Goal: Task Accomplishment & Management: Complete application form

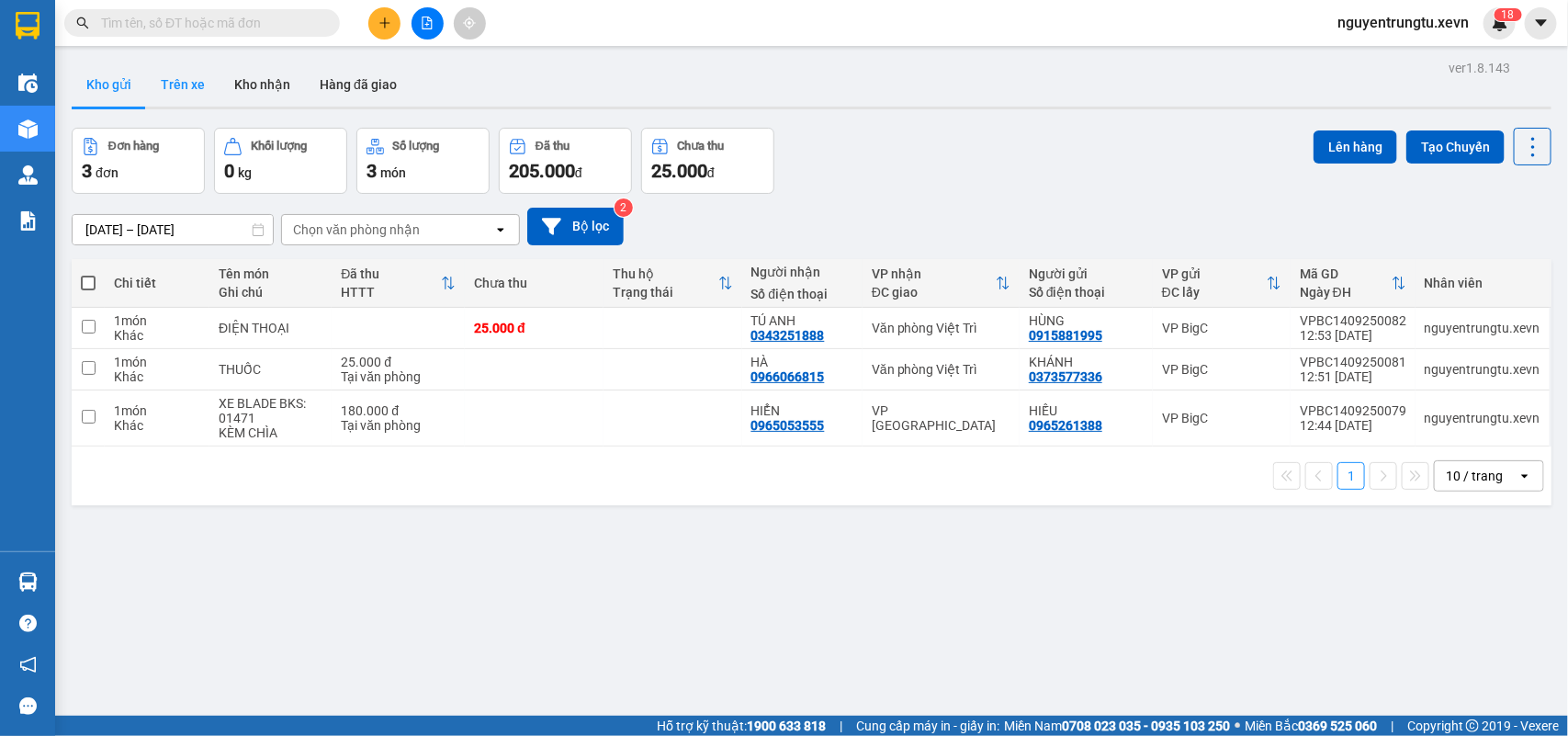
click at [212, 83] on button "Trên xe" at bounding box center [182, 84] width 74 height 44
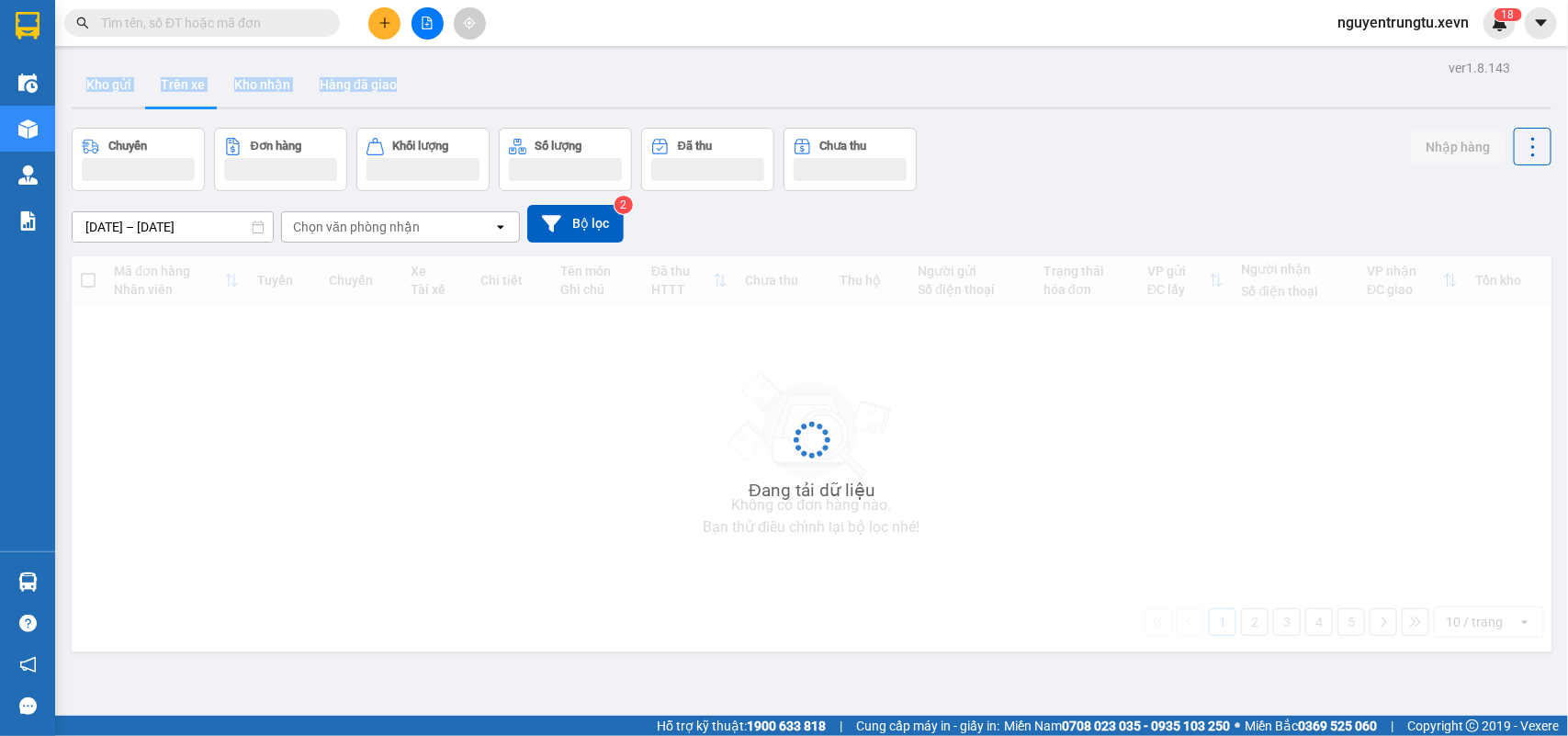
click at [88, 95] on div "Kho gửi Trên xe Kho nhận Hàng đã giao" at bounding box center [811, 86] width 1480 height 47
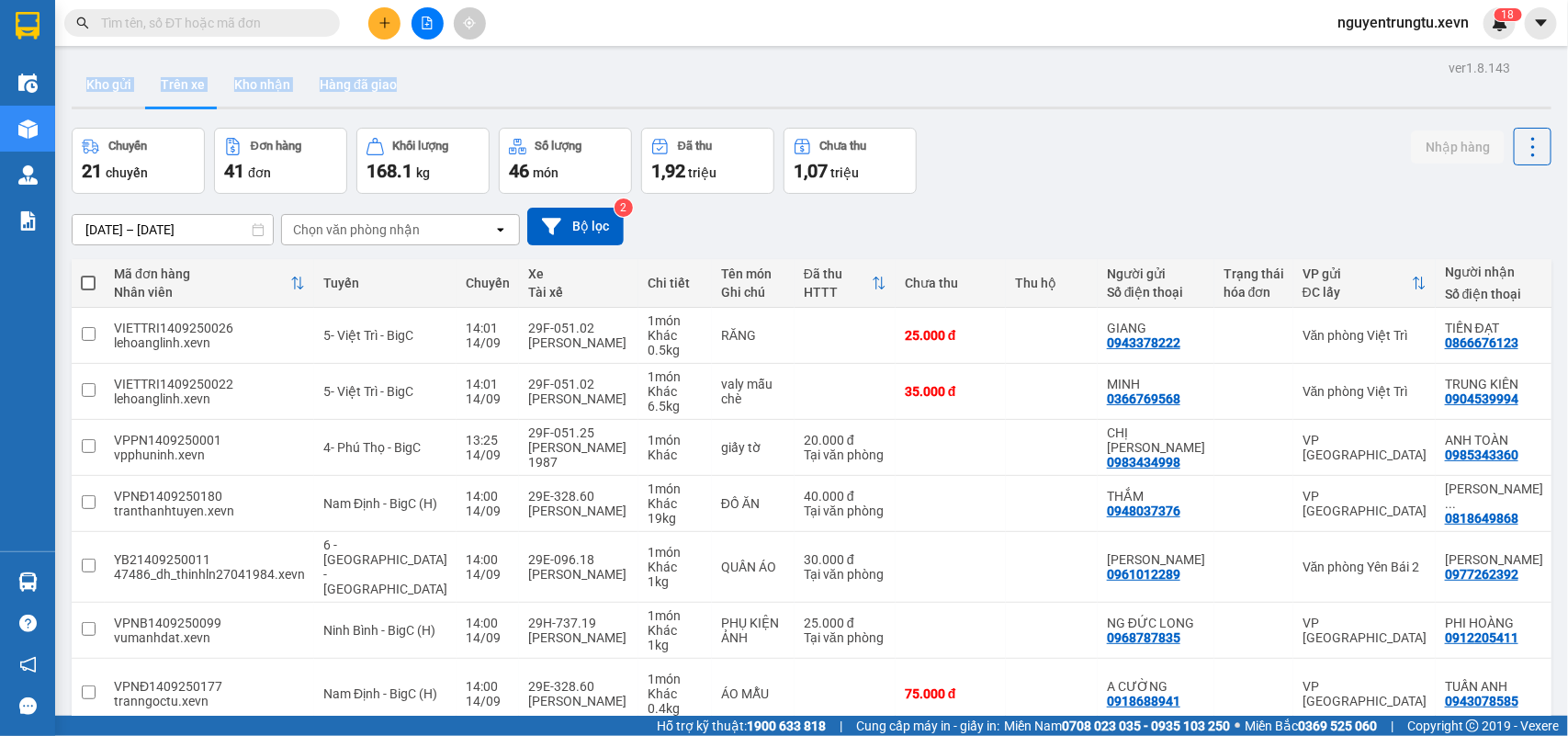
click at [112, 88] on button "Kho gửi" at bounding box center [109, 84] width 74 height 44
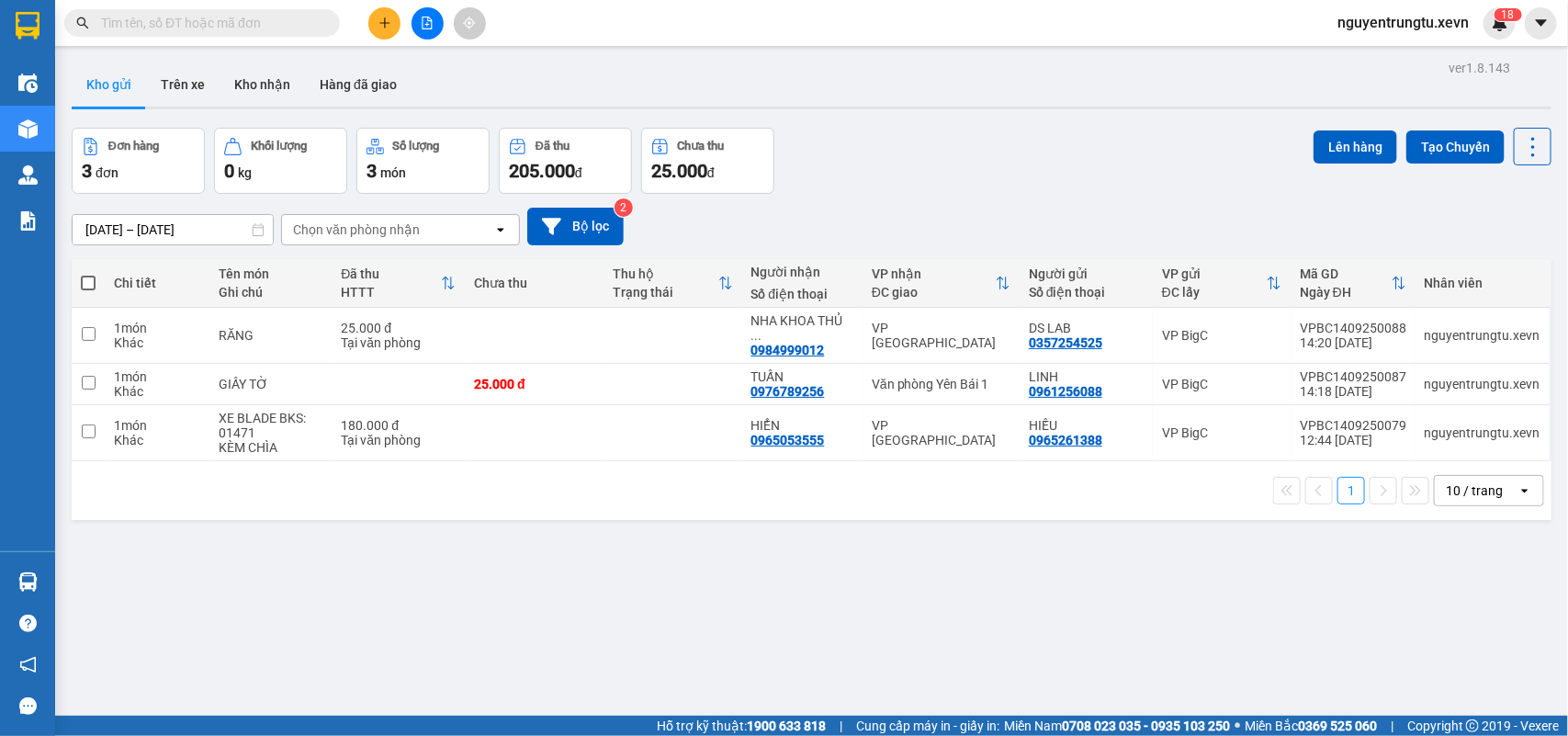
click at [218, 23] on input "text" at bounding box center [209, 23] width 217 height 21
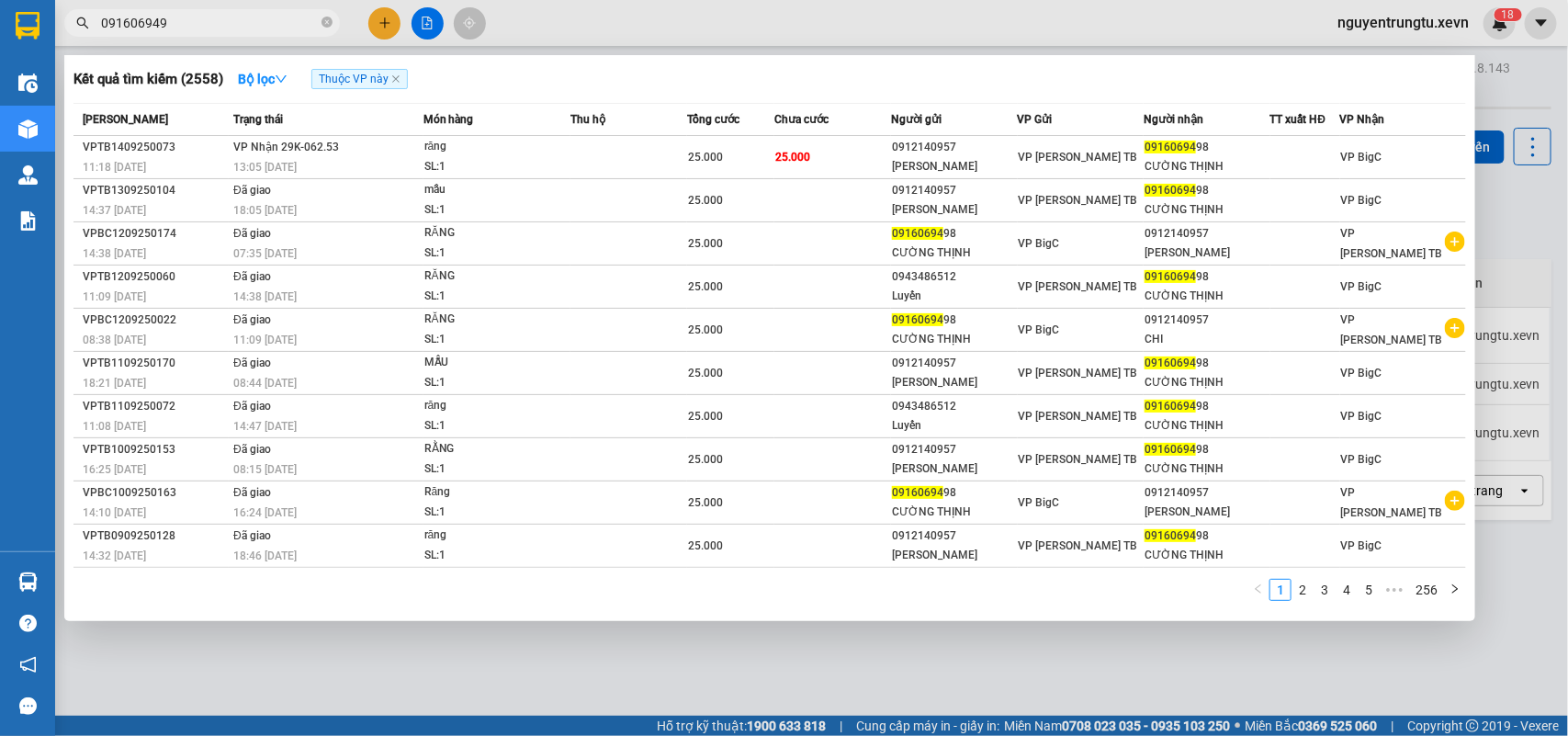
type input "0916069498"
click at [329, 22] on icon "close-circle" at bounding box center [326, 22] width 11 height 11
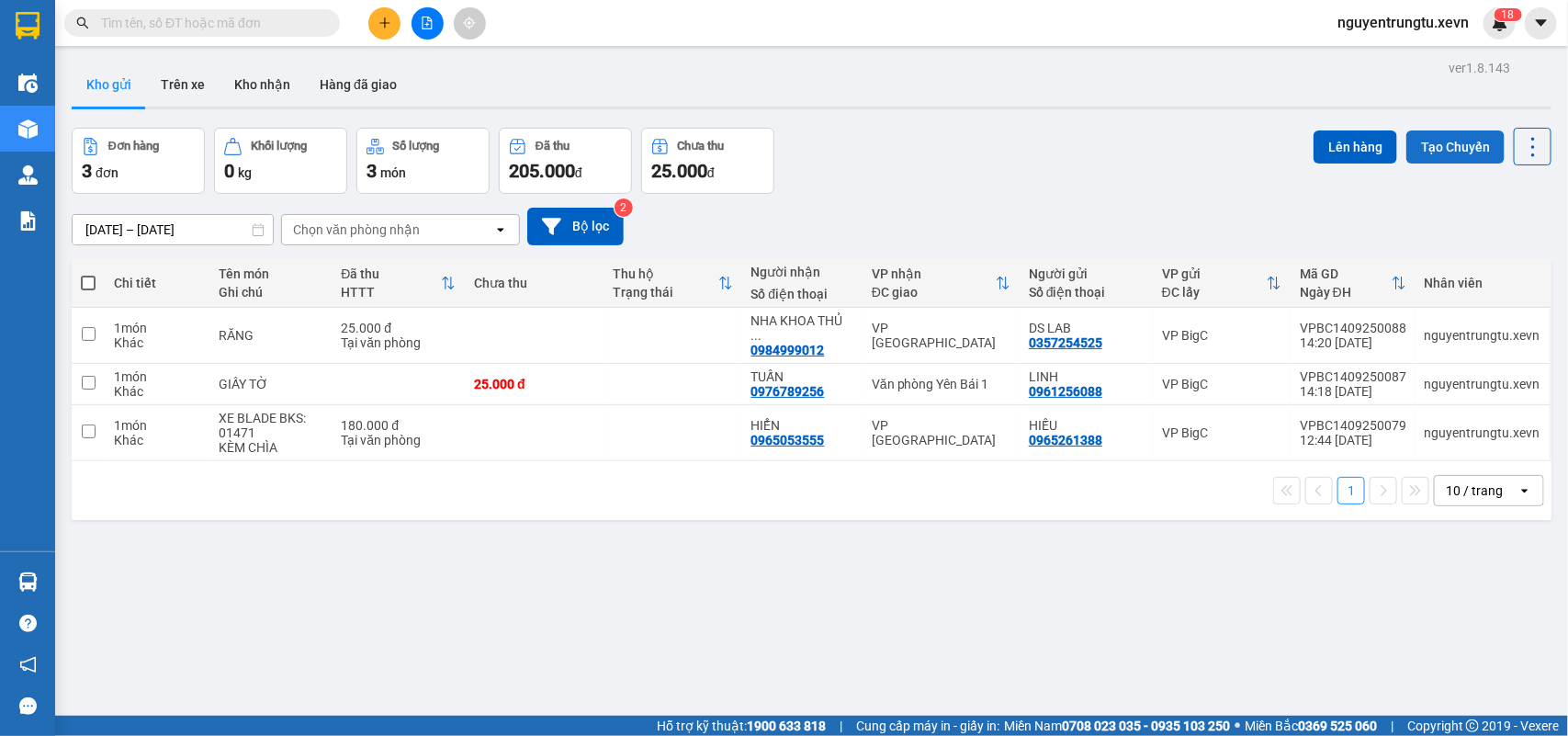
click at [1440, 150] on button "Tạo Chuyến" at bounding box center [1455, 147] width 98 height 33
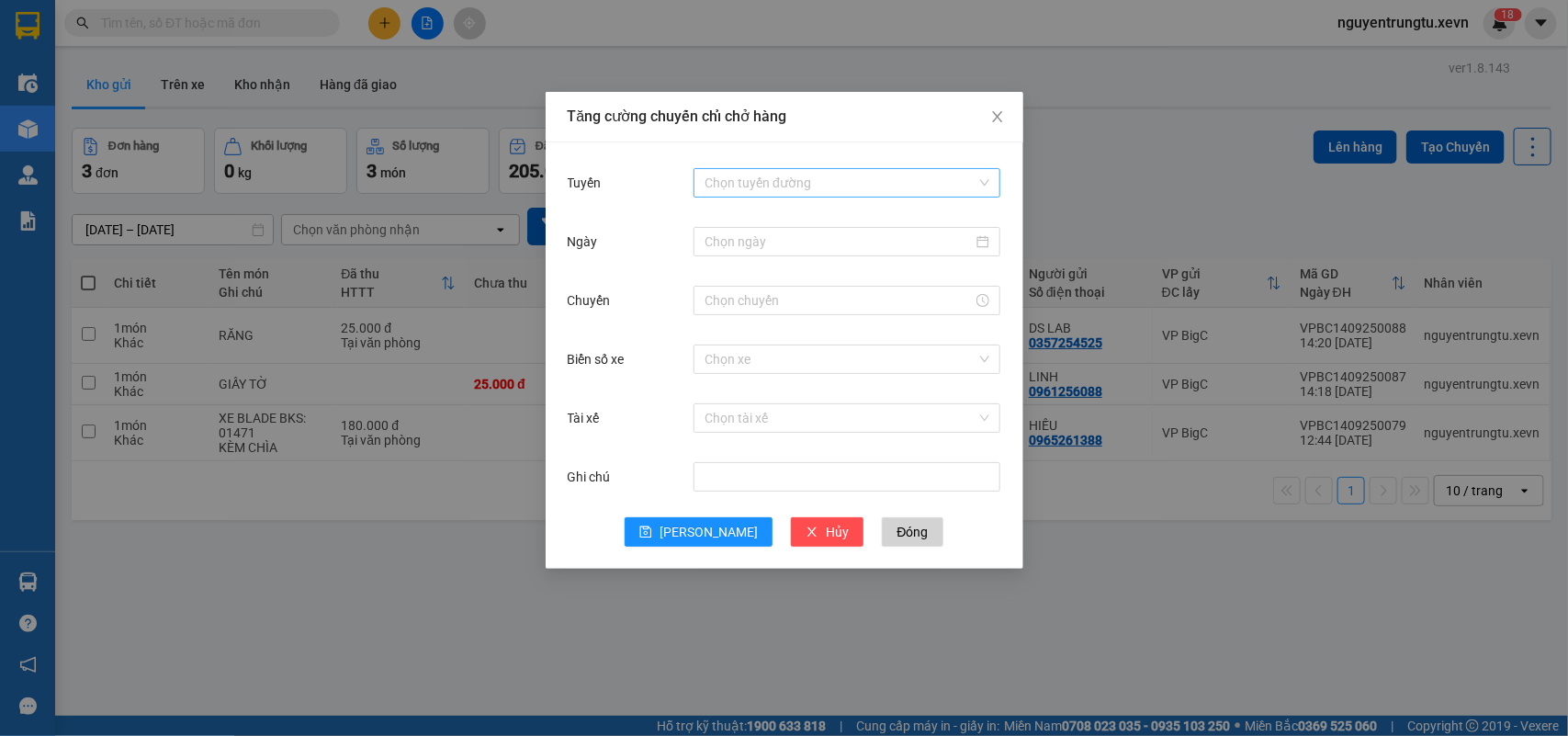
click at [815, 193] on input "Tuyến" at bounding box center [840, 182] width 271 height 27
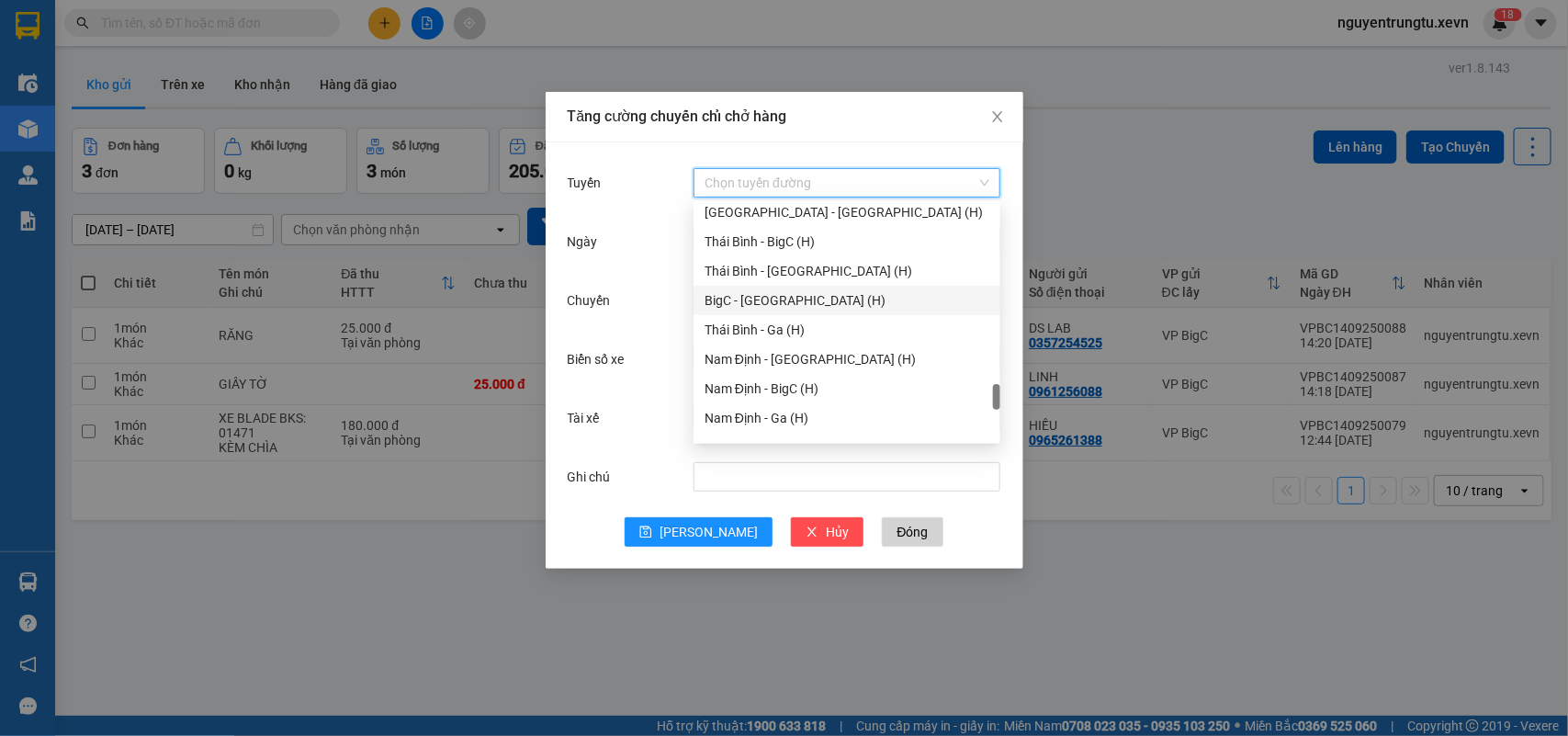
click at [796, 301] on div "BigC - [GEOGRAPHIC_DATA] (H)" at bounding box center [847, 300] width 285 height 21
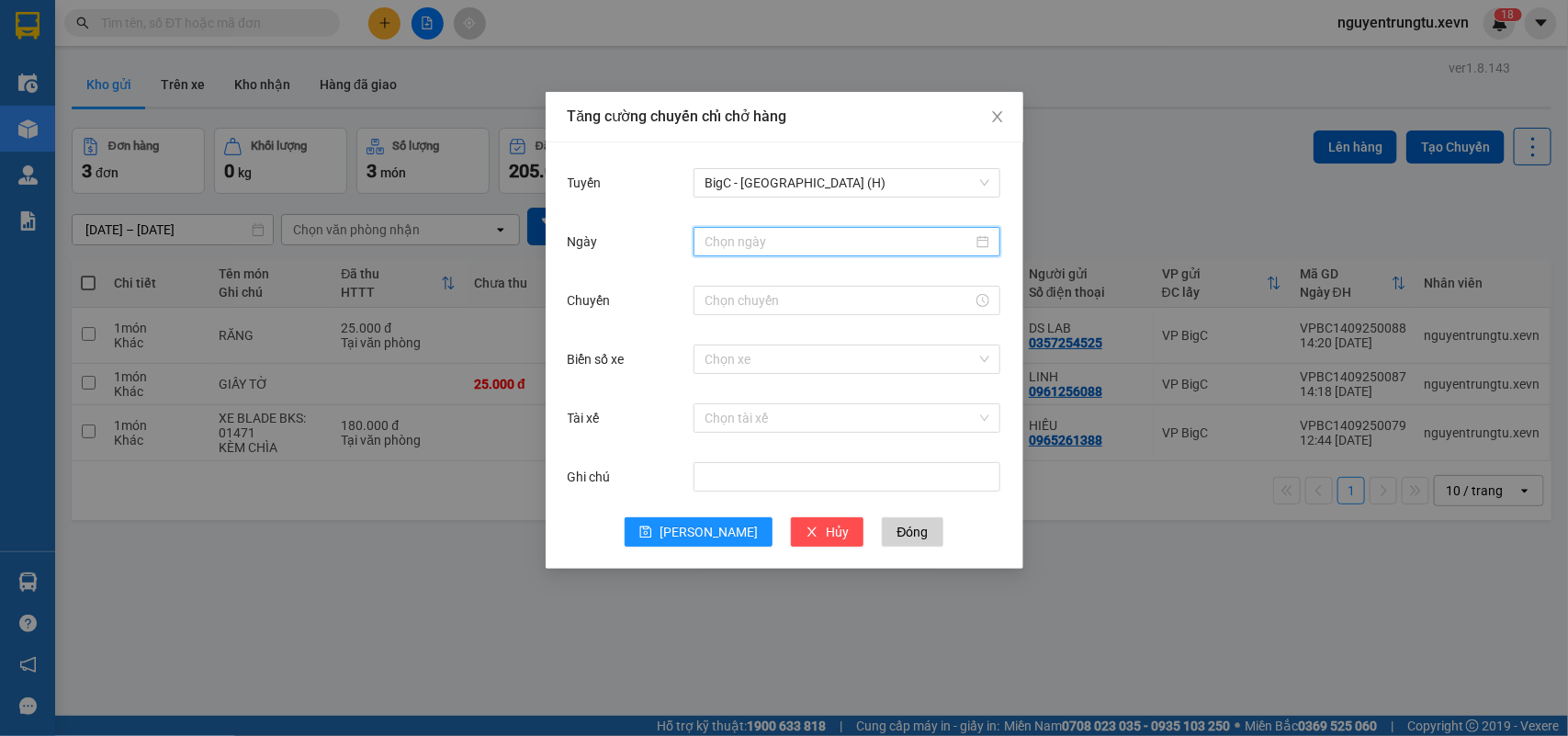
click at [844, 243] on input "Ngày" at bounding box center [839, 241] width 269 height 21
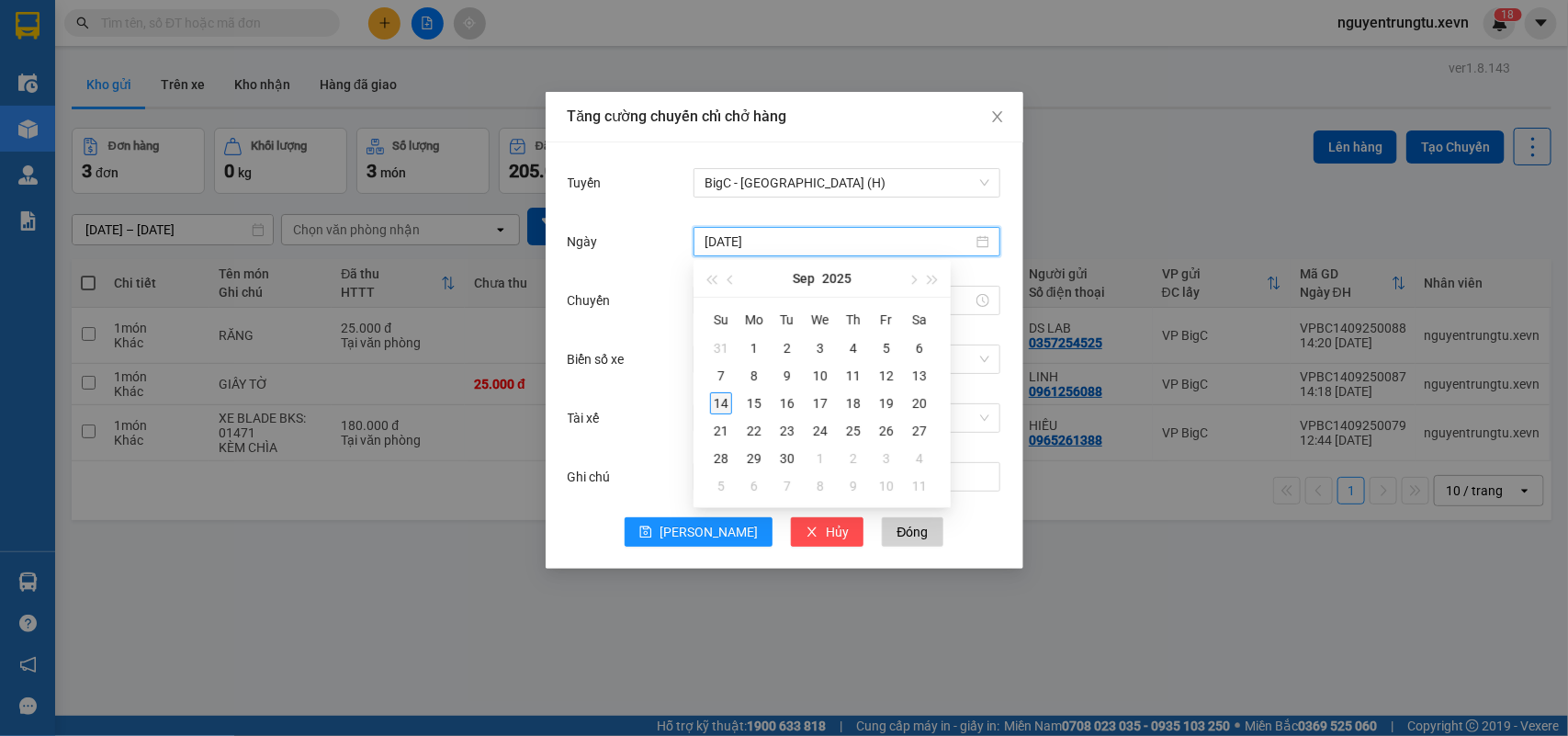
type input "[DATE]"
click at [714, 401] on div "14" at bounding box center [721, 403] width 22 height 22
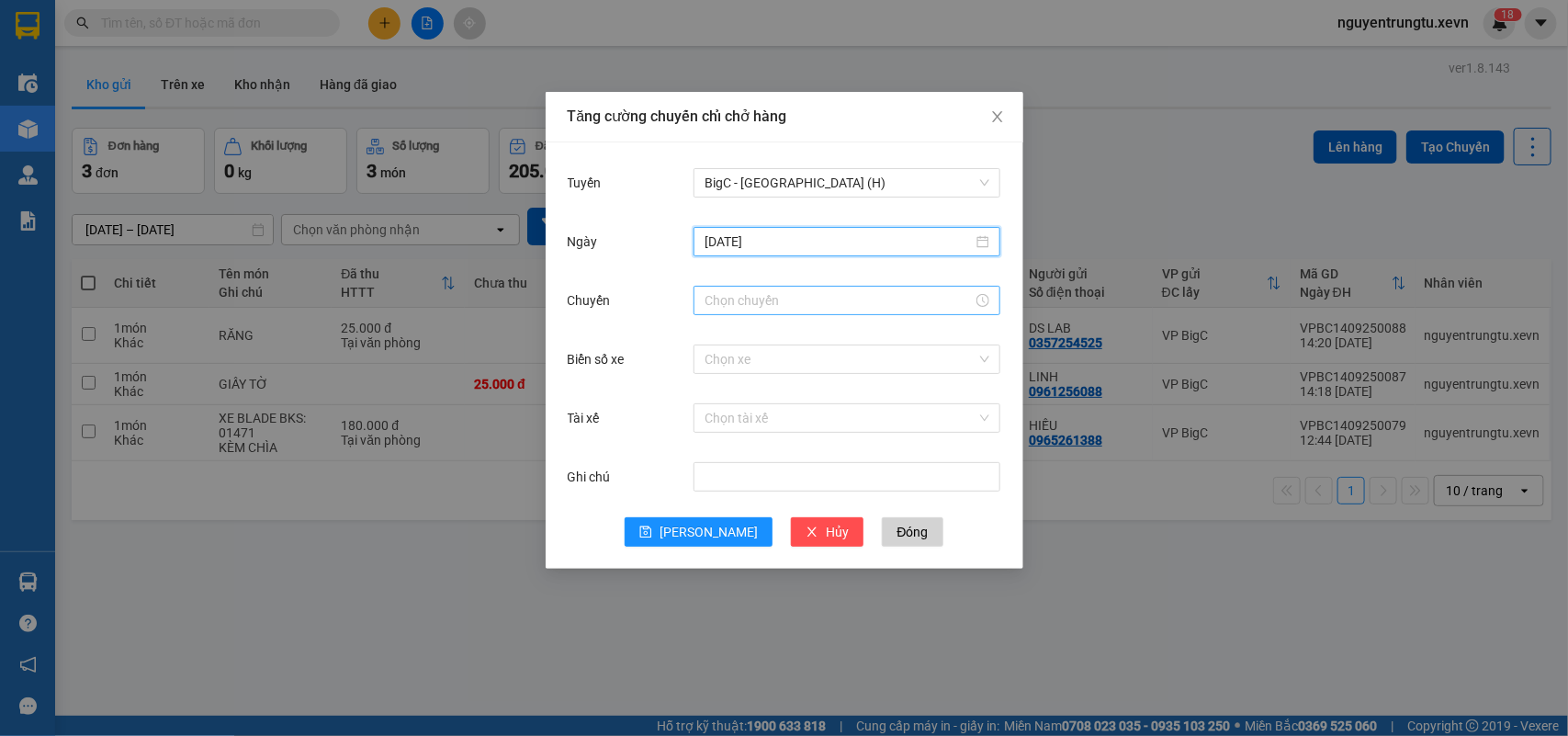
click at [819, 309] on input "Chuyến" at bounding box center [839, 300] width 269 height 21
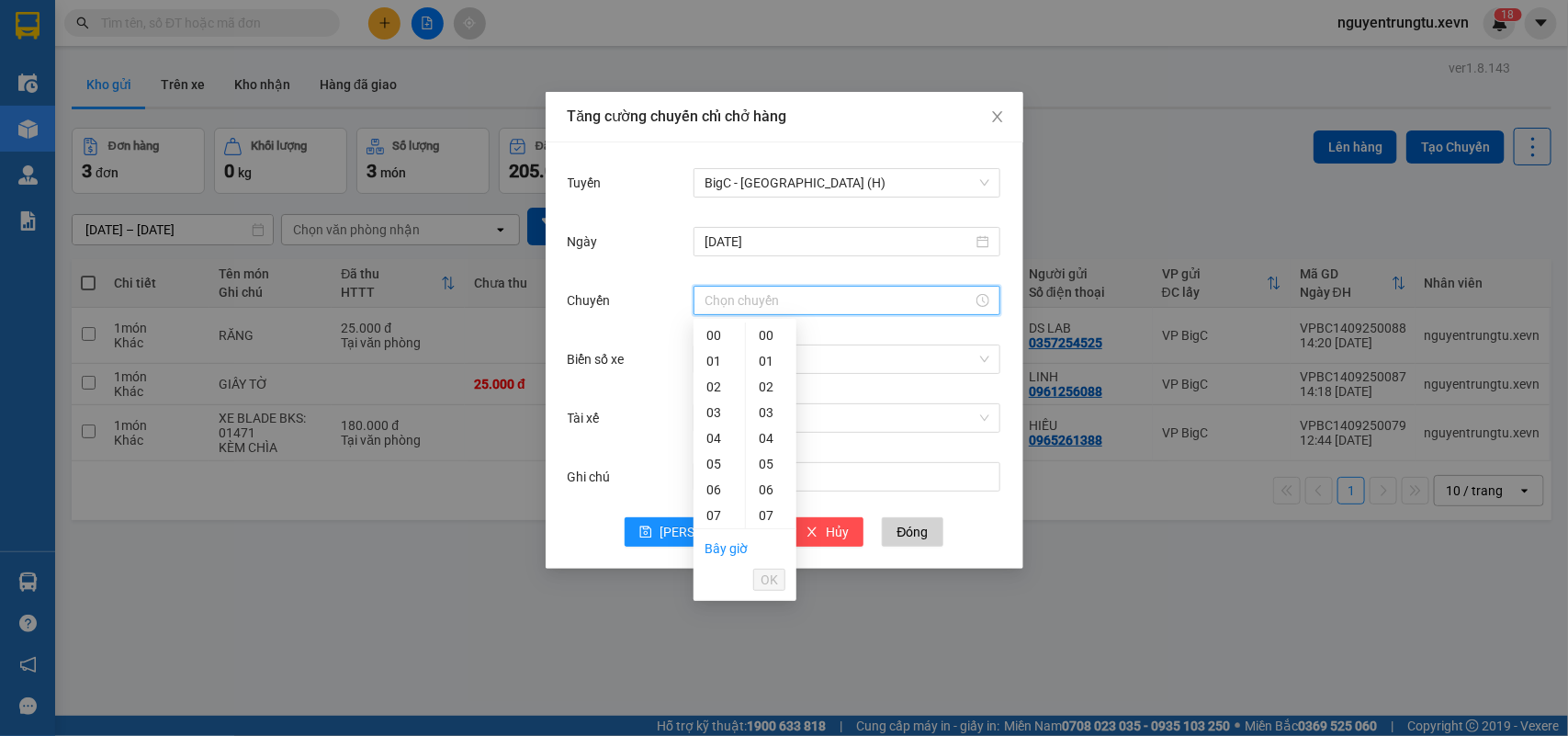
click at [722, 709] on div "15" at bounding box center [719, 721] width 51 height 25
click at [769, 452] on div "05" at bounding box center [771, 464] width 51 height 25
type input "15:05"
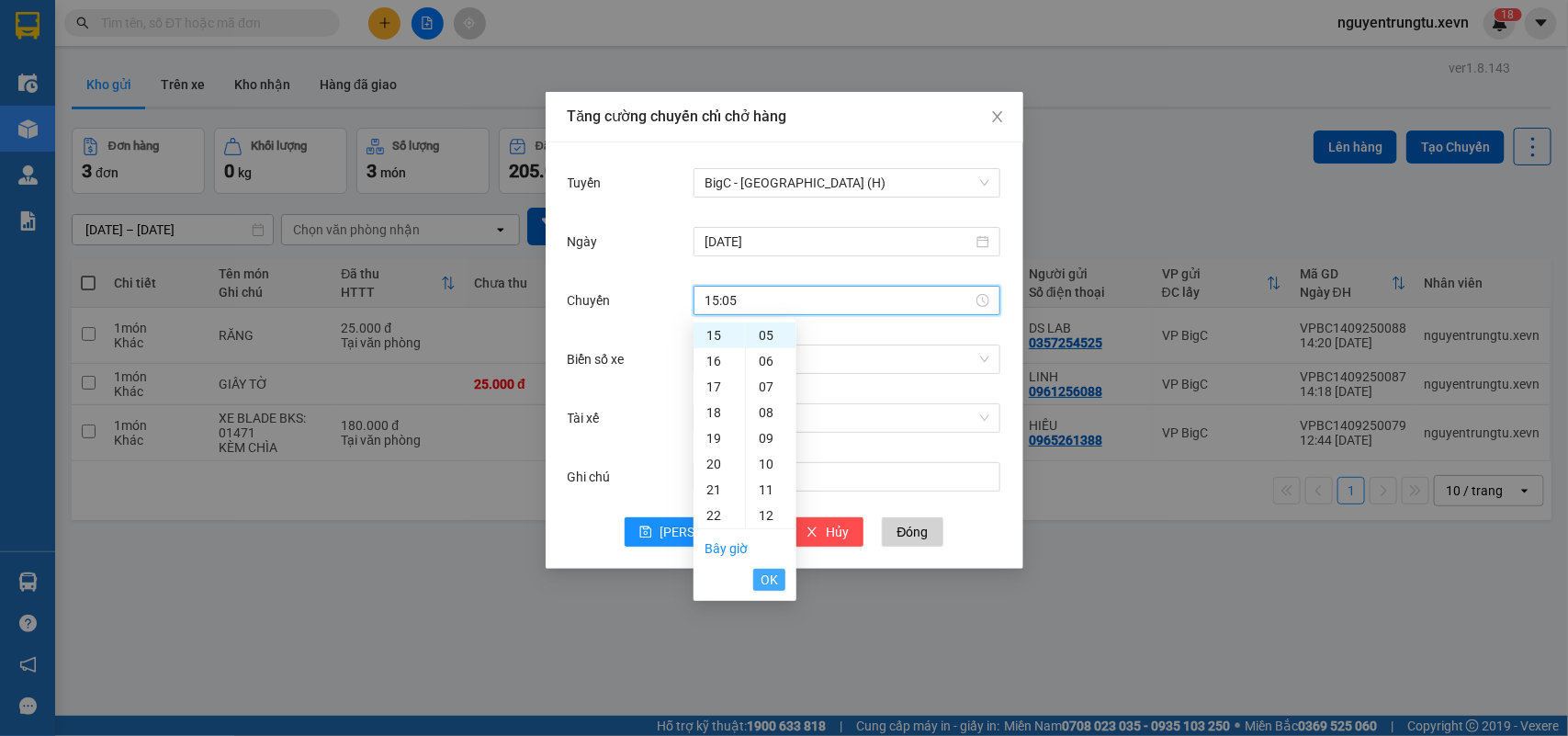
click at [756, 588] on button "OK" at bounding box center [769, 579] width 32 height 22
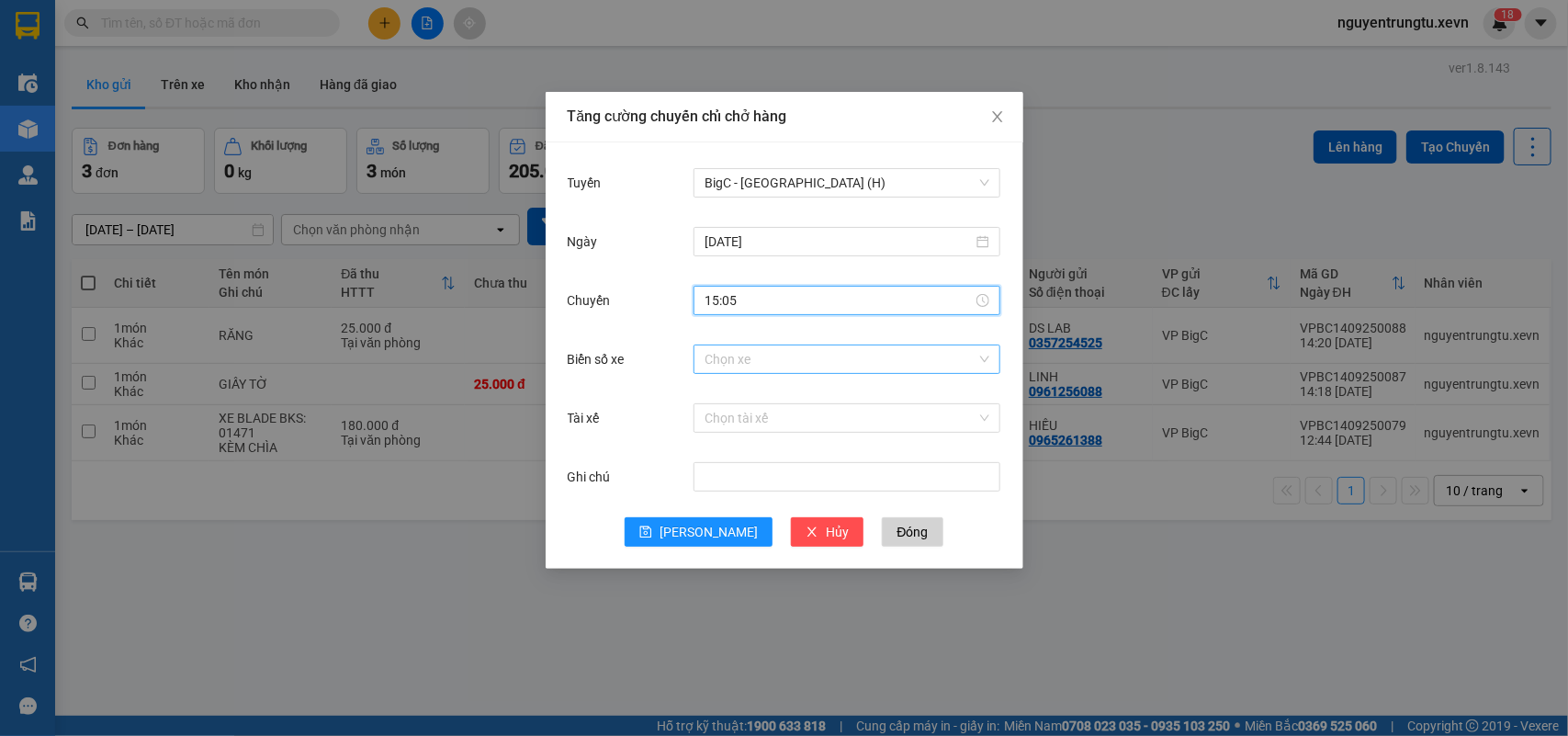
click at [836, 365] on input "Biển số xe" at bounding box center [840, 359] width 271 height 27
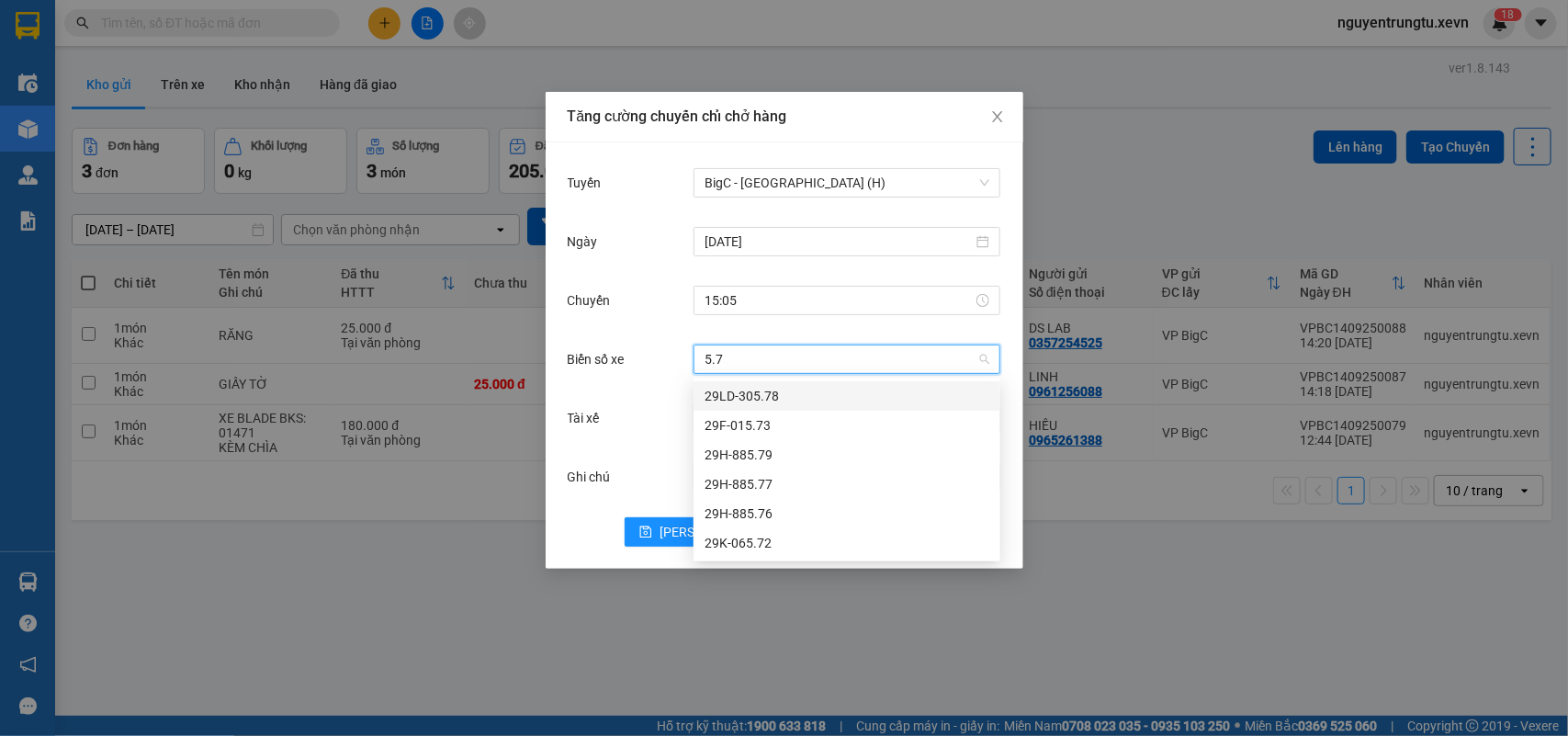
type input "5.79"
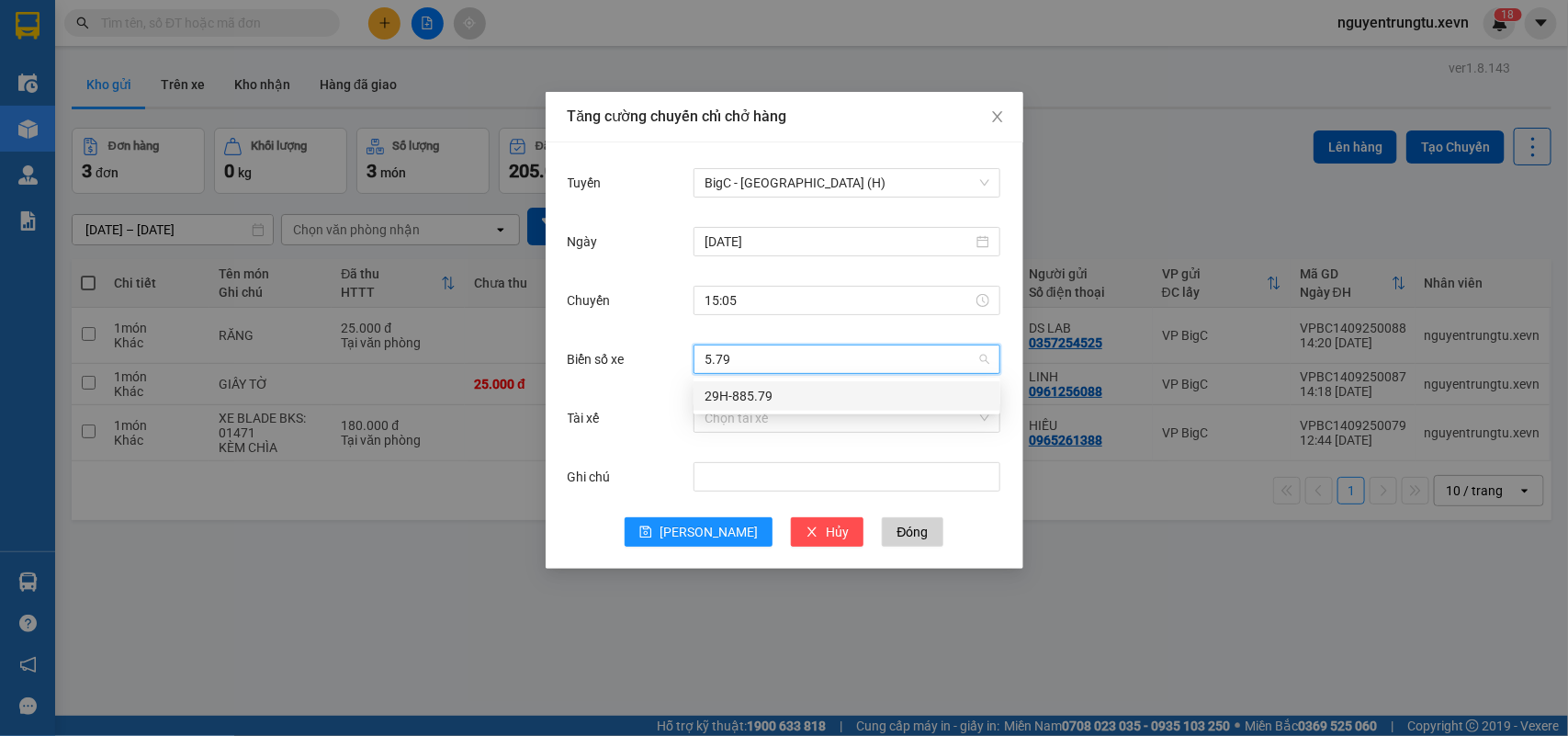
click at [828, 402] on div "29H-885.79" at bounding box center [847, 396] width 285 height 21
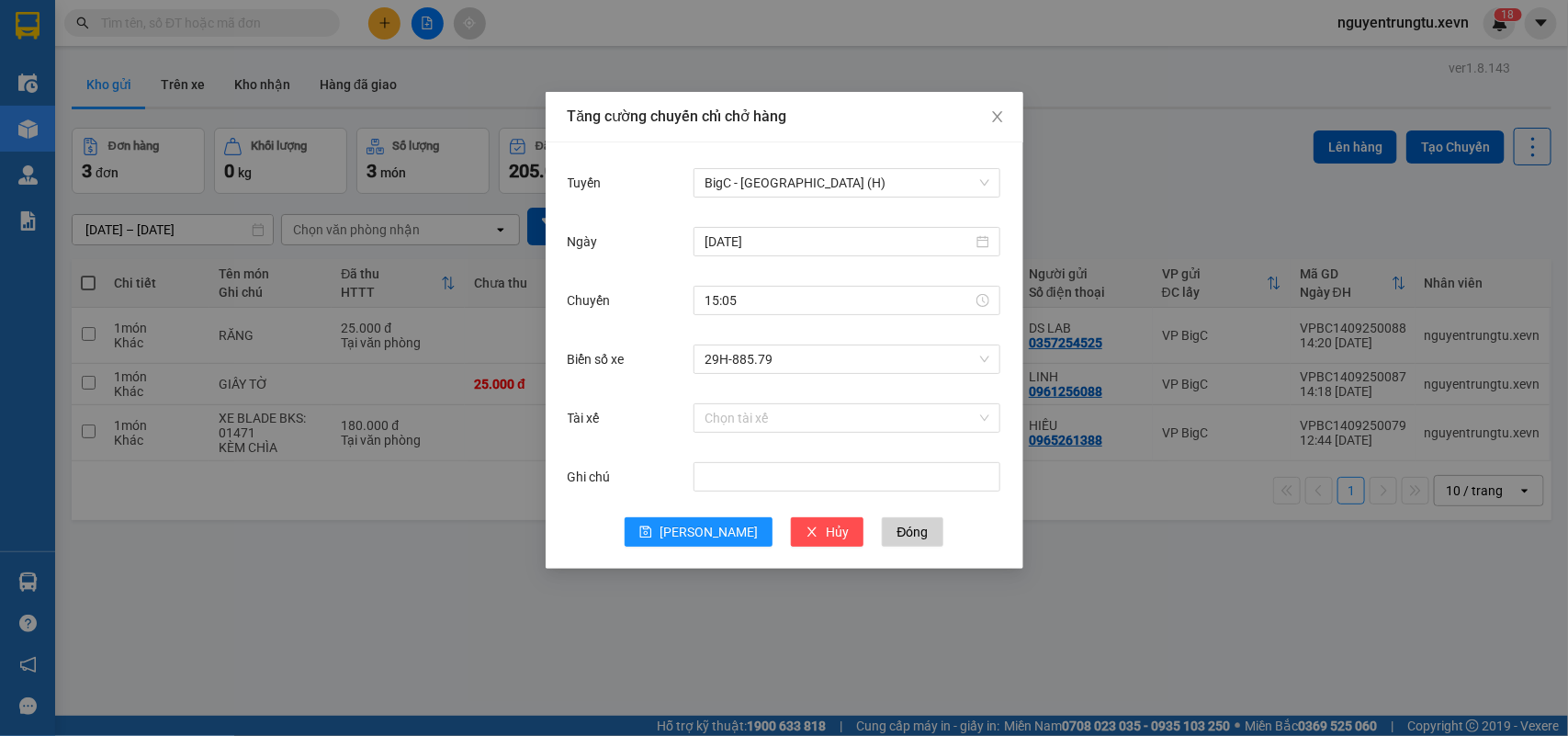
drag, startPoint x: 809, startPoint y: 438, endPoint x: 800, endPoint y: 444, distance: 10.8
click at [809, 441] on div "Tài xế Chọn tài xế" at bounding box center [784, 429] width 433 height 59
drag, startPoint x: 756, startPoint y: 434, endPoint x: 770, endPoint y: 414, distance: 24.4
click at [760, 428] on div "Chọn tài xế" at bounding box center [847, 417] width 307 height 36
click at [770, 414] on input "Tài xế" at bounding box center [840, 417] width 271 height 27
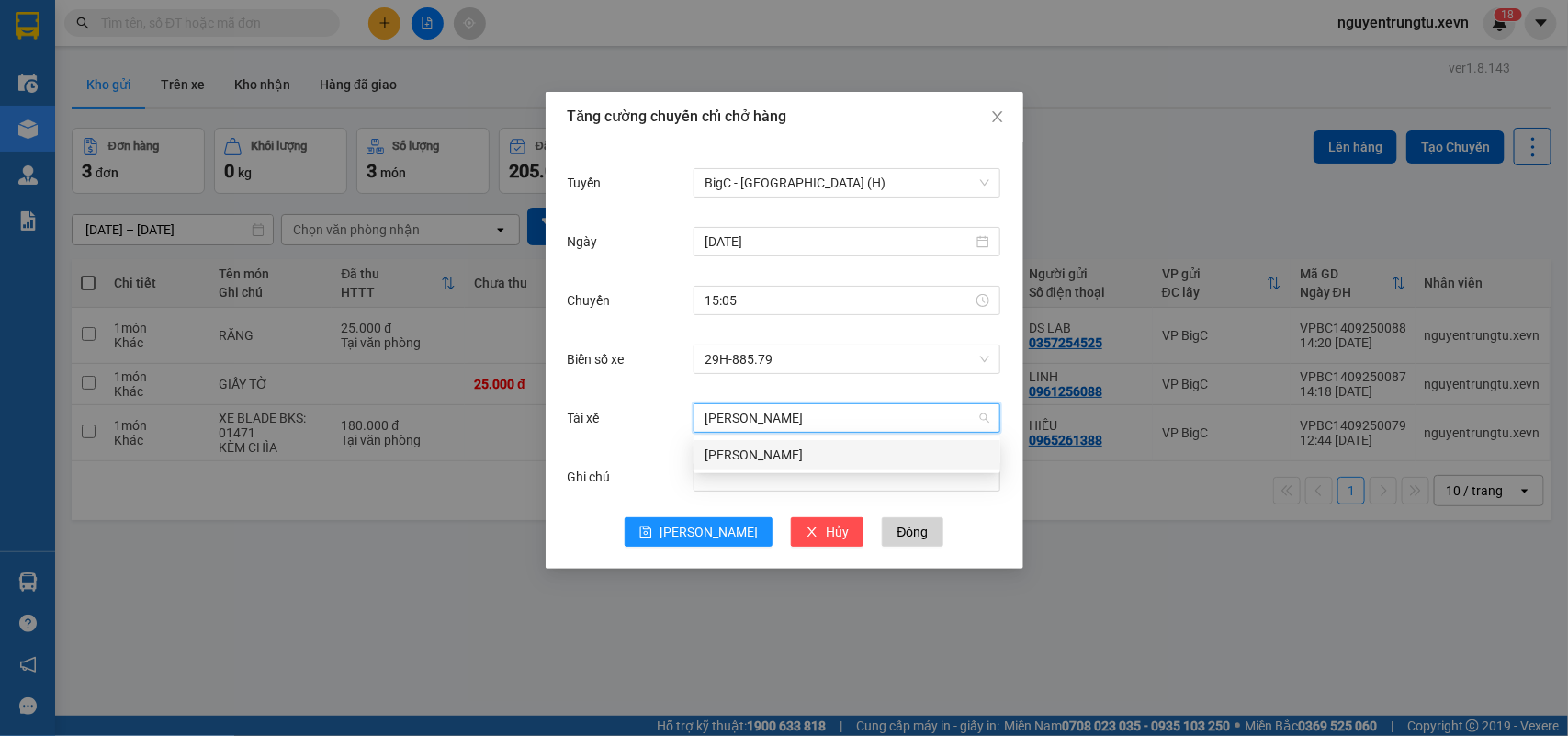
type input "[PERSON_NAME]"
click at [814, 445] on div "[PERSON_NAME]" at bounding box center [847, 455] width 285 height 21
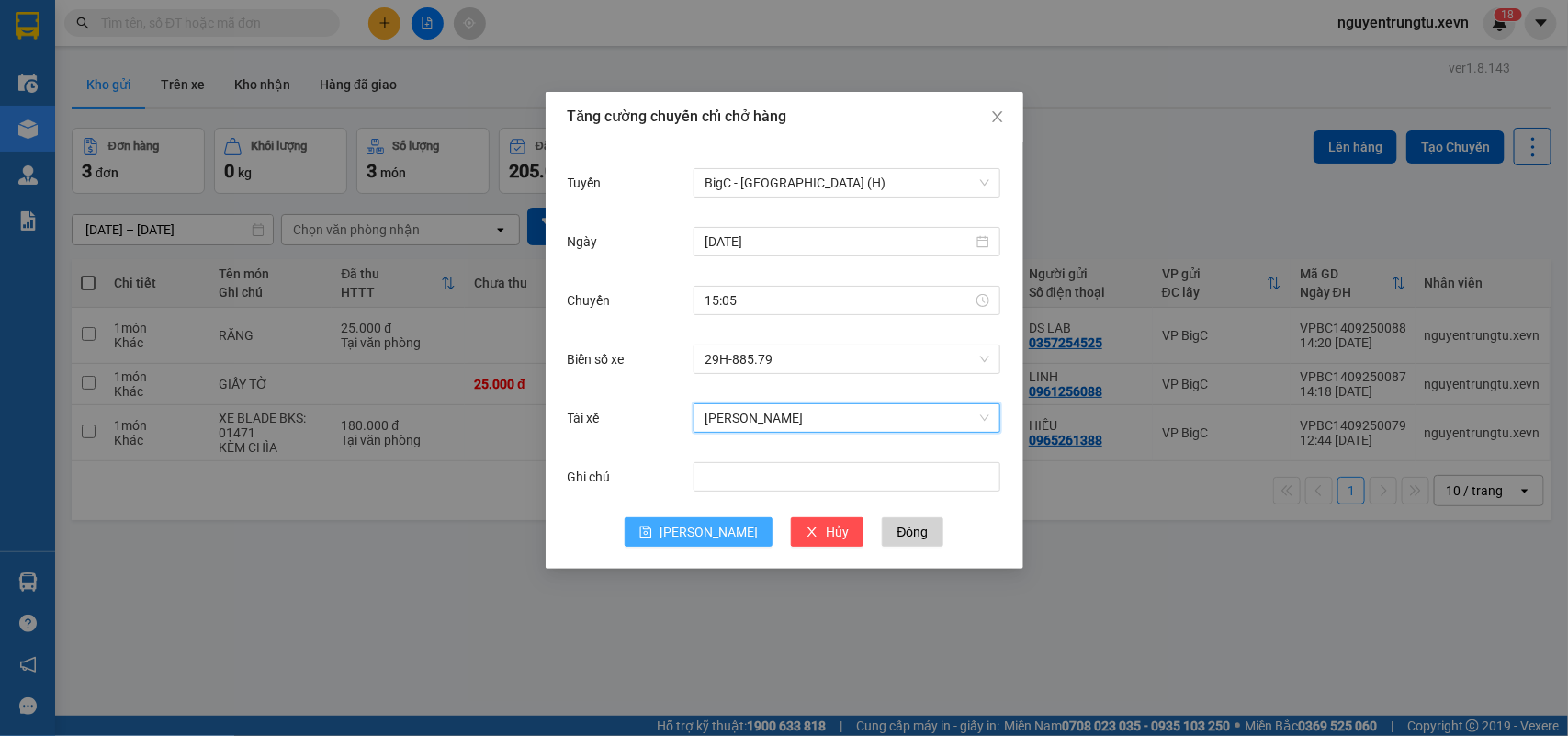
click at [697, 538] on button "[PERSON_NAME]" at bounding box center [698, 532] width 148 height 29
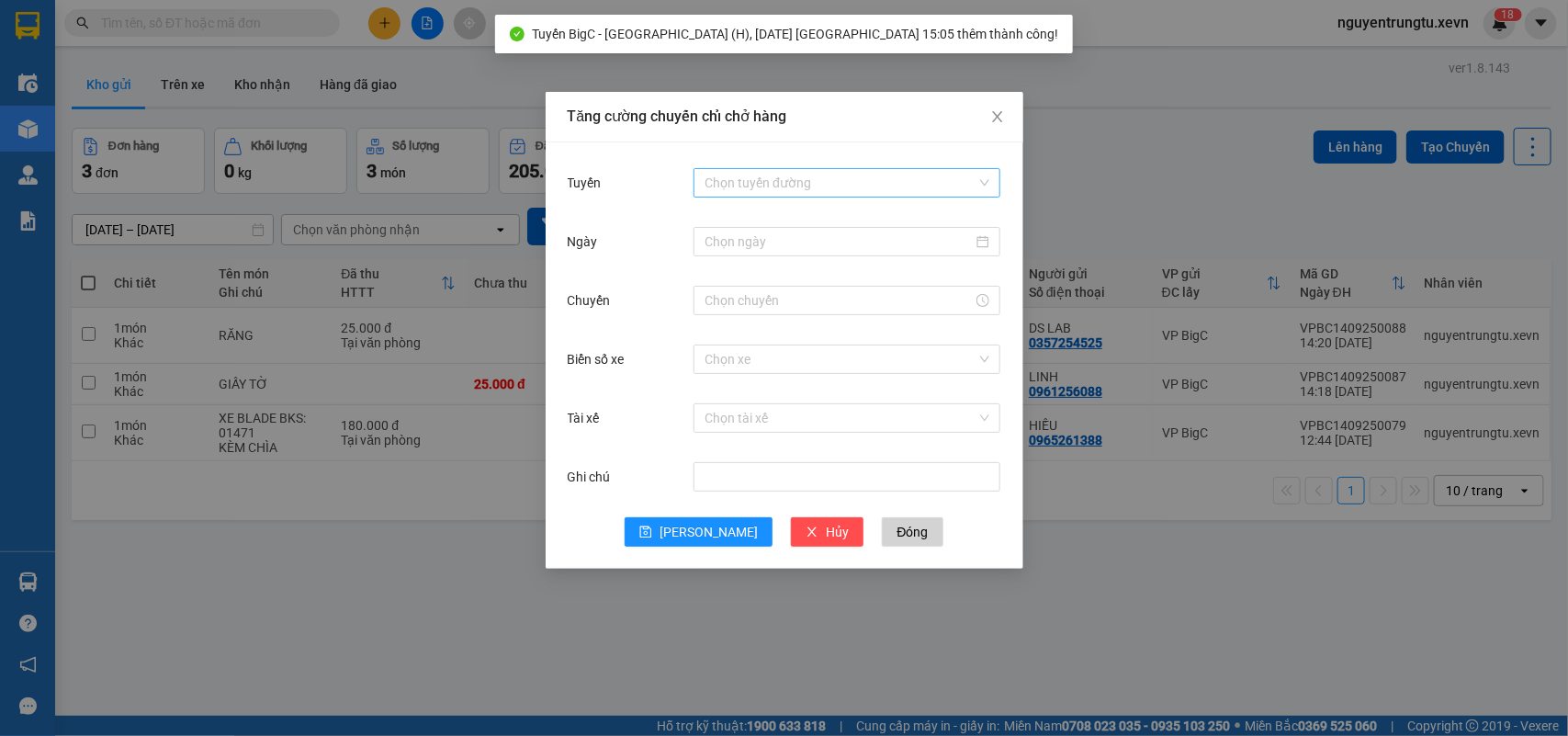
click at [870, 169] on input "Tuyến" at bounding box center [840, 182] width 271 height 27
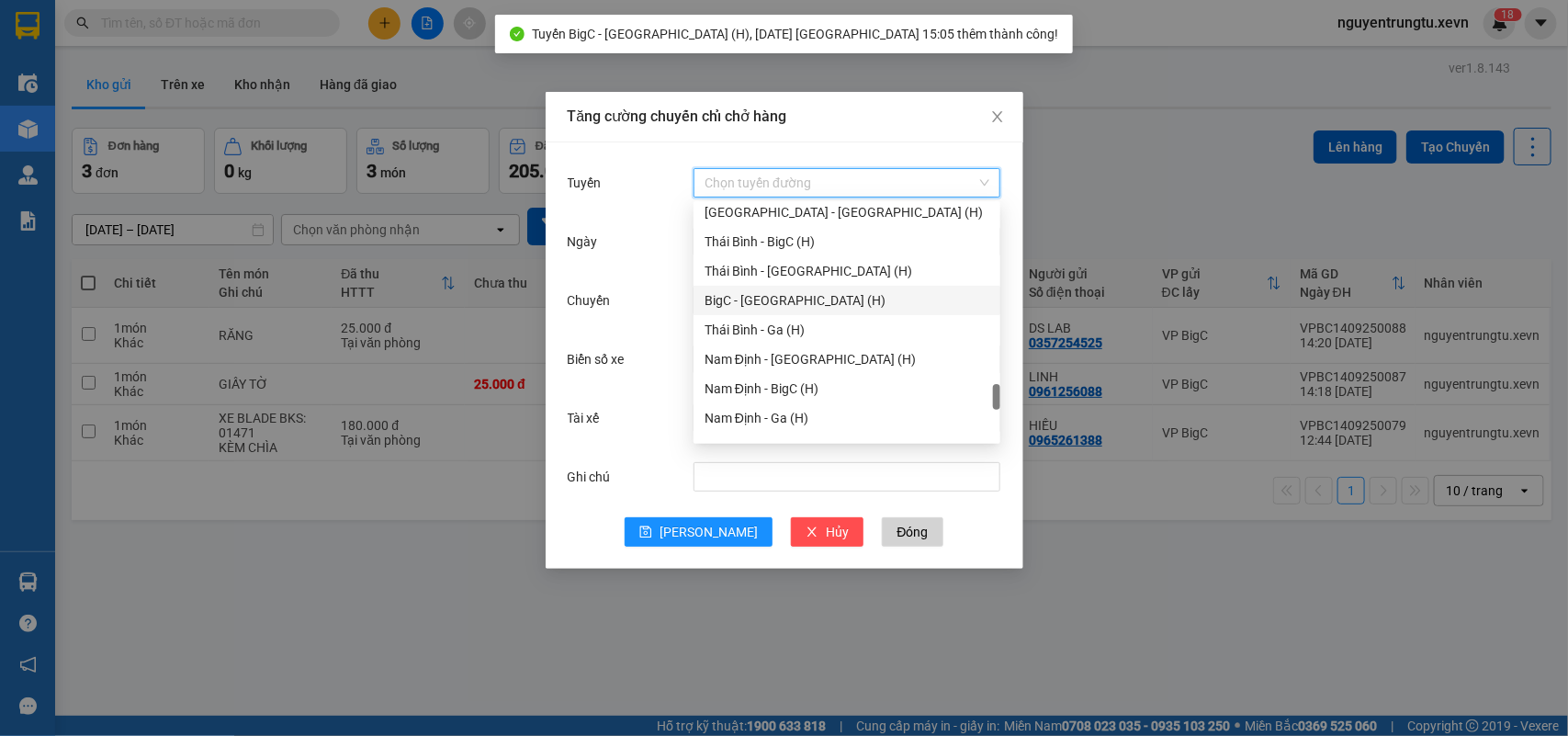
scroll to position [2410, 0]
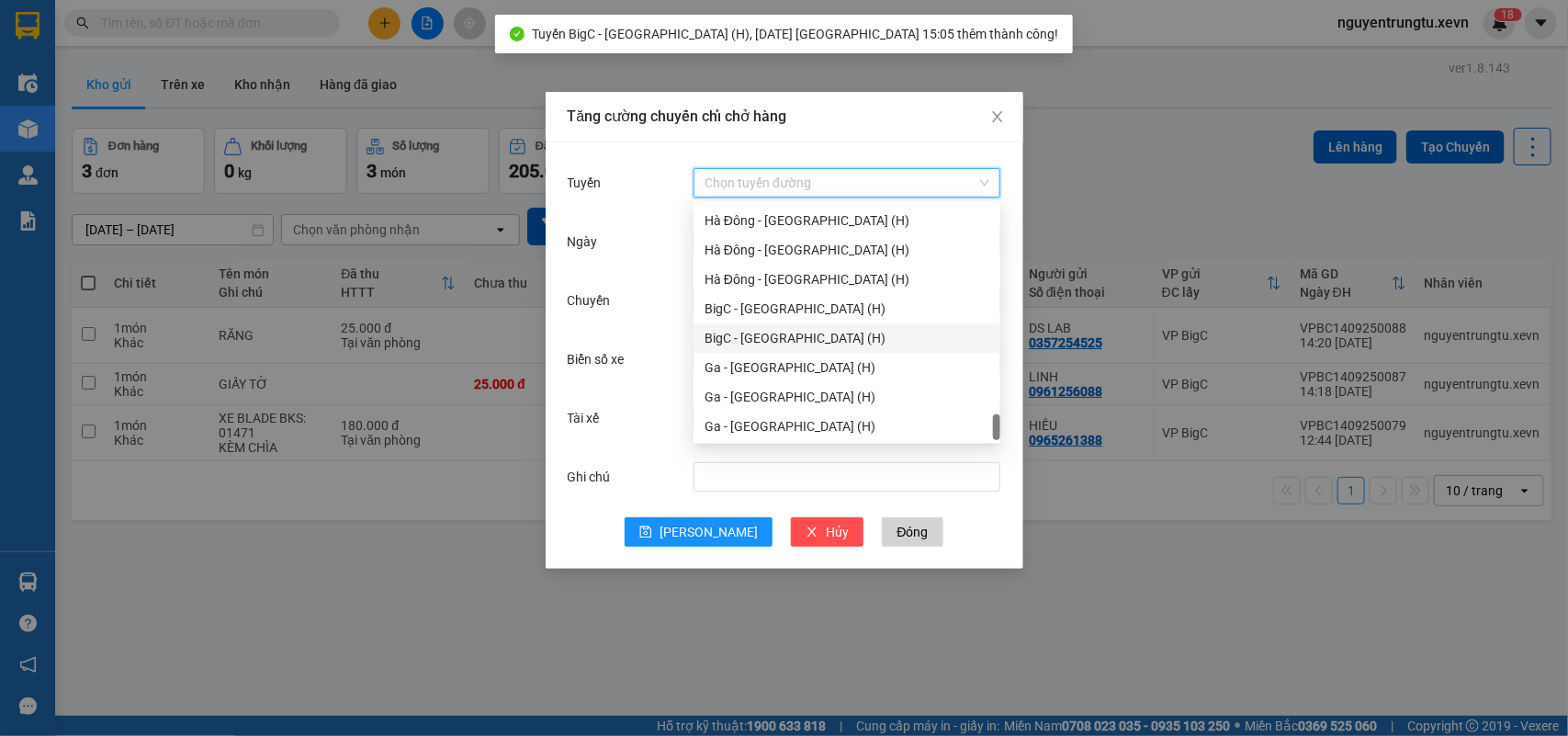
click at [798, 331] on div "BigC - [GEOGRAPHIC_DATA] (H)" at bounding box center [847, 338] width 285 height 21
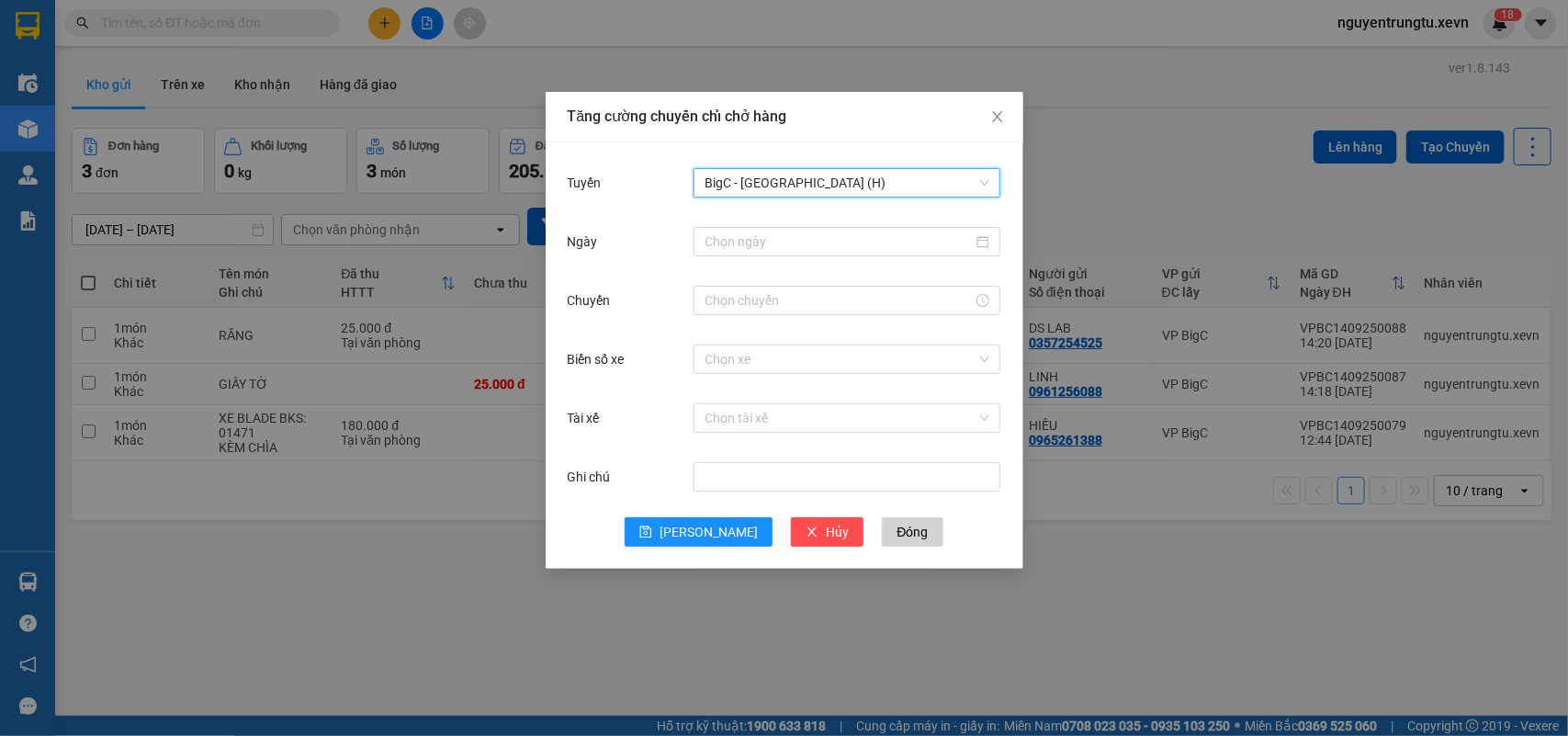
click at [843, 186] on span "BigC - [GEOGRAPHIC_DATA] (H)" at bounding box center [847, 182] width 285 height 27
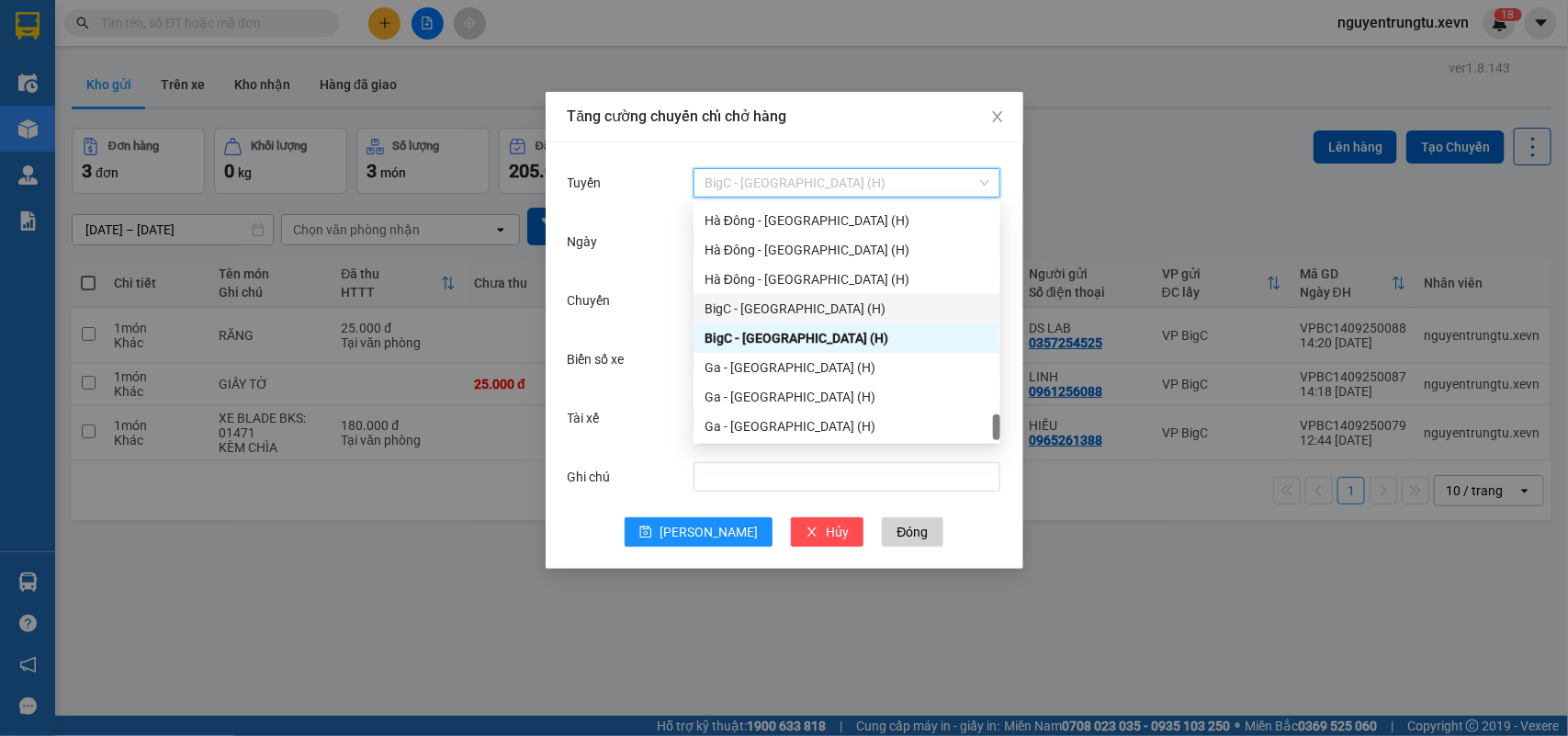
click at [806, 313] on div "BigC - [GEOGRAPHIC_DATA] (H)" at bounding box center [847, 309] width 285 height 21
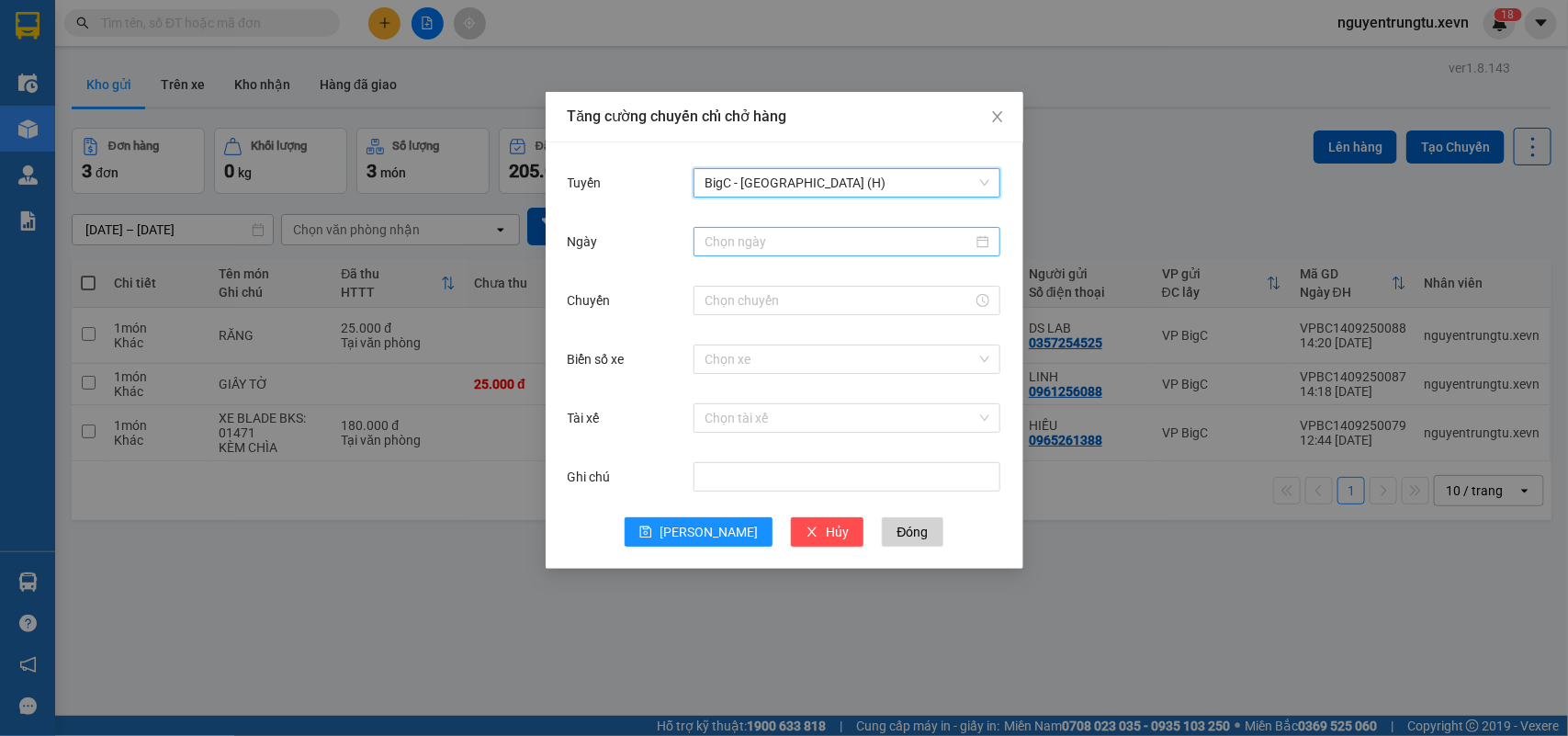
click at [847, 248] on input "Ngày" at bounding box center [839, 241] width 269 height 21
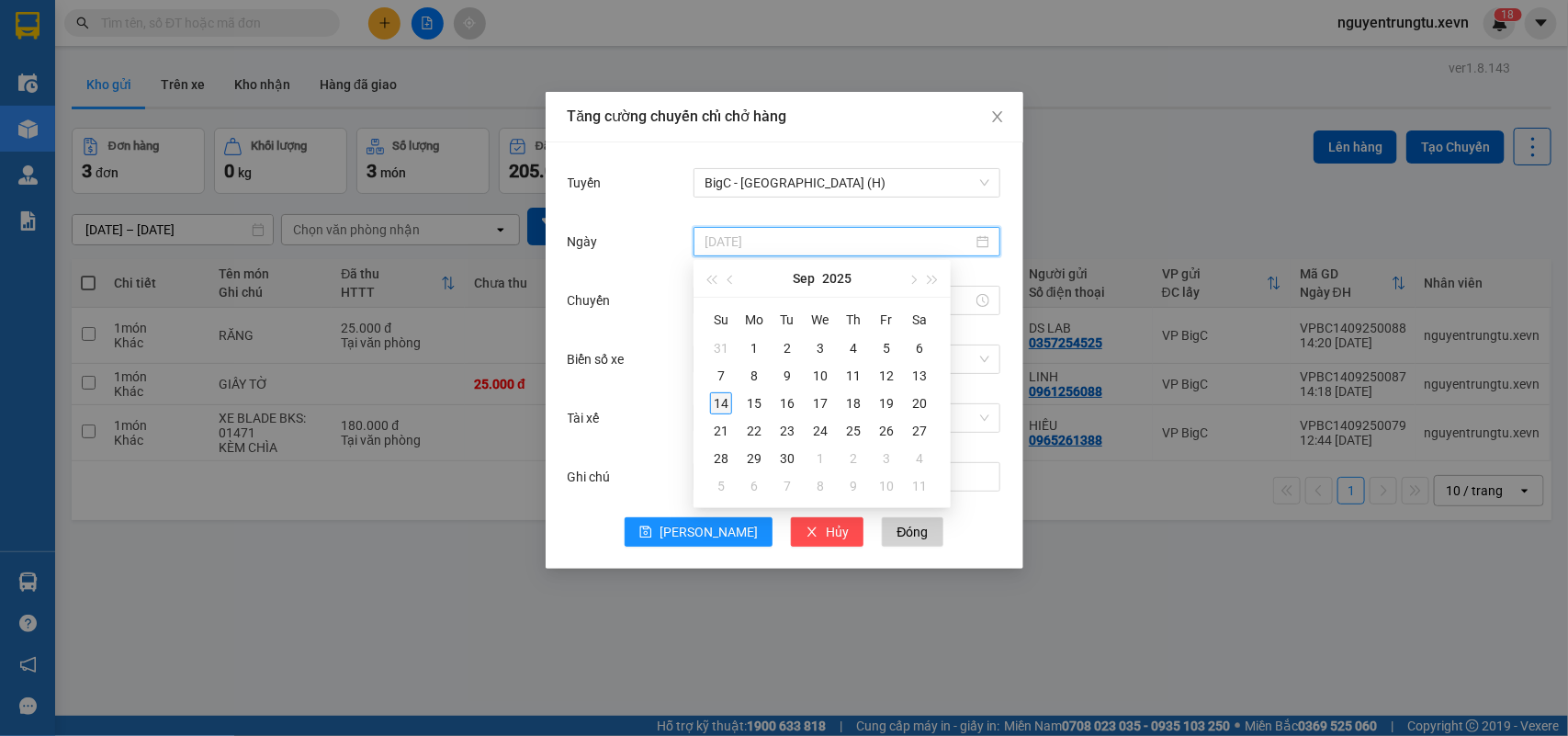
type input "[DATE]"
drag, startPoint x: 719, startPoint y: 404, endPoint x: 796, endPoint y: 336, distance: 102.7
click at [719, 405] on div "14" at bounding box center [721, 403] width 22 height 22
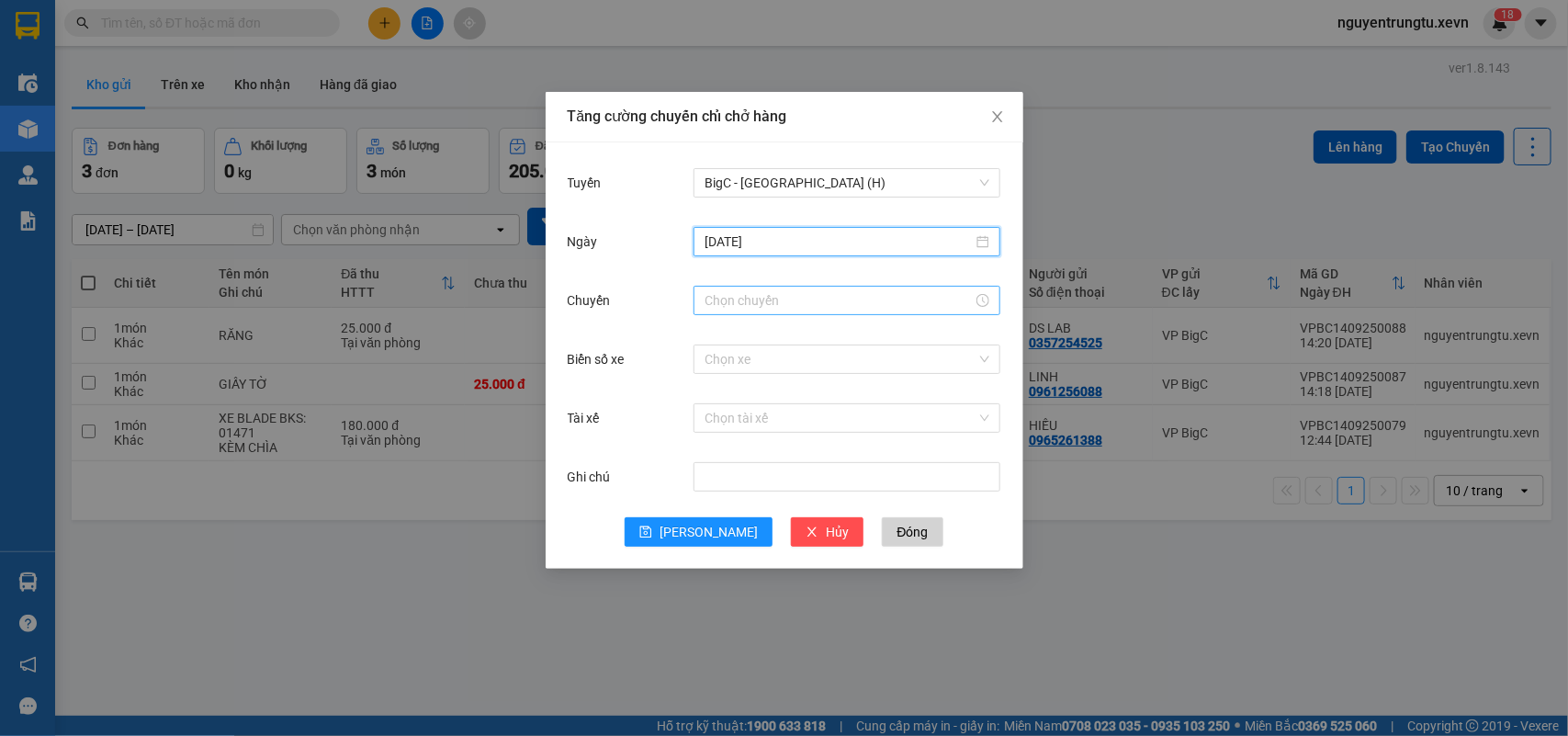
click at [819, 306] on input "Chuyến" at bounding box center [839, 300] width 269 height 21
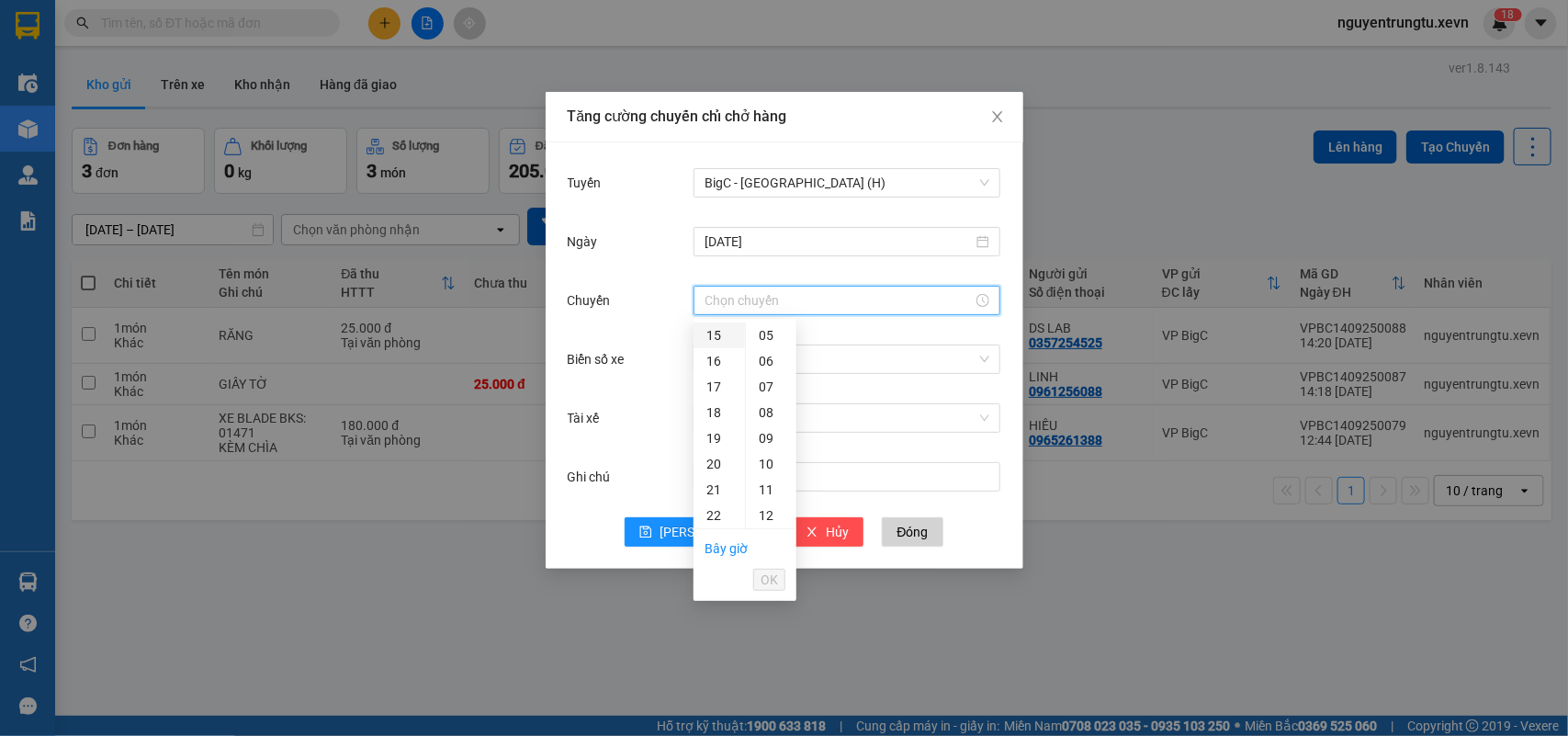
drag, startPoint x: 718, startPoint y: 332, endPoint x: 760, endPoint y: 360, distance: 50.5
click at [717, 333] on div "15" at bounding box center [719, 335] width 51 height 25
drag, startPoint x: 752, startPoint y: 458, endPoint x: 792, endPoint y: 521, distance: 74.6
click at [752, 460] on div "05" at bounding box center [771, 464] width 51 height 25
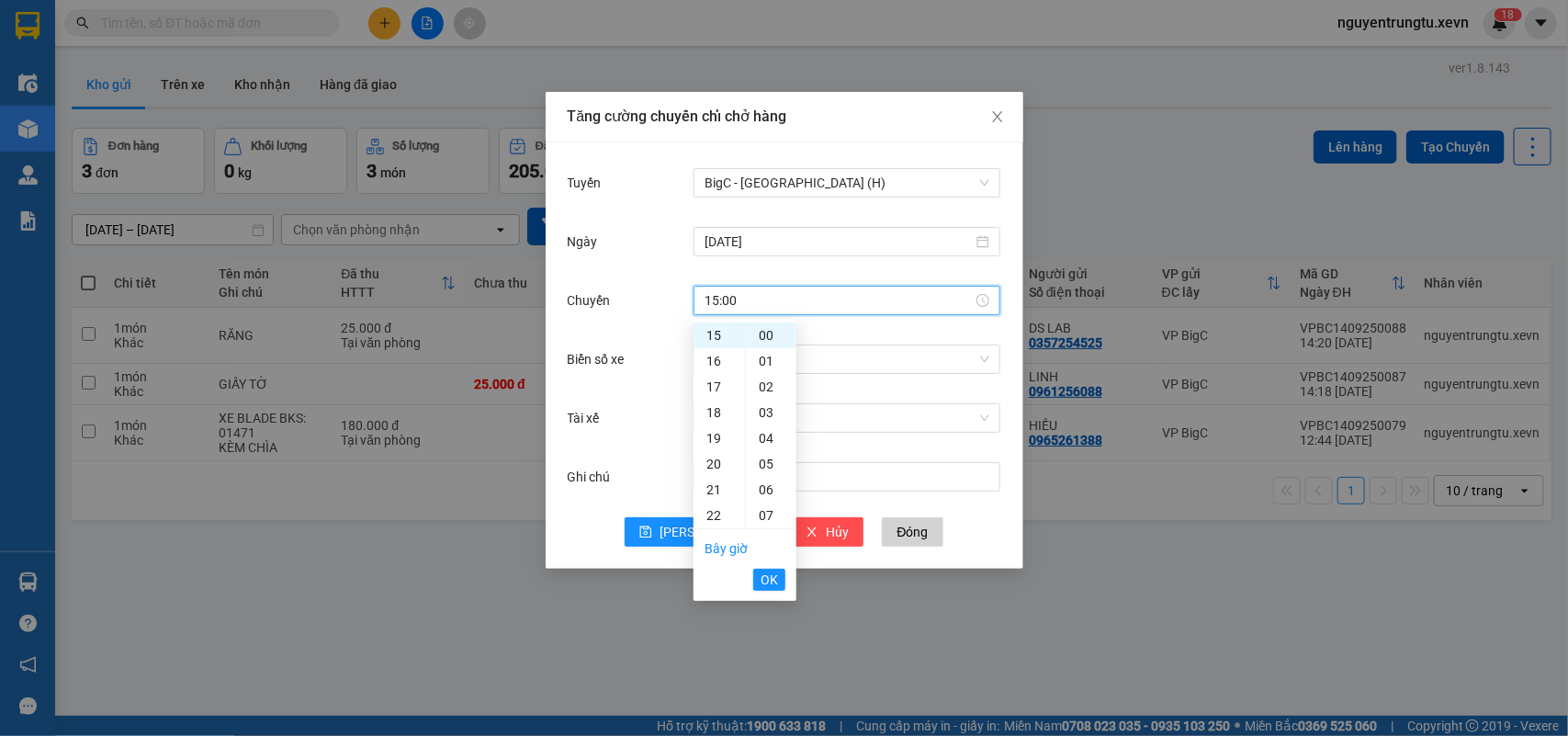
type input "15:05"
drag, startPoint x: 779, startPoint y: 579, endPoint x: 827, endPoint y: 464, distance: 124.6
click at [778, 580] on button "OK" at bounding box center [769, 579] width 32 height 22
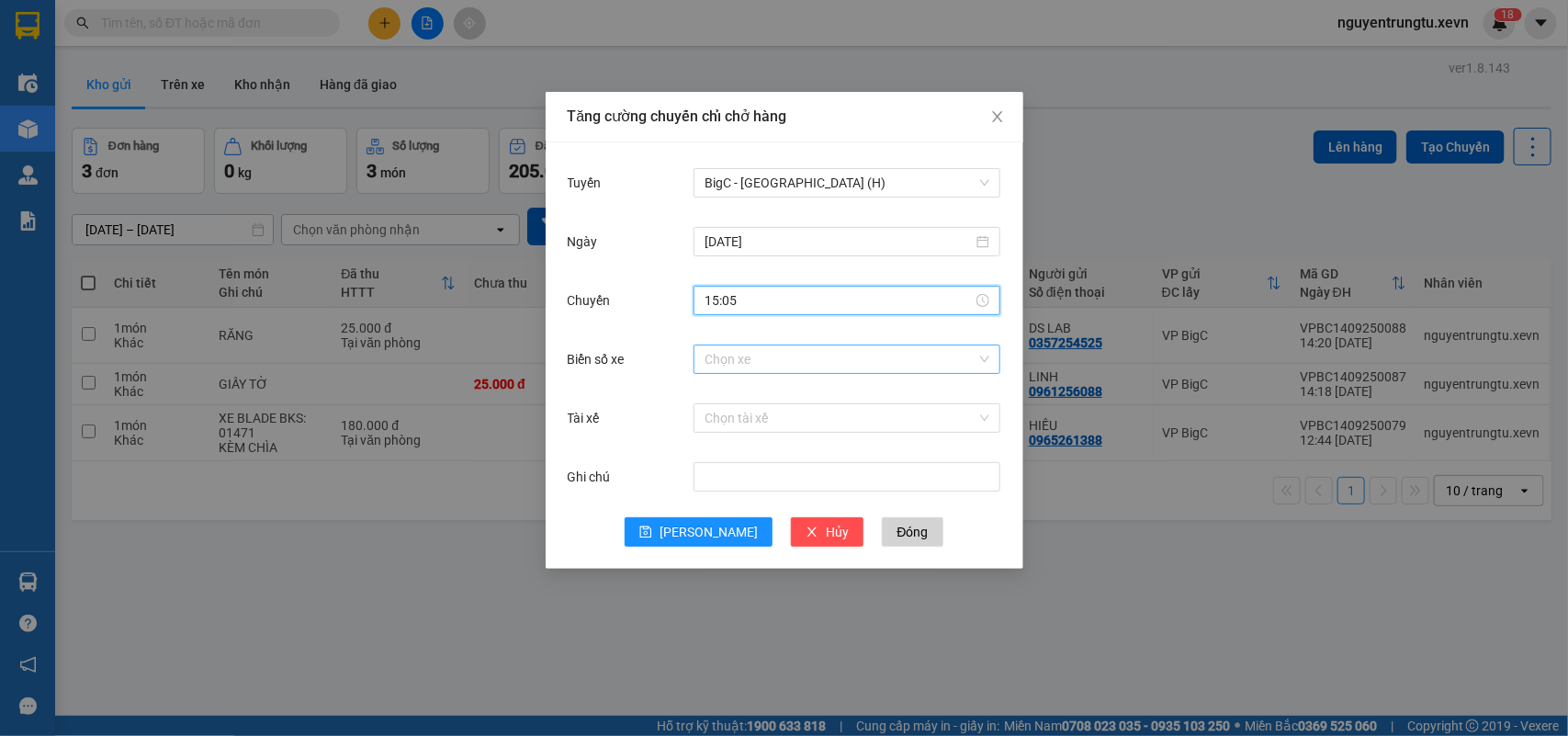
drag, startPoint x: 888, startPoint y: 363, endPoint x: 907, endPoint y: 359, distance: 19.4
click at [888, 361] on input "Biển số xe" at bounding box center [840, 359] width 271 height 27
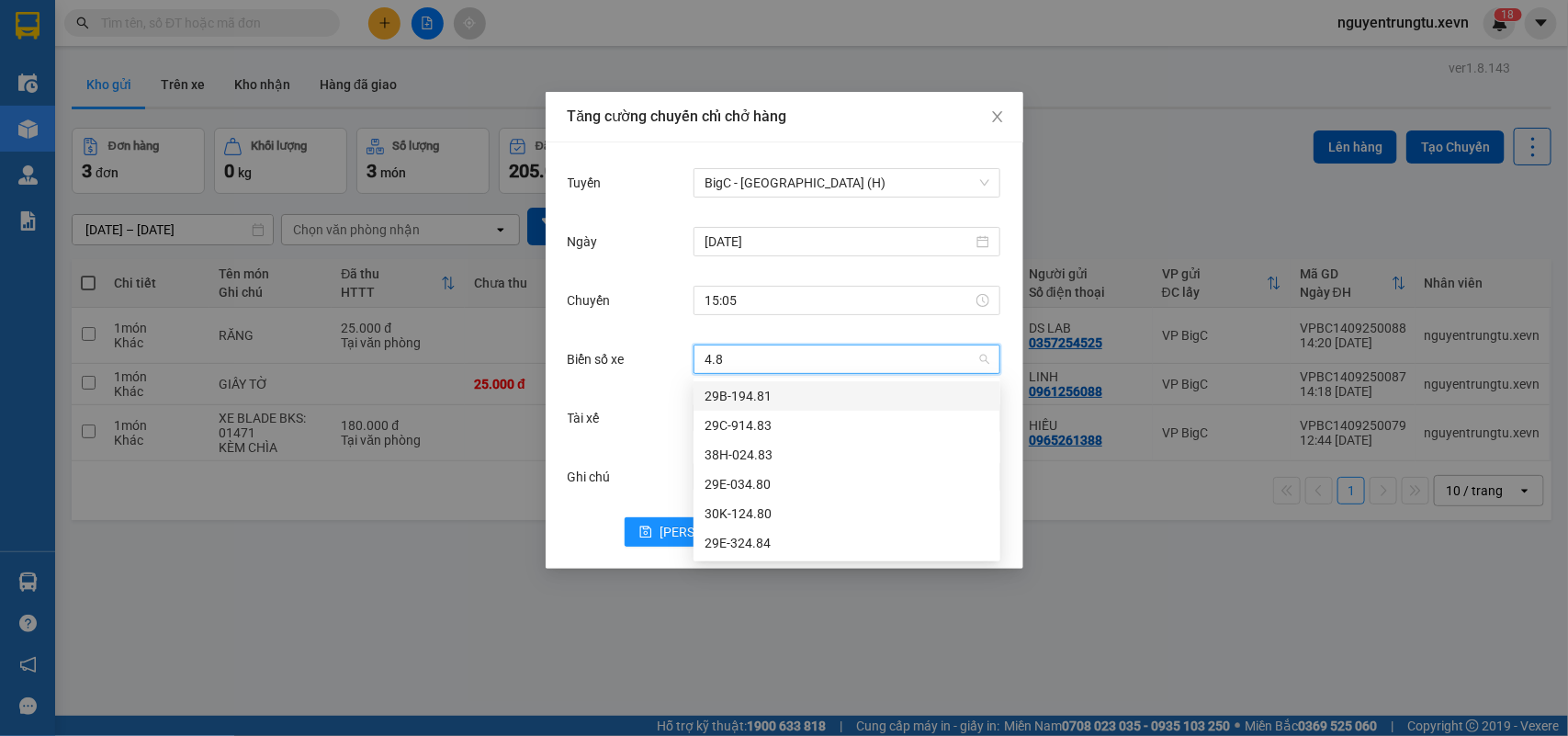
type input "4.80"
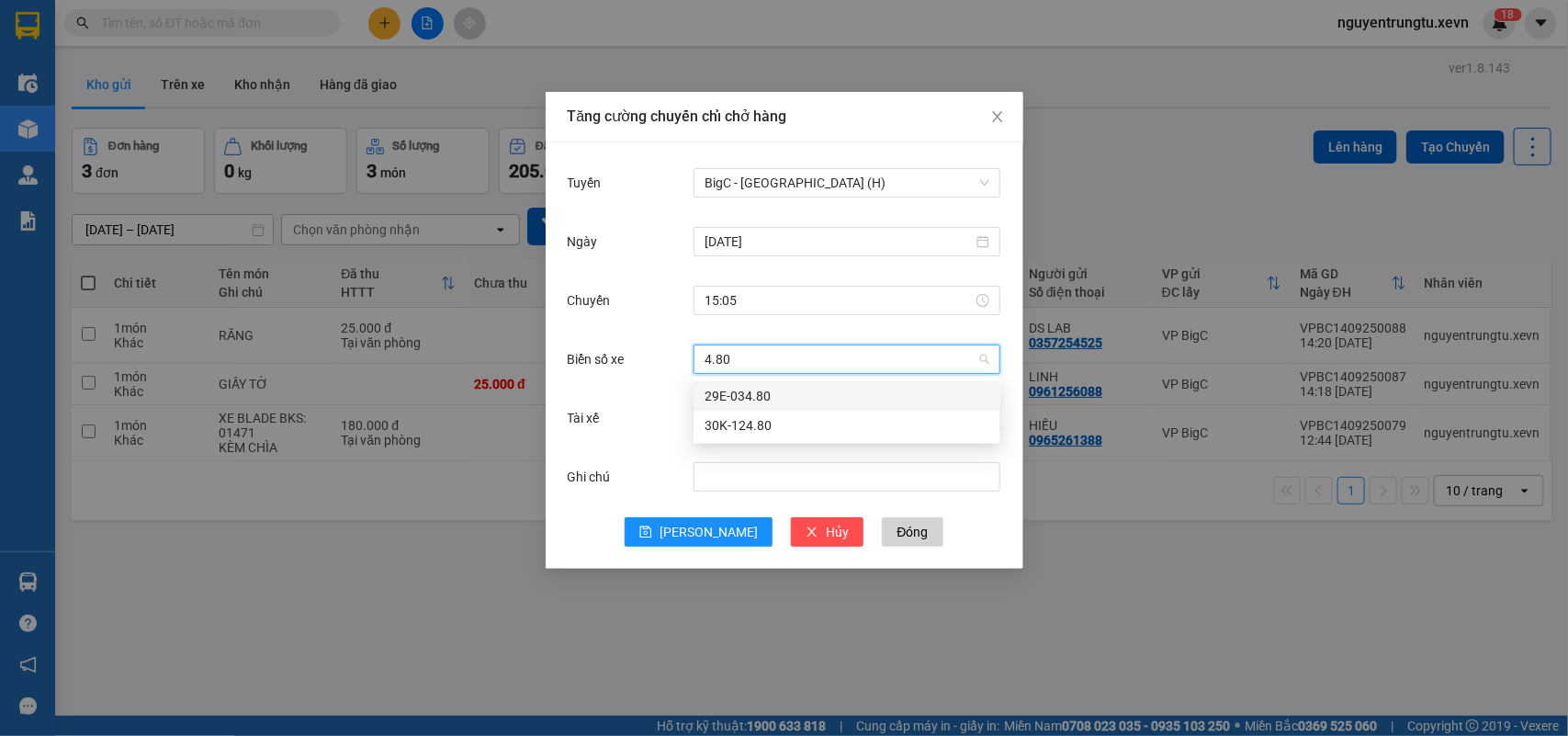
click at [756, 400] on div "29E-034.80" at bounding box center [847, 396] width 285 height 21
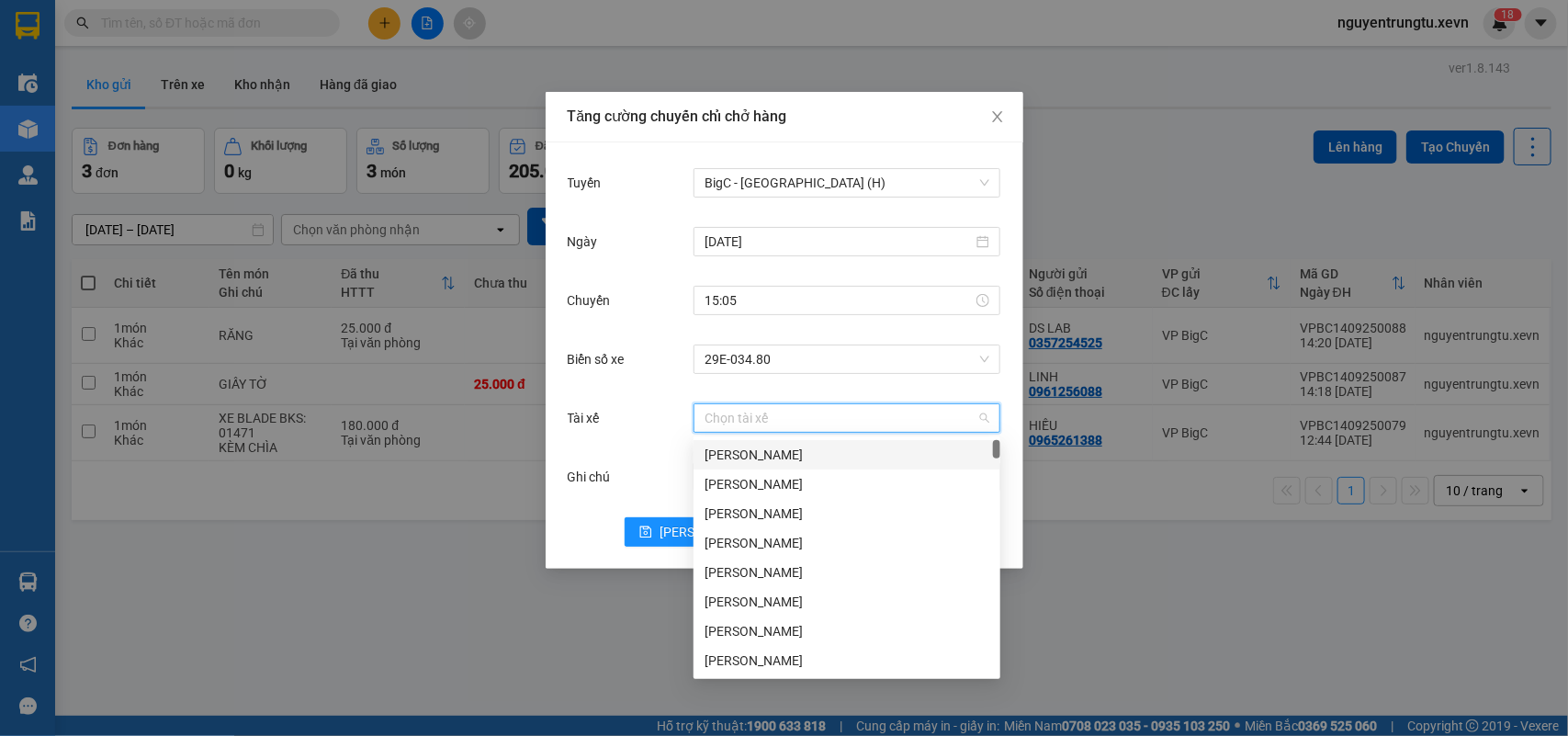
click at [756, 416] on input "Tài xế" at bounding box center [840, 417] width 271 height 27
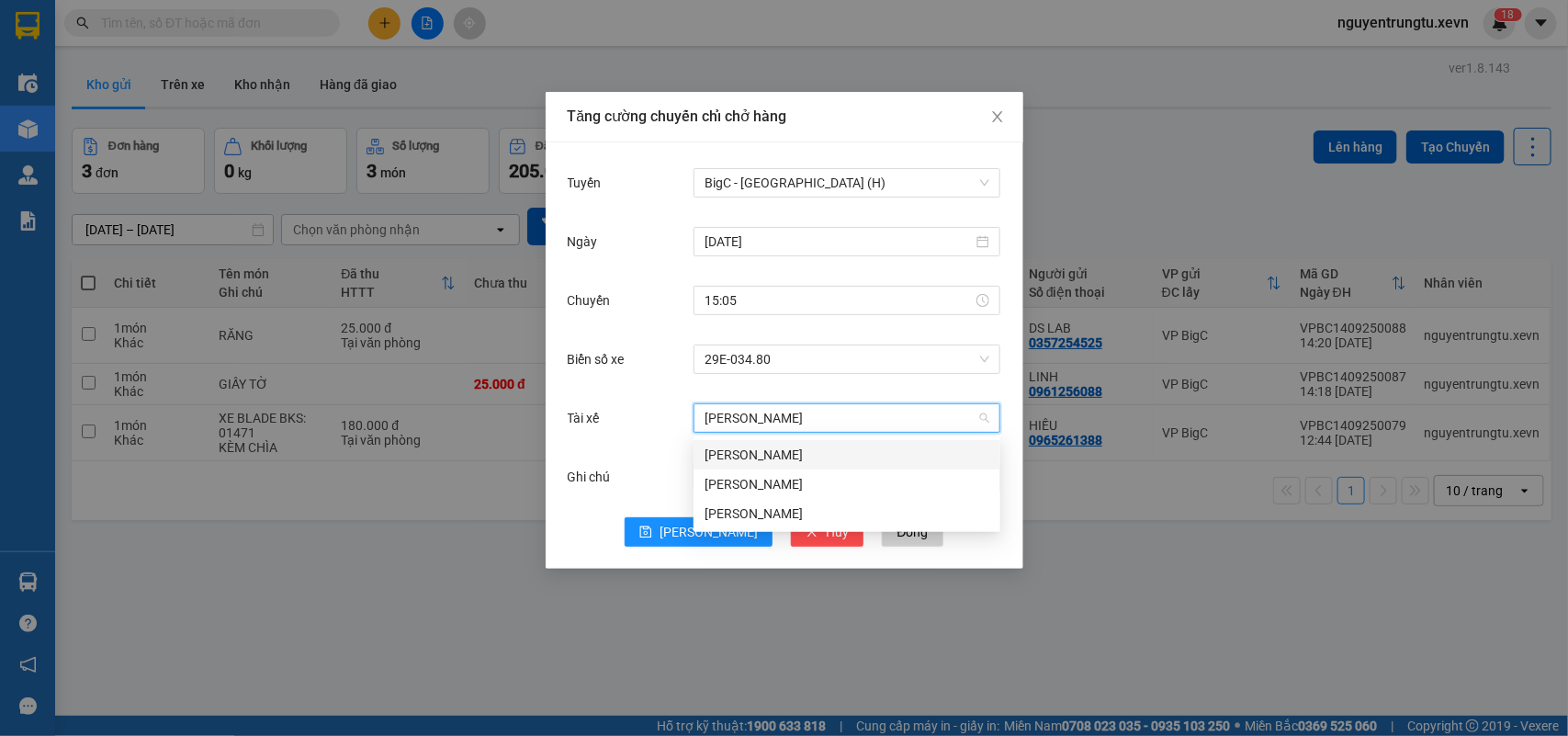
type input "[PERSON_NAME]"
click at [733, 445] on div "[PERSON_NAME]" at bounding box center [847, 455] width 285 height 21
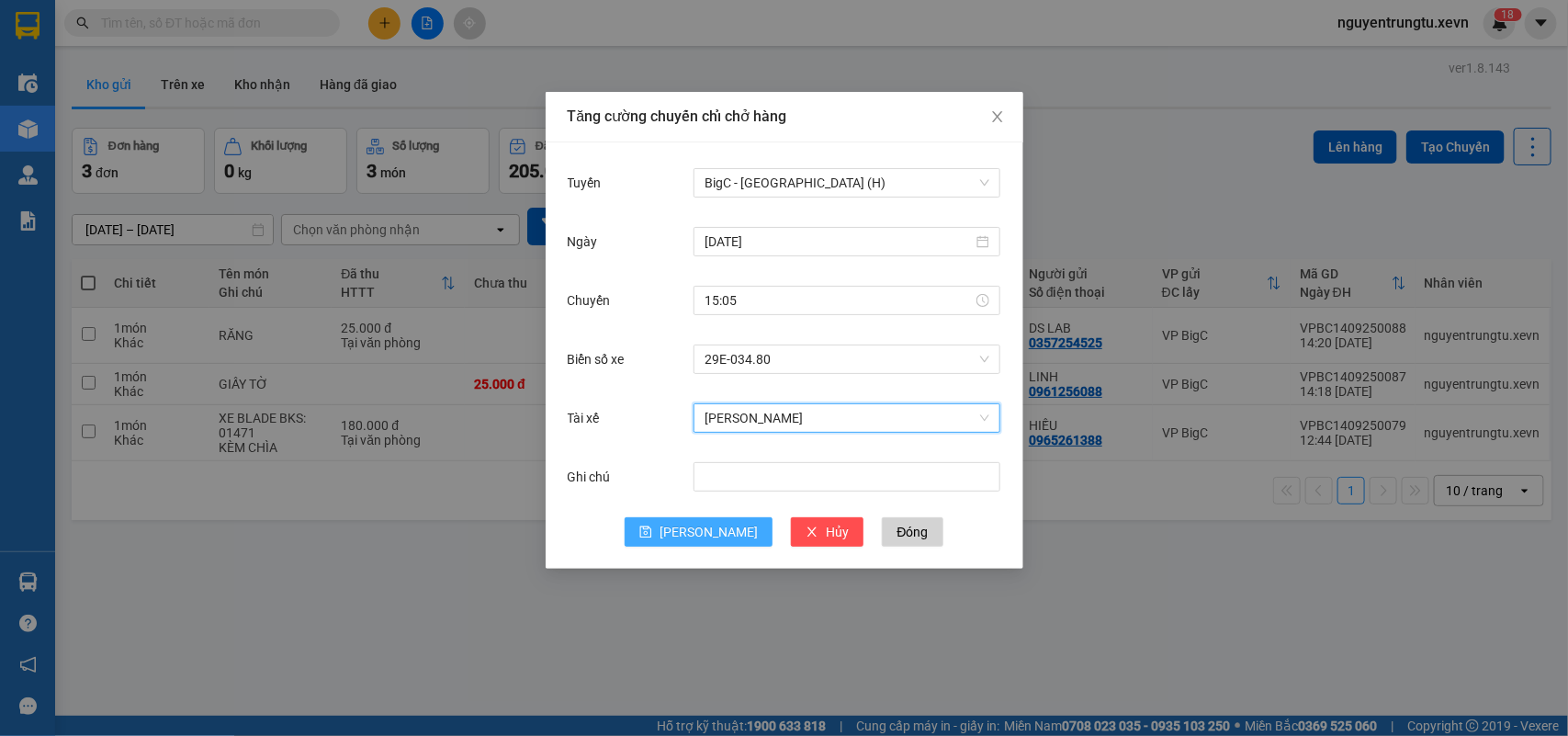
click at [705, 523] on span "[PERSON_NAME]" at bounding box center [709, 531] width 98 height 21
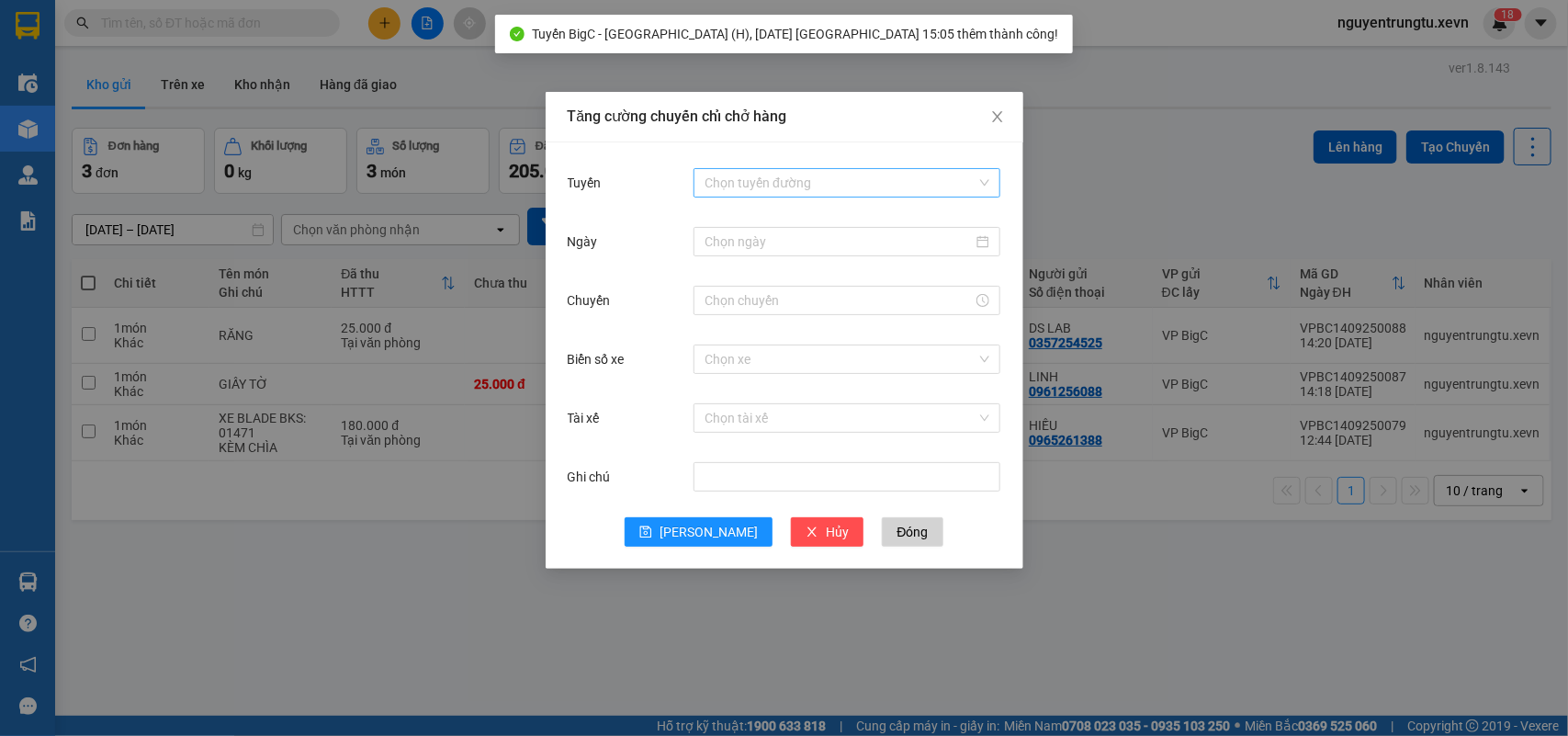
click at [845, 182] on input "Tuyến" at bounding box center [840, 182] width 271 height 27
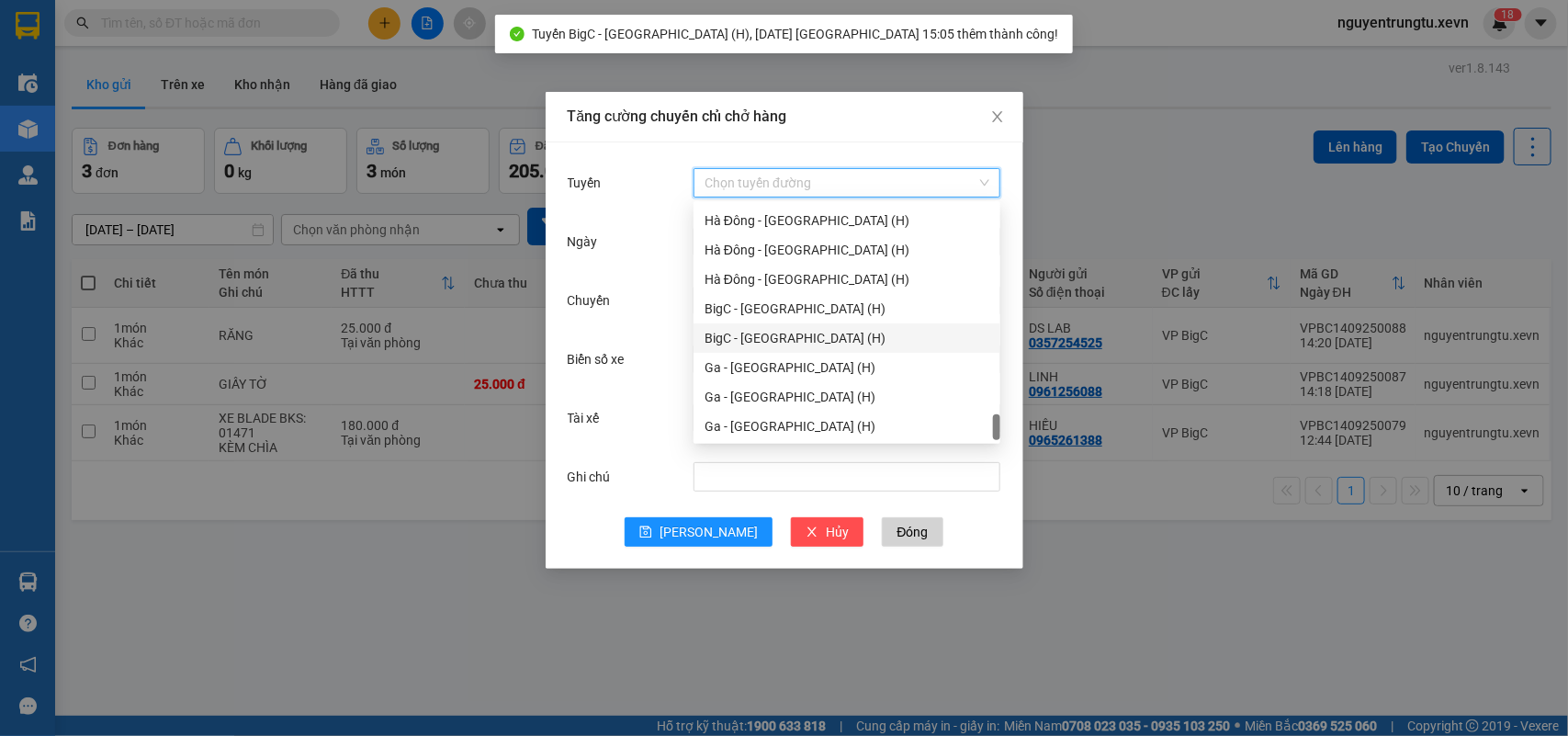
click at [809, 336] on div "BigC - [GEOGRAPHIC_DATA] (H)" at bounding box center [847, 338] width 285 height 21
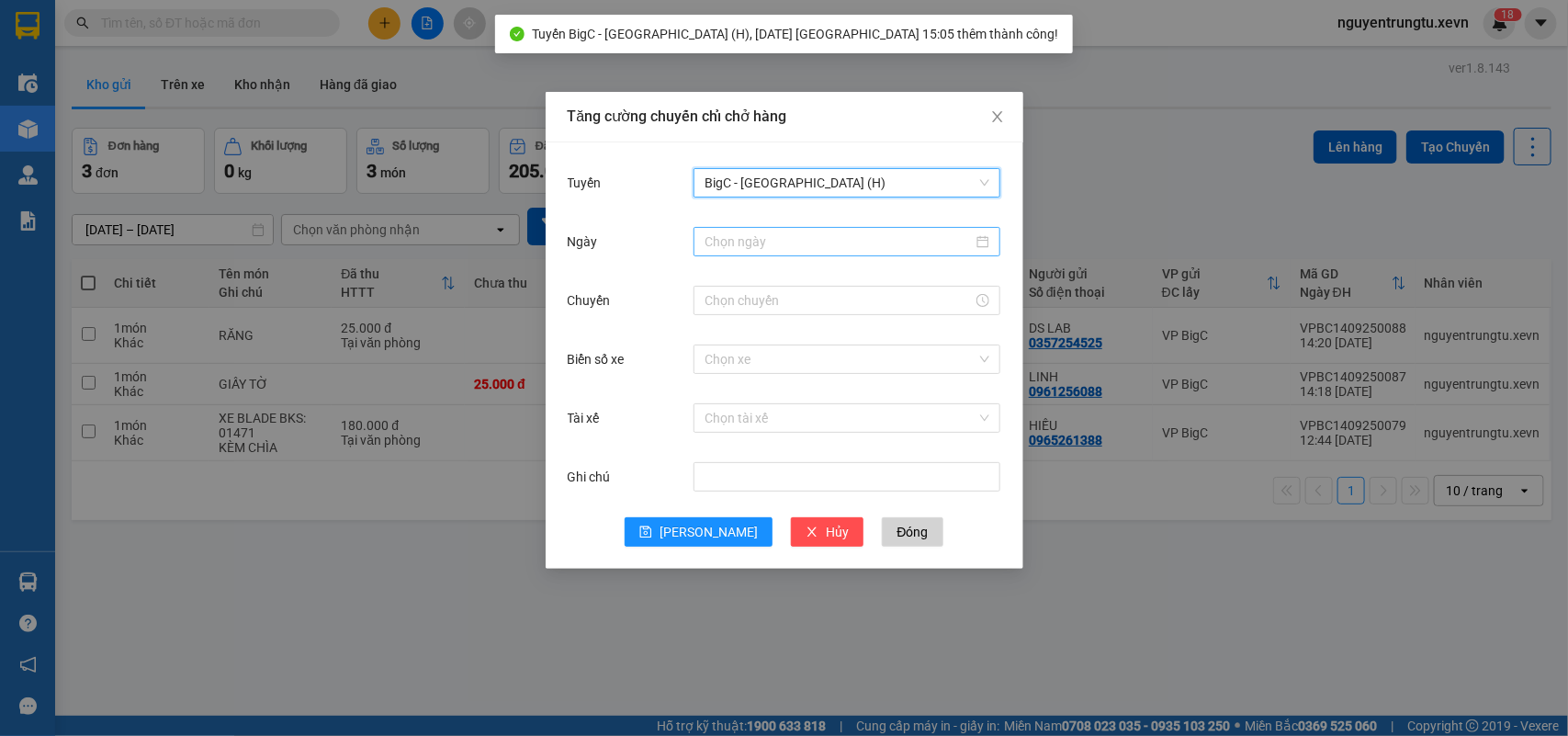
click at [828, 257] on div "Ngày" at bounding box center [784, 253] width 433 height 59
click at [828, 246] on input "Ngày" at bounding box center [839, 241] width 269 height 21
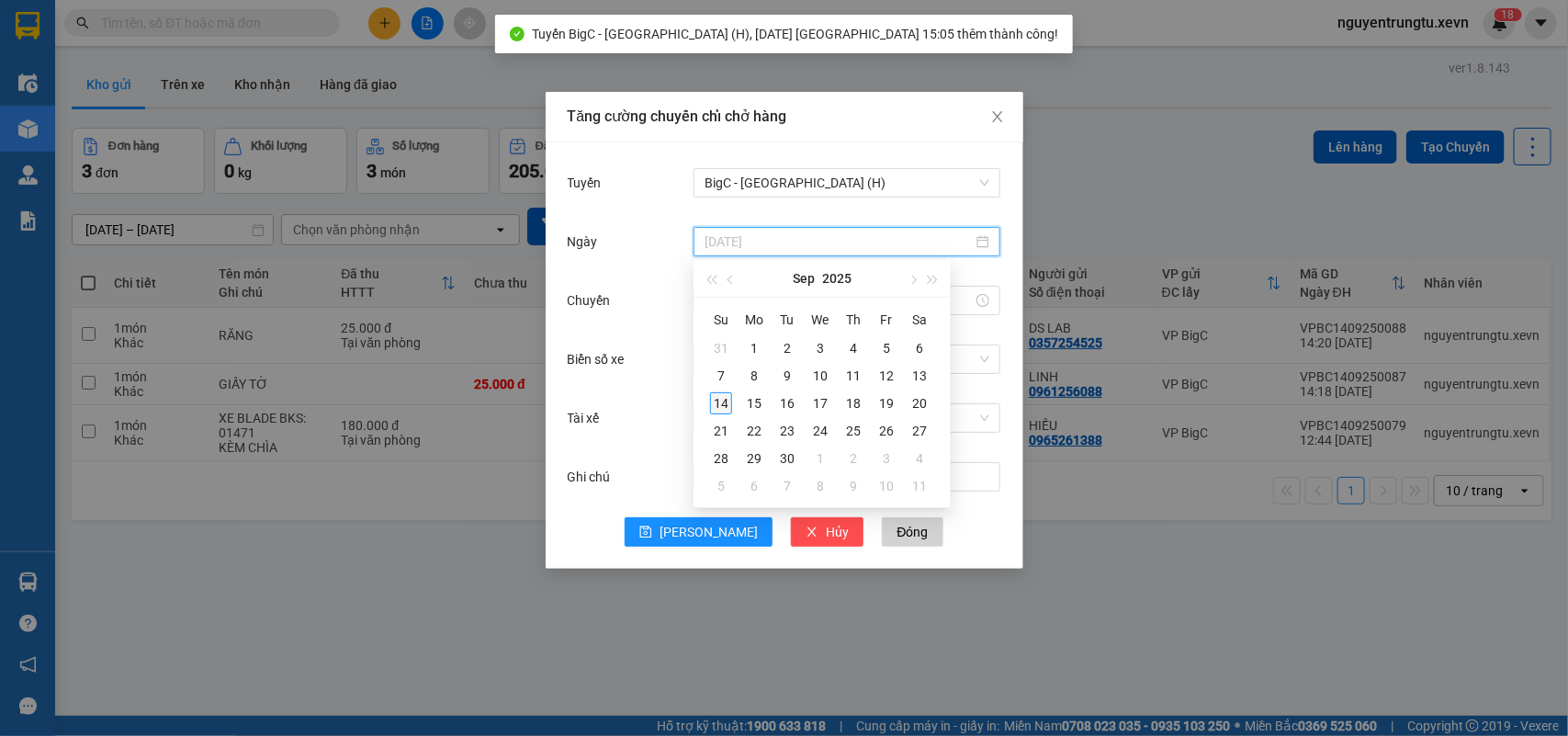
type input "[DATE]"
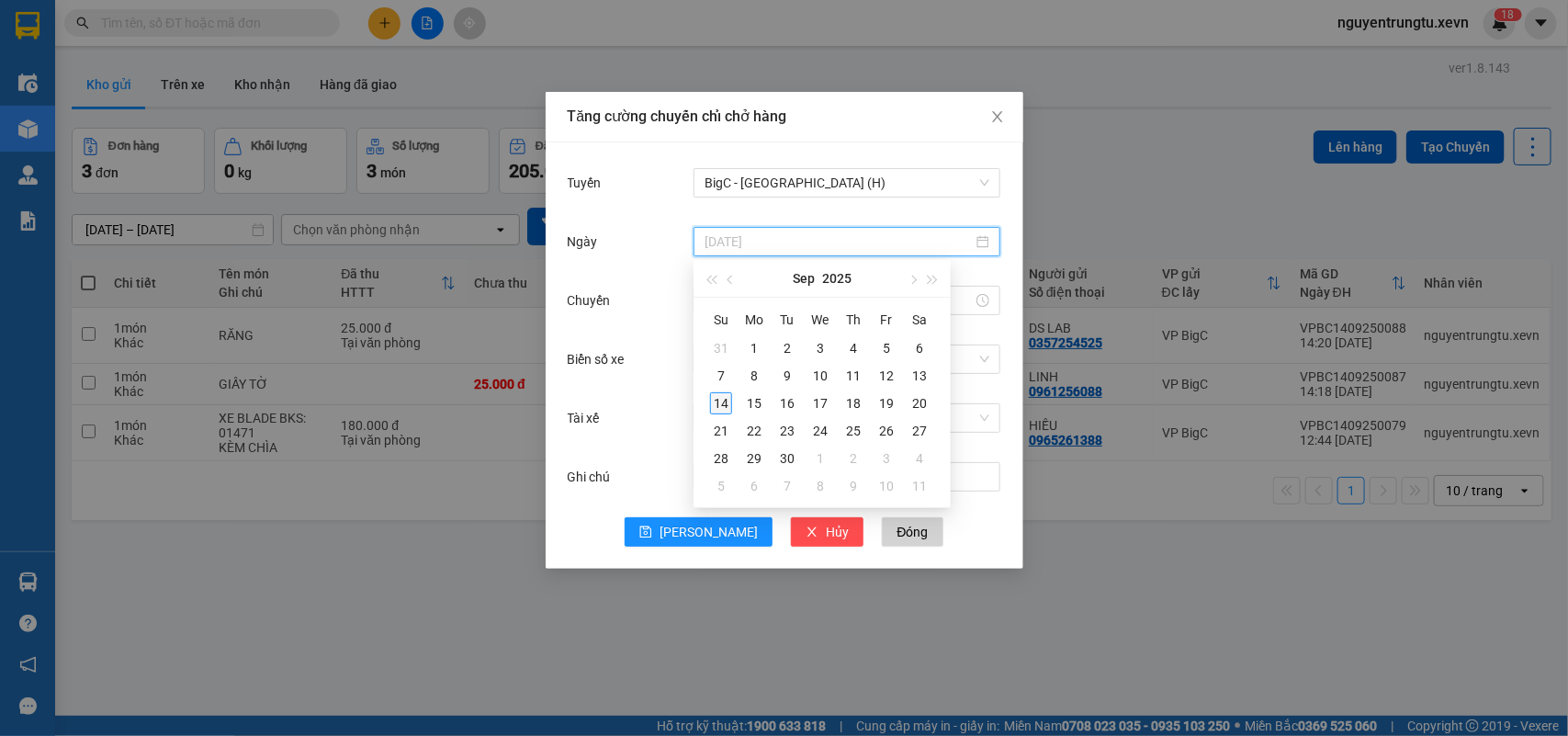
click at [719, 407] on div "14" at bounding box center [721, 403] width 22 height 22
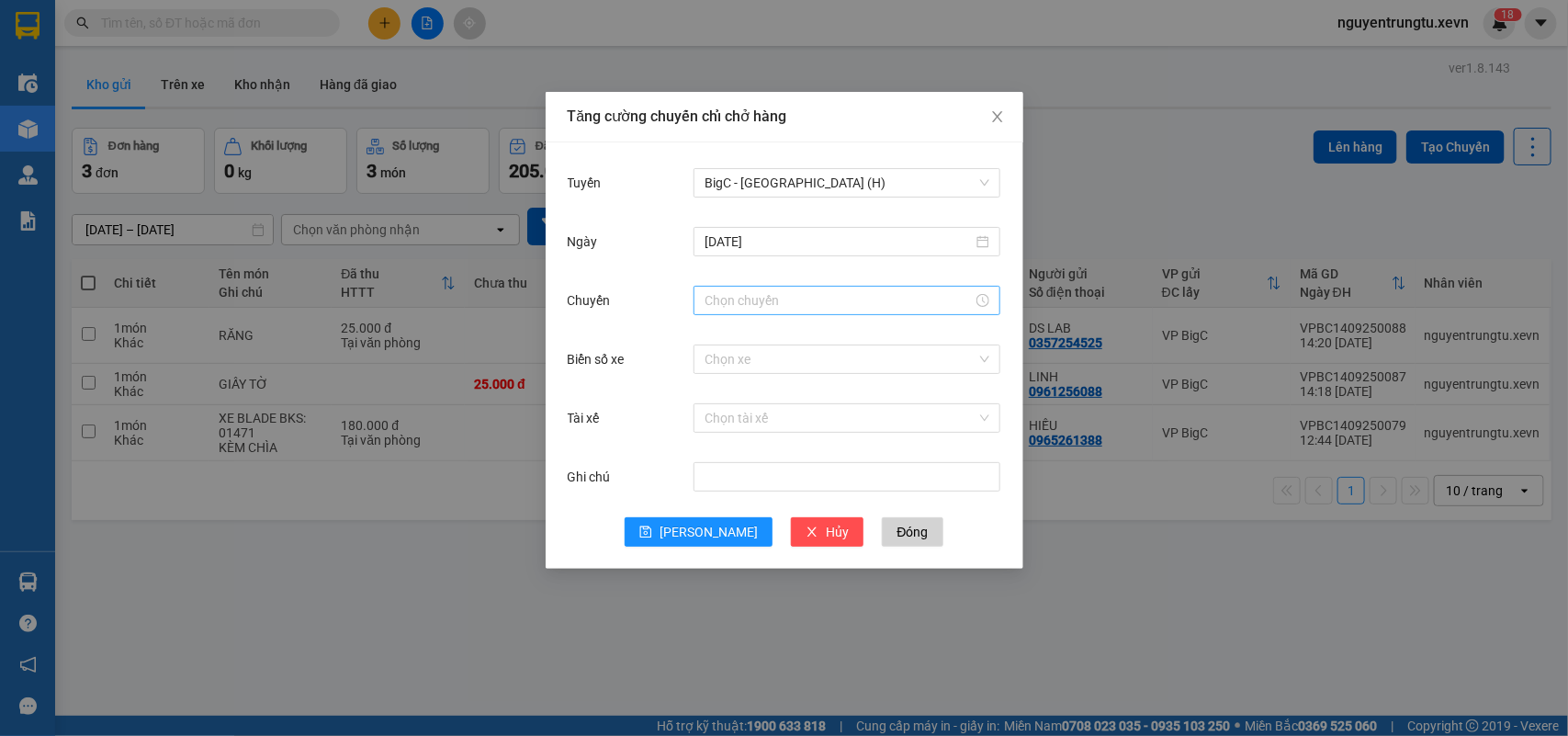
drag, startPoint x: 797, startPoint y: 285, endPoint x: 790, endPoint y: 300, distance: 16.6
click at [798, 289] on div at bounding box center [847, 301] width 307 height 29
drag, startPoint x: 721, startPoint y: 331, endPoint x: 769, endPoint y: 433, distance: 112.7
click at [721, 333] on div "15" at bounding box center [719, 335] width 51 height 25
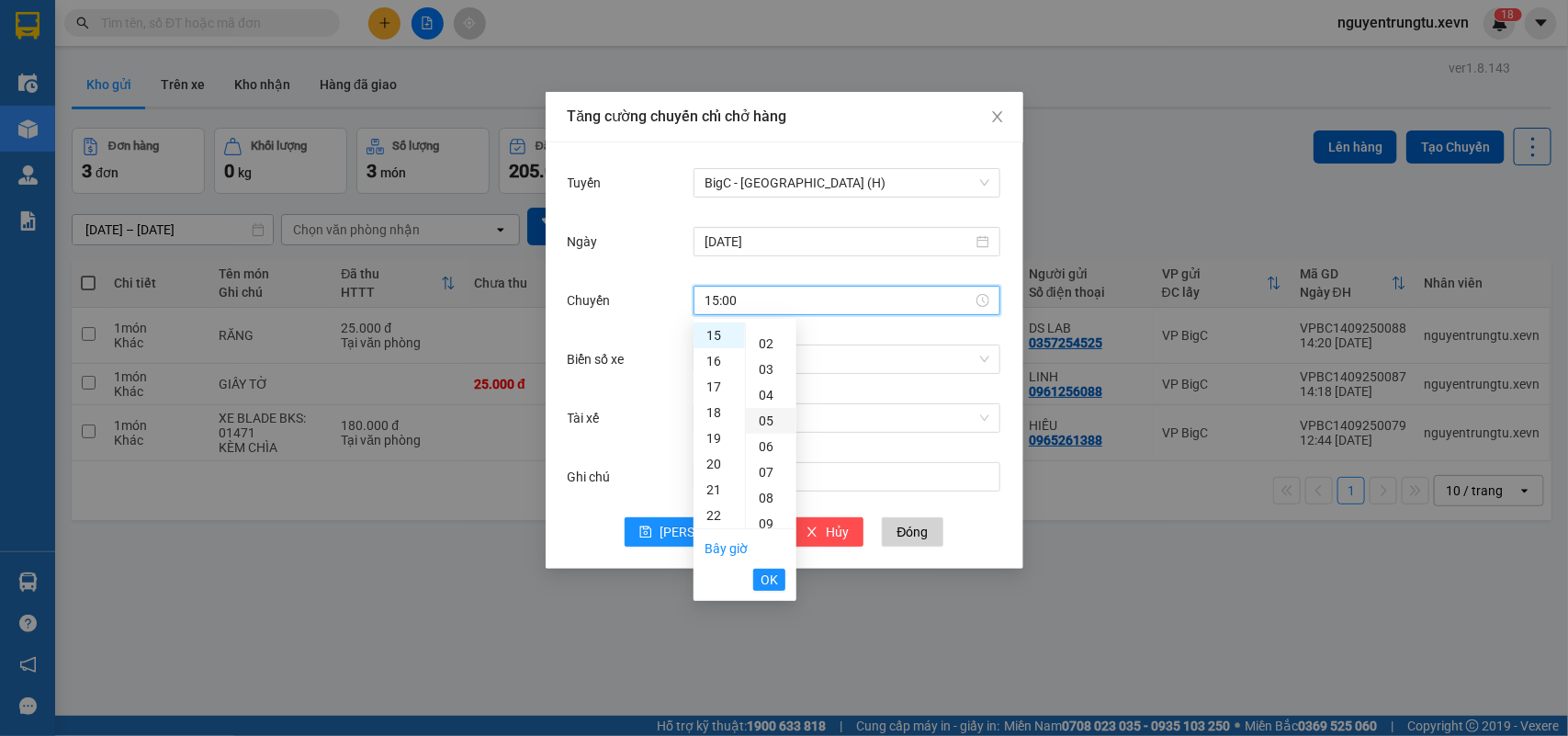
scroll to position [0, 0]
click at [764, 466] on div "05" at bounding box center [771, 464] width 51 height 25
type input "15:05"
drag, startPoint x: 774, startPoint y: 575, endPoint x: 811, endPoint y: 447, distance: 133.2
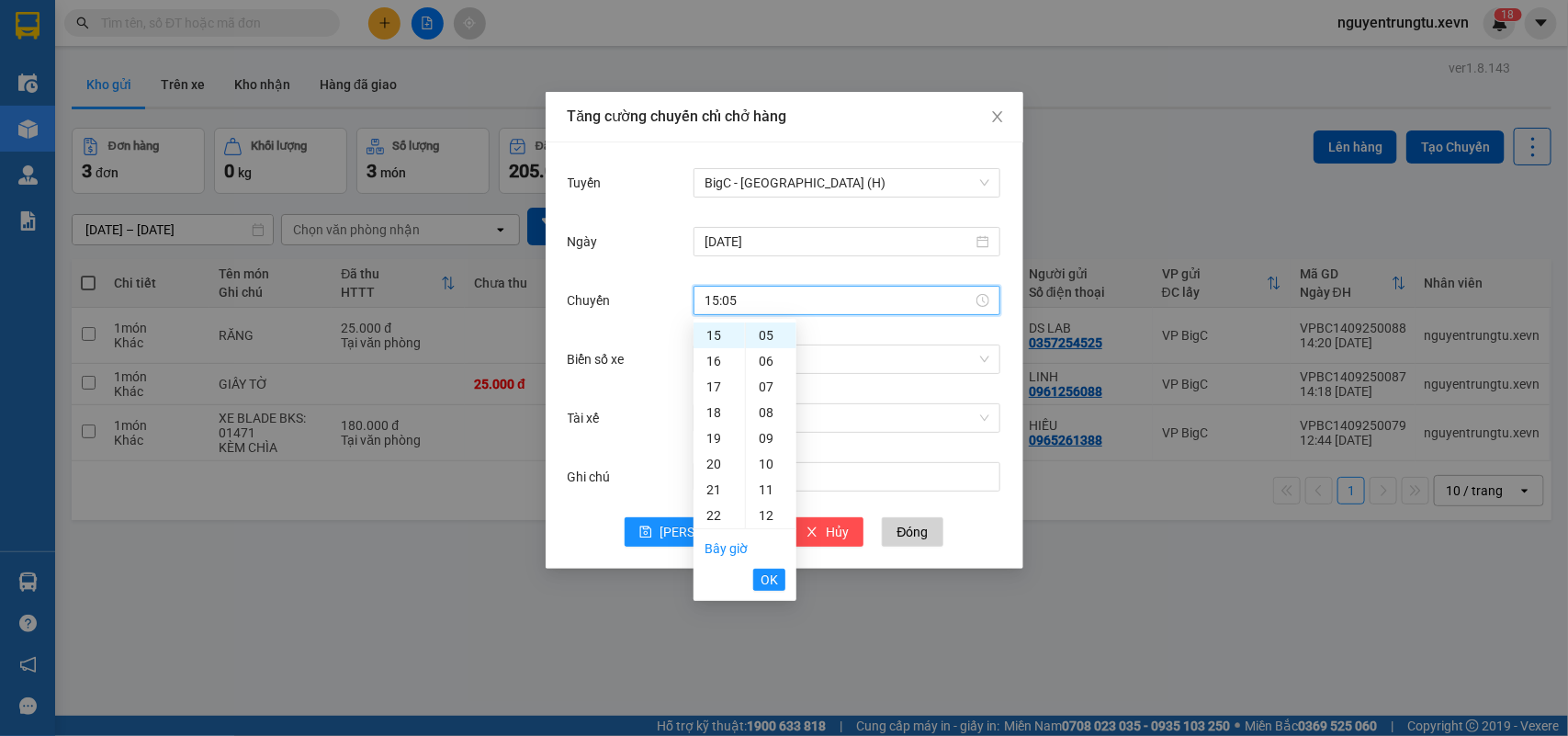
click at [773, 575] on span "OK" at bounding box center [769, 579] width 18 height 21
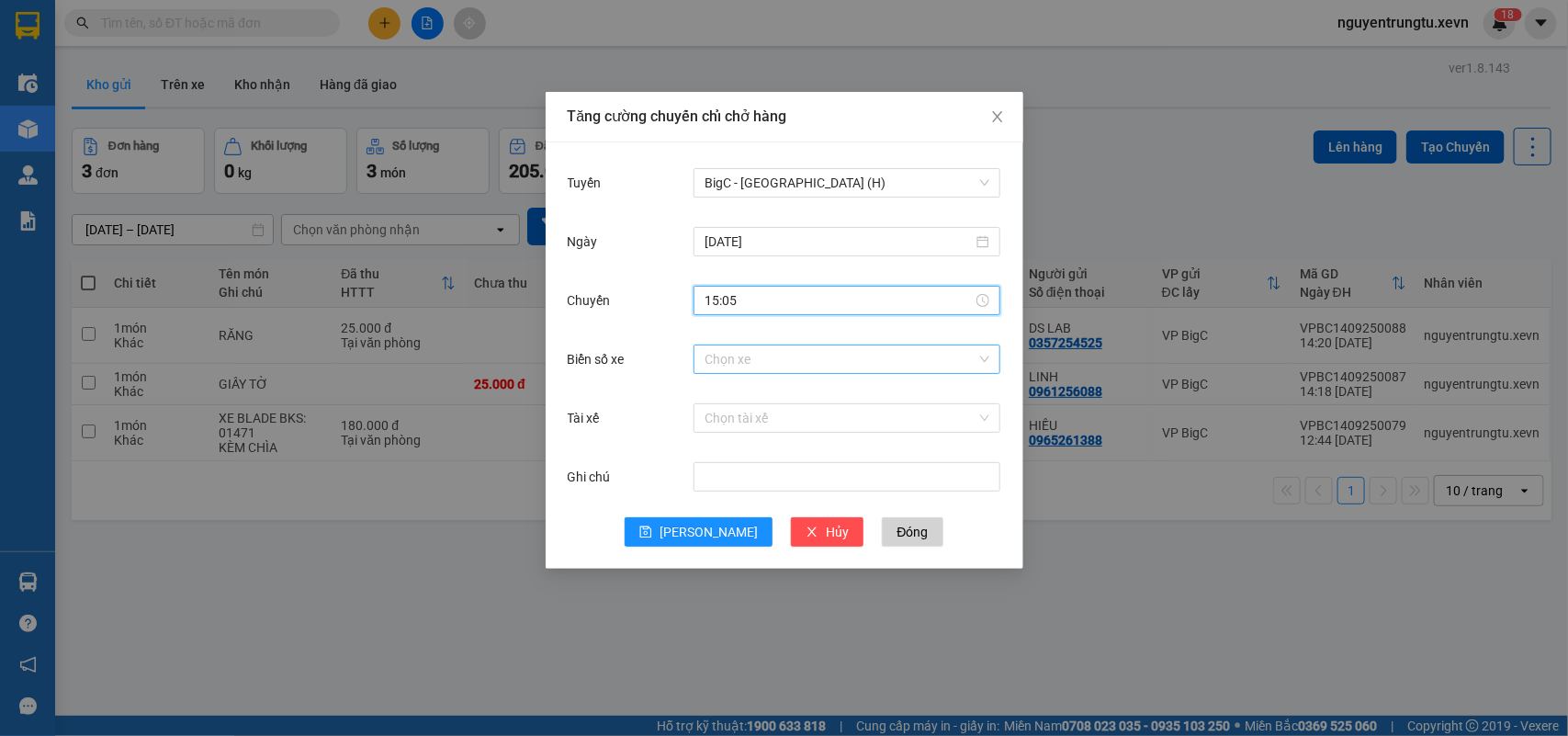
click at [820, 365] on input "Biển số xe" at bounding box center [840, 359] width 271 height 27
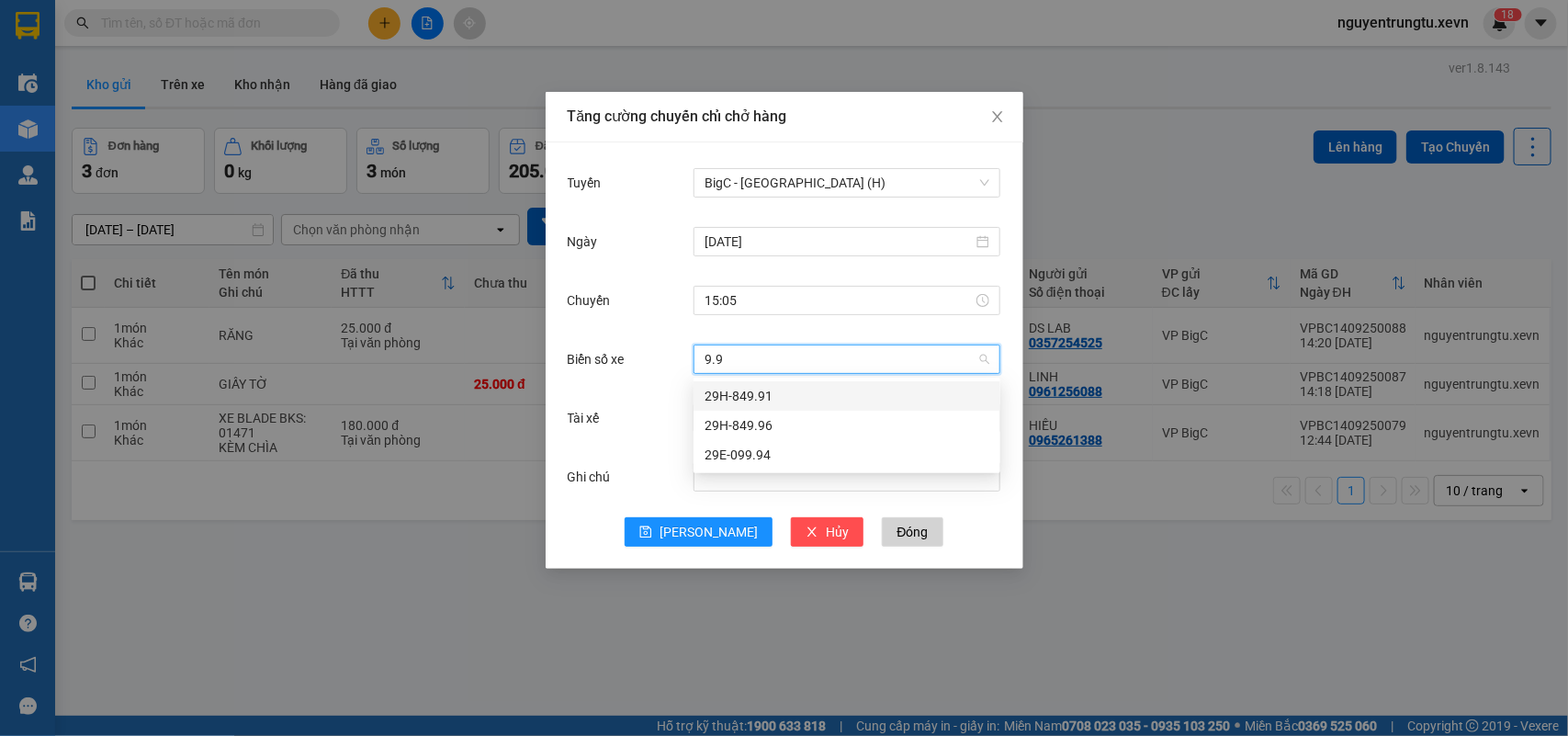
type input "9.96"
click at [805, 386] on div "29H-849.96" at bounding box center [847, 396] width 285 height 21
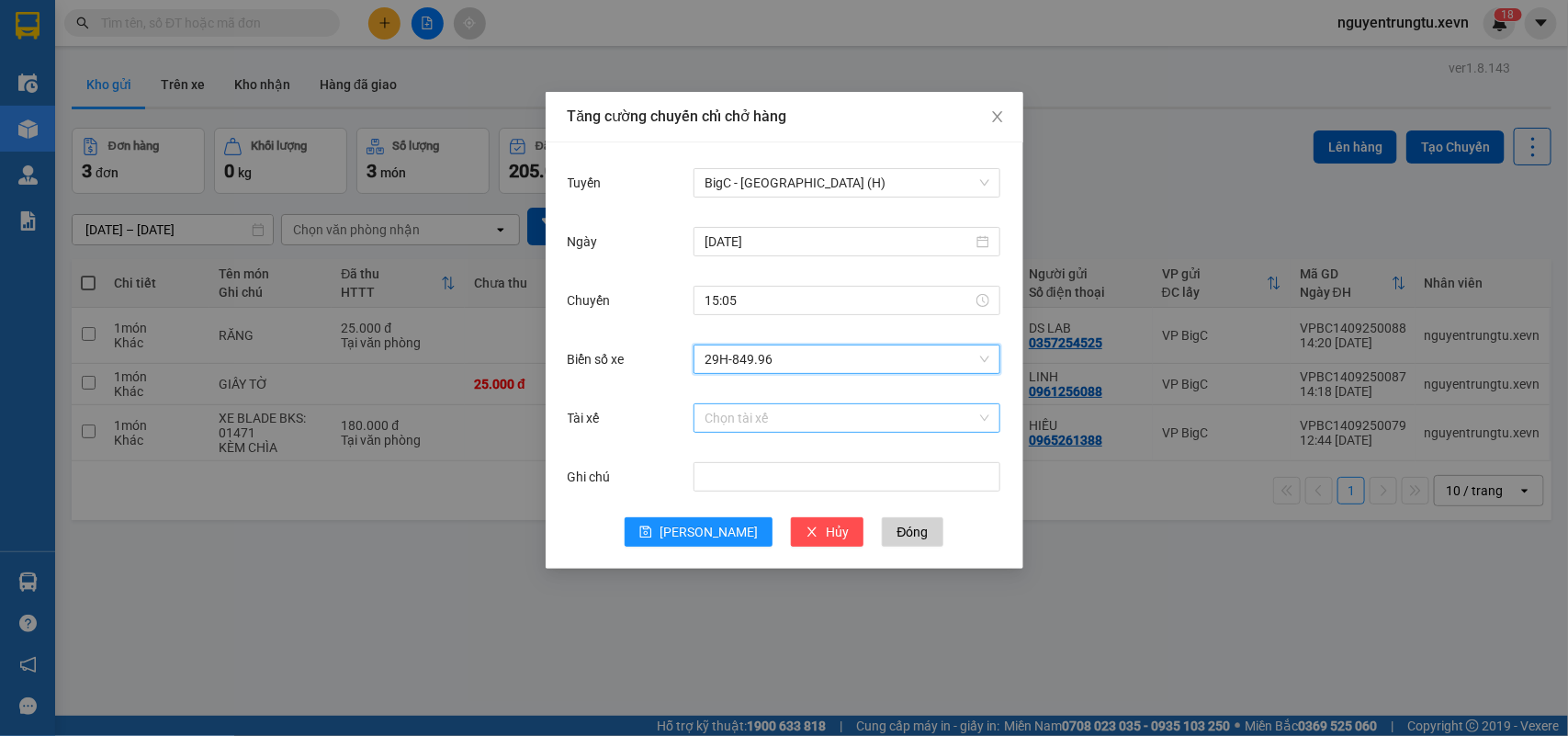
click at [810, 423] on input "Tài xế" at bounding box center [840, 417] width 271 height 27
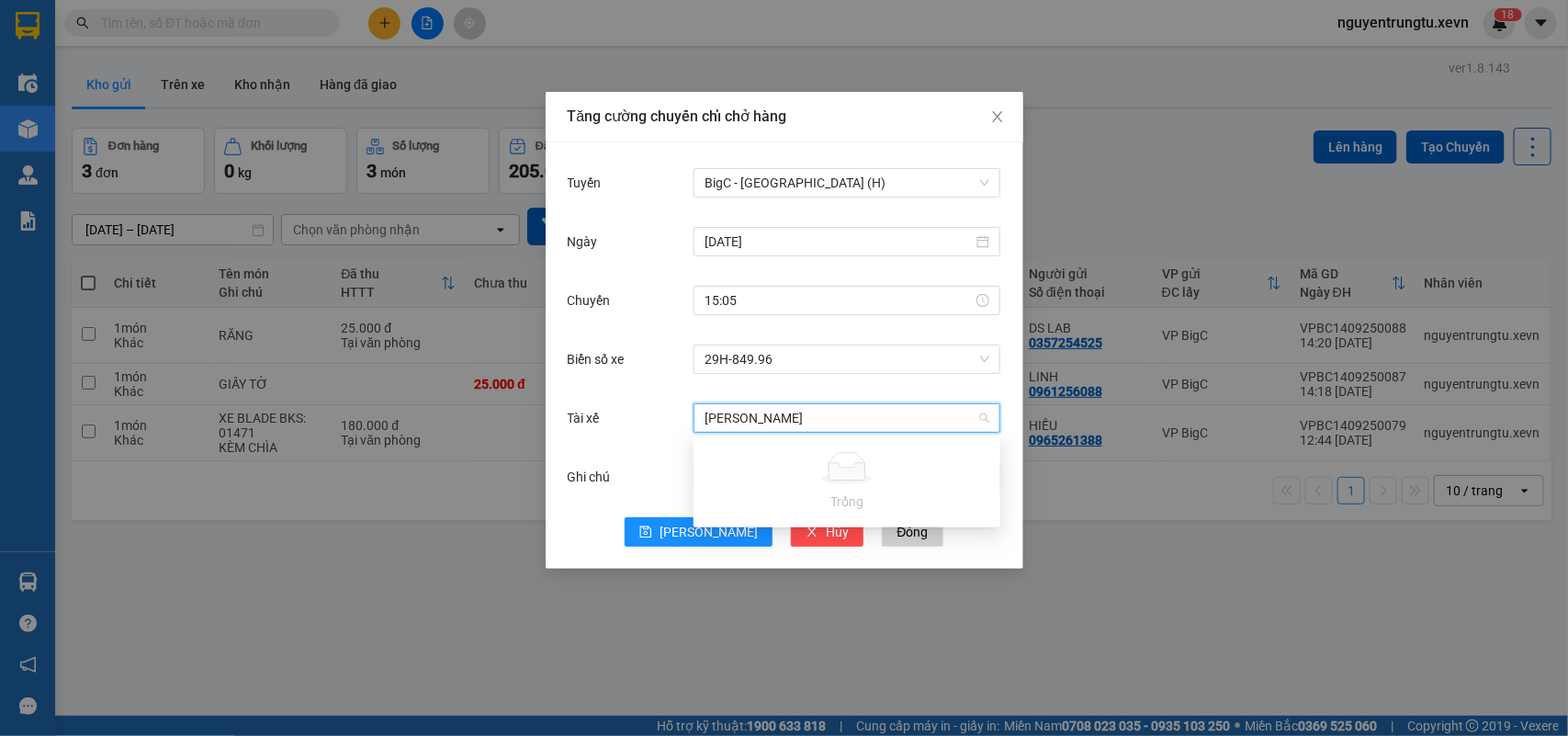
type input "[PERSON_NAME]"
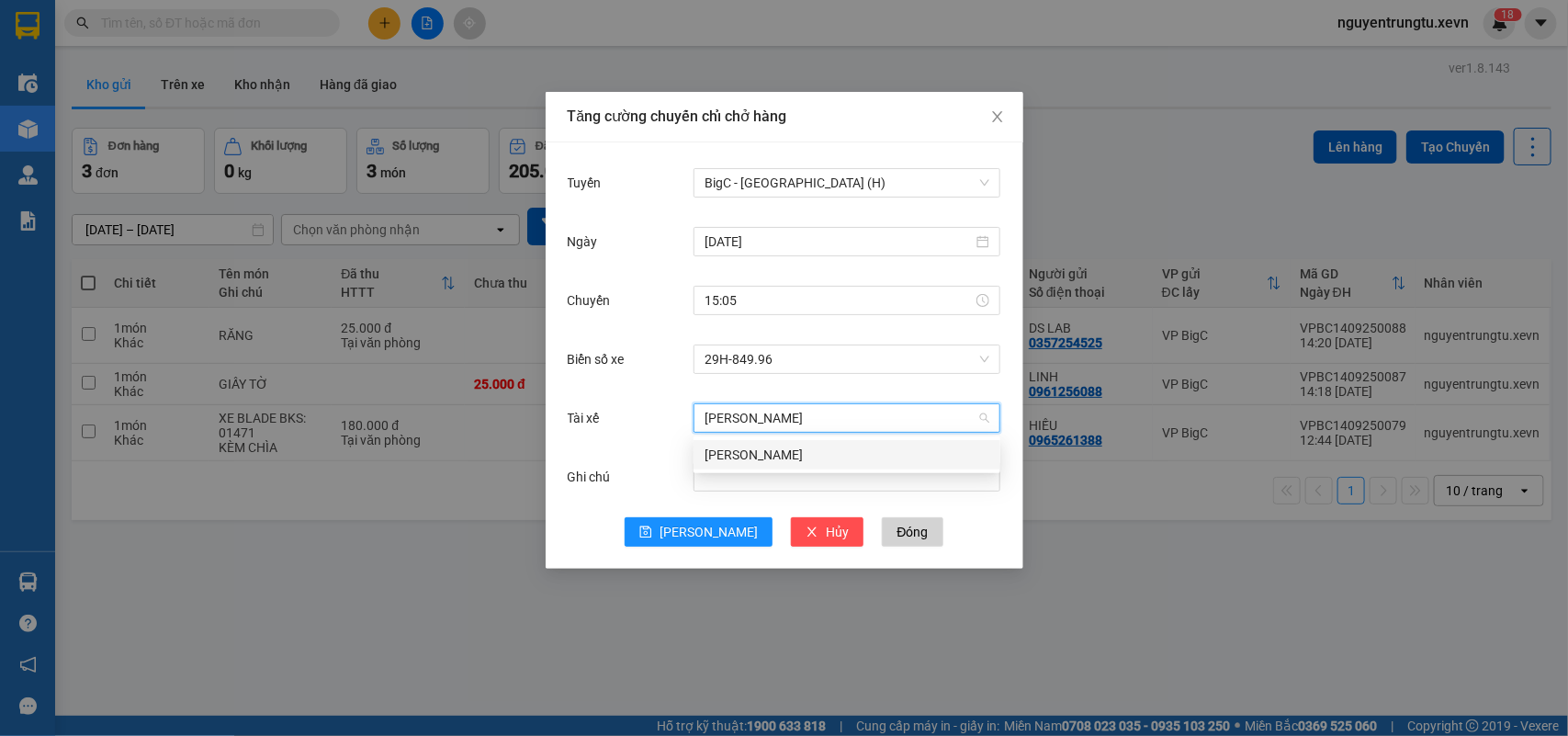
click at [819, 466] on div "[PERSON_NAME]" at bounding box center [847, 455] width 307 height 29
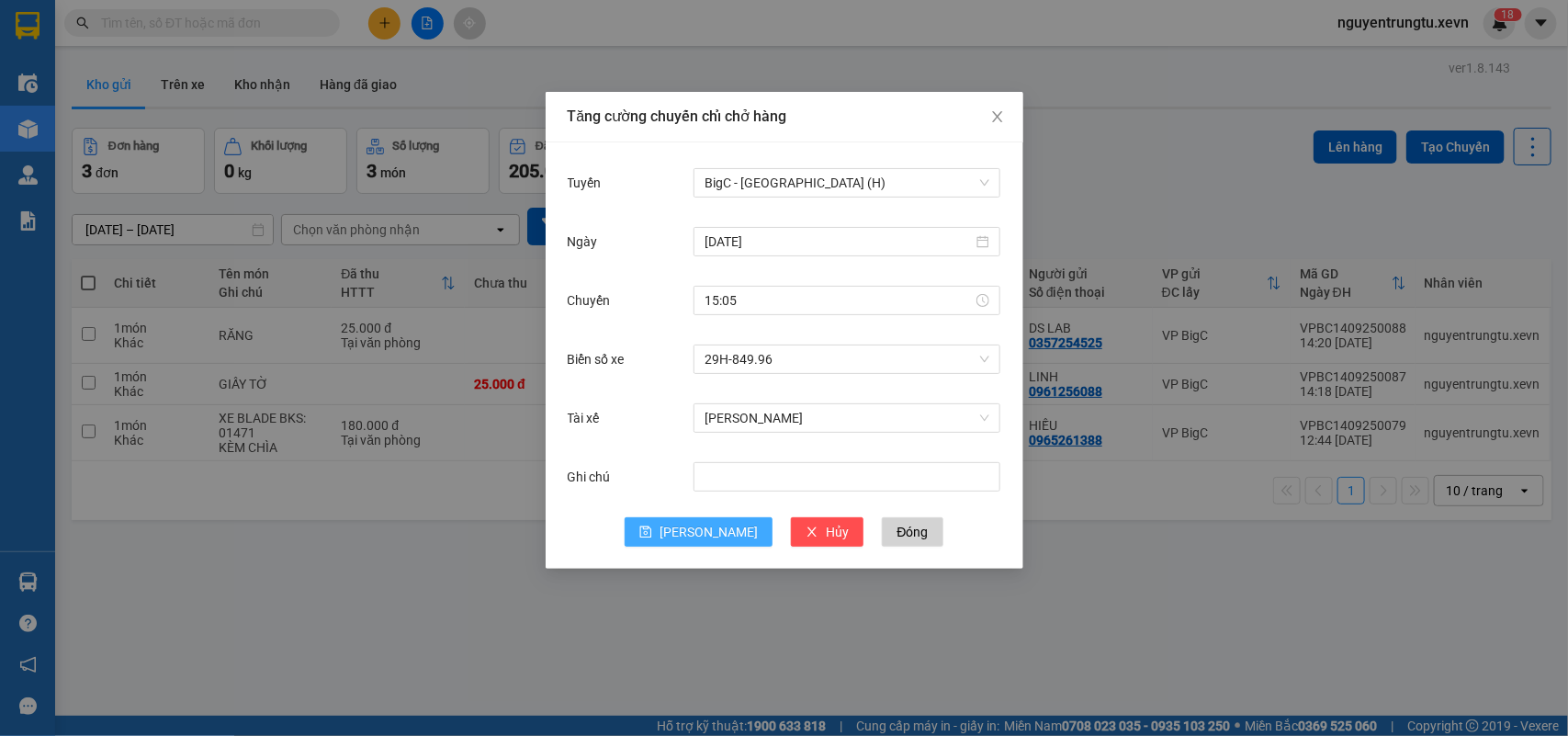
click at [694, 536] on button "[PERSON_NAME]" at bounding box center [698, 532] width 148 height 29
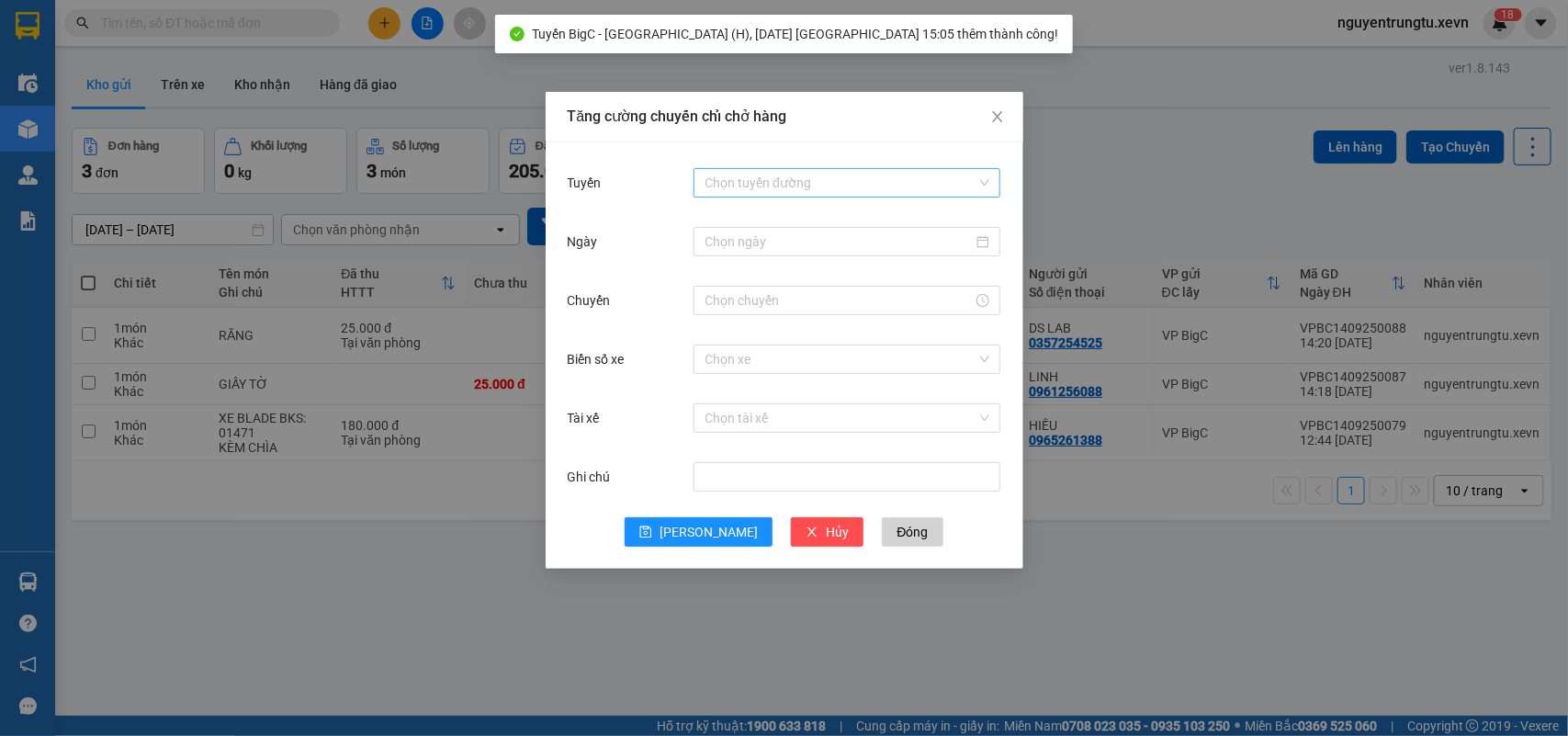
click at [948, 172] on input "Tuyến" at bounding box center [840, 182] width 271 height 27
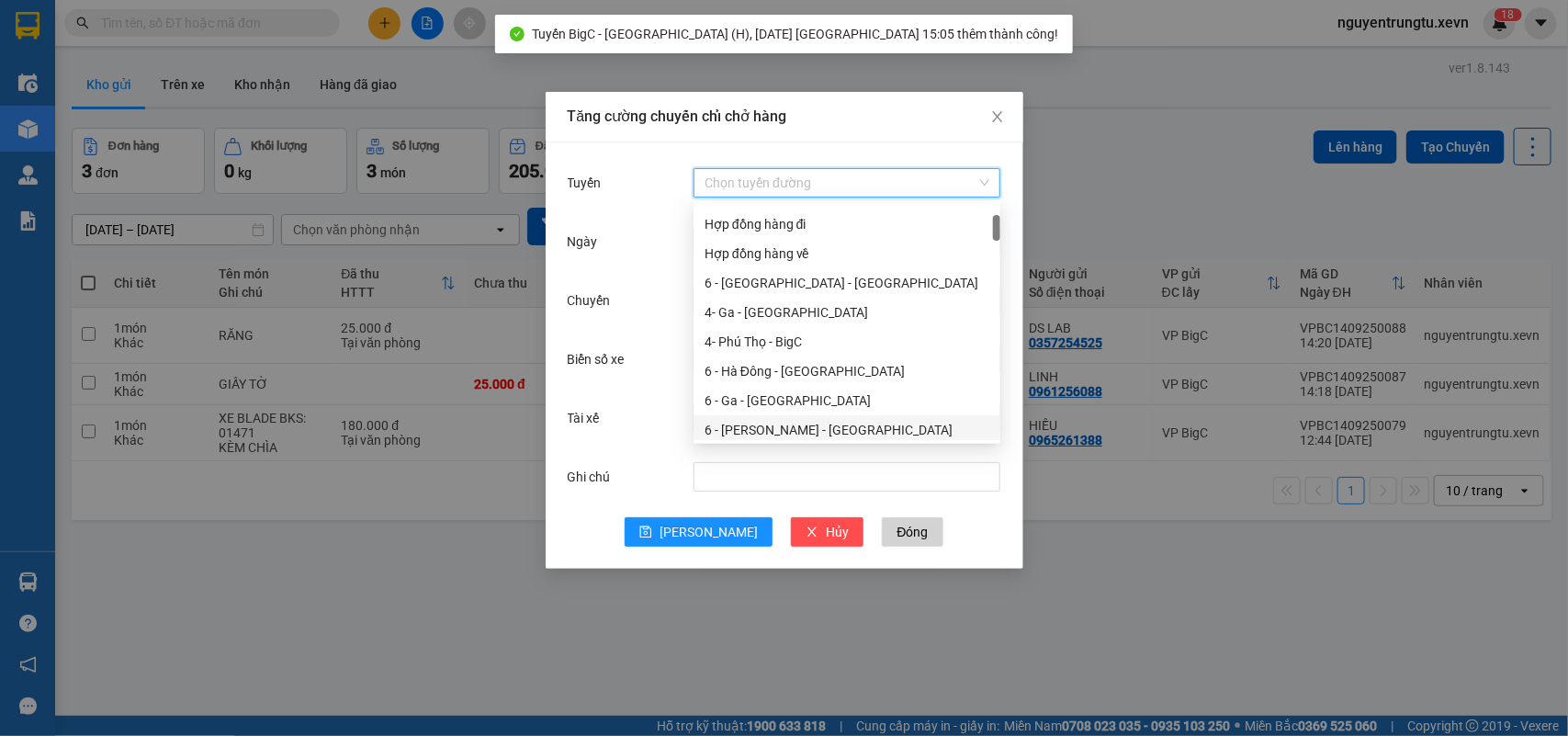
scroll to position [0, 0]
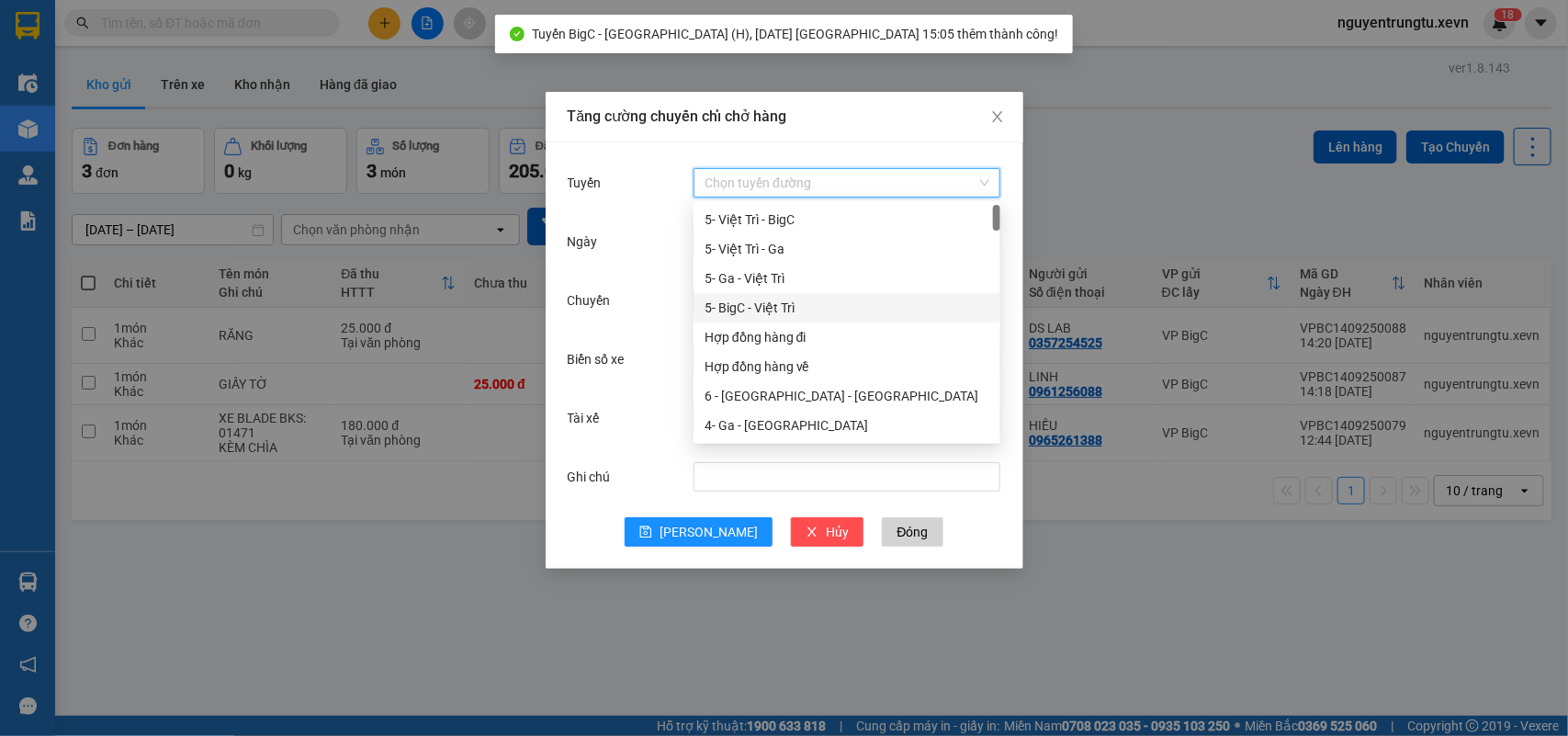
click at [827, 296] on div "5- BigC - Việt Trì" at bounding box center [847, 308] width 307 height 29
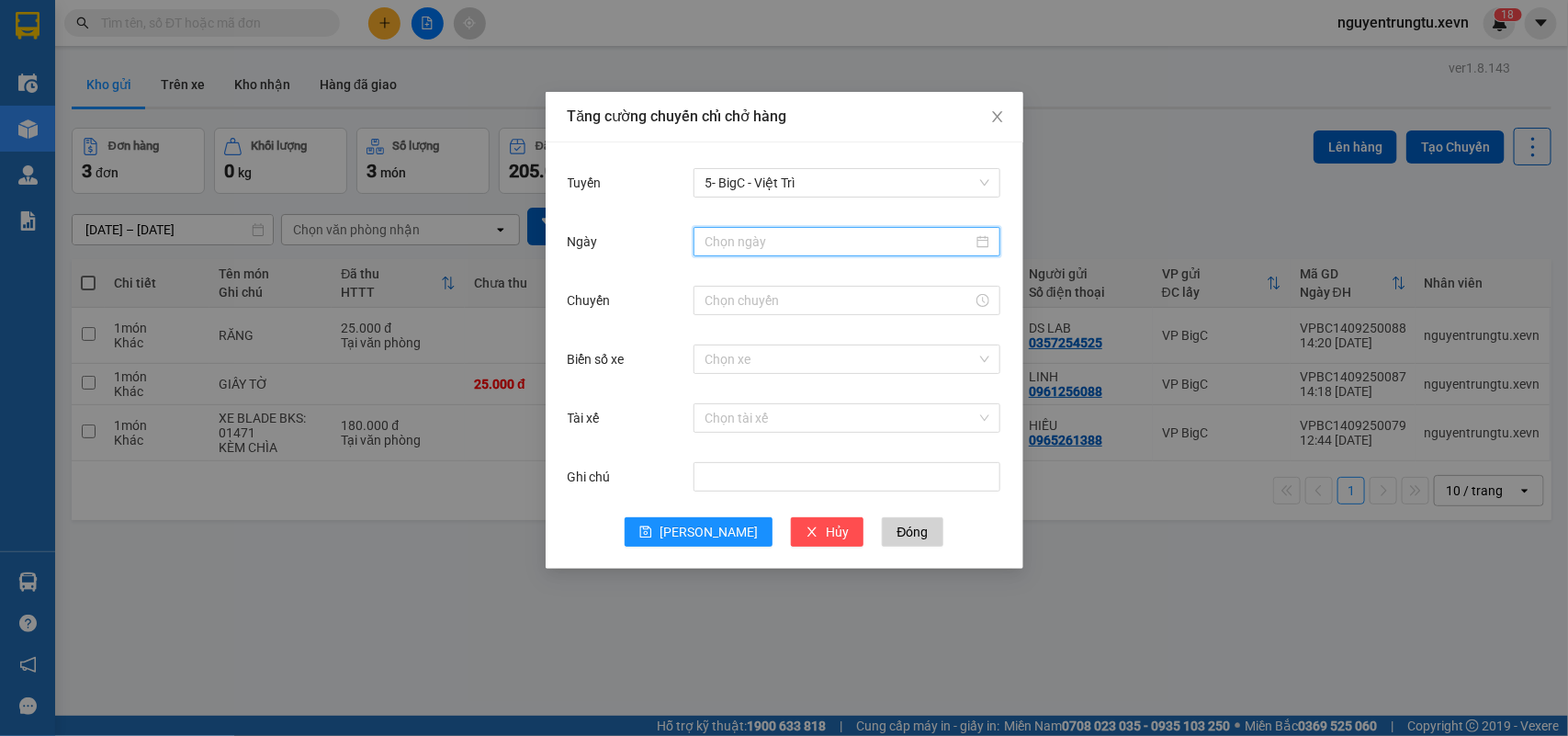
click at [825, 248] on input "Ngày" at bounding box center [839, 241] width 269 height 21
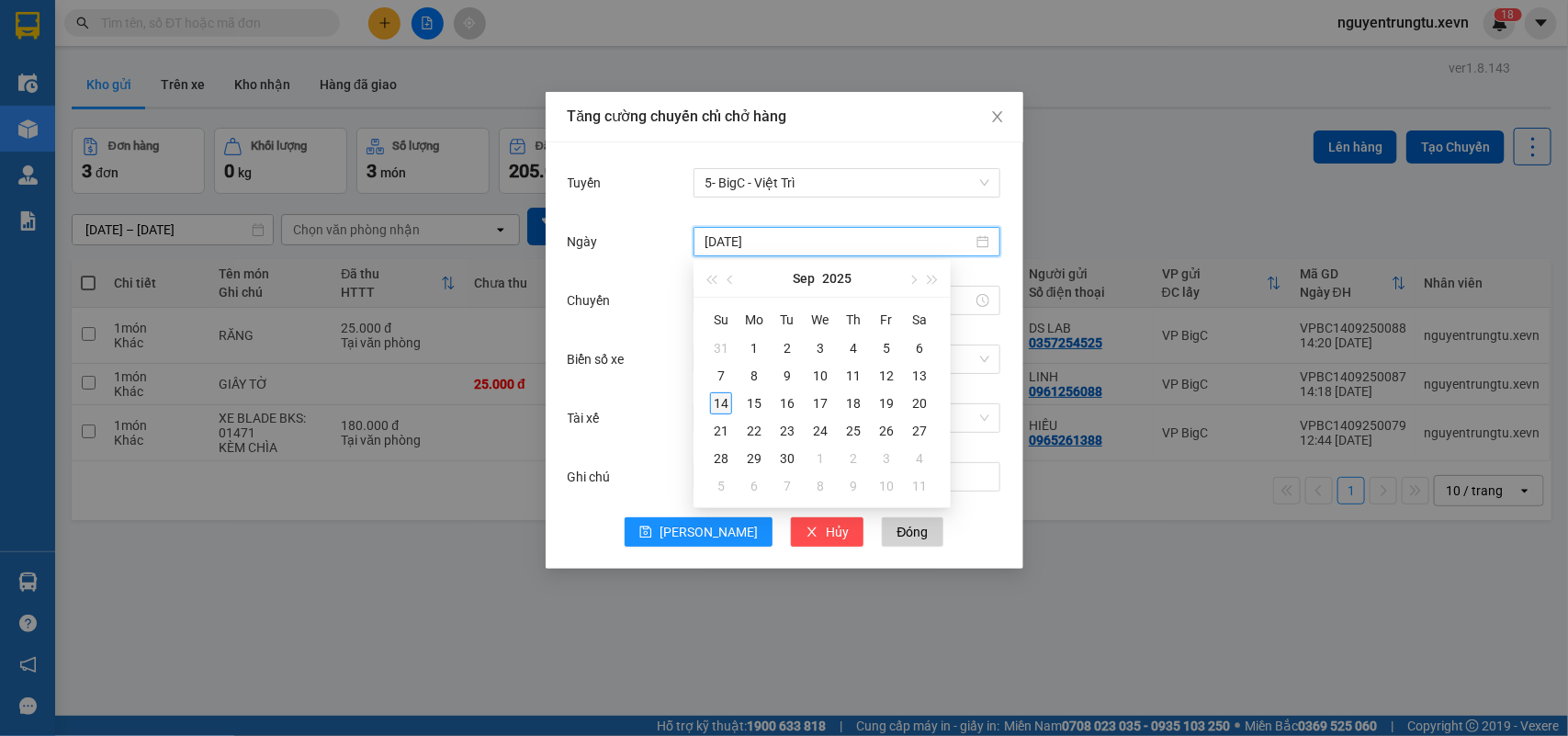
type input "[DATE]"
click at [724, 393] on div "14" at bounding box center [721, 403] width 22 height 22
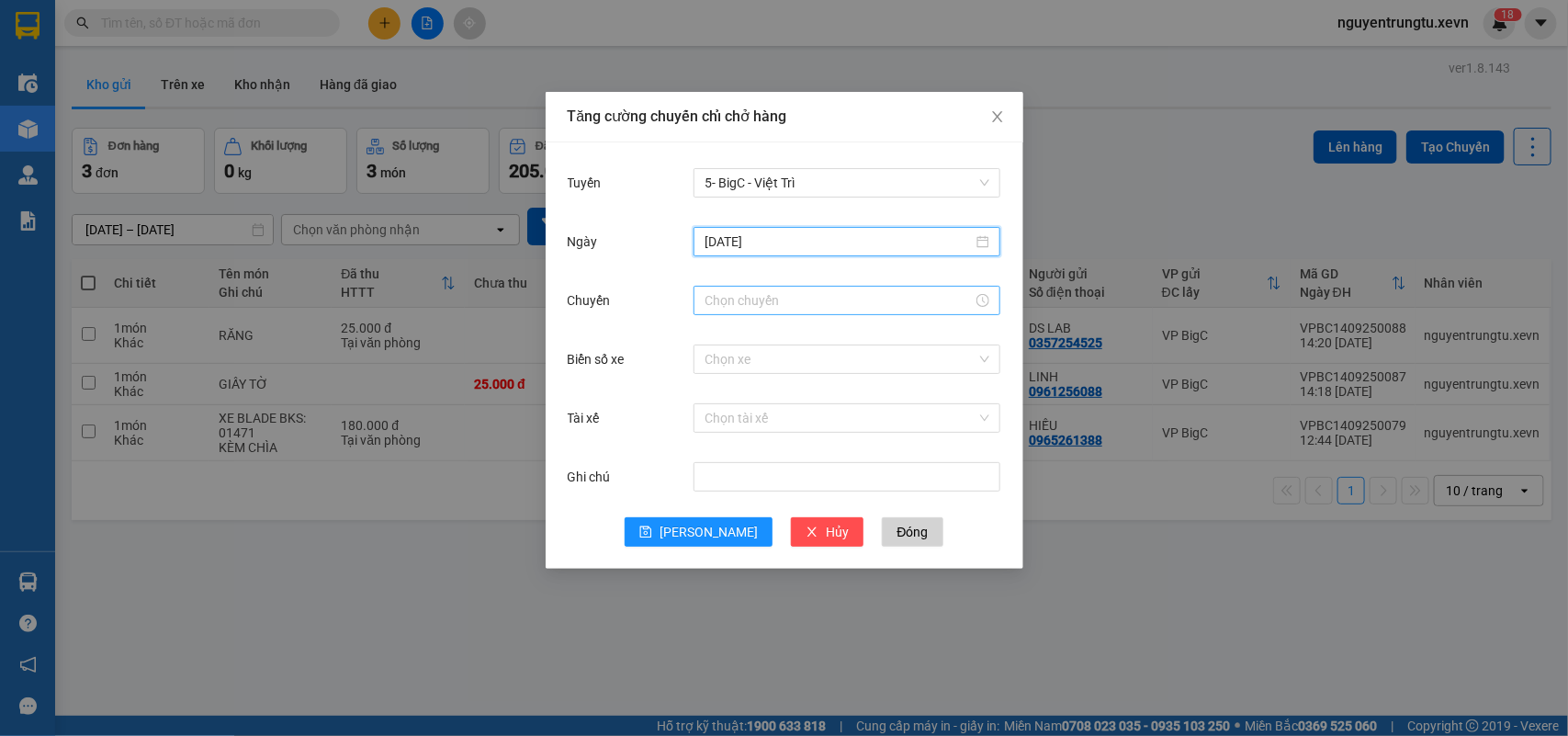
click at [827, 295] on input "Chuyến" at bounding box center [839, 300] width 269 height 21
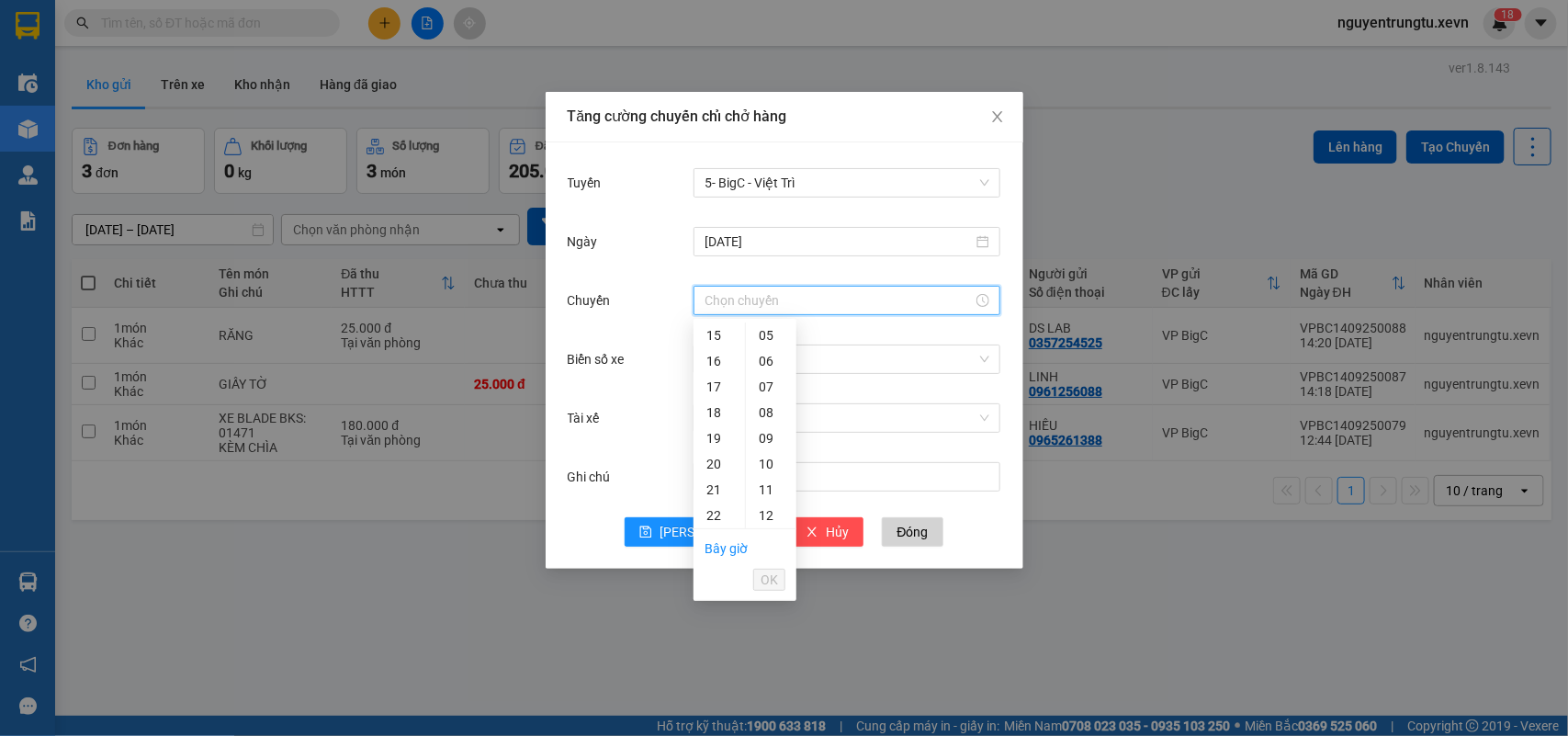
drag, startPoint x: 726, startPoint y: 328, endPoint x: 785, endPoint y: 415, distance: 105.1
click at [726, 336] on div "15" at bounding box center [719, 335] width 51 height 25
click at [774, 464] on div "05" at bounding box center [771, 464] width 51 height 25
type input "15:05"
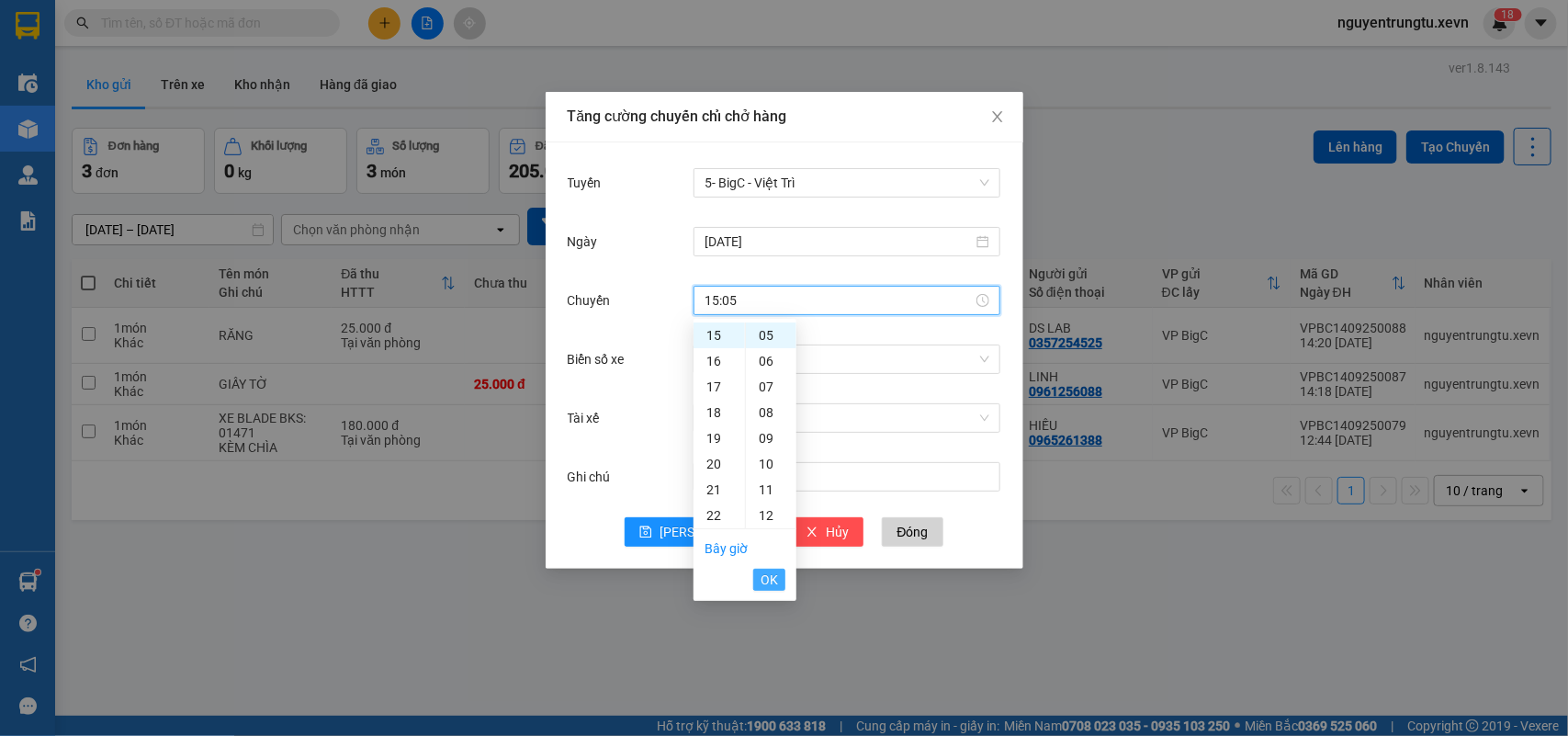
click at [765, 581] on span "OK" at bounding box center [769, 579] width 18 height 21
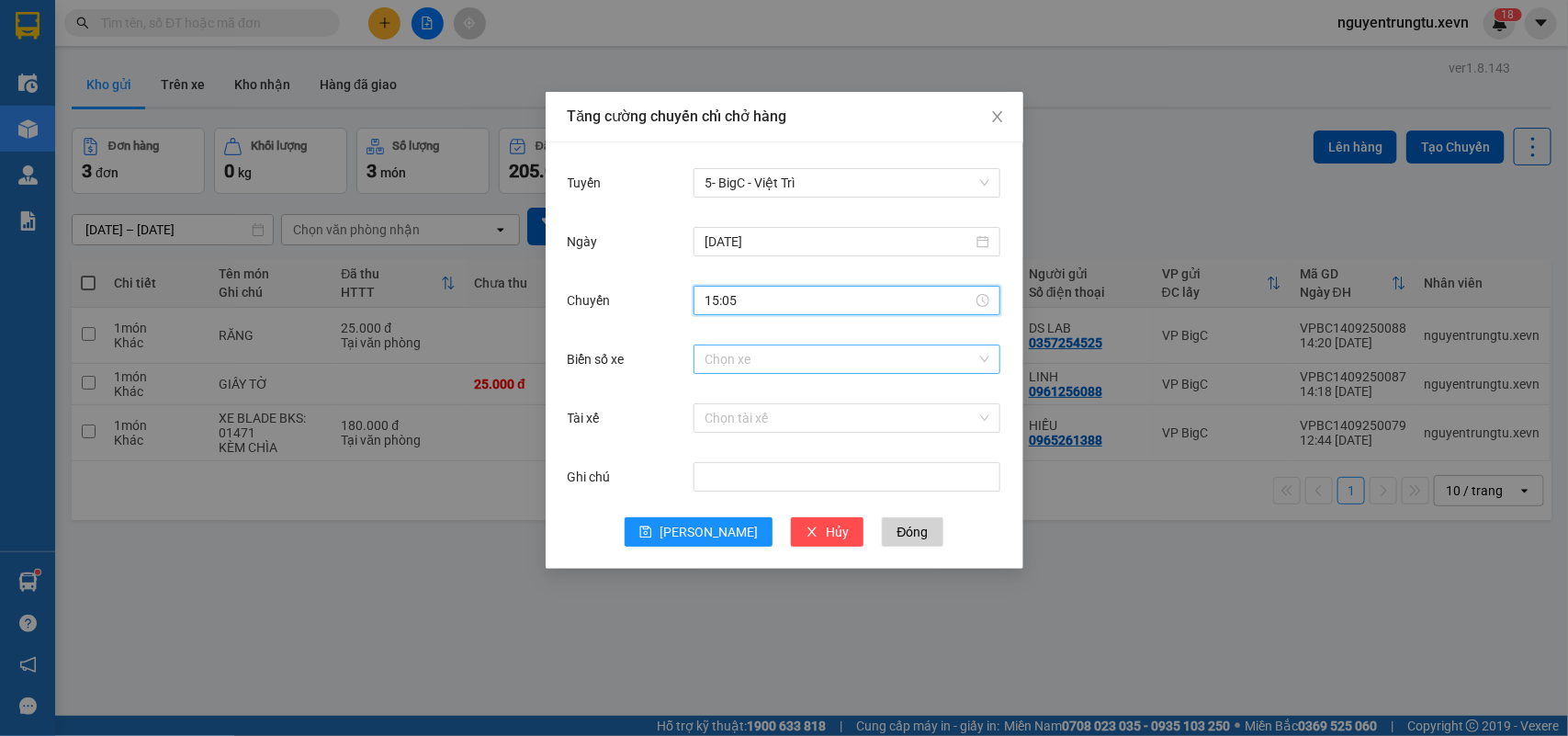
click at [838, 366] on input "Biển số xe" at bounding box center [840, 359] width 271 height 27
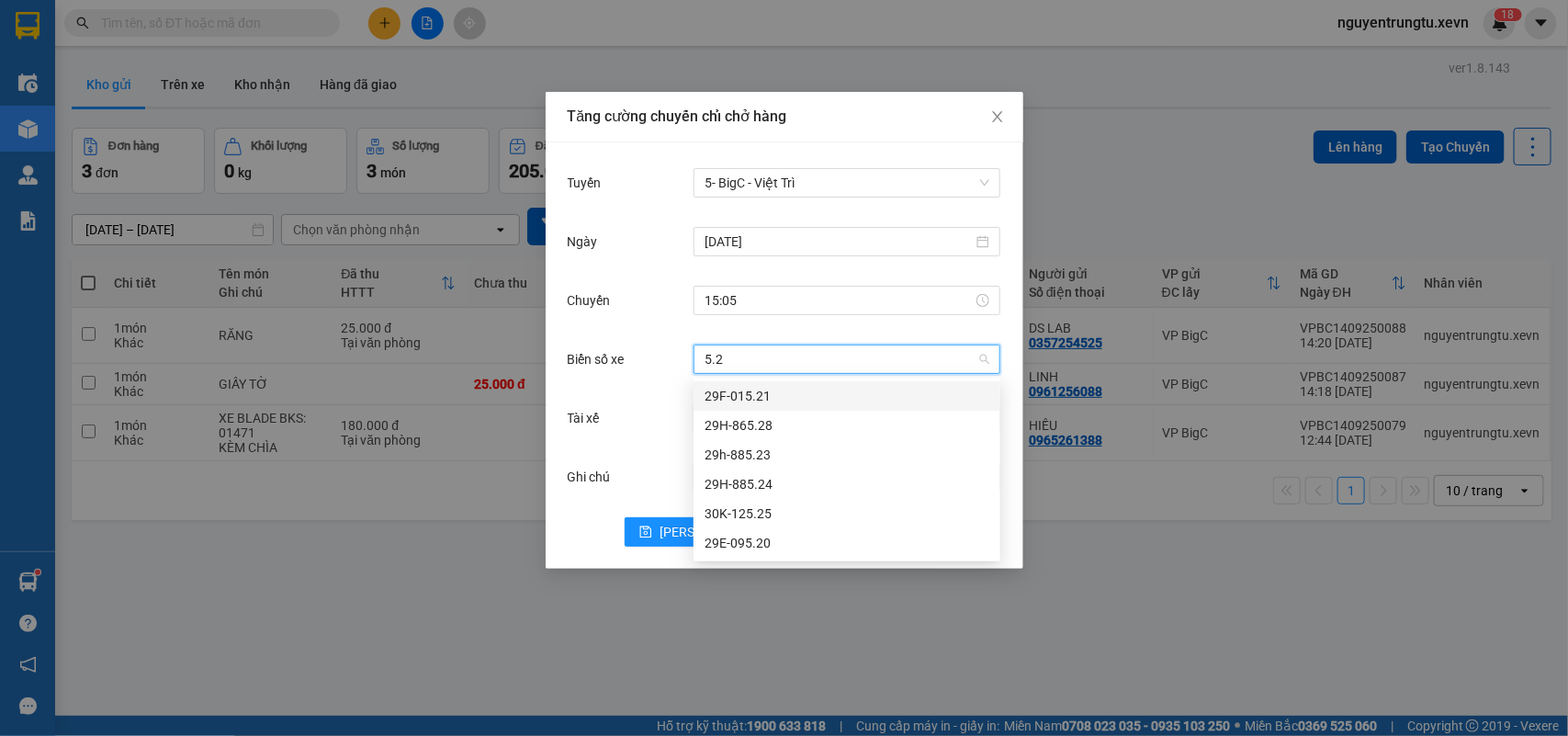
type input "5.24"
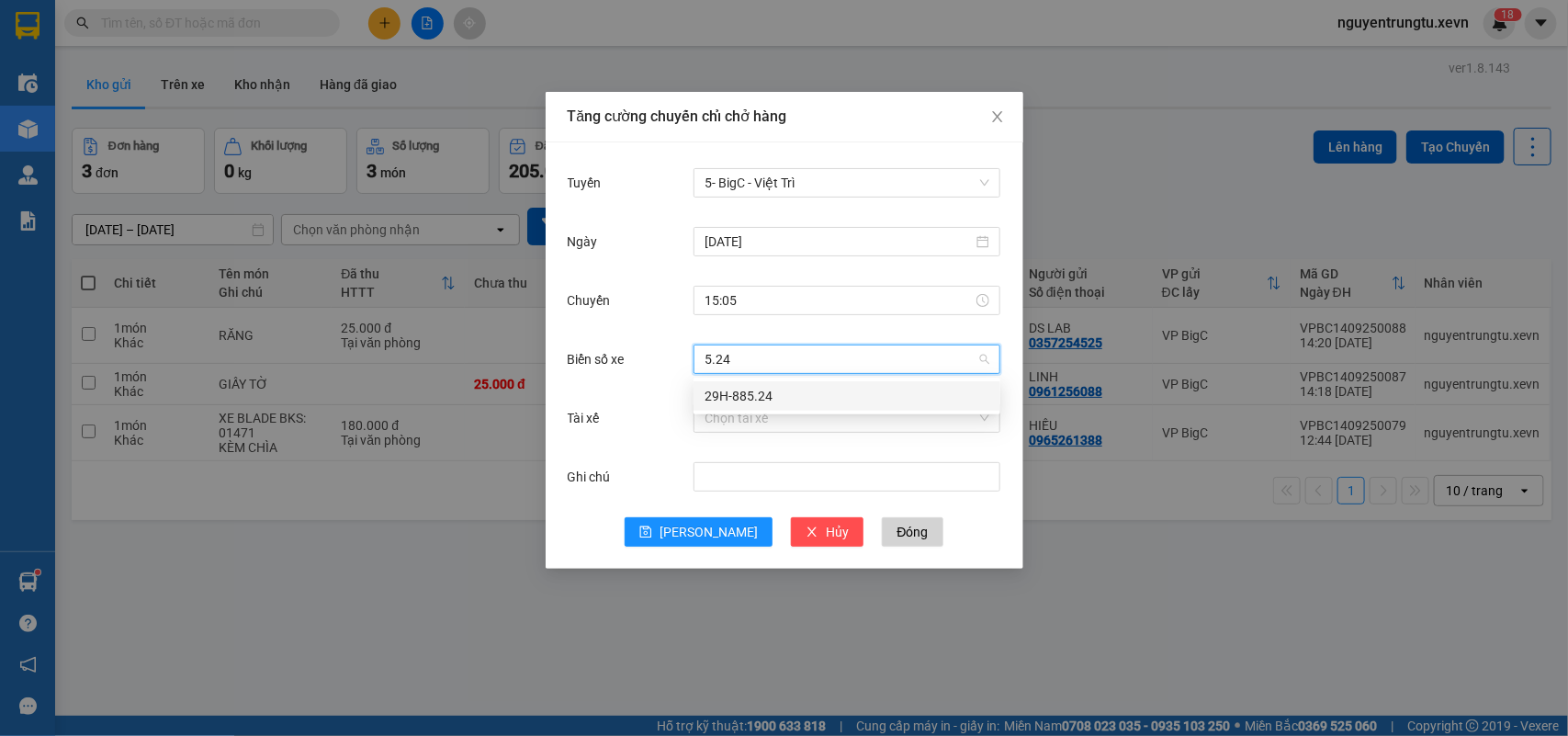
click at [735, 392] on div "29H-885.24" at bounding box center [847, 396] width 285 height 21
click at [733, 427] on input "Tài xế" at bounding box center [840, 417] width 271 height 27
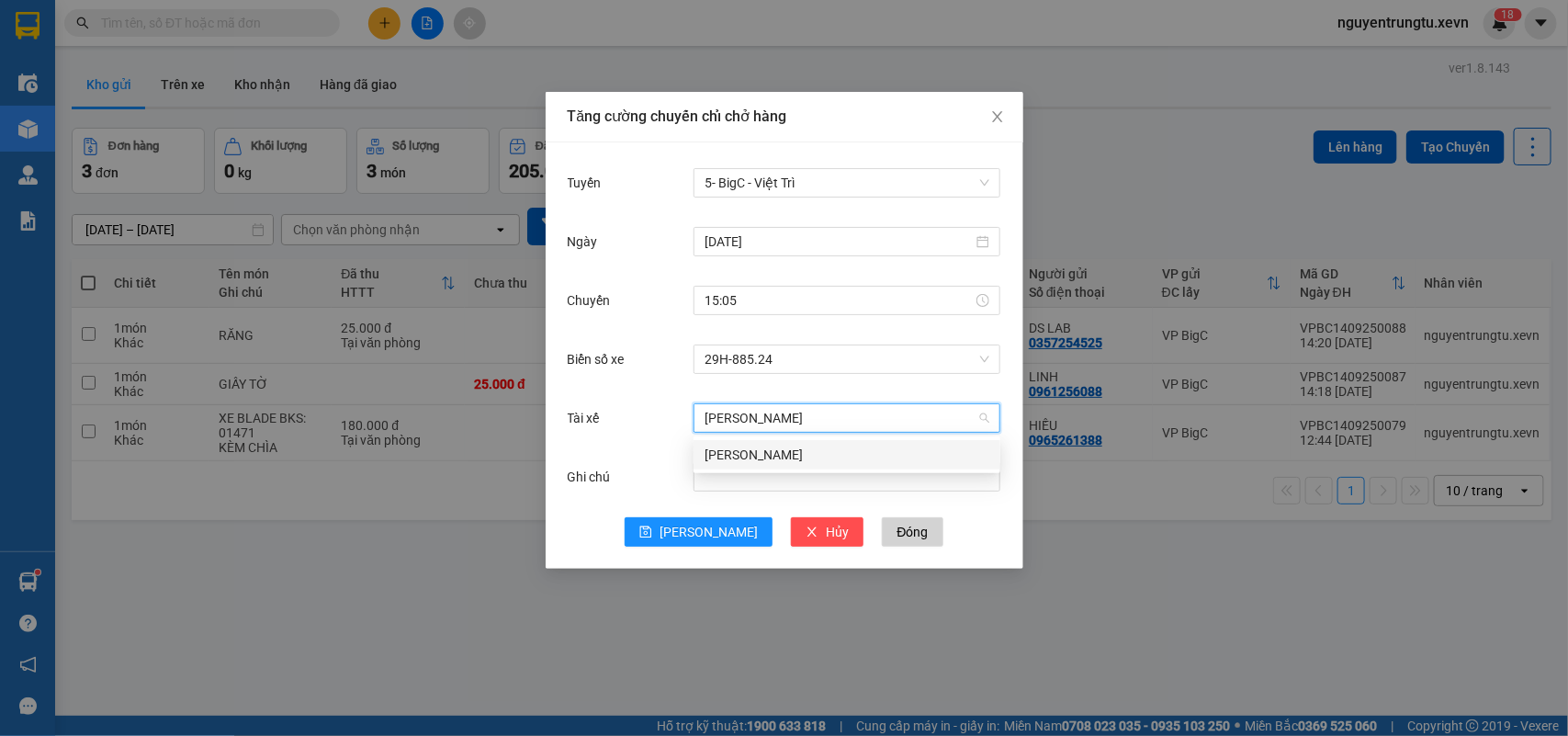
type input "[PERSON_NAME]"
drag, startPoint x: 806, startPoint y: 446, endPoint x: 790, endPoint y: 465, distance: 24.8
click at [806, 448] on div "[PERSON_NAME]" at bounding box center [847, 455] width 285 height 21
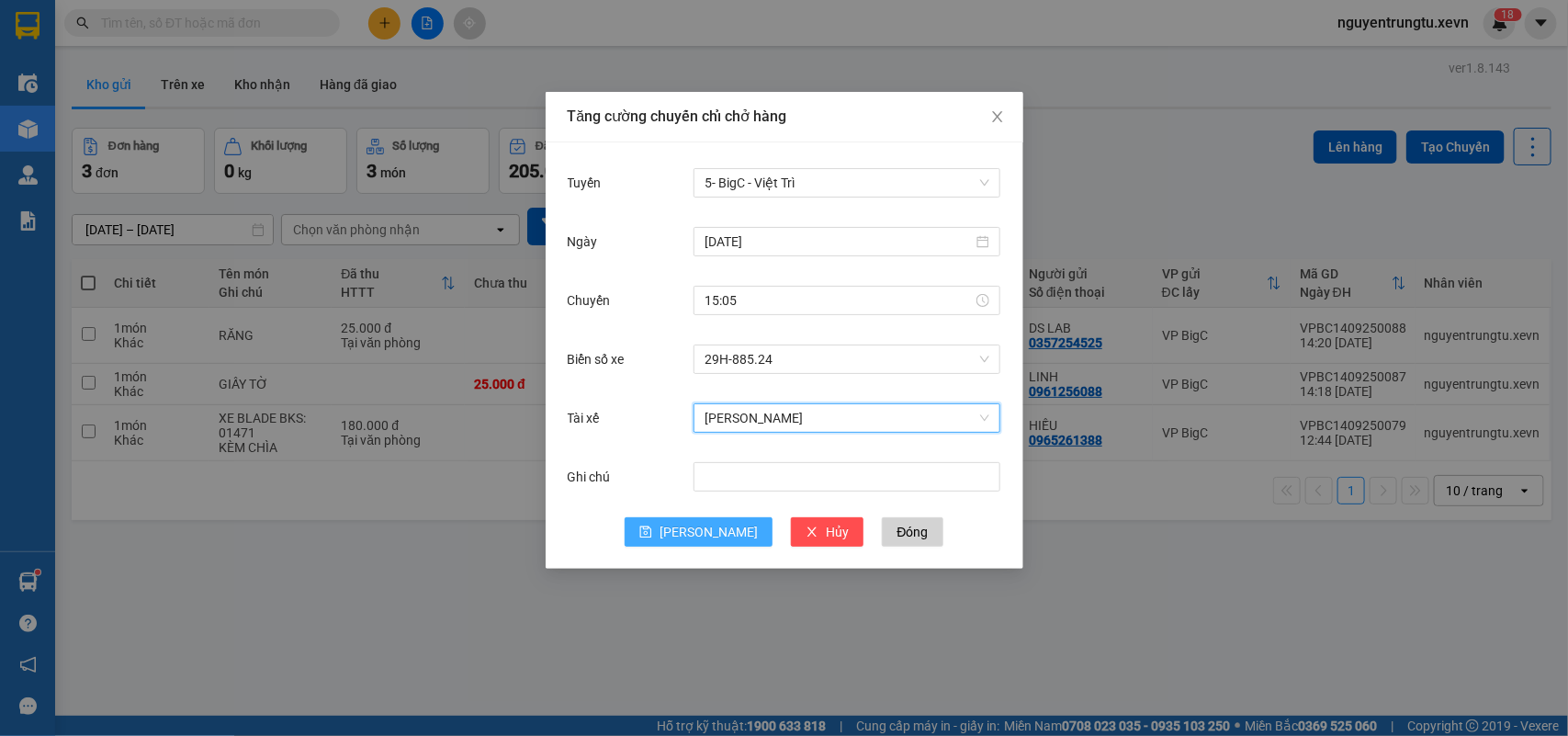
click at [714, 530] on span "[PERSON_NAME]" at bounding box center [709, 531] width 98 height 21
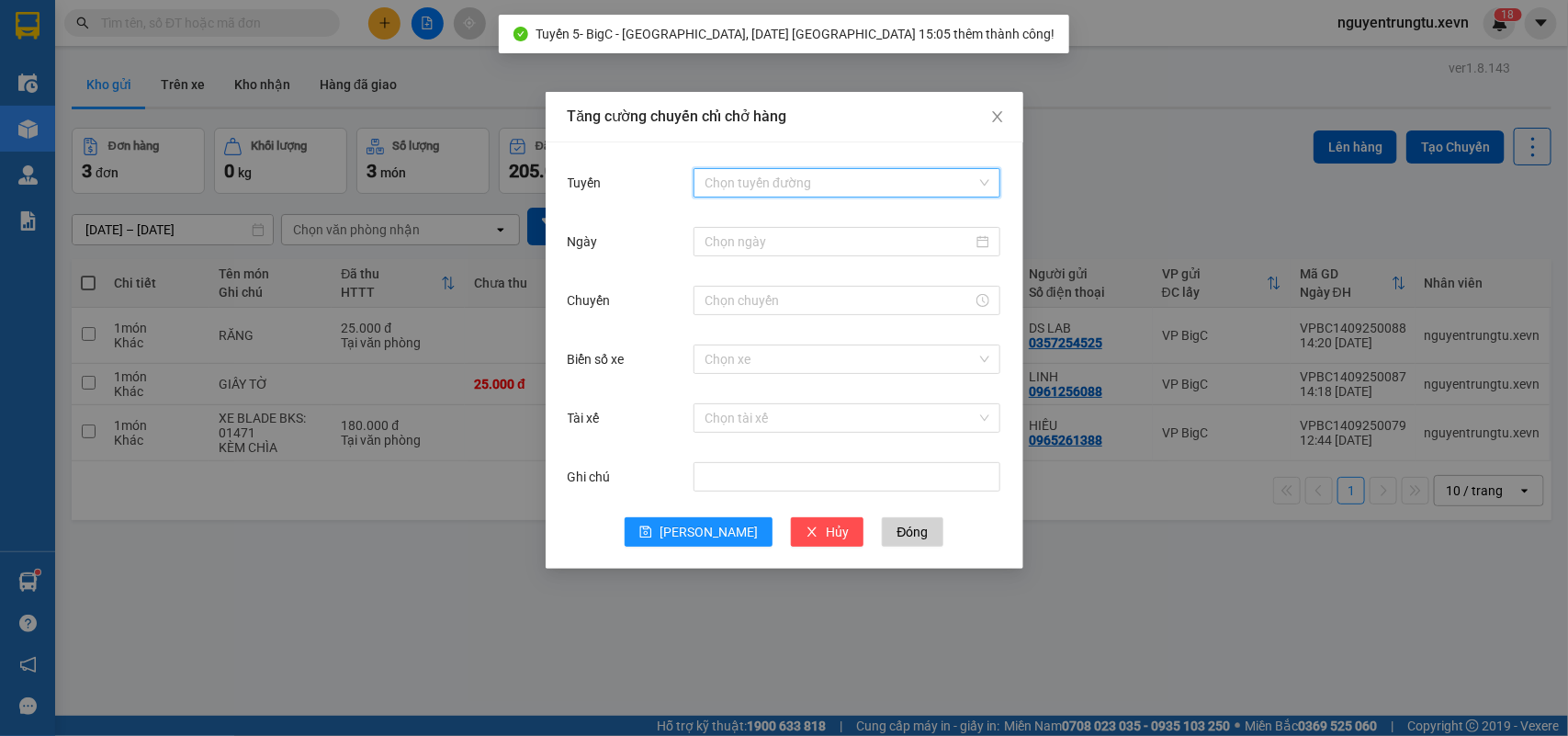
click at [800, 181] on input "Tuyến" at bounding box center [840, 182] width 271 height 27
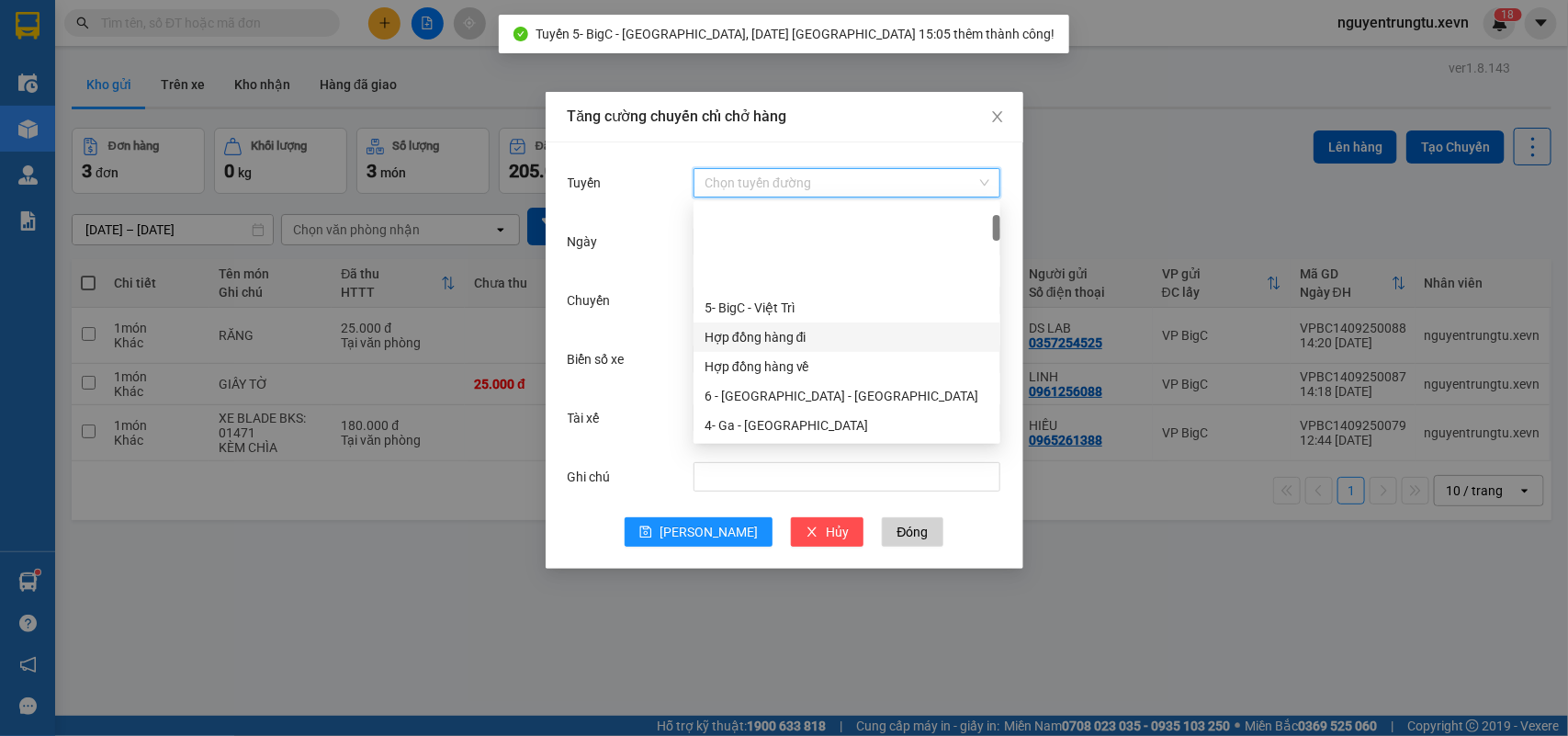
scroll to position [115, 0]
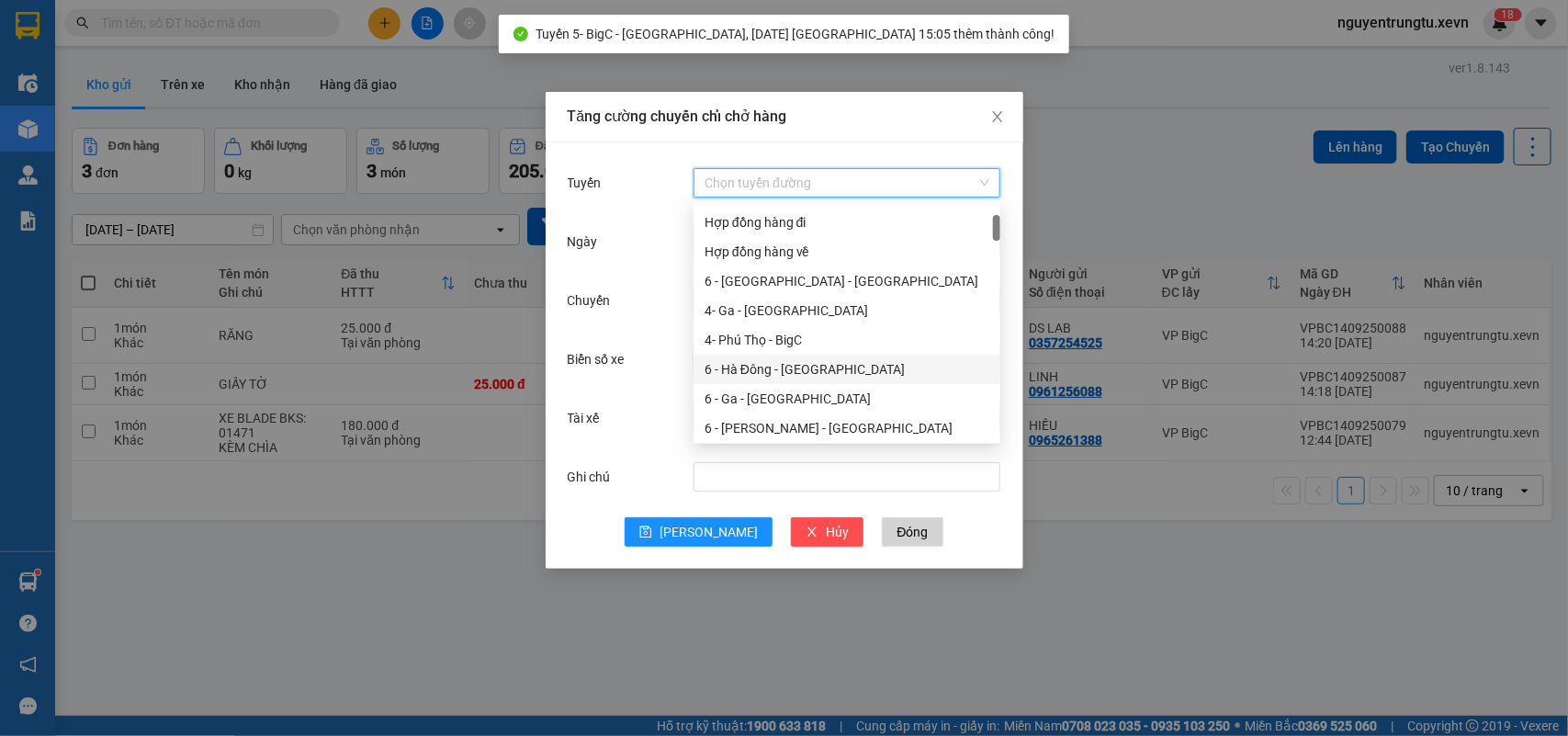
click at [792, 364] on div "6 - Hà Đông - [GEOGRAPHIC_DATA]" at bounding box center [847, 369] width 285 height 21
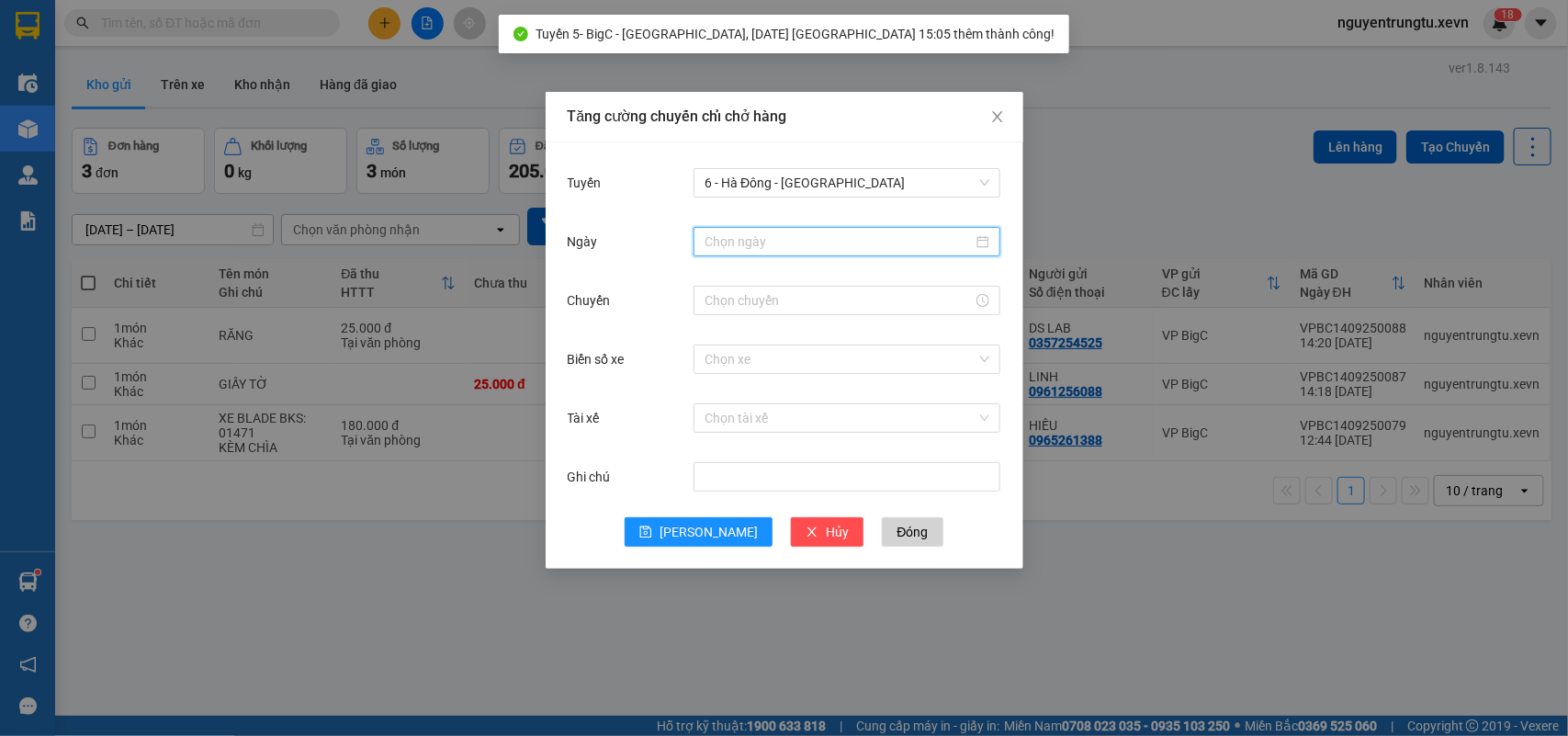
drag, startPoint x: 845, startPoint y: 250, endPoint x: 787, endPoint y: 299, distance: 75.9
click at [842, 251] on input "Ngày" at bounding box center [839, 241] width 269 height 21
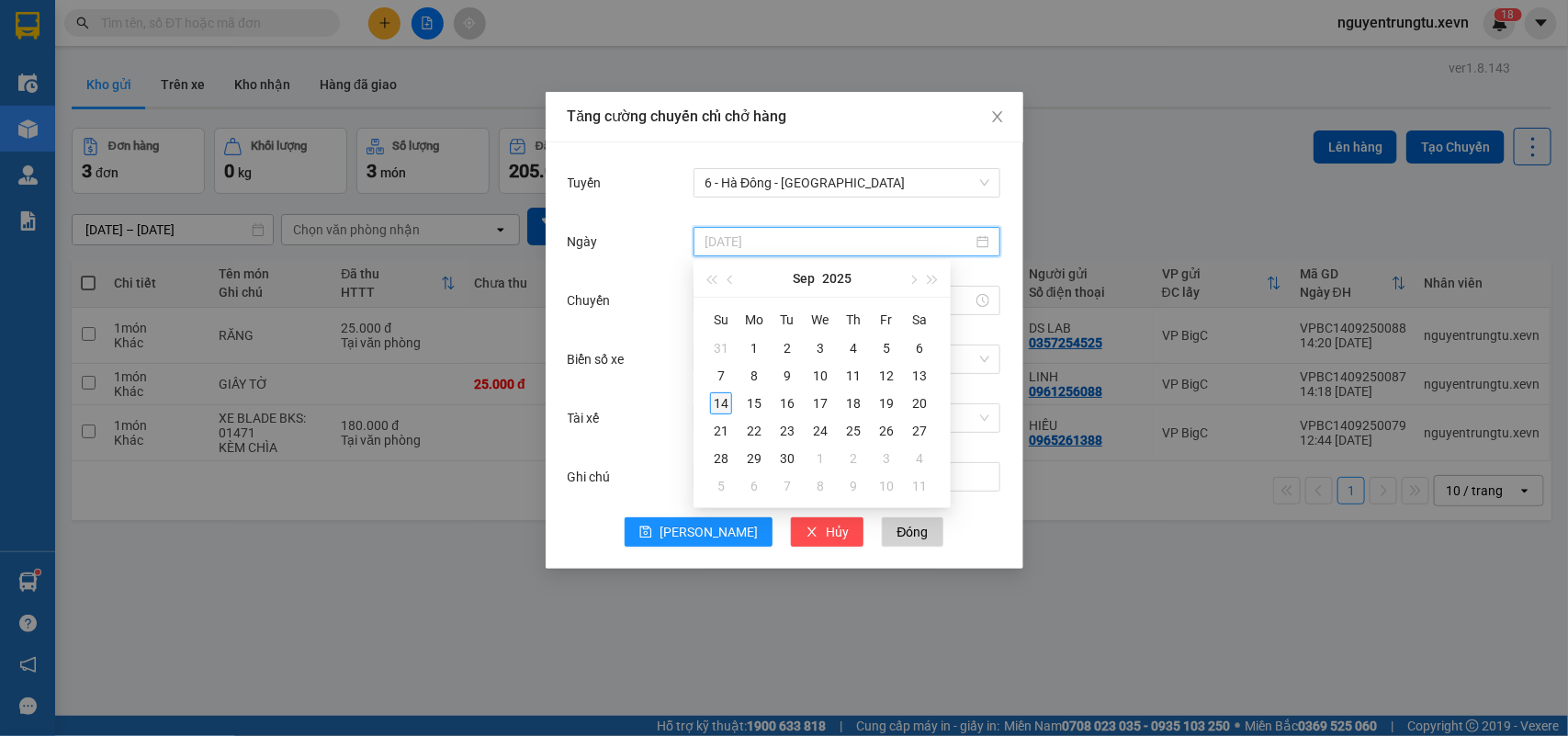
type input "[DATE]"
click at [722, 396] on div "14" at bounding box center [721, 403] width 22 height 22
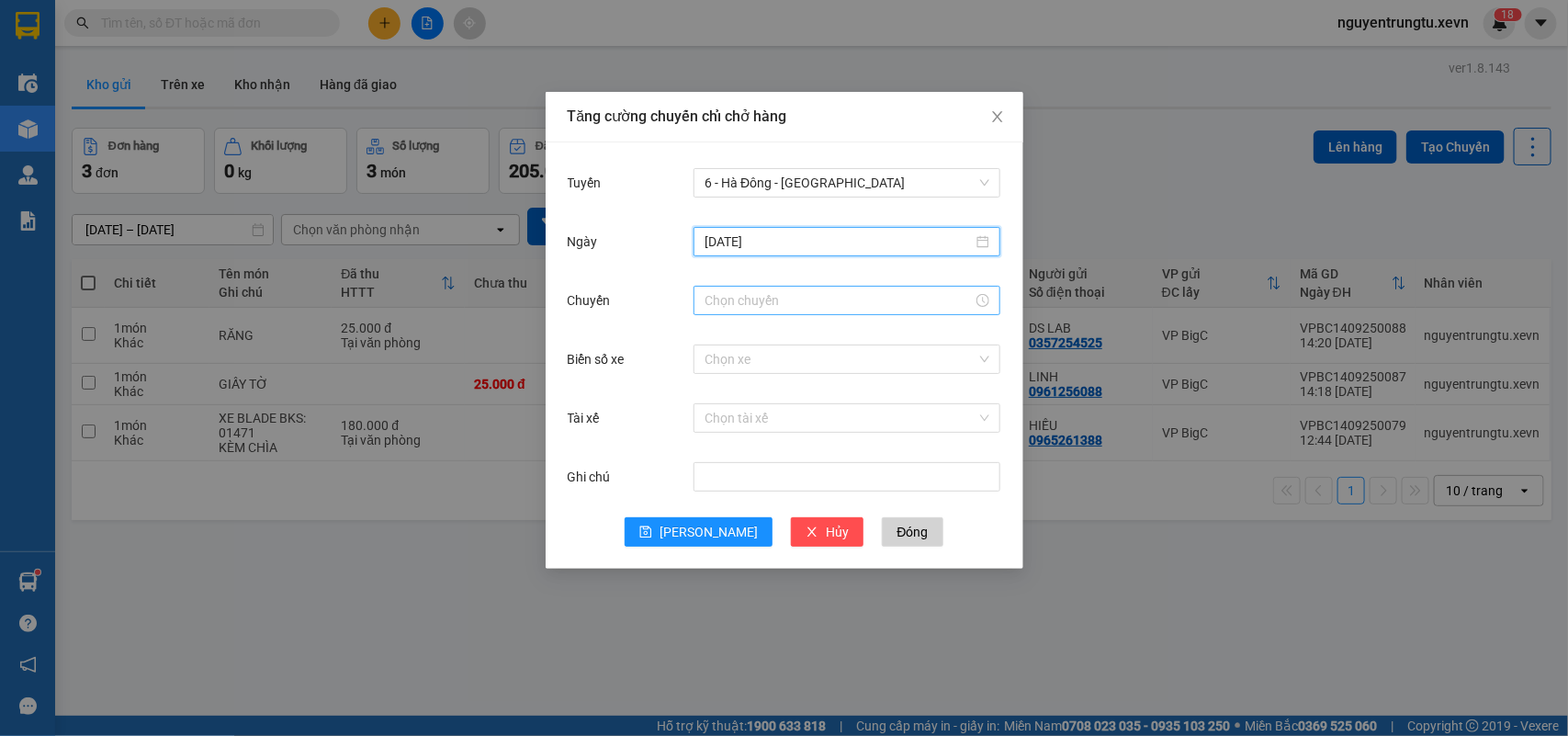
click at [793, 314] on div at bounding box center [847, 301] width 307 height 29
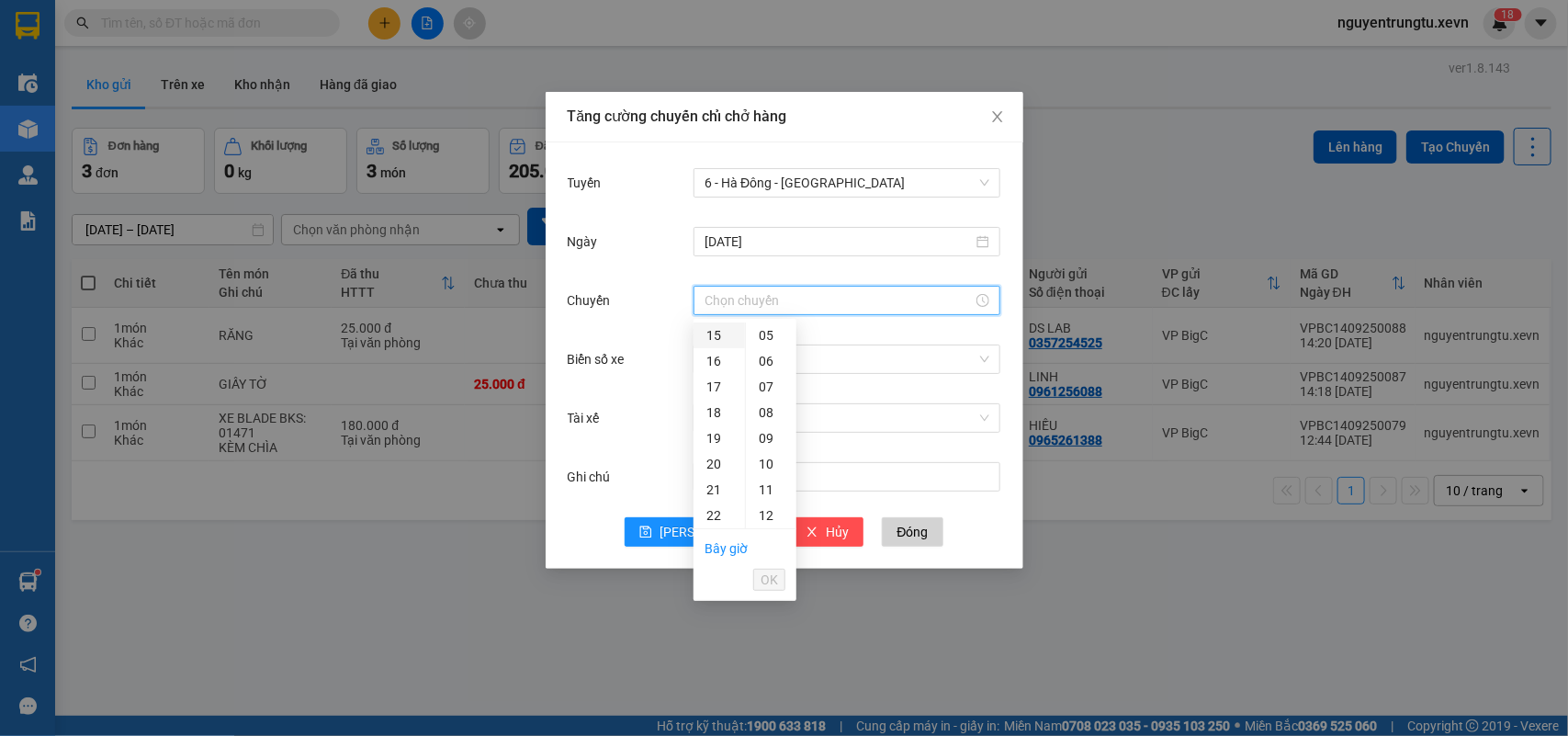
click at [699, 337] on div "15" at bounding box center [719, 335] width 51 height 25
click at [776, 466] on div "05" at bounding box center [771, 464] width 51 height 25
type input "15:05"
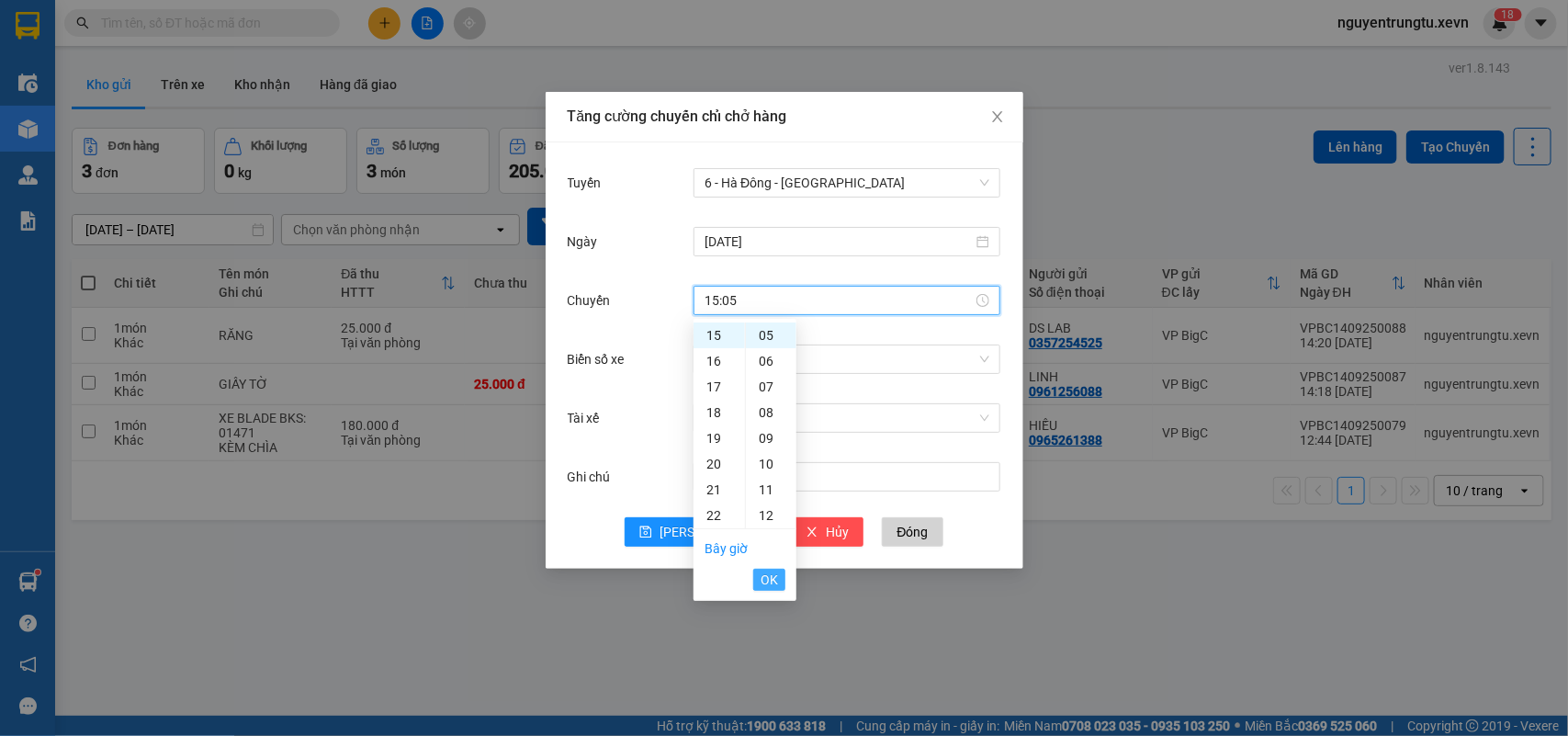
click at [774, 571] on span "OK" at bounding box center [769, 579] width 18 height 21
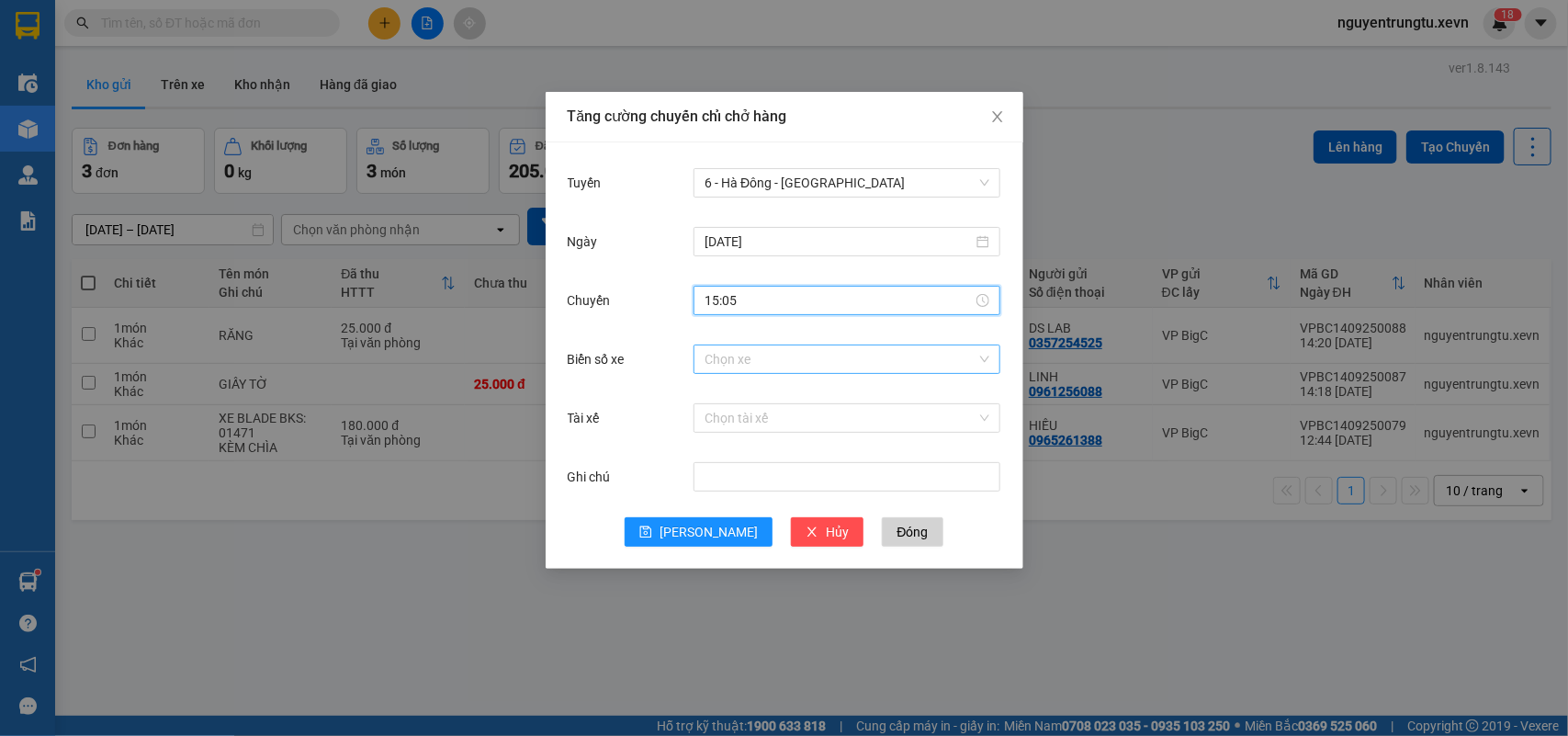
click at [858, 359] on input "Biển số xe" at bounding box center [840, 359] width 271 height 27
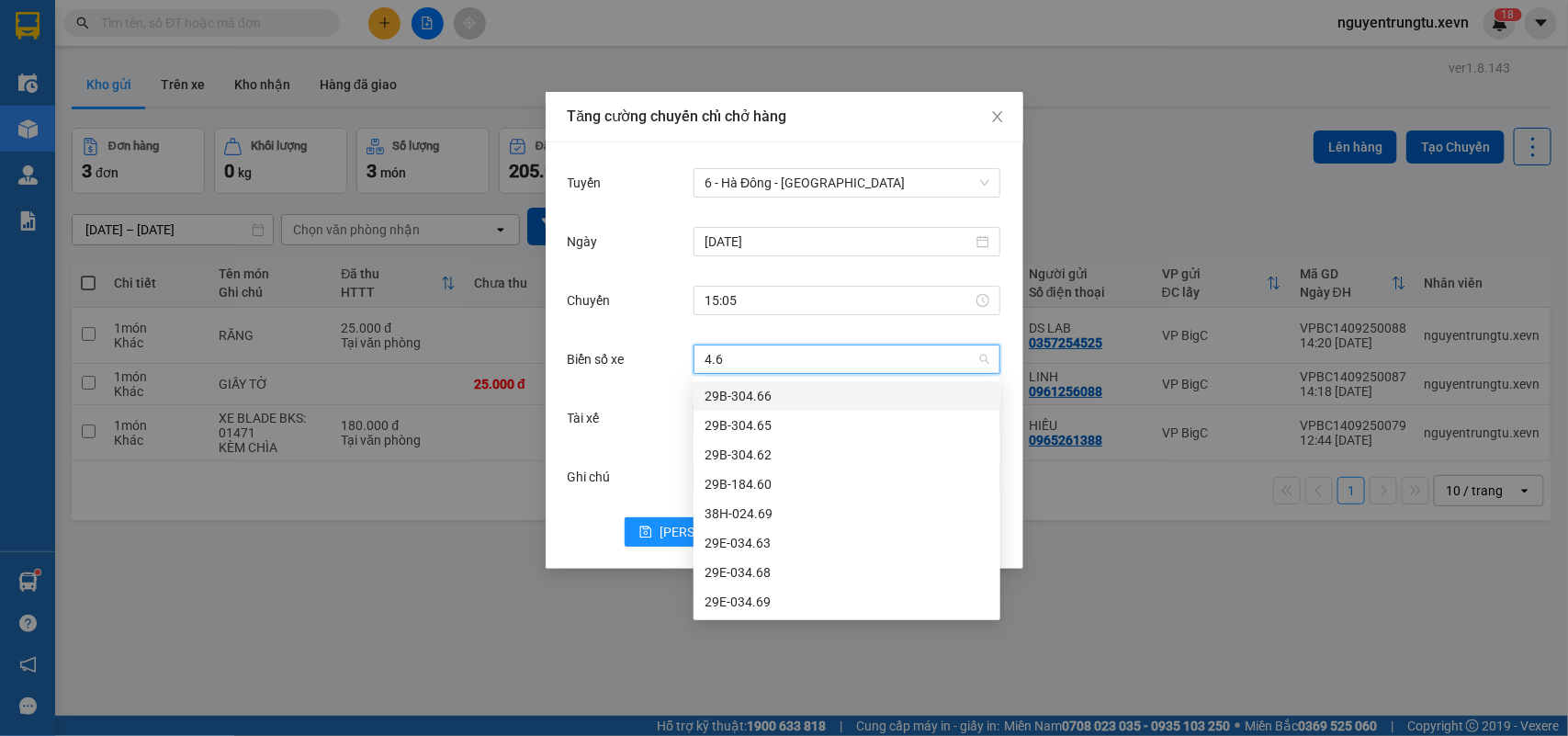
type input "4.69"
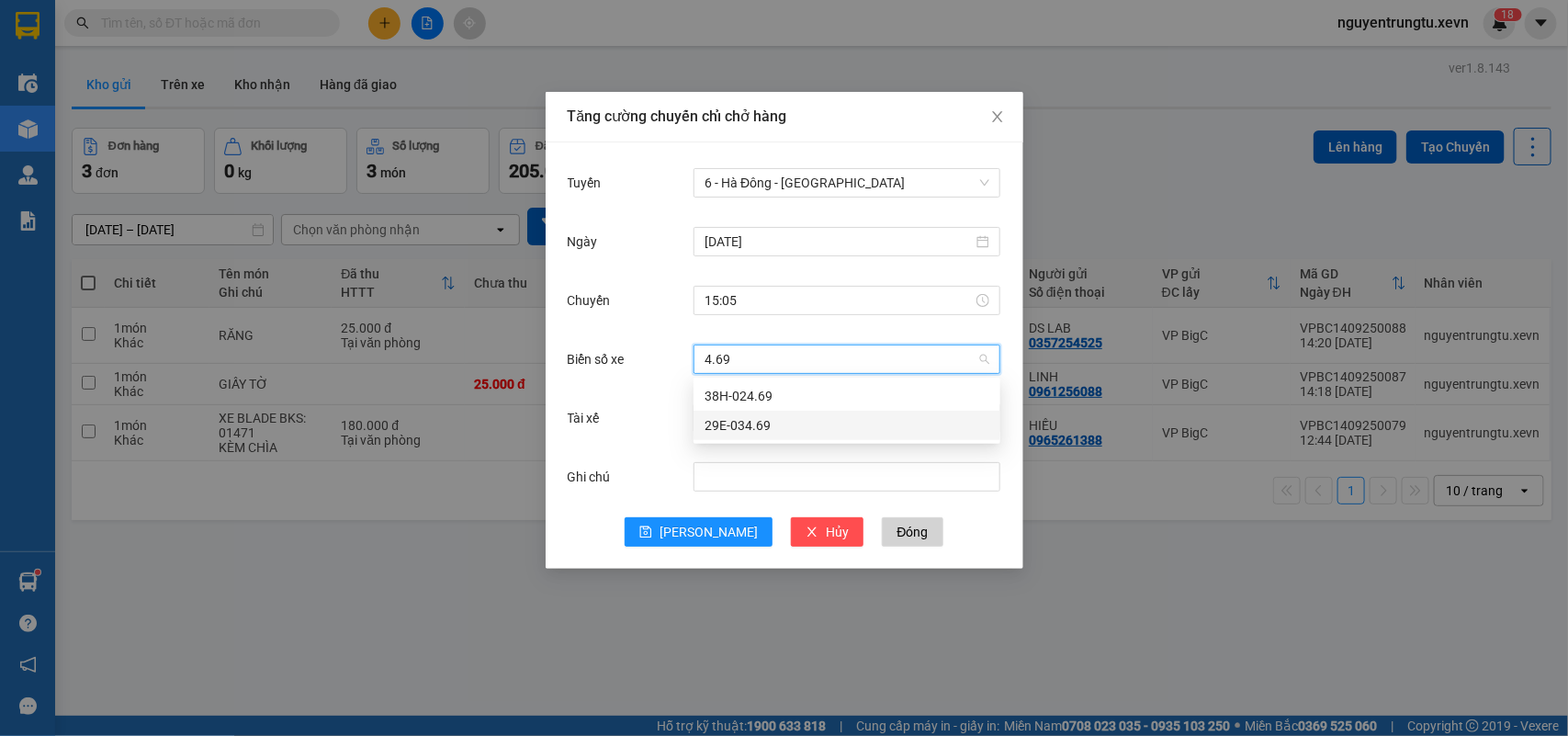
click at [728, 423] on div "29E-034.69" at bounding box center [847, 425] width 285 height 21
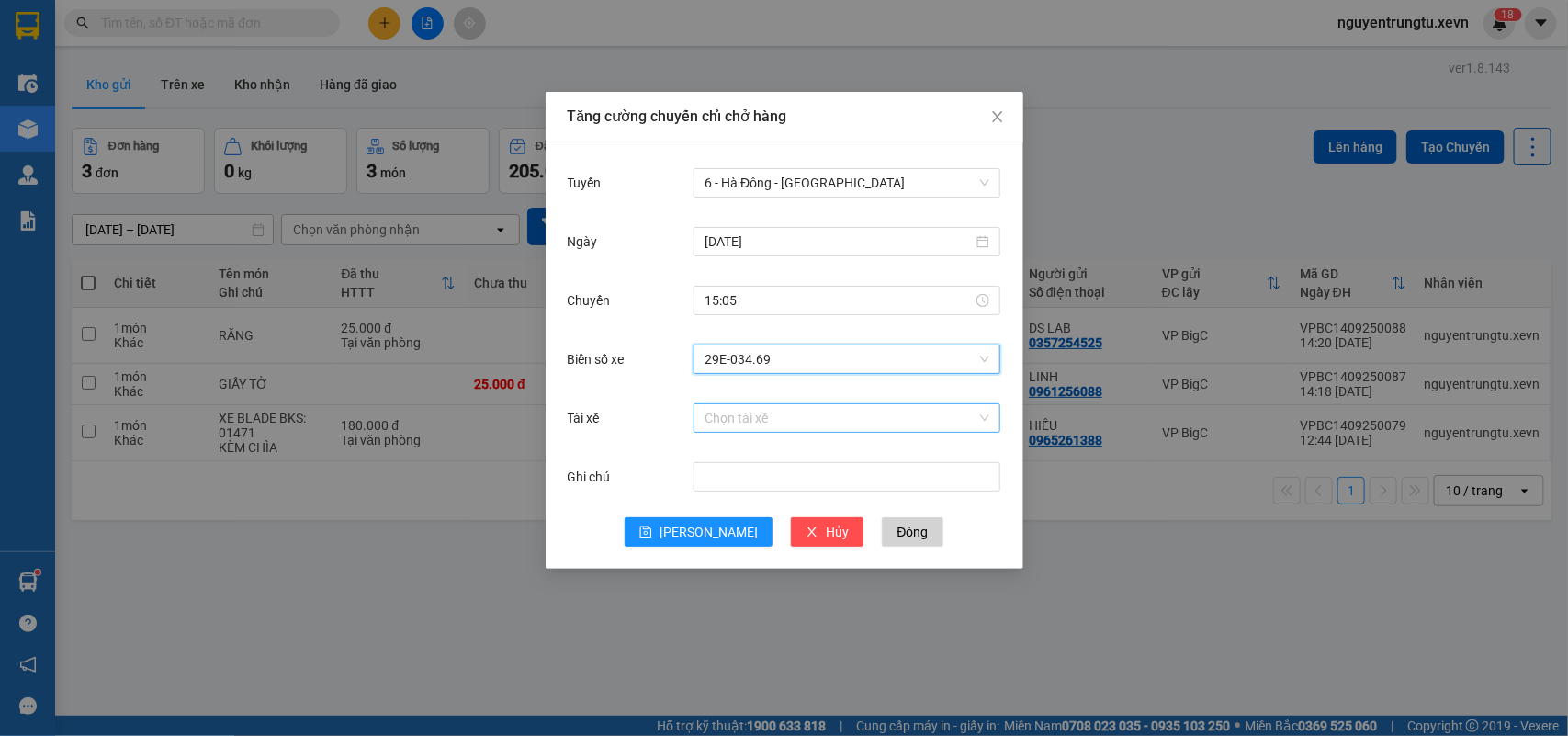
click at [772, 412] on input "Tài xế" at bounding box center [840, 417] width 271 height 27
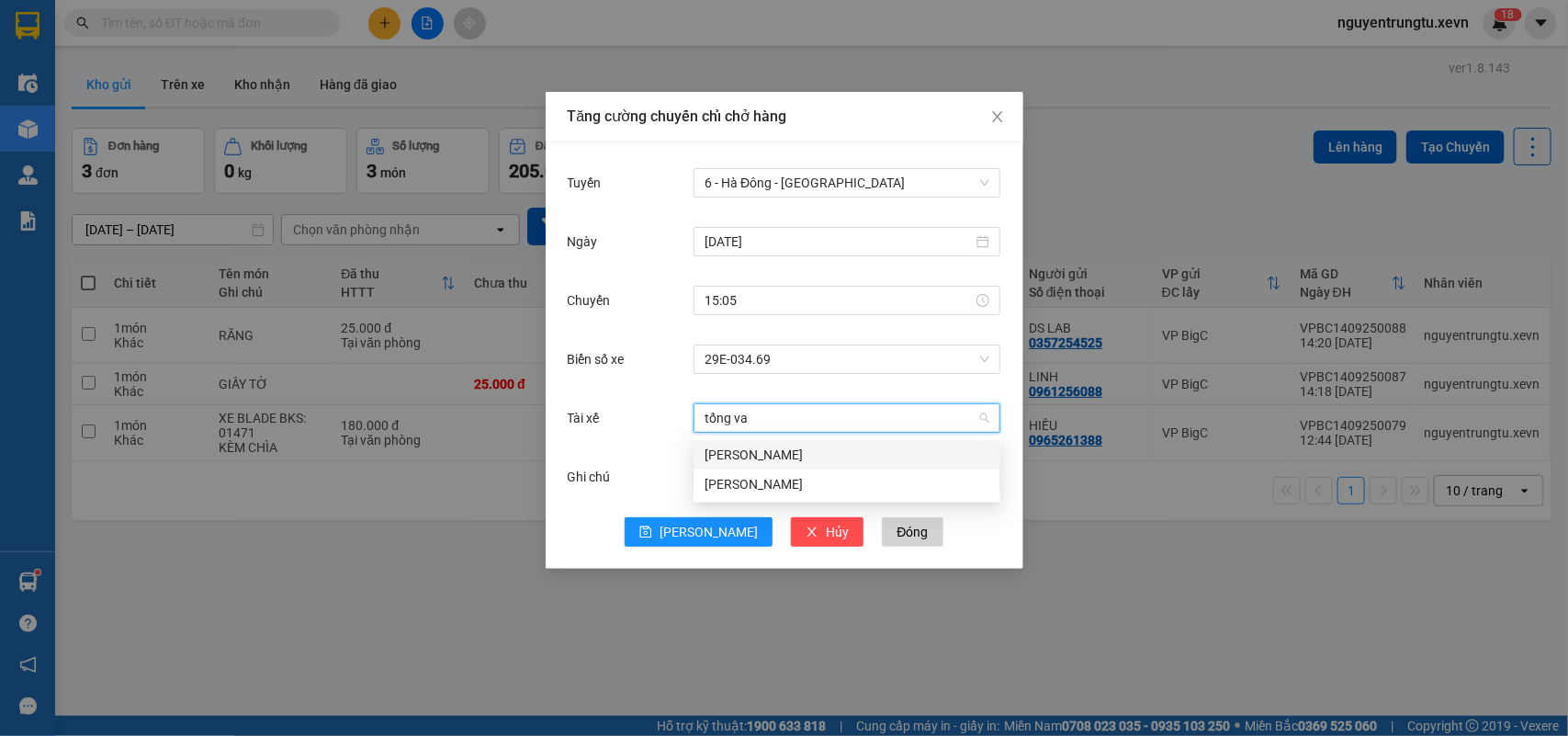
type input "tống van"
click at [778, 482] on div "[PERSON_NAME]" at bounding box center [847, 484] width 285 height 21
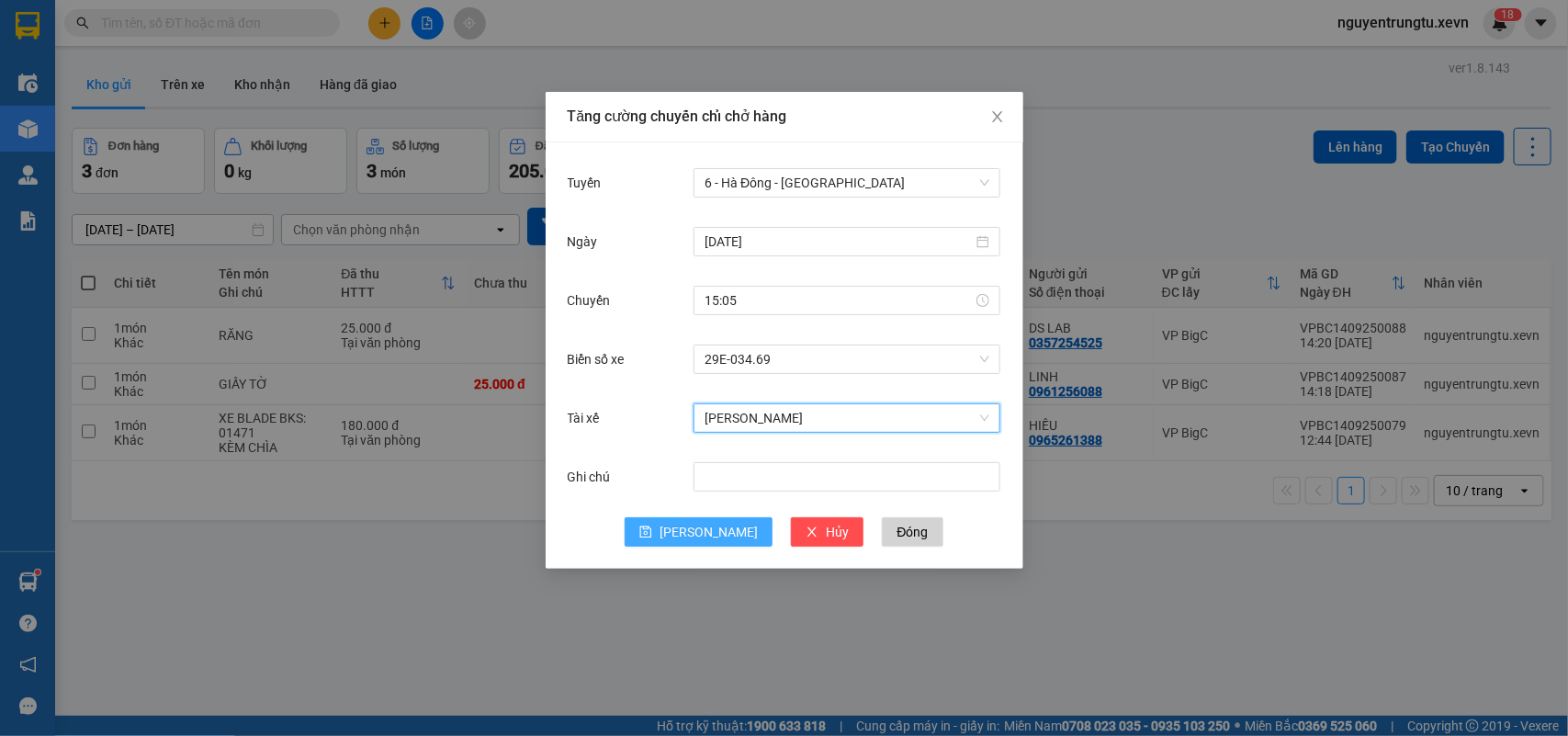
click at [712, 531] on span "[PERSON_NAME]" at bounding box center [709, 531] width 98 height 21
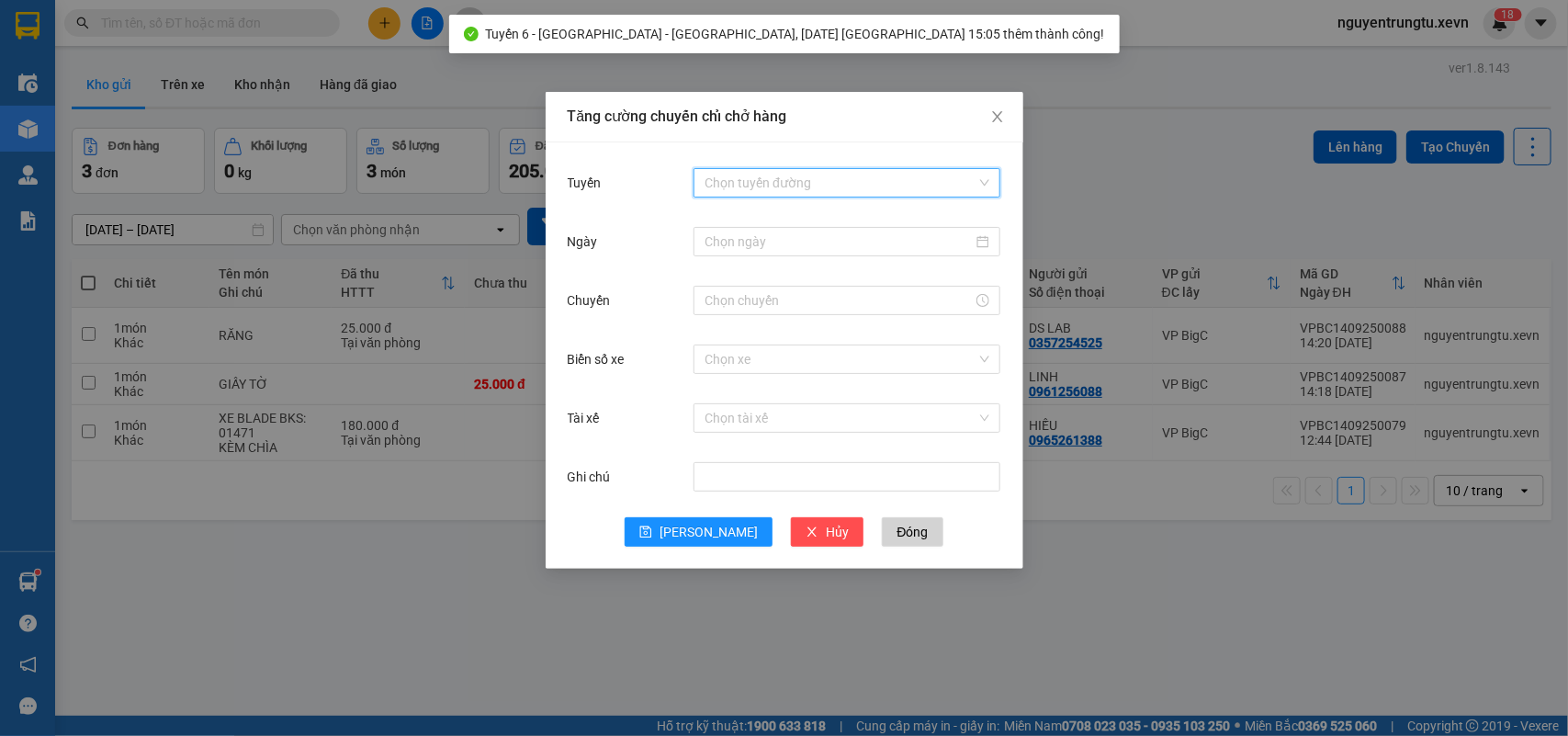
click at [882, 177] on input "Tuyến" at bounding box center [840, 182] width 271 height 27
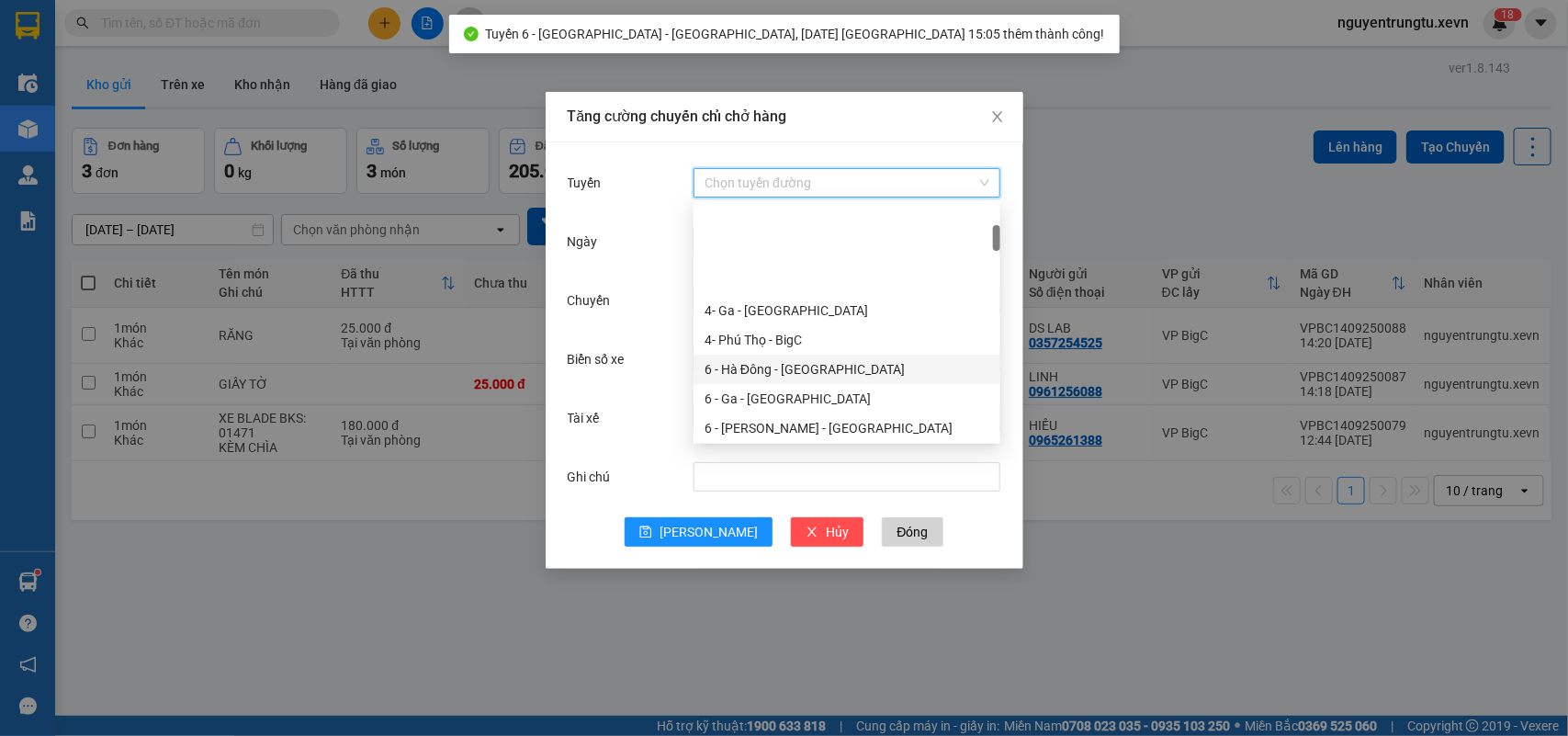
scroll to position [229, 0]
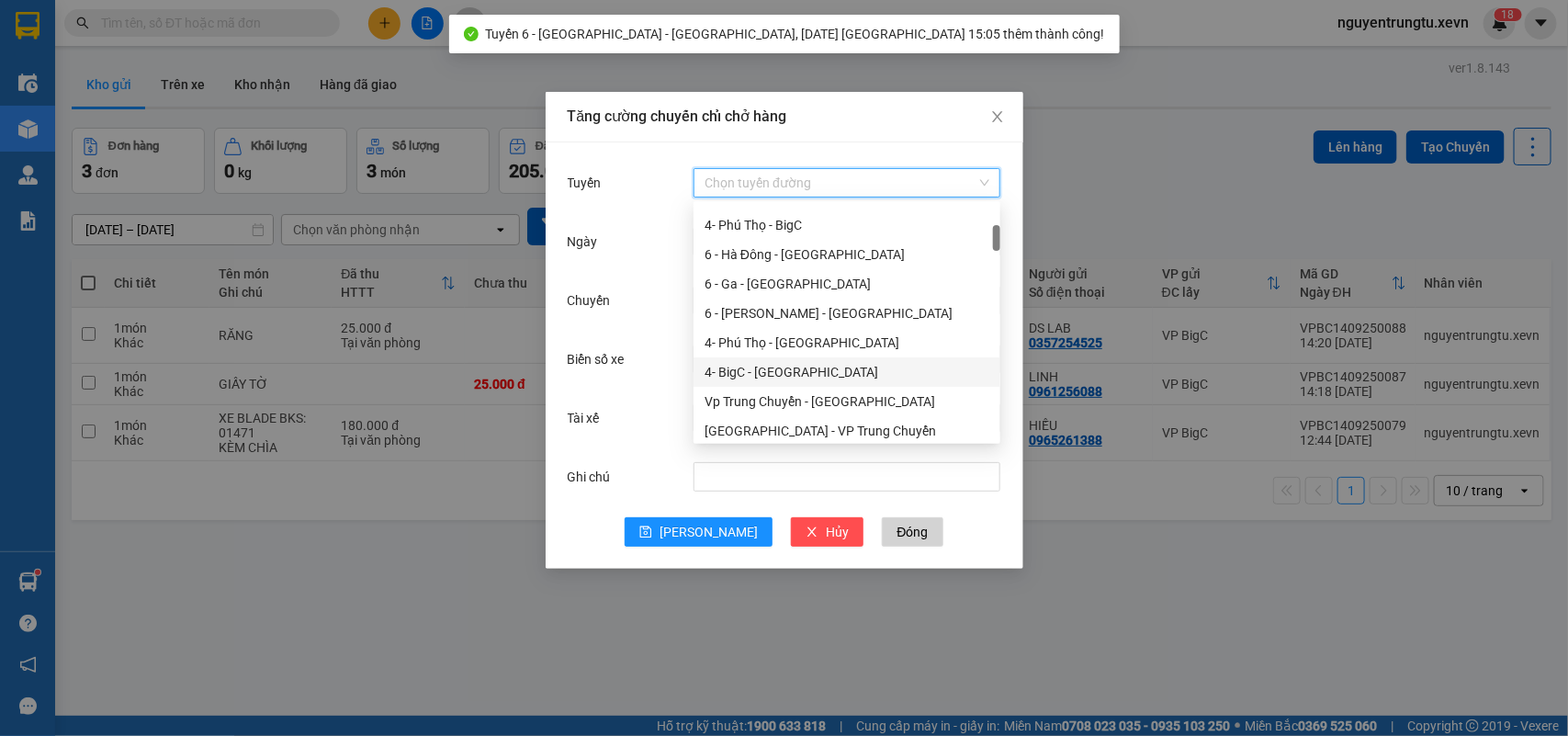
click at [792, 373] on div "4- BigC - [GEOGRAPHIC_DATA]" at bounding box center [847, 371] width 285 height 21
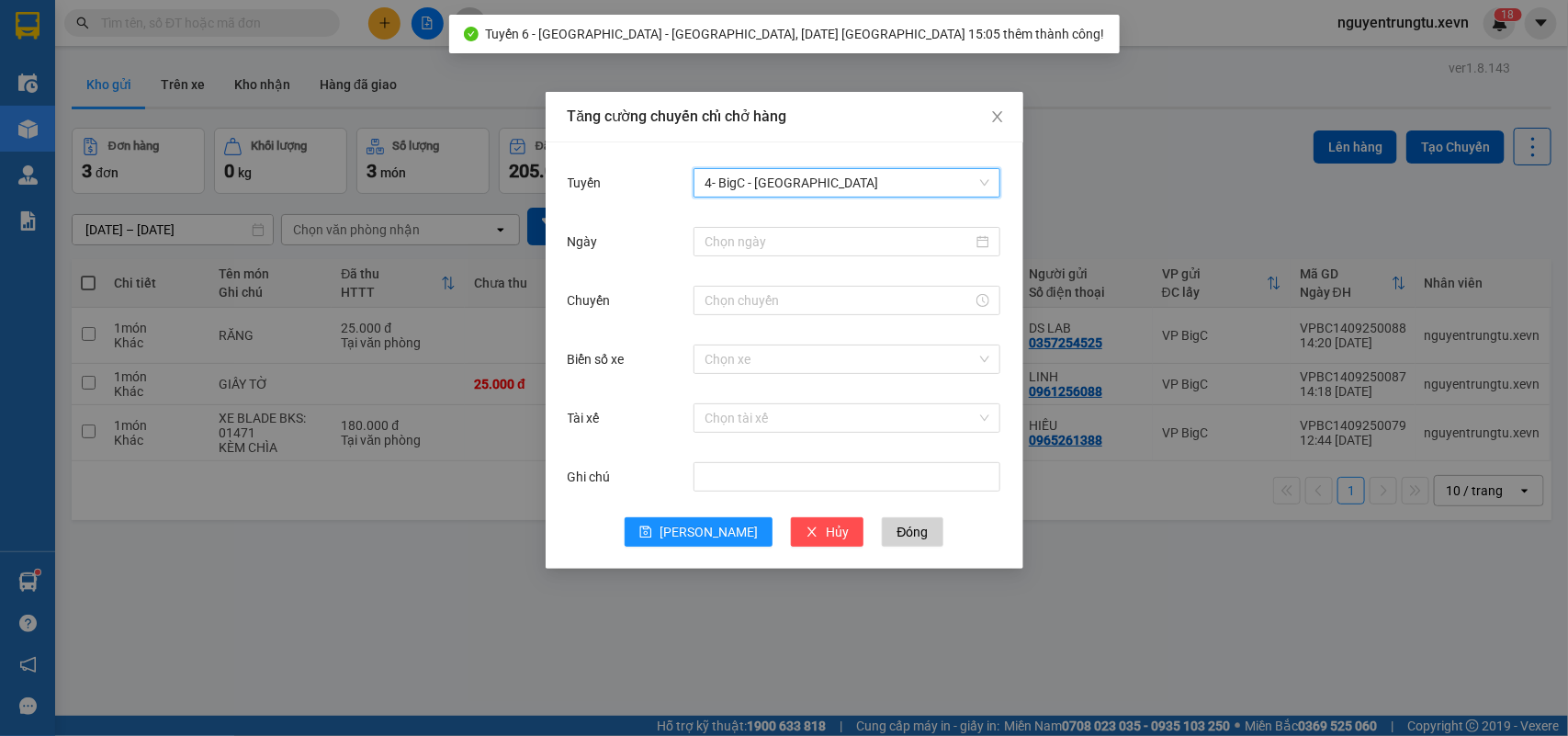
click at [815, 219] on div "Tuyến 4- BigC - [GEOGRAPHIC_DATA] 4- [GEOGRAPHIC_DATA] - [GEOGRAPHIC_DATA]" at bounding box center [784, 194] width 433 height 59
click at [820, 243] on input "Ngày" at bounding box center [839, 241] width 269 height 21
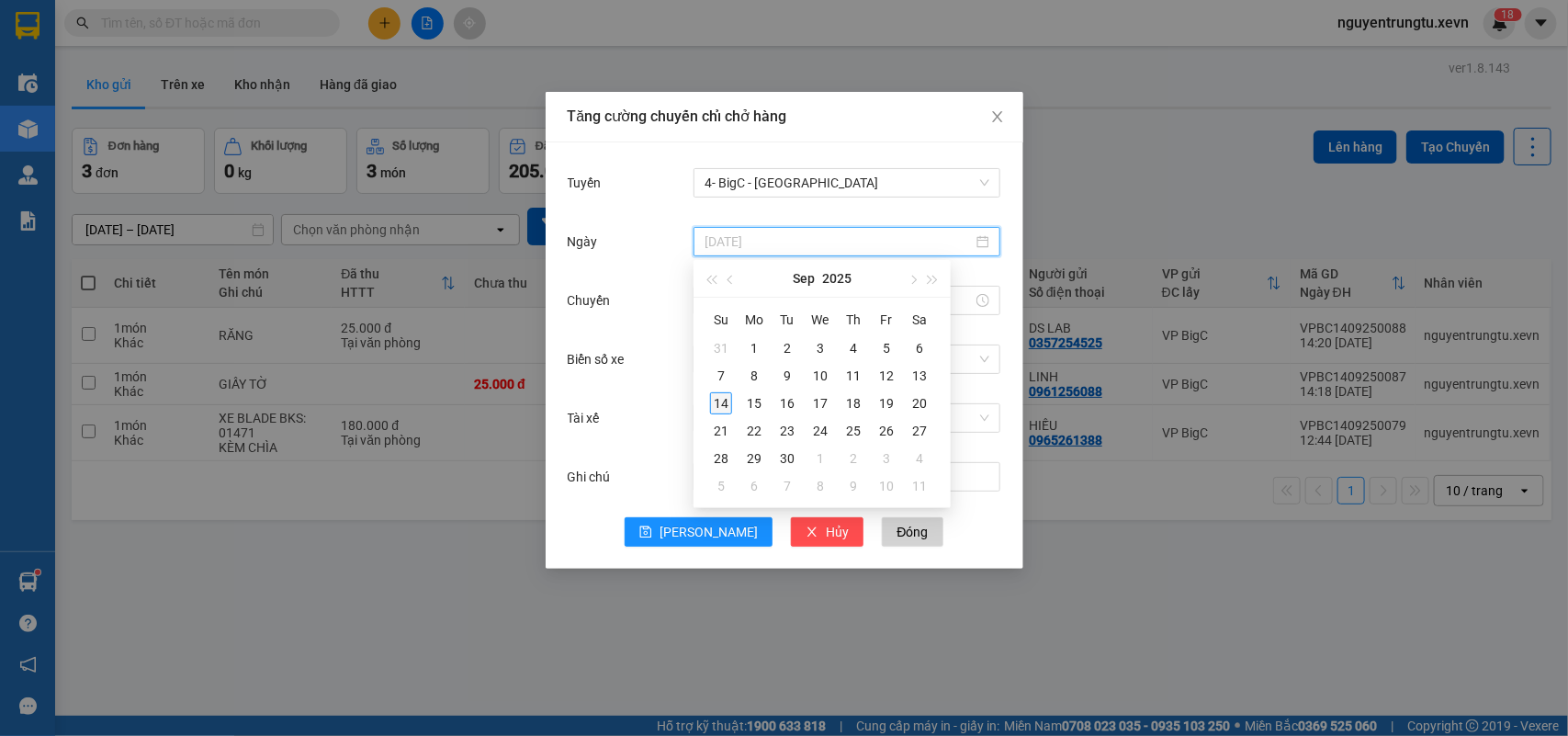
type input "[DATE]"
click at [723, 400] on div "14" at bounding box center [721, 403] width 22 height 22
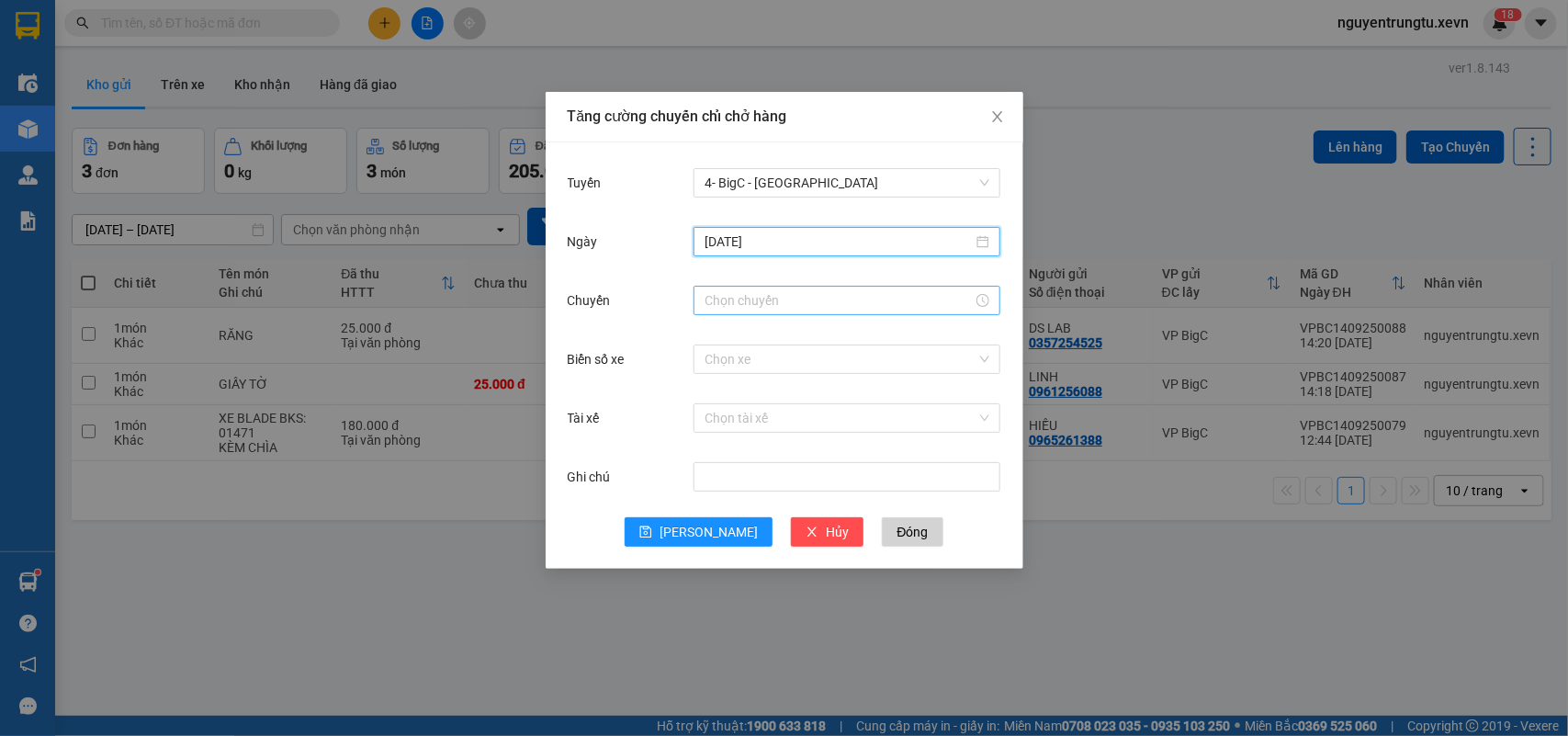
click at [784, 310] on div at bounding box center [847, 301] width 307 height 29
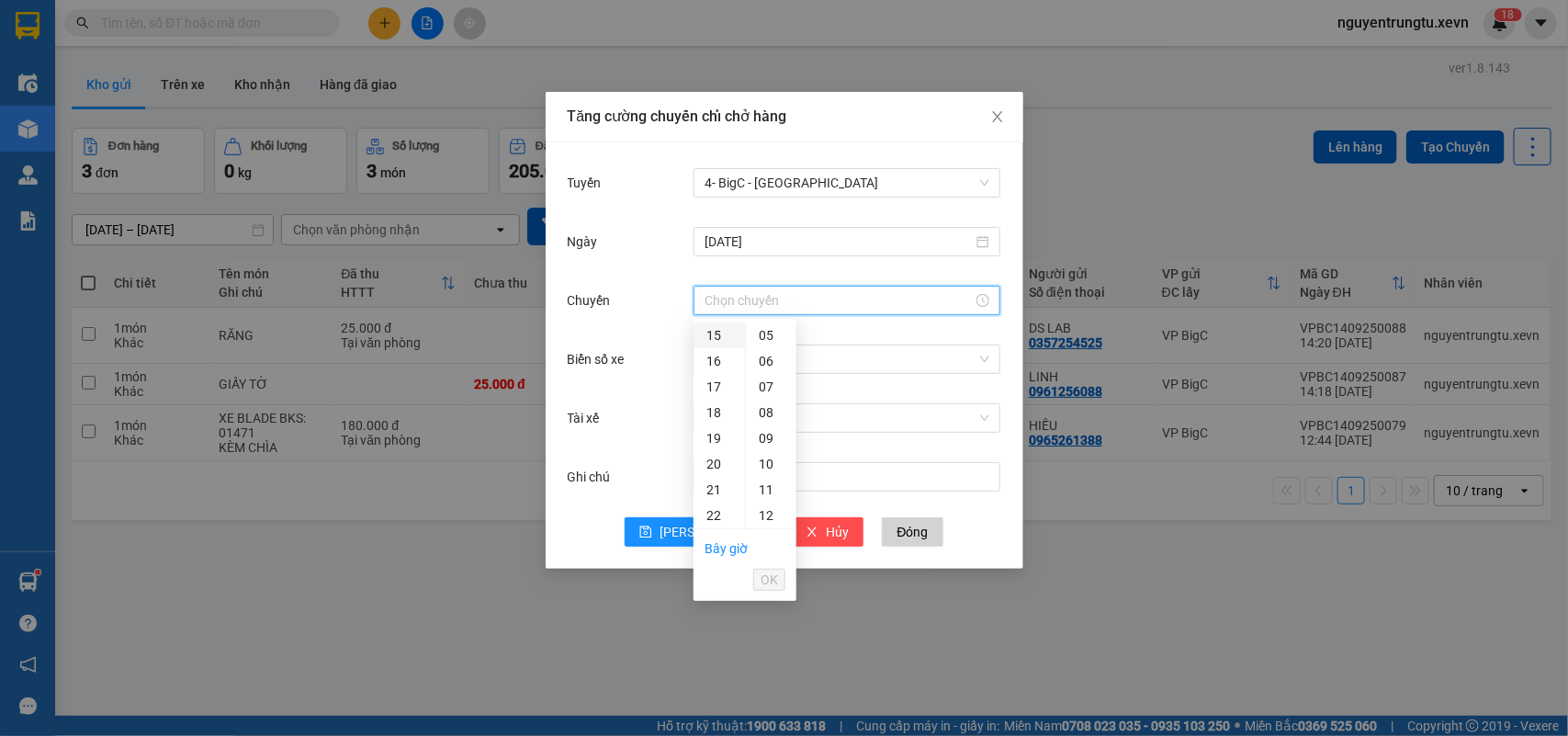
click at [717, 335] on div "15" at bounding box center [719, 335] width 51 height 25
click at [767, 466] on div "05" at bounding box center [771, 464] width 51 height 25
type input "15:05"
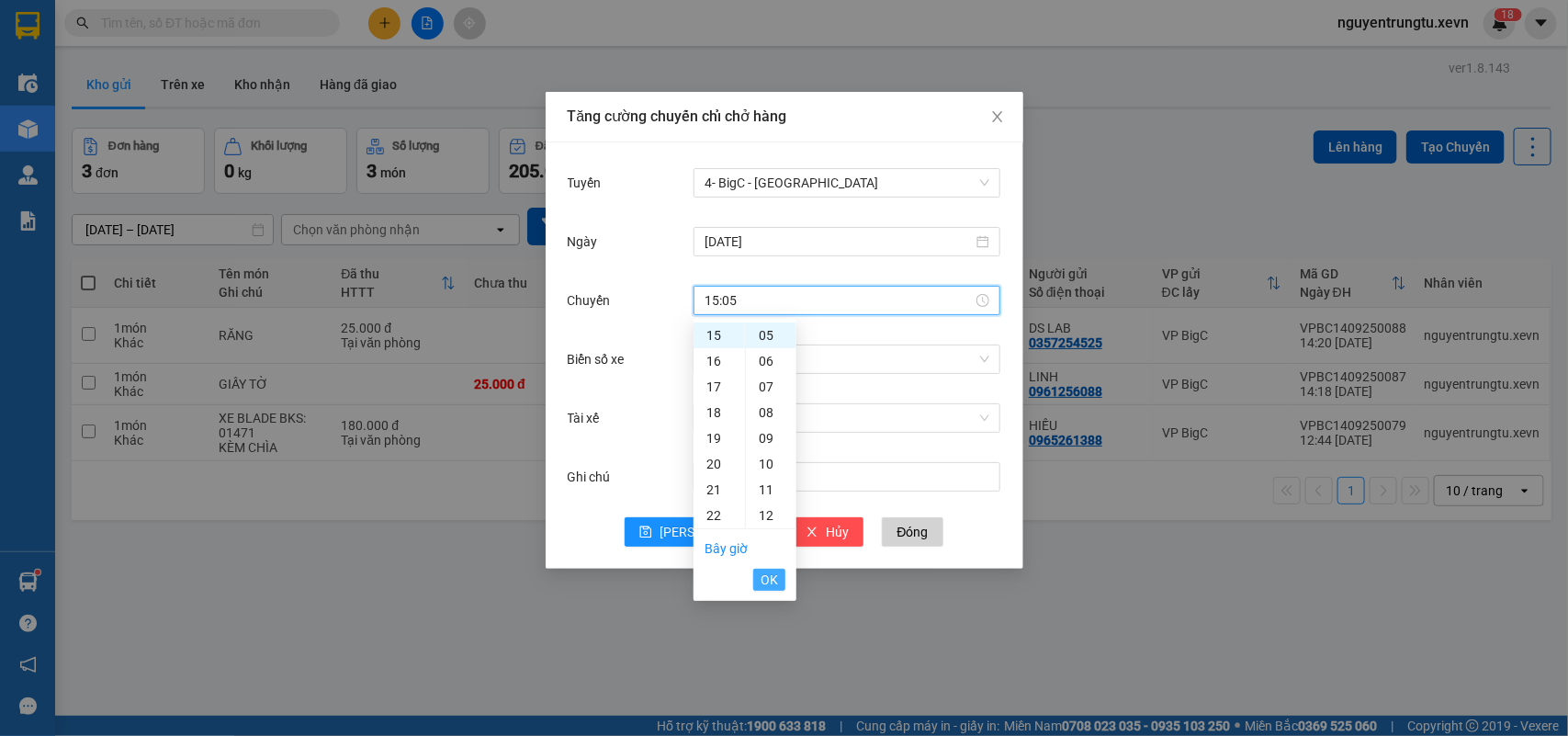
click at [776, 584] on span "OK" at bounding box center [769, 579] width 18 height 21
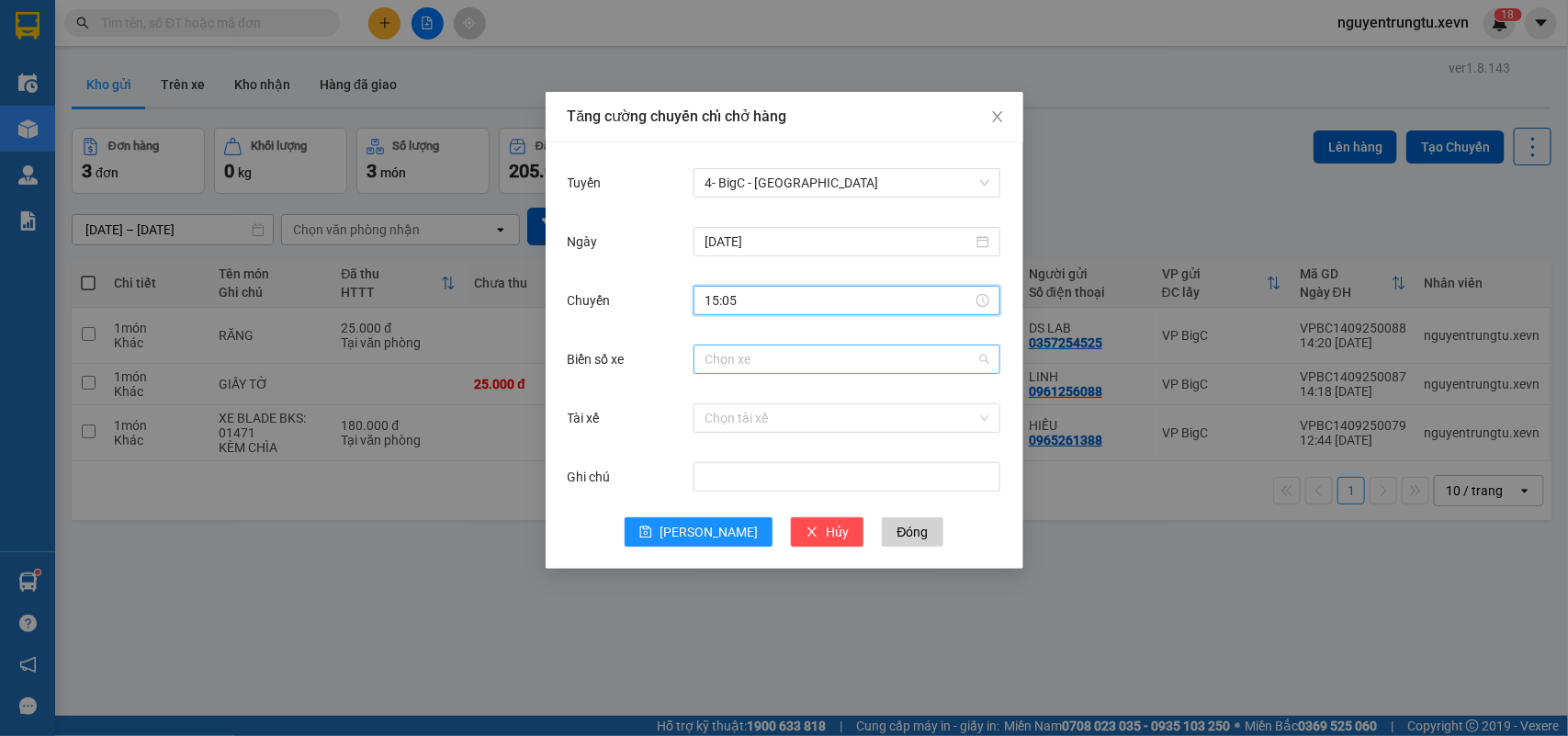
click at [842, 373] on div "Chọn xe" at bounding box center [847, 360] width 307 height 29
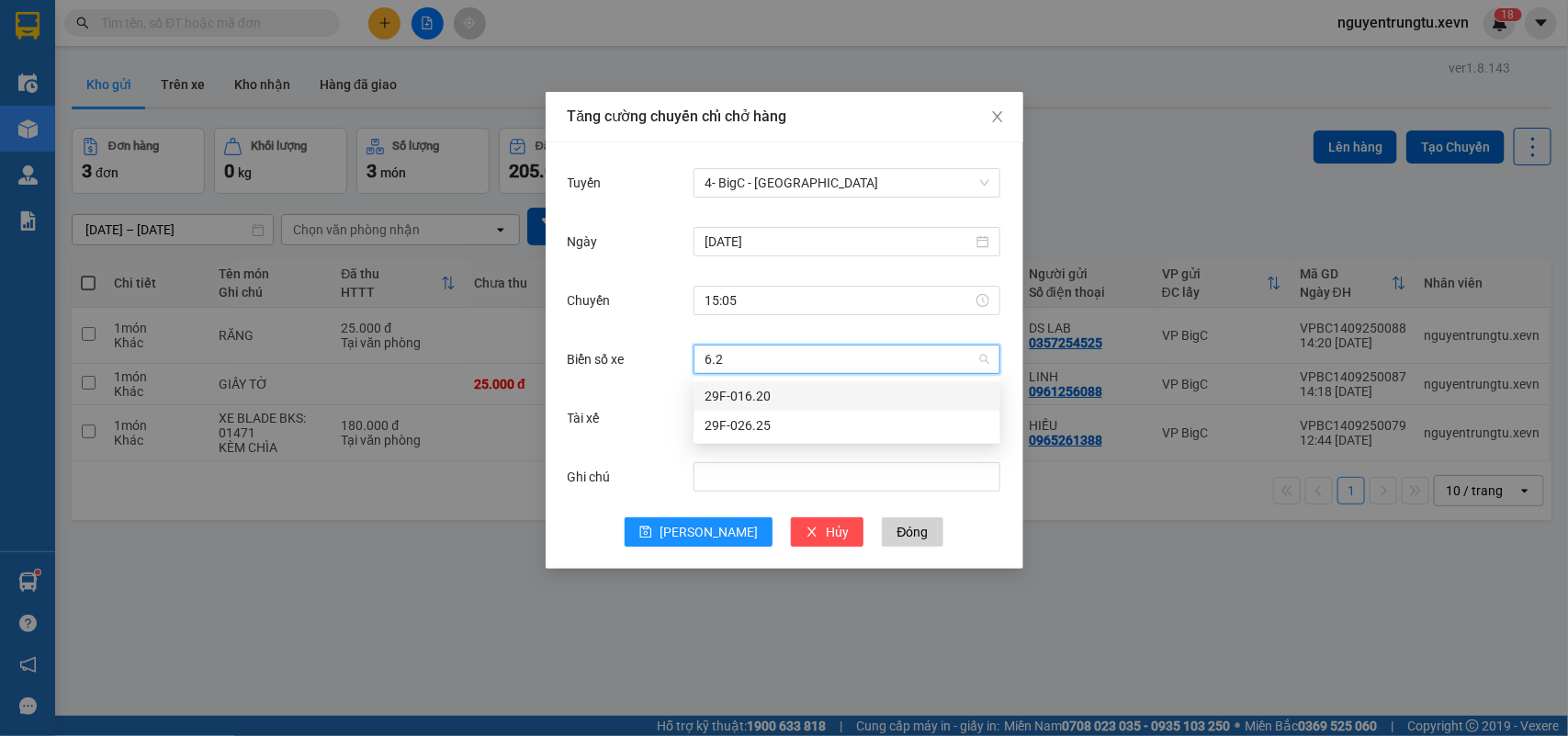
type input "6.25"
click at [713, 389] on div "29F-026.25" at bounding box center [847, 396] width 285 height 21
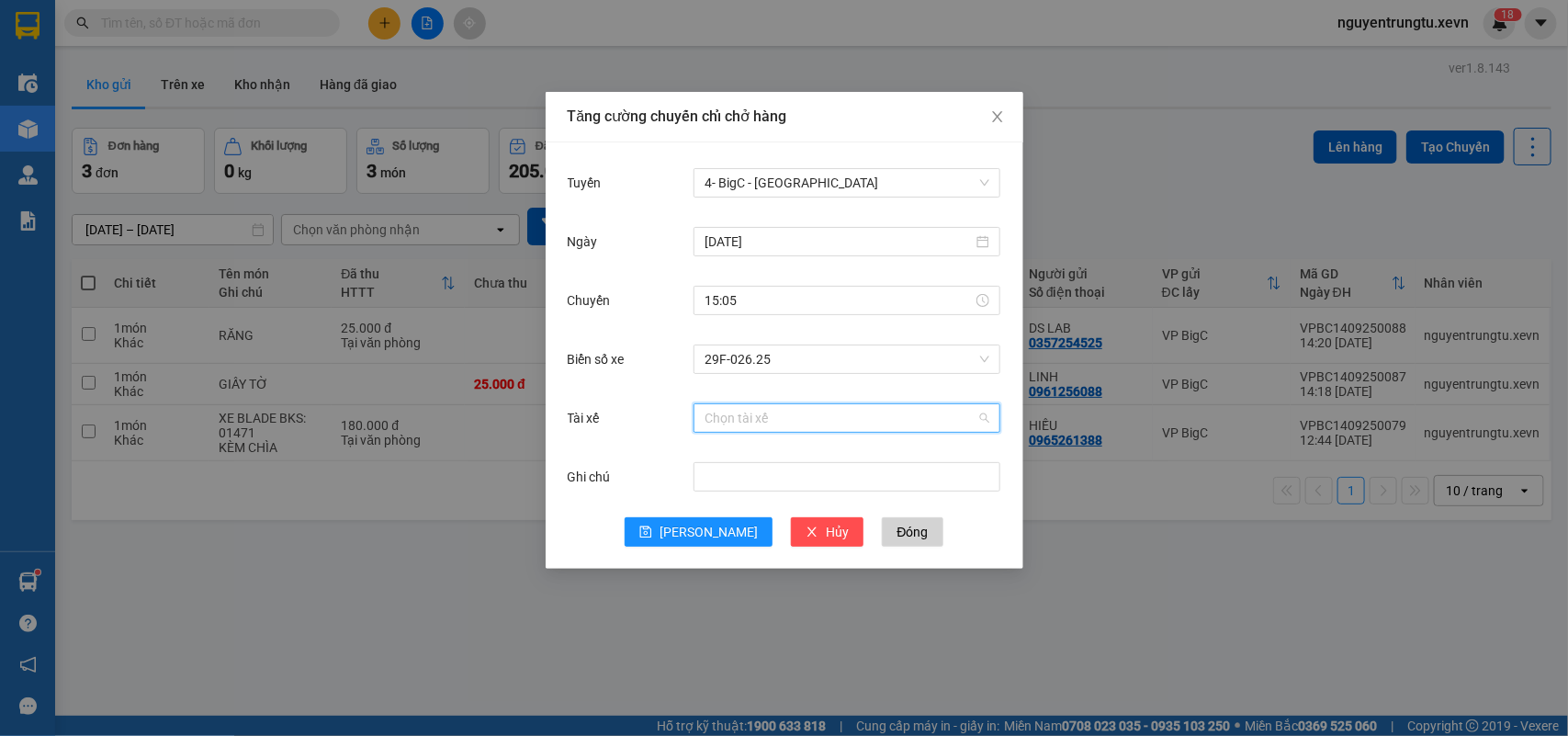
click at [719, 428] on input "Tài xế" at bounding box center [840, 417] width 271 height 27
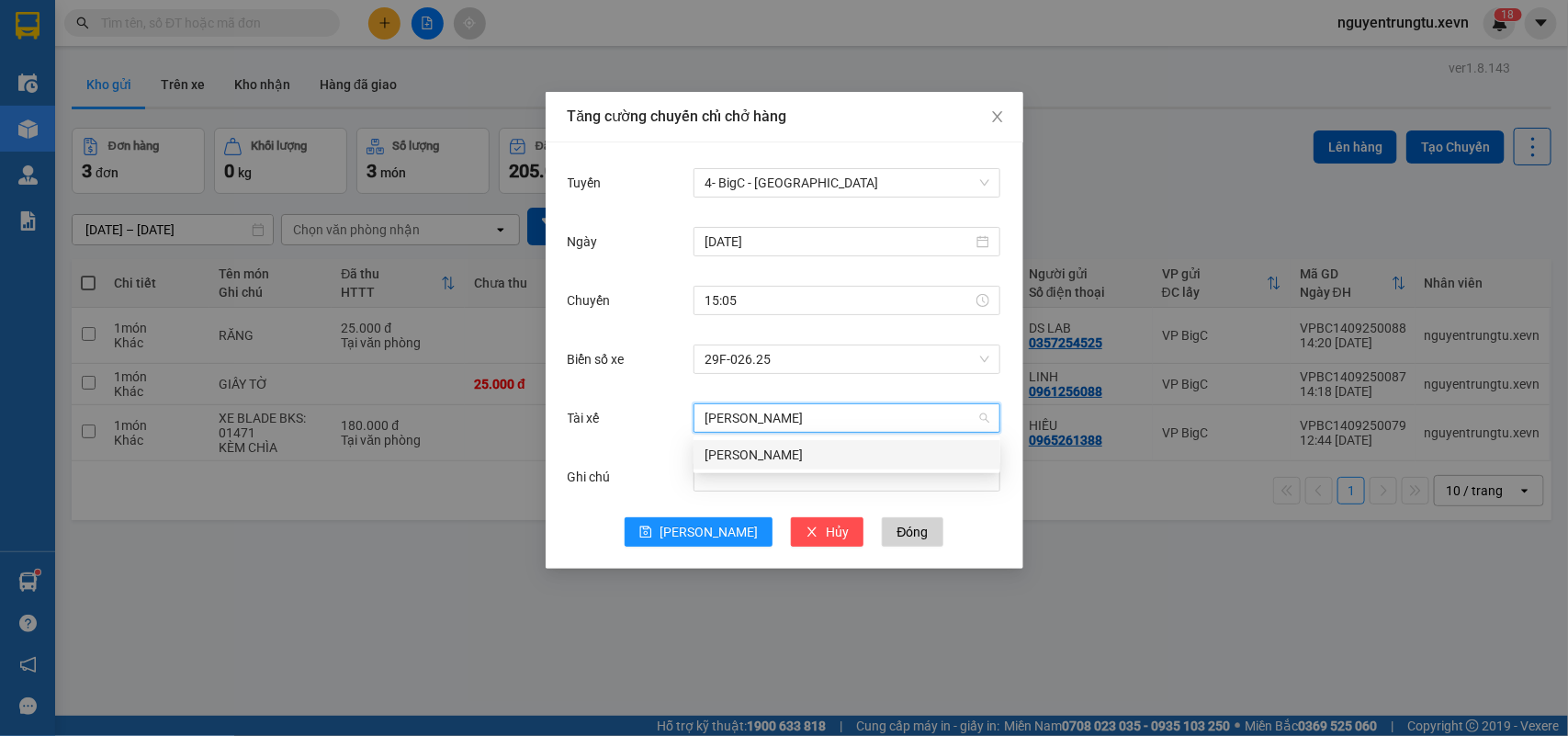
type input "[PERSON_NAME]"
click at [850, 468] on body "Kết quả tìm kiếm ( 2547 ) Bộ lọc Thuộc VP này Mã ĐH Trạng thái Món hàng Thu hộ …" at bounding box center [784, 368] width 1568 height 736
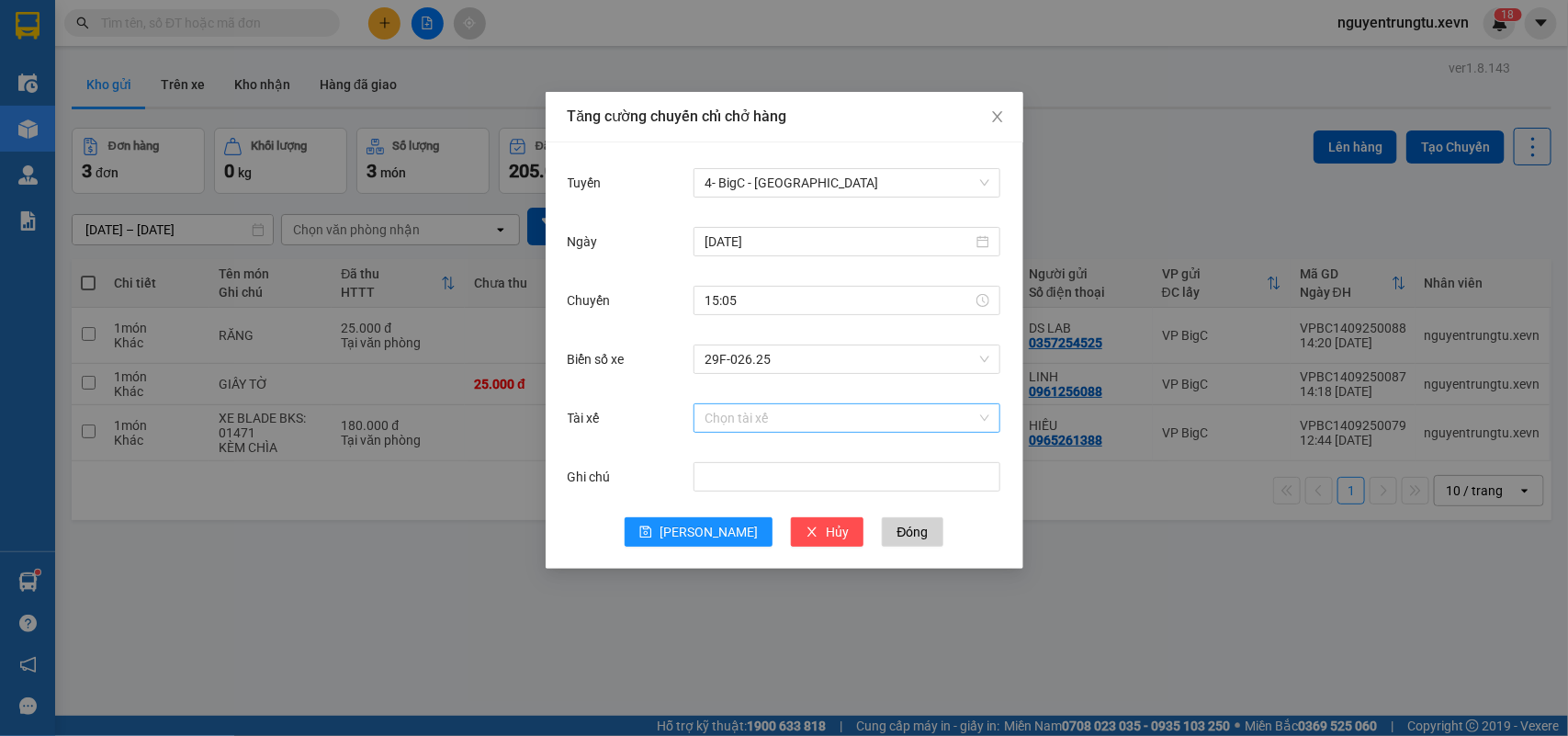
click at [814, 418] on input "Tài xế" at bounding box center [840, 417] width 271 height 27
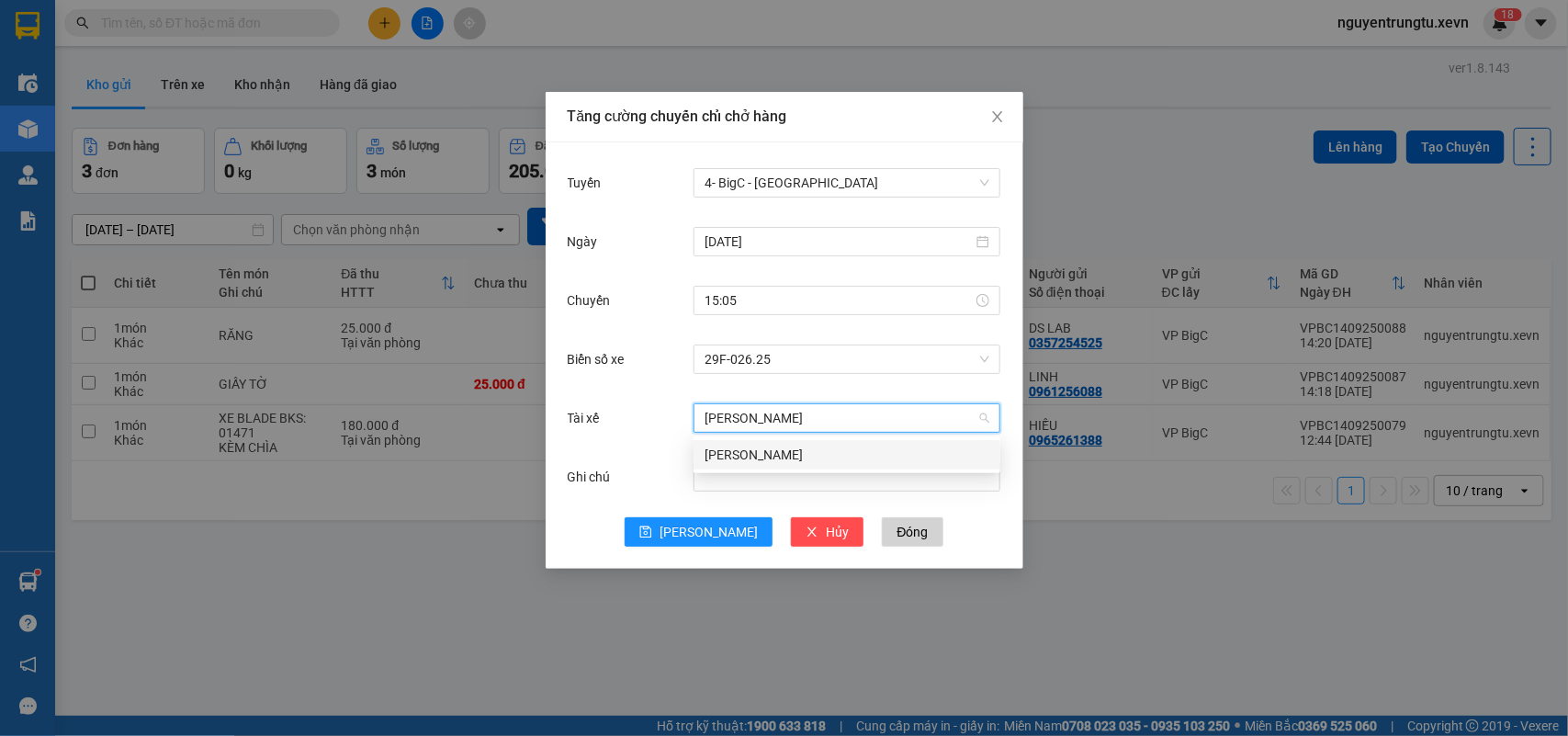
type input "[PERSON_NAME]"
click at [809, 448] on div "[PERSON_NAME]" at bounding box center [847, 455] width 285 height 21
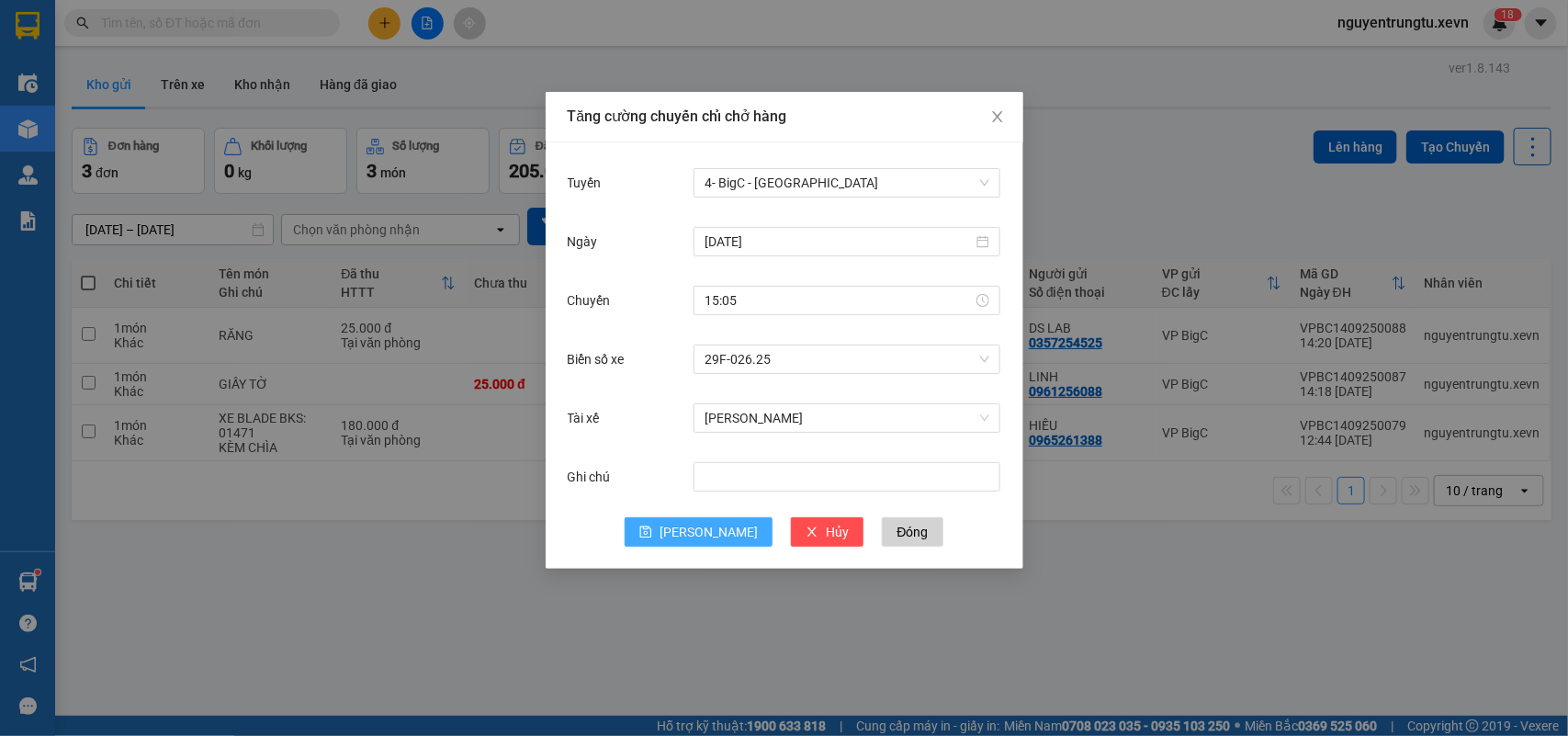
click at [653, 536] on icon "save" at bounding box center [645, 531] width 13 height 13
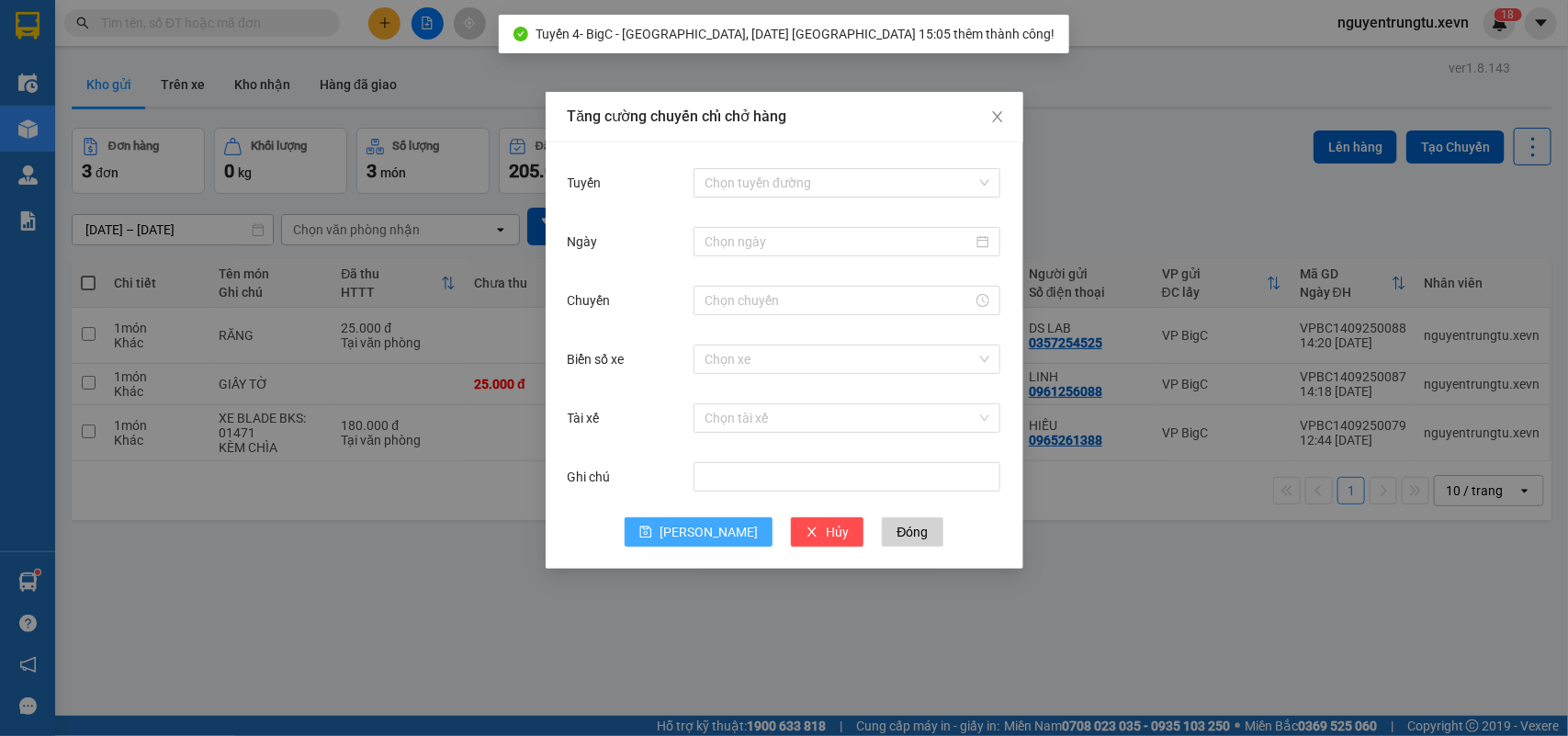
click at [1237, 569] on div "Tăng cường chuyến chỉ chở hàng Tuyến Chọn tuyến đường Ngày Chuyến Biển số xe Ch…" at bounding box center [784, 368] width 1568 height 736
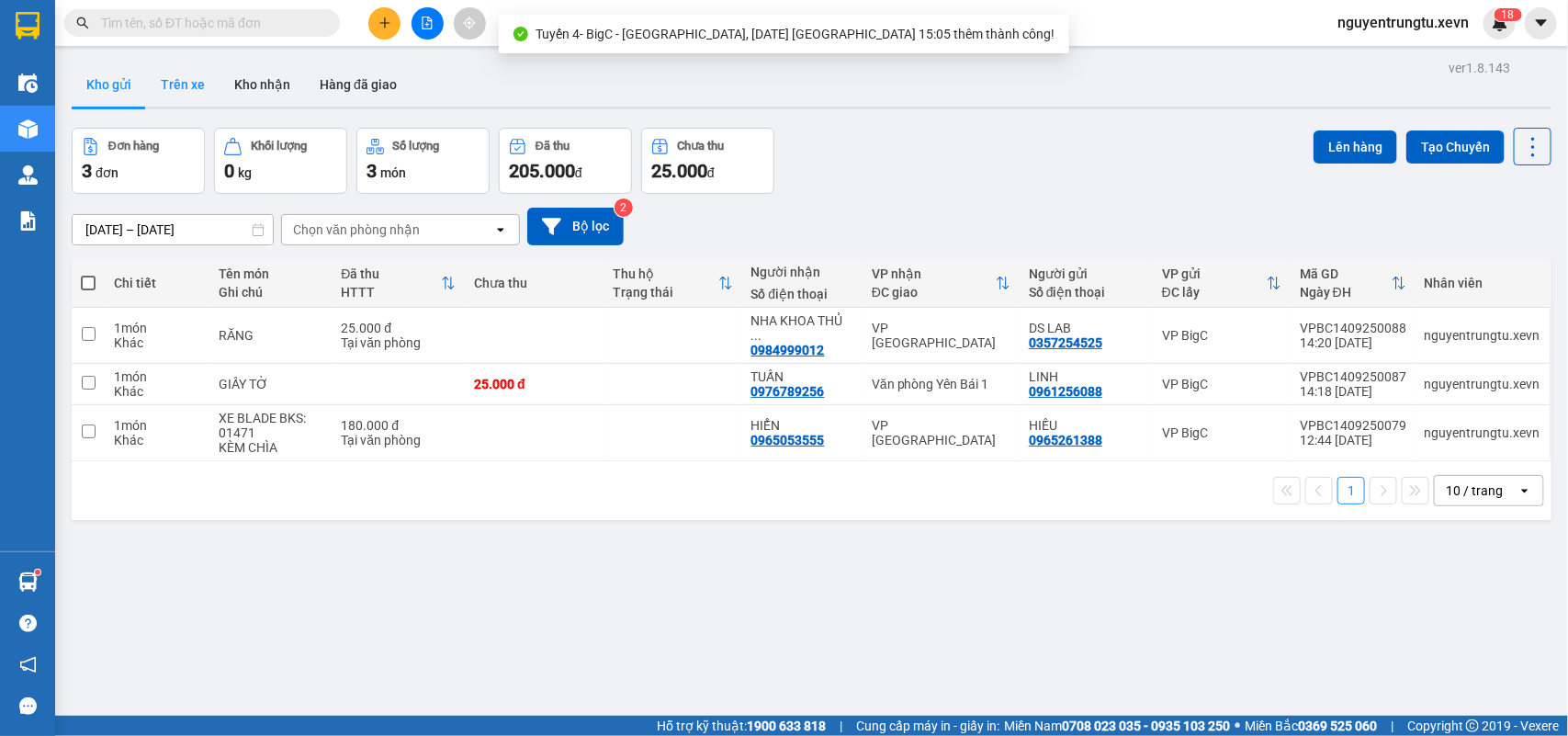
click at [179, 89] on button "Trên xe" at bounding box center [182, 84] width 74 height 44
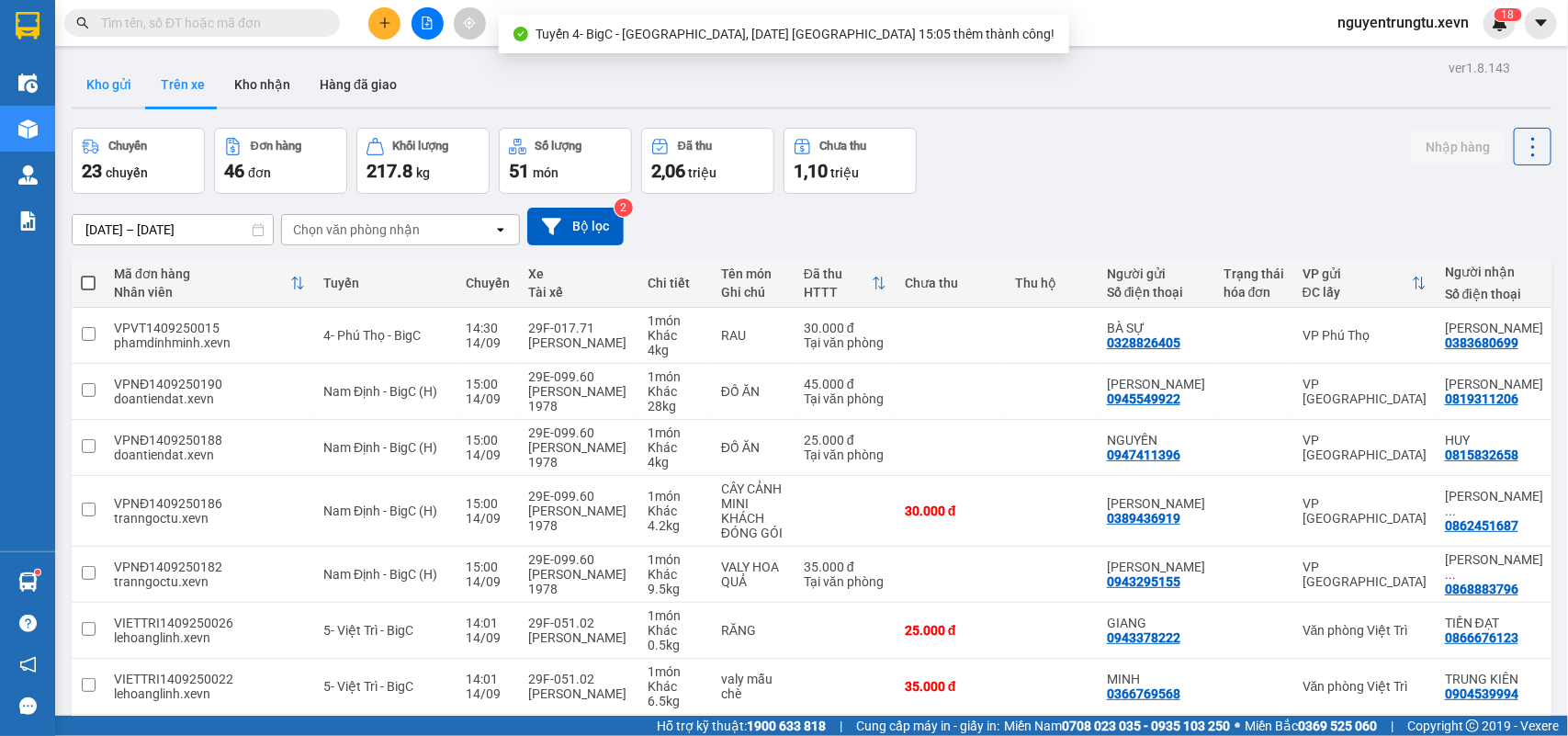
click at [124, 88] on button "Kho gửi" at bounding box center [109, 84] width 74 height 44
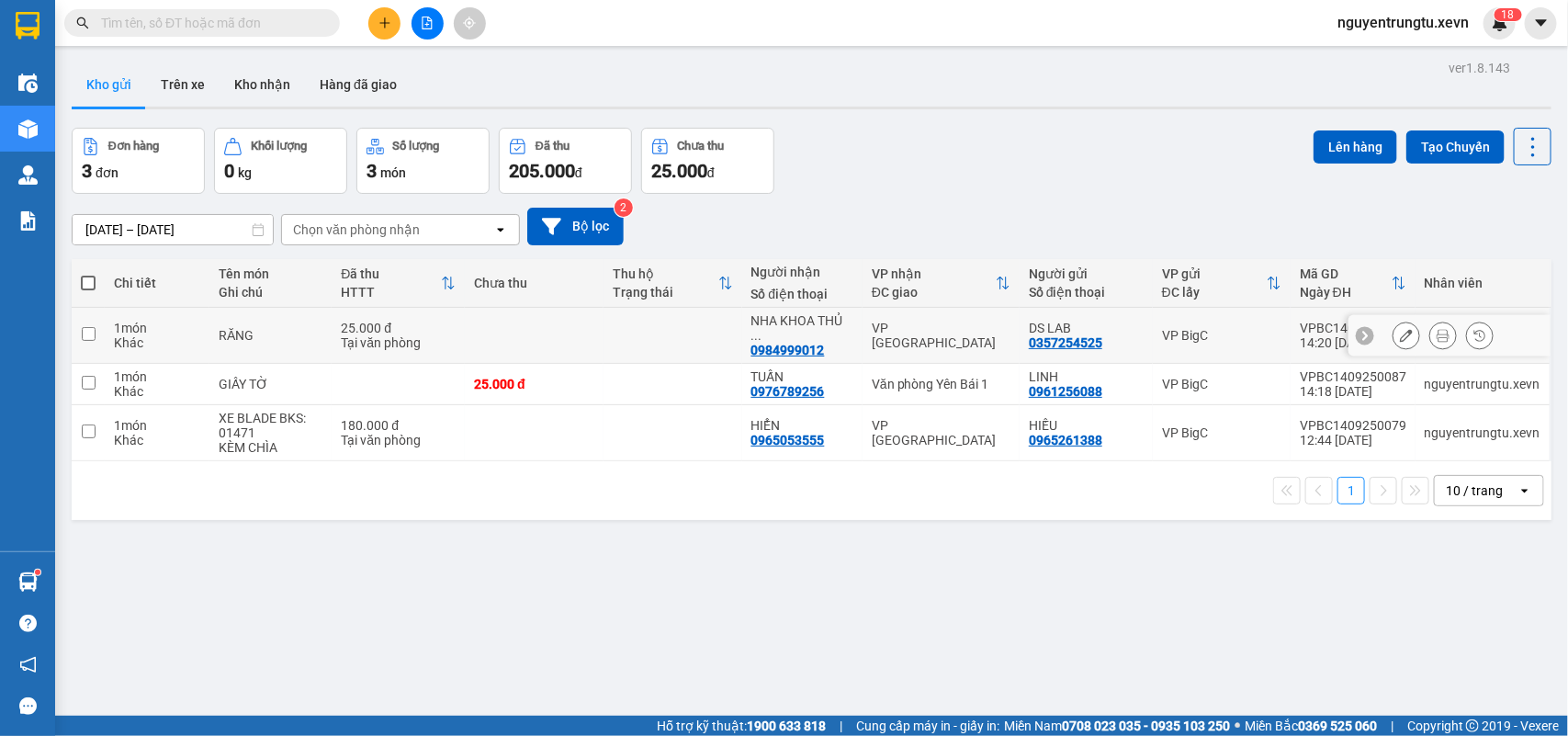
click at [88, 332] on input "checkbox" at bounding box center [88, 334] width 14 height 14
checkbox input "true"
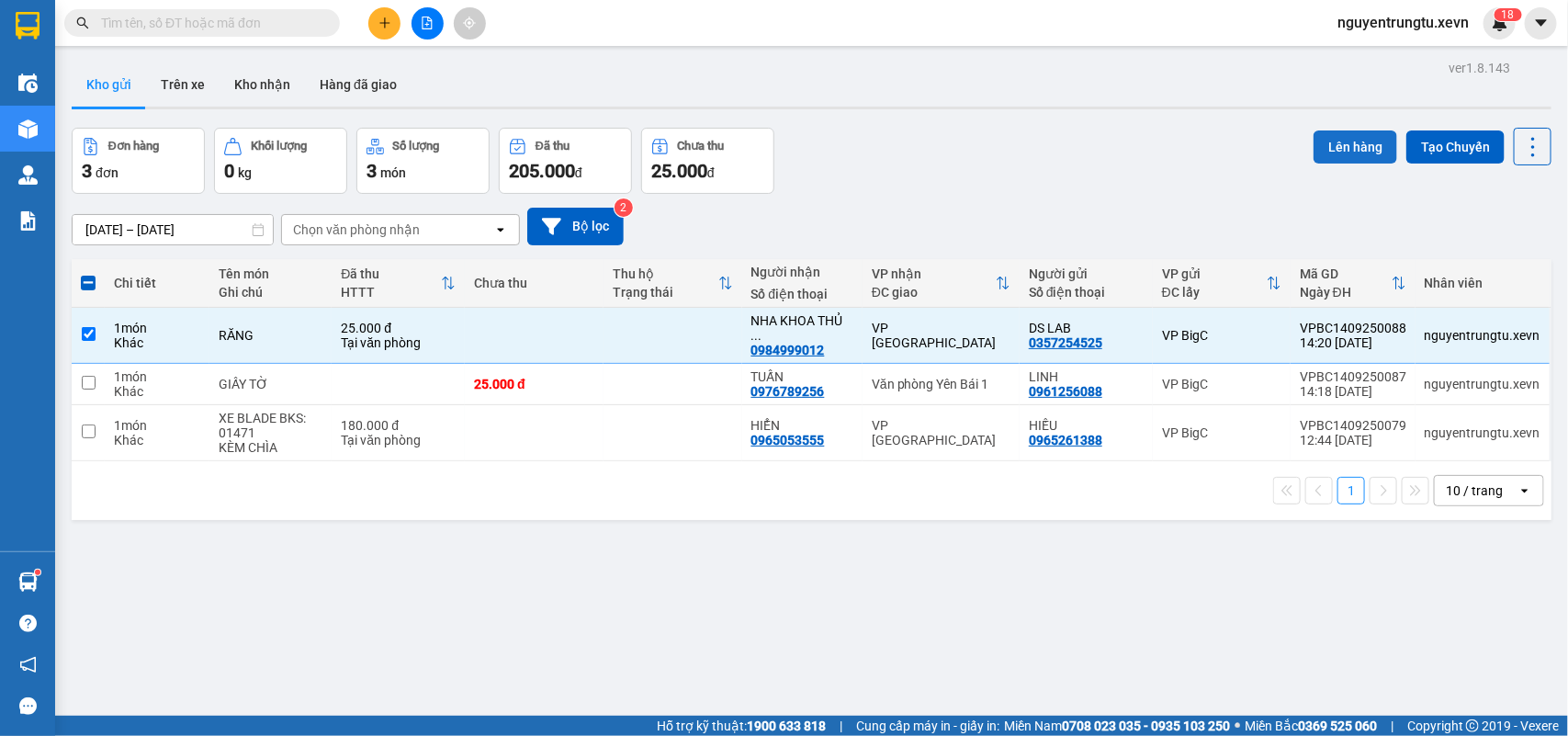
click at [1346, 144] on button "Lên hàng" at bounding box center [1354, 147] width 83 height 33
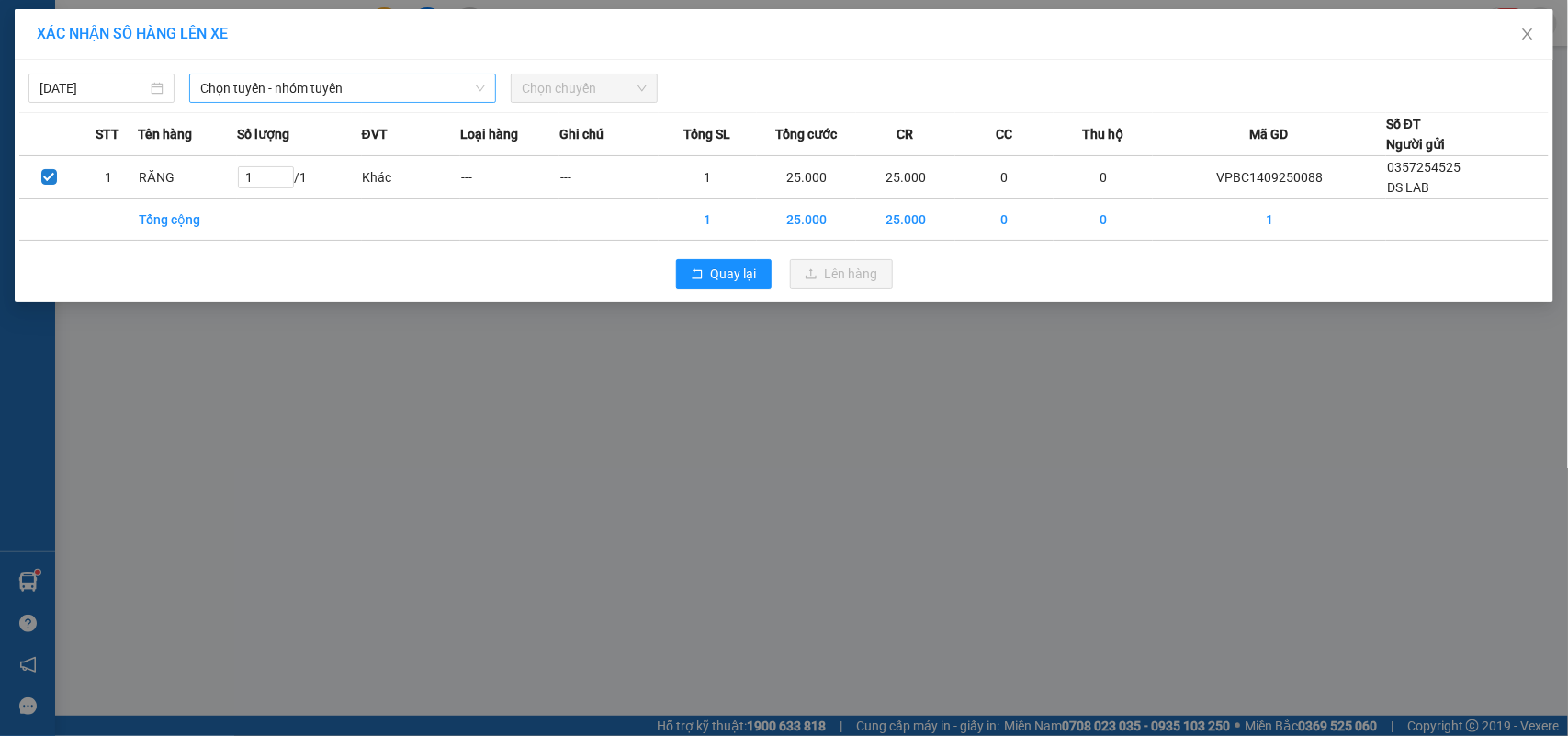
click at [369, 79] on span "Chọn tuyến - nhóm tuyến" at bounding box center [342, 88] width 285 height 27
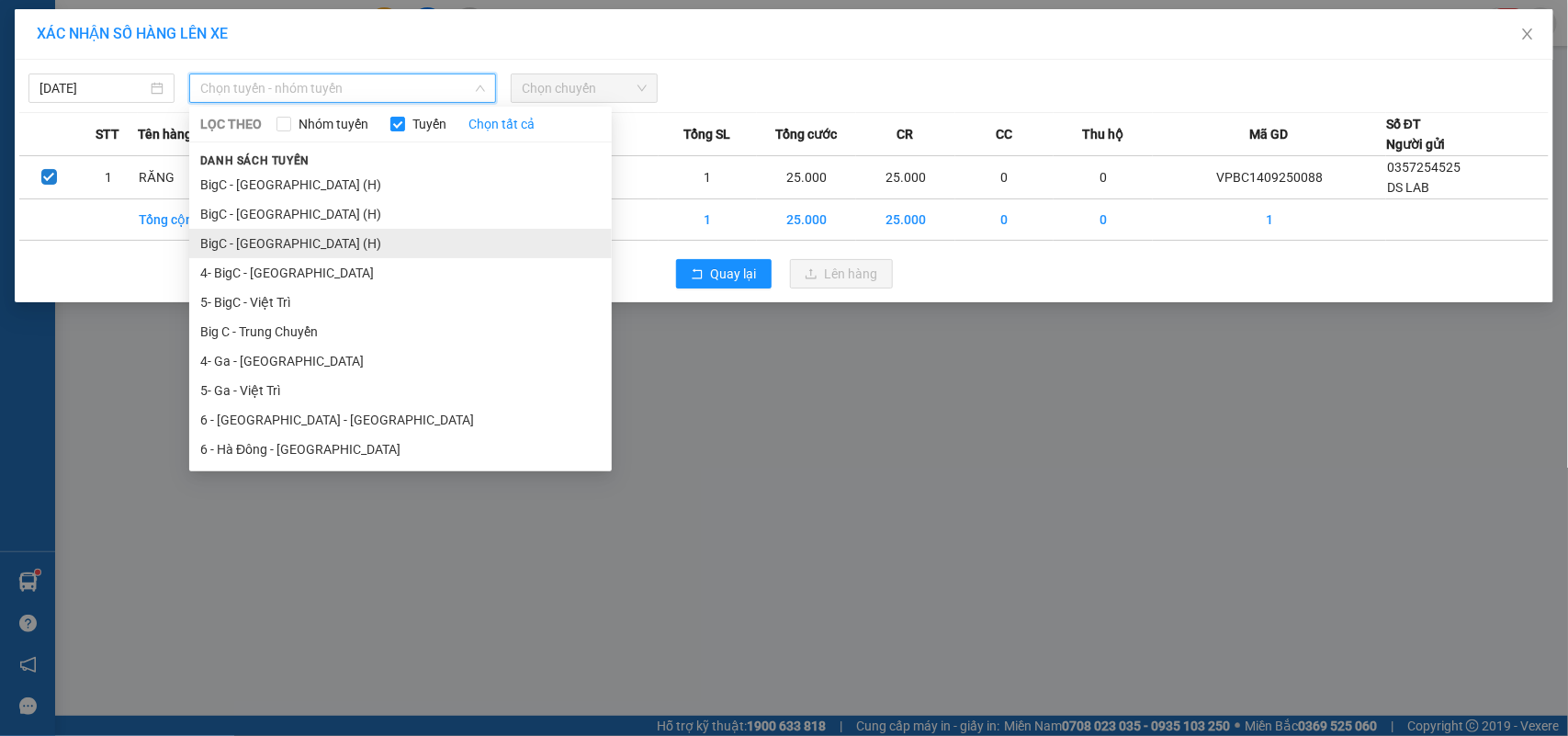
drag, startPoint x: 295, startPoint y: 231, endPoint x: 406, endPoint y: 185, distance: 120.2
click at [295, 232] on li "BigC - [GEOGRAPHIC_DATA] (H)" at bounding box center [400, 243] width 422 height 29
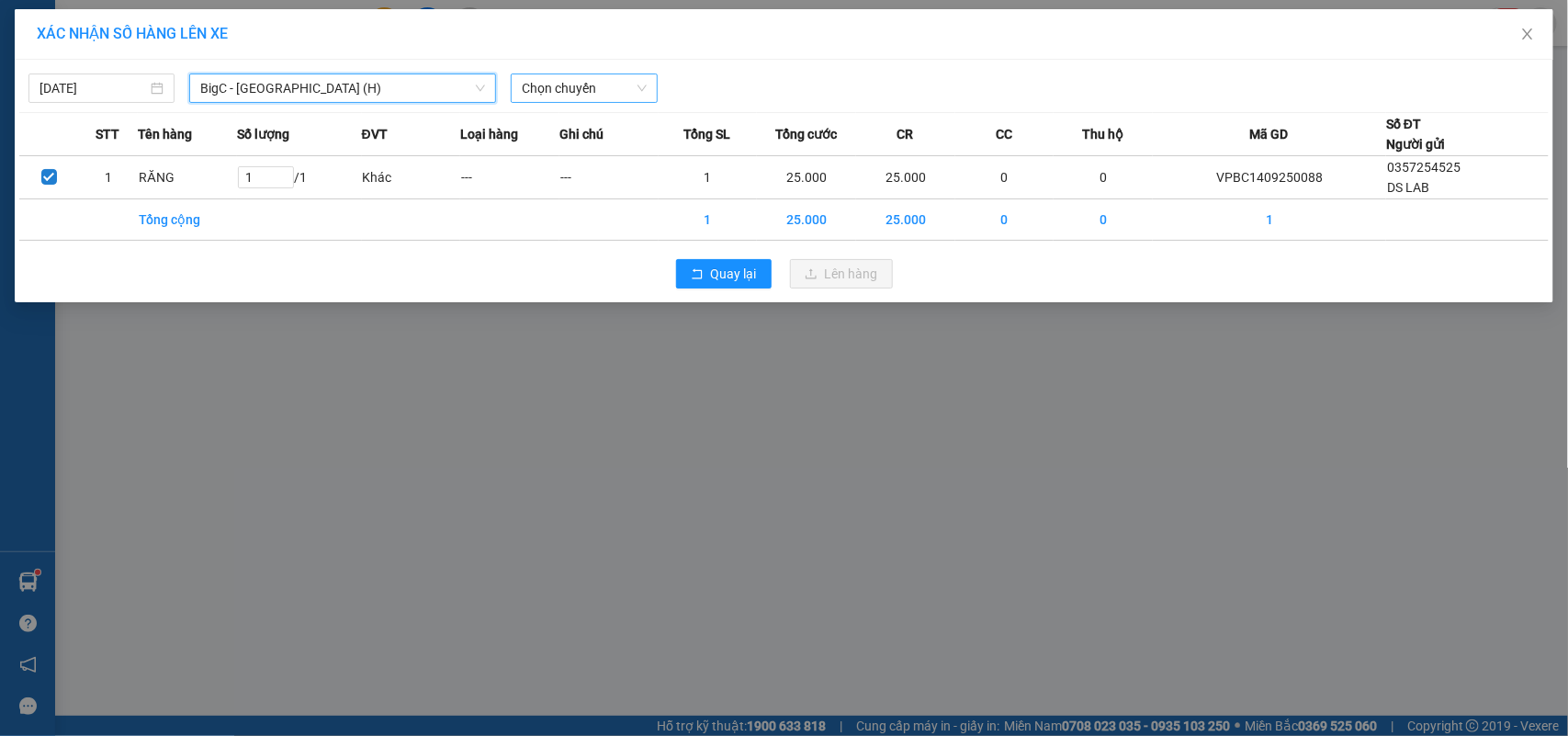
click at [590, 90] on span "Chọn chuyến" at bounding box center [583, 88] width 124 height 27
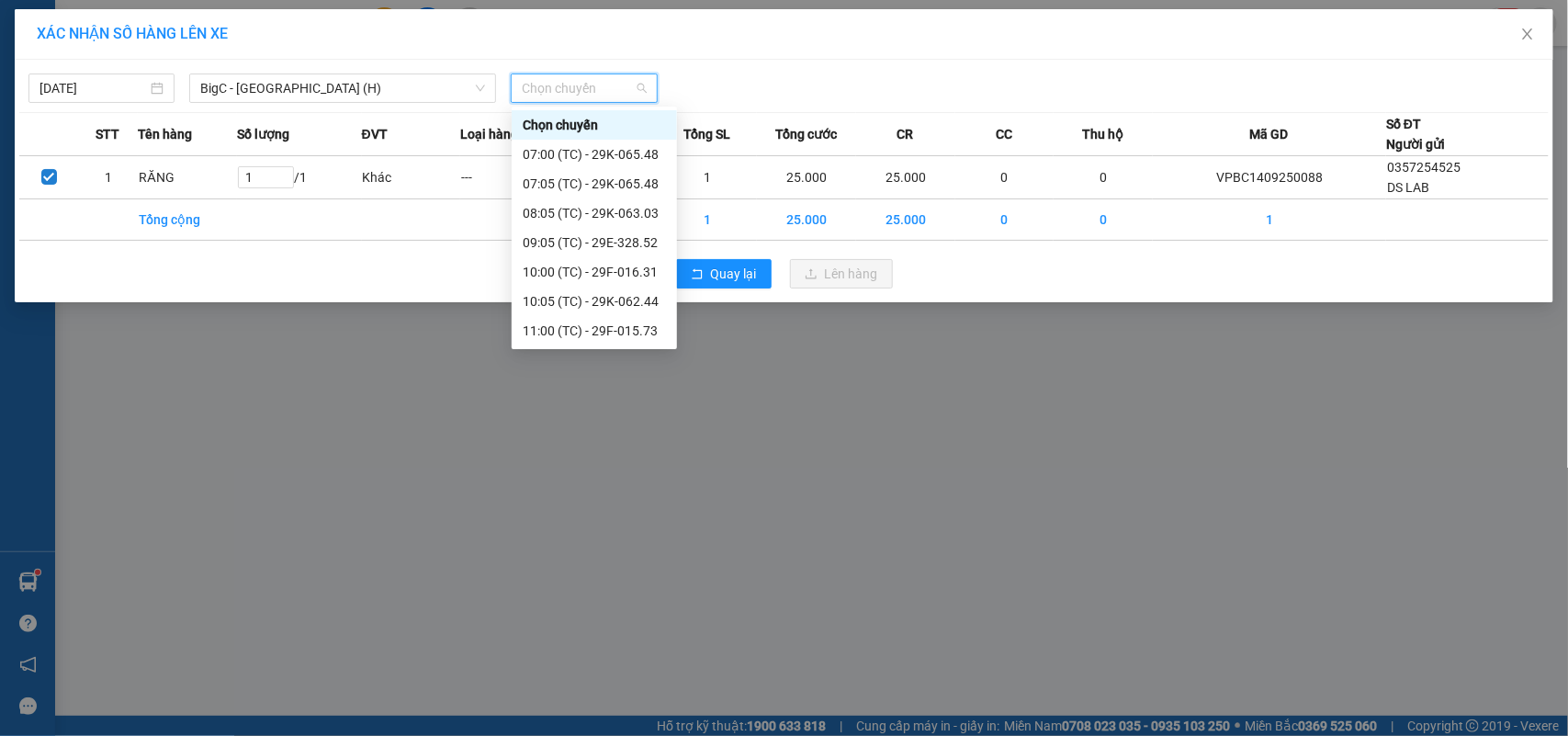
scroll to position [294, 0]
click at [589, 327] on div "15:05 (TC) - 29H-849.96" at bounding box center [594, 330] width 143 height 21
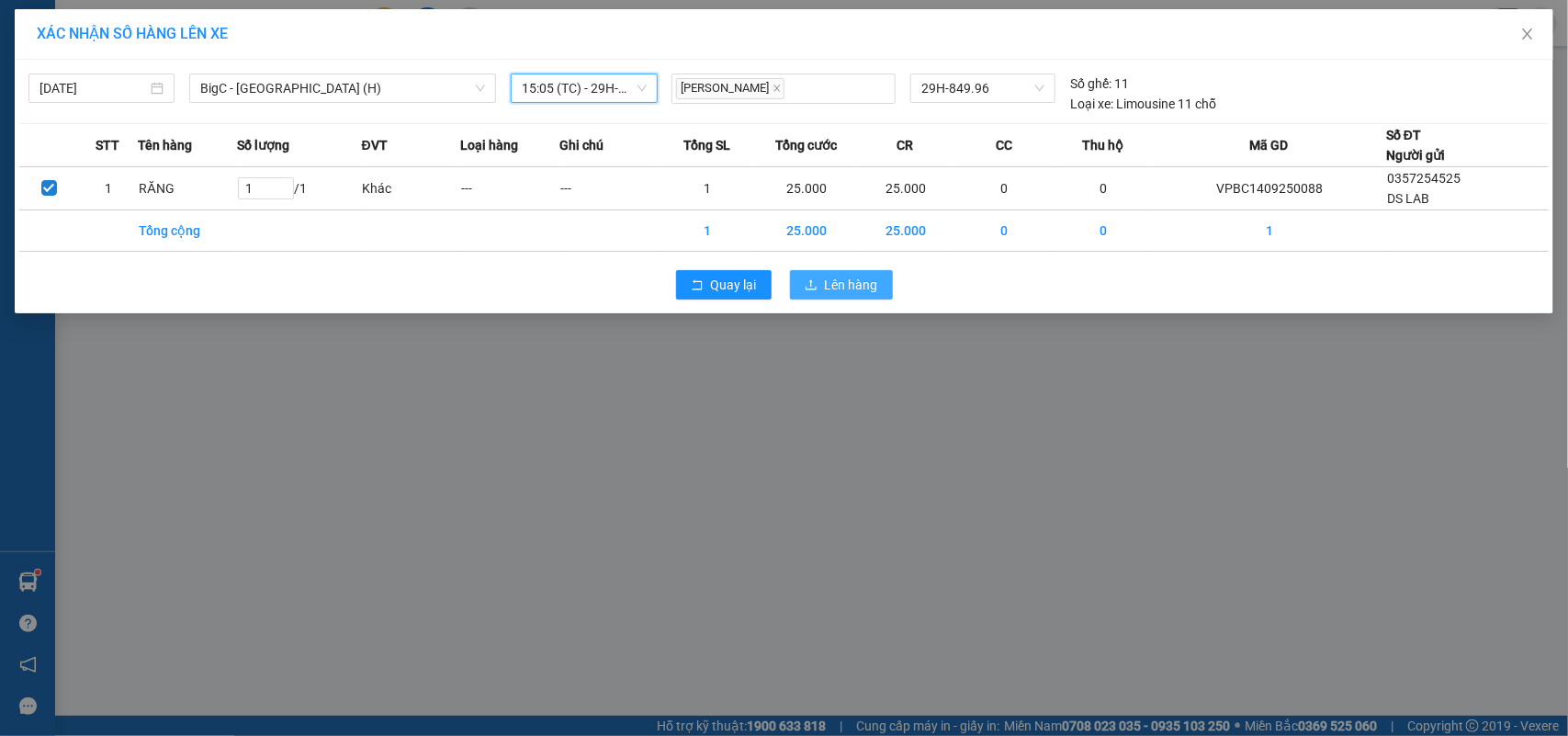
click at [845, 285] on span "Lên hàng" at bounding box center [852, 284] width 53 height 21
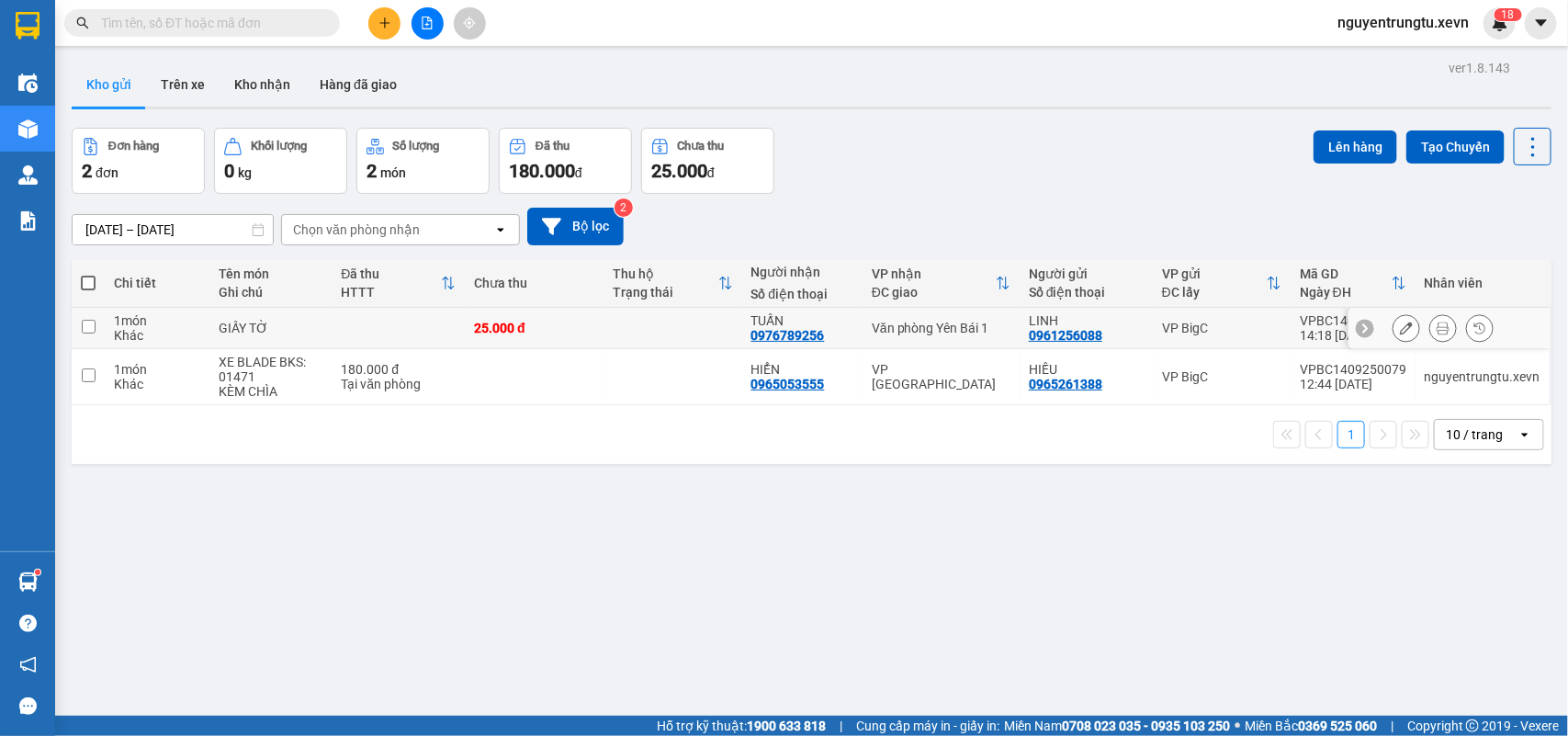
click at [87, 323] on input "checkbox" at bounding box center [88, 326] width 14 height 14
checkbox input "true"
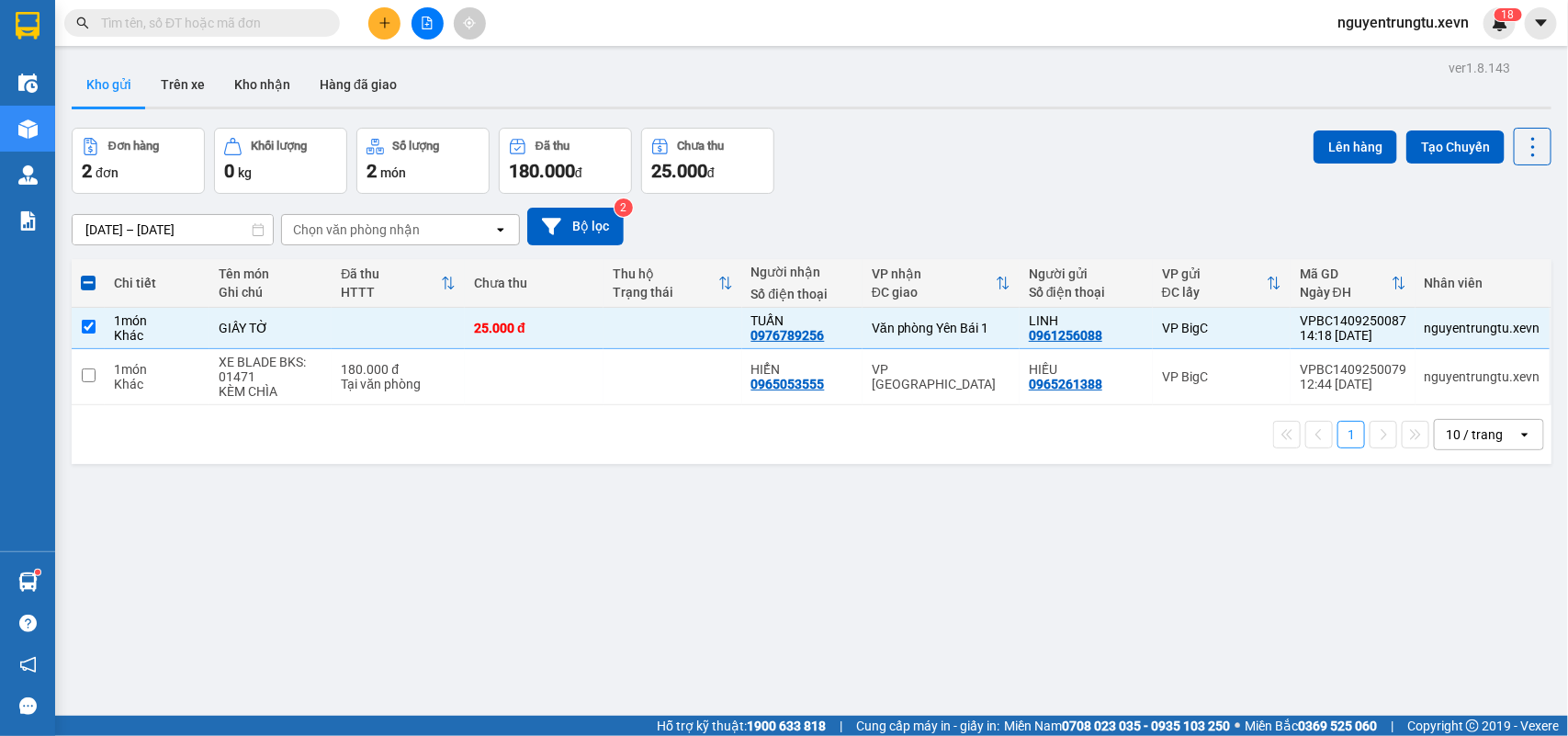
click at [1296, 145] on div "Đơn hàng 2 đơn Khối lượng 0 kg Số lượng 2 món Đã thu 180.000 đ Chưa thu 25.000 …" at bounding box center [811, 160] width 1480 height 66
click at [1333, 152] on button "Lên hàng" at bounding box center [1354, 147] width 83 height 33
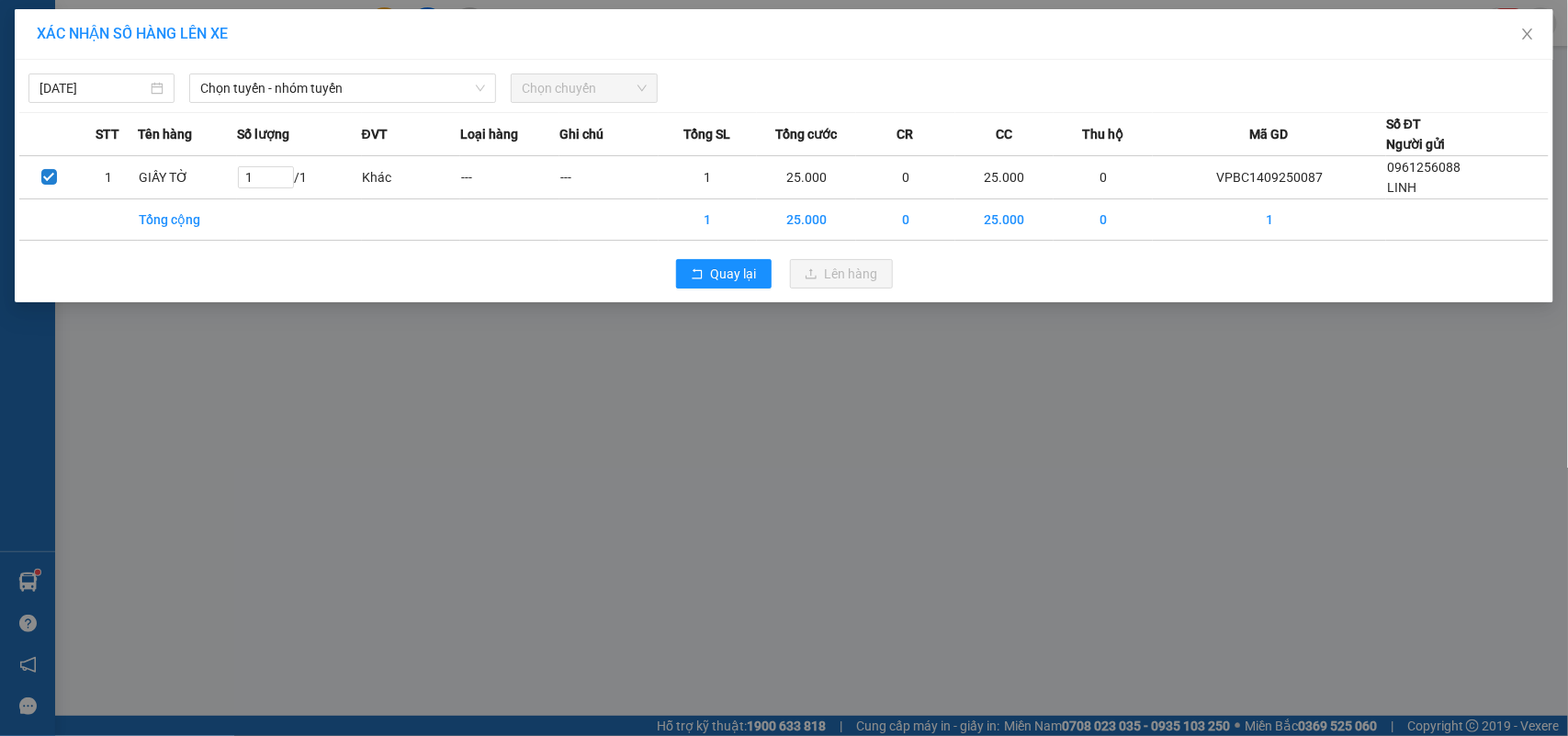
click at [446, 107] on div "[DATE] Chọn tuyến - nhóm tuyến Chọn chuyến STT Tên hàng Số lượng ĐVT Loại hàng …" at bounding box center [784, 180] width 1539 height 242
click at [425, 79] on span "Chọn tuyến - nhóm tuyến" at bounding box center [342, 88] width 285 height 27
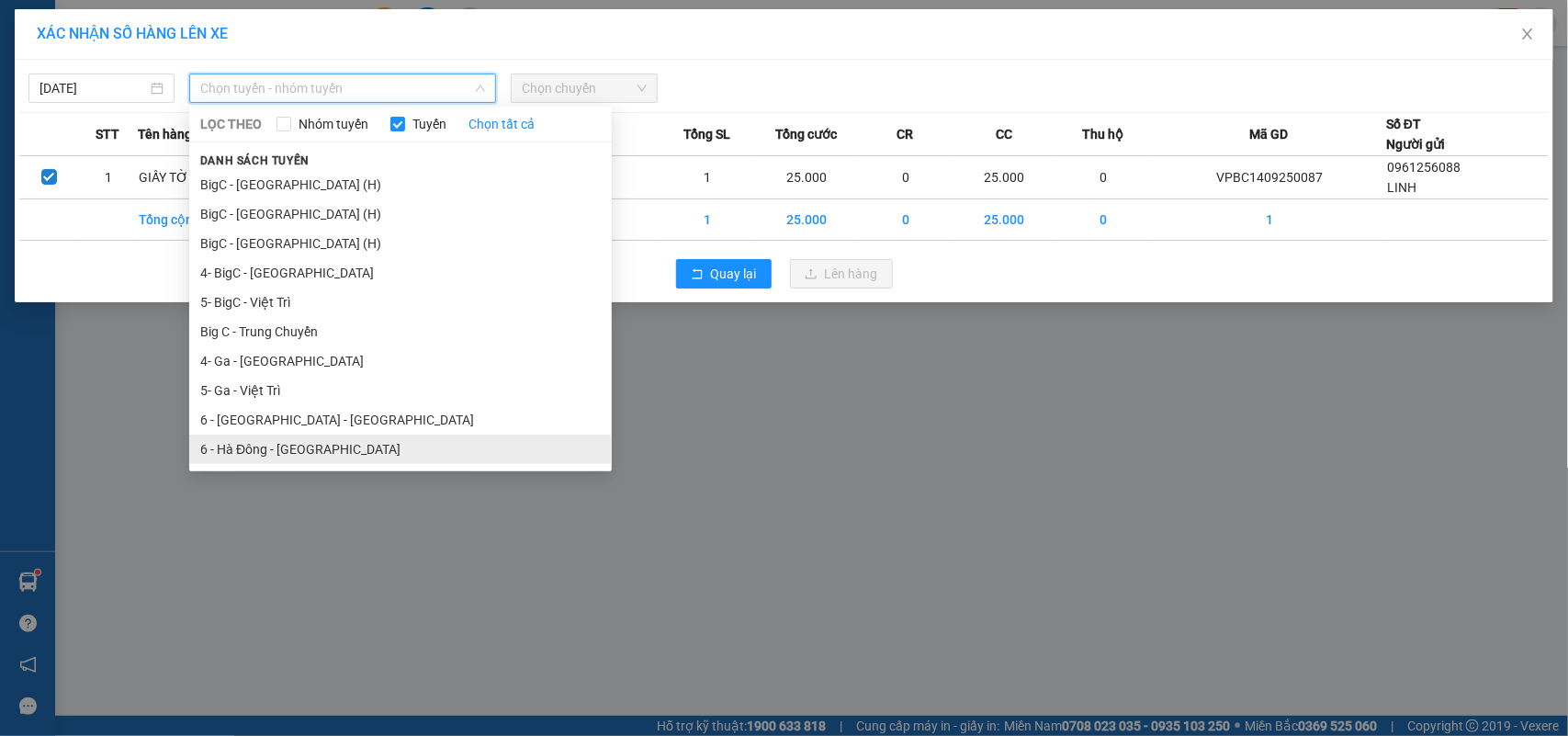
click at [314, 457] on li "6 - Hà Đông - [GEOGRAPHIC_DATA]" at bounding box center [400, 449] width 422 height 29
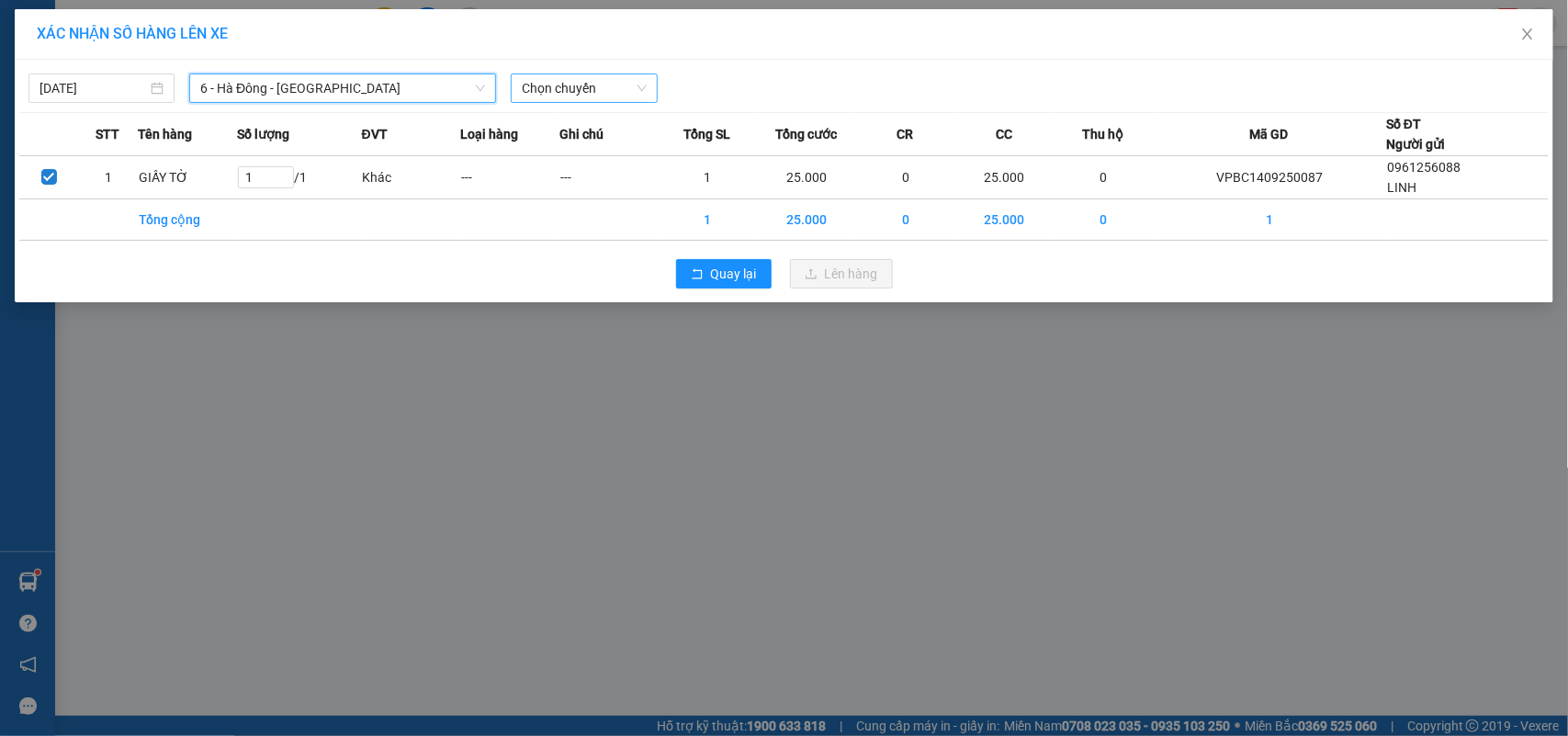
click at [626, 96] on span "Chọn chuyến" at bounding box center [583, 88] width 124 height 27
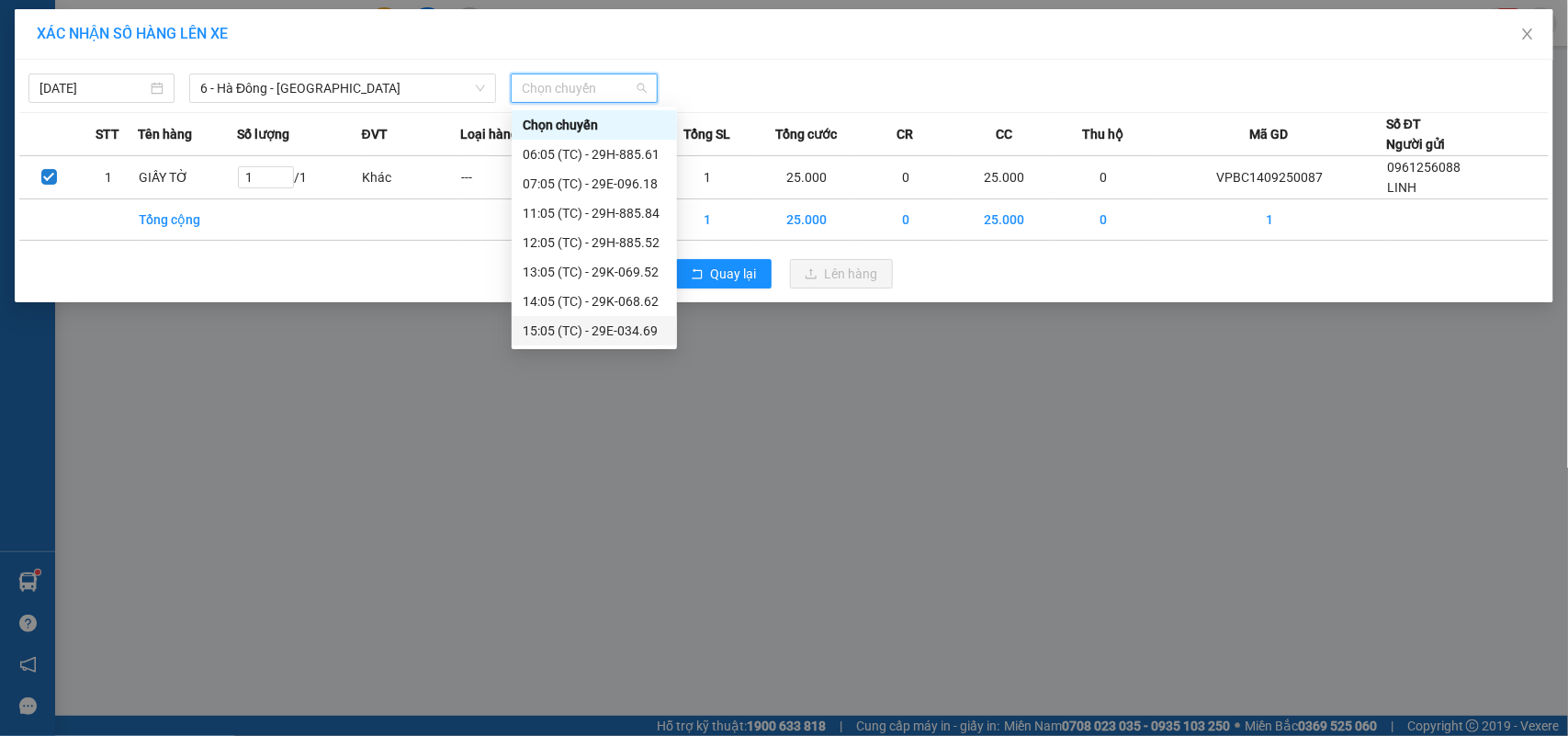
click at [609, 329] on div "15:05 (TC) - 29E-034.69" at bounding box center [594, 330] width 143 height 21
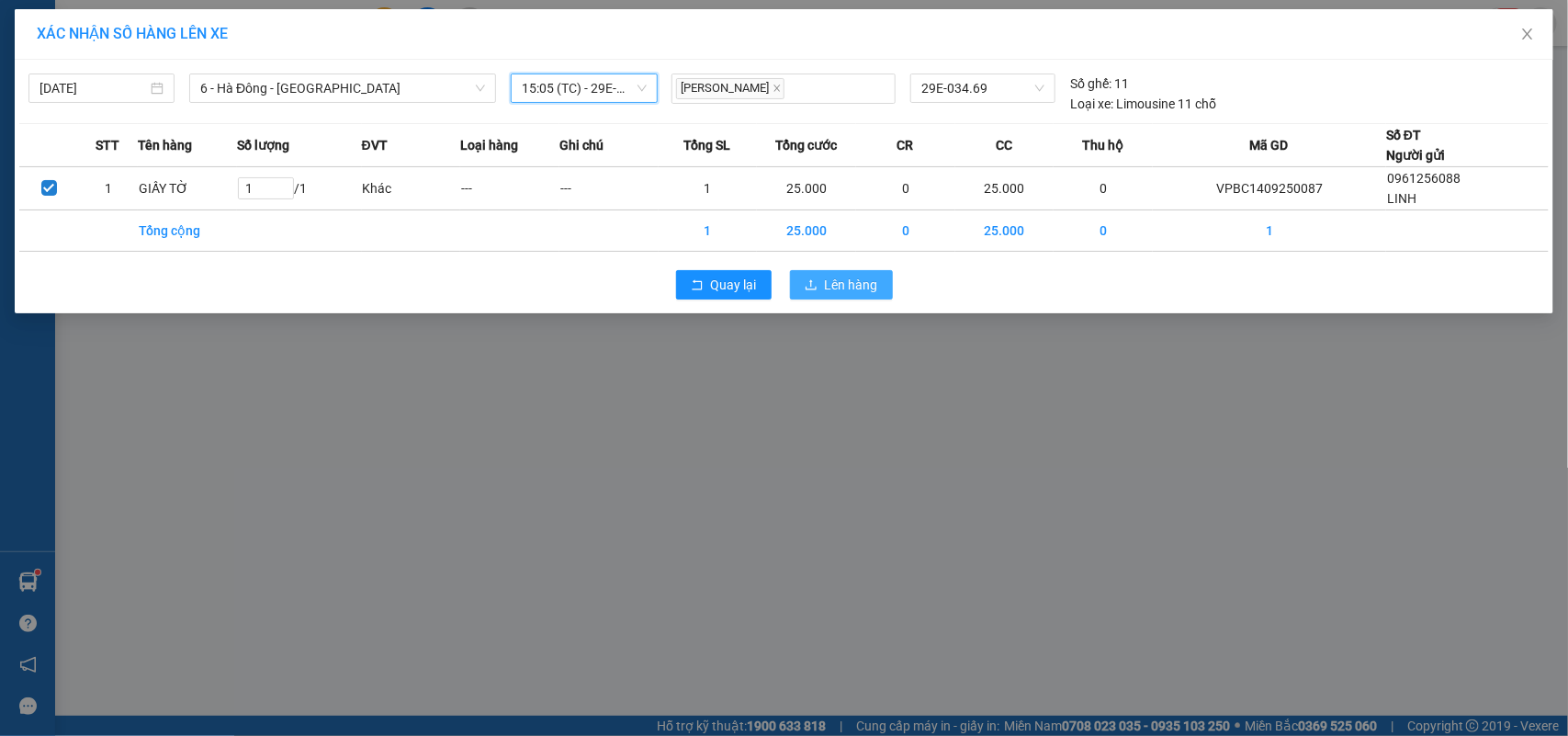
click at [857, 285] on span "Lên hàng" at bounding box center [852, 284] width 53 height 21
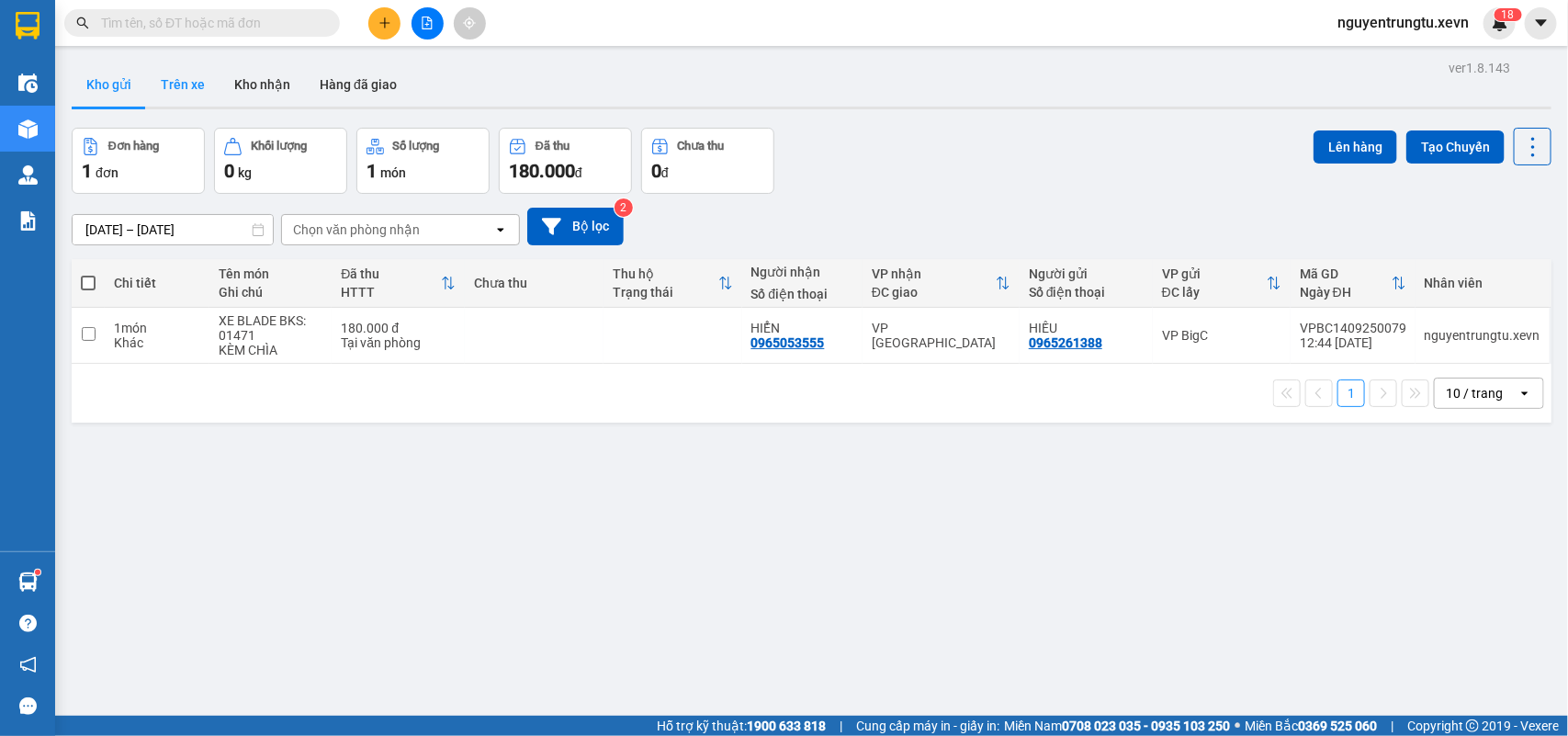
click at [171, 84] on button "Trên xe" at bounding box center [182, 84] width 74 height 44
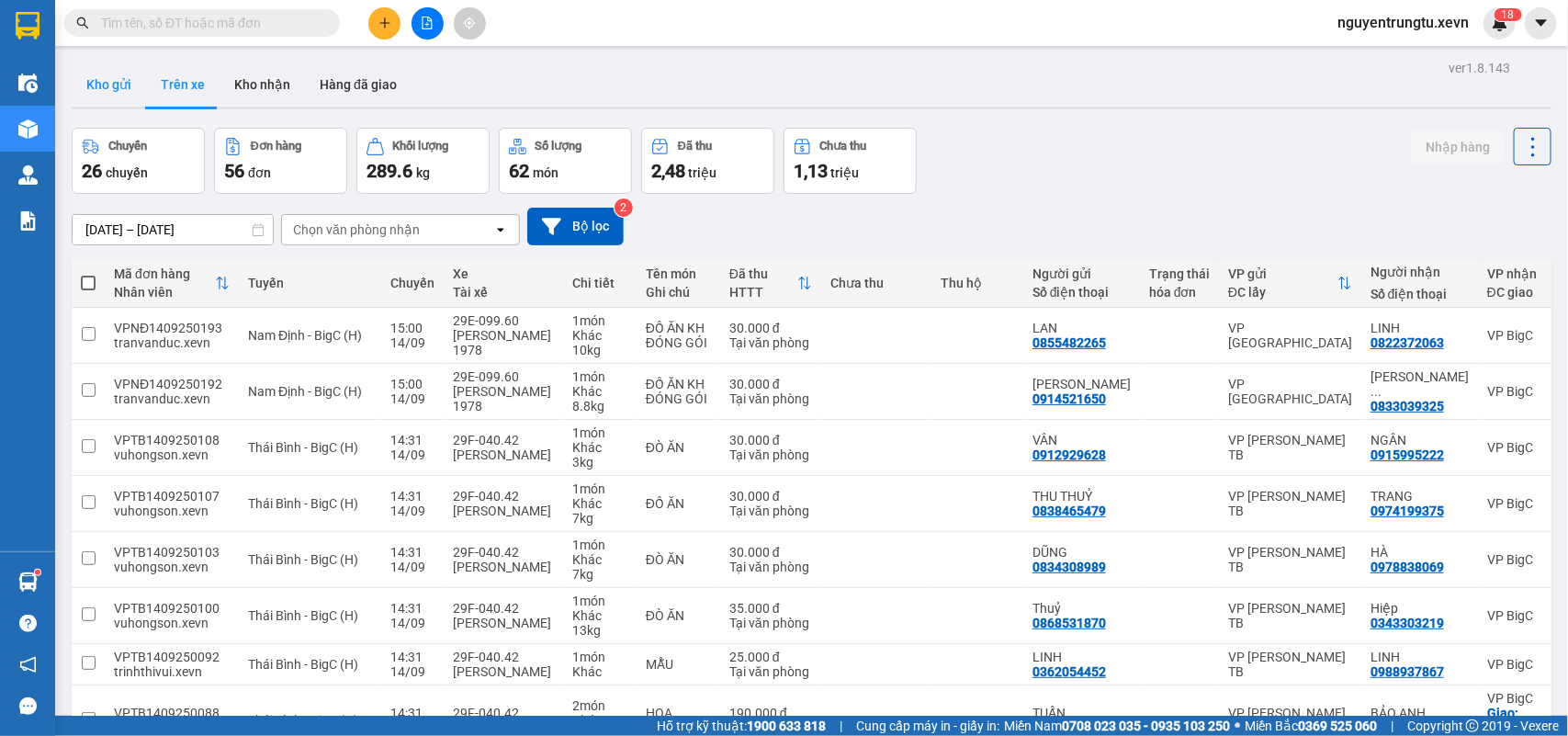
click at [122, 89] on button "Kho gửi" at bounding box center [109, 84] width 74 height 44
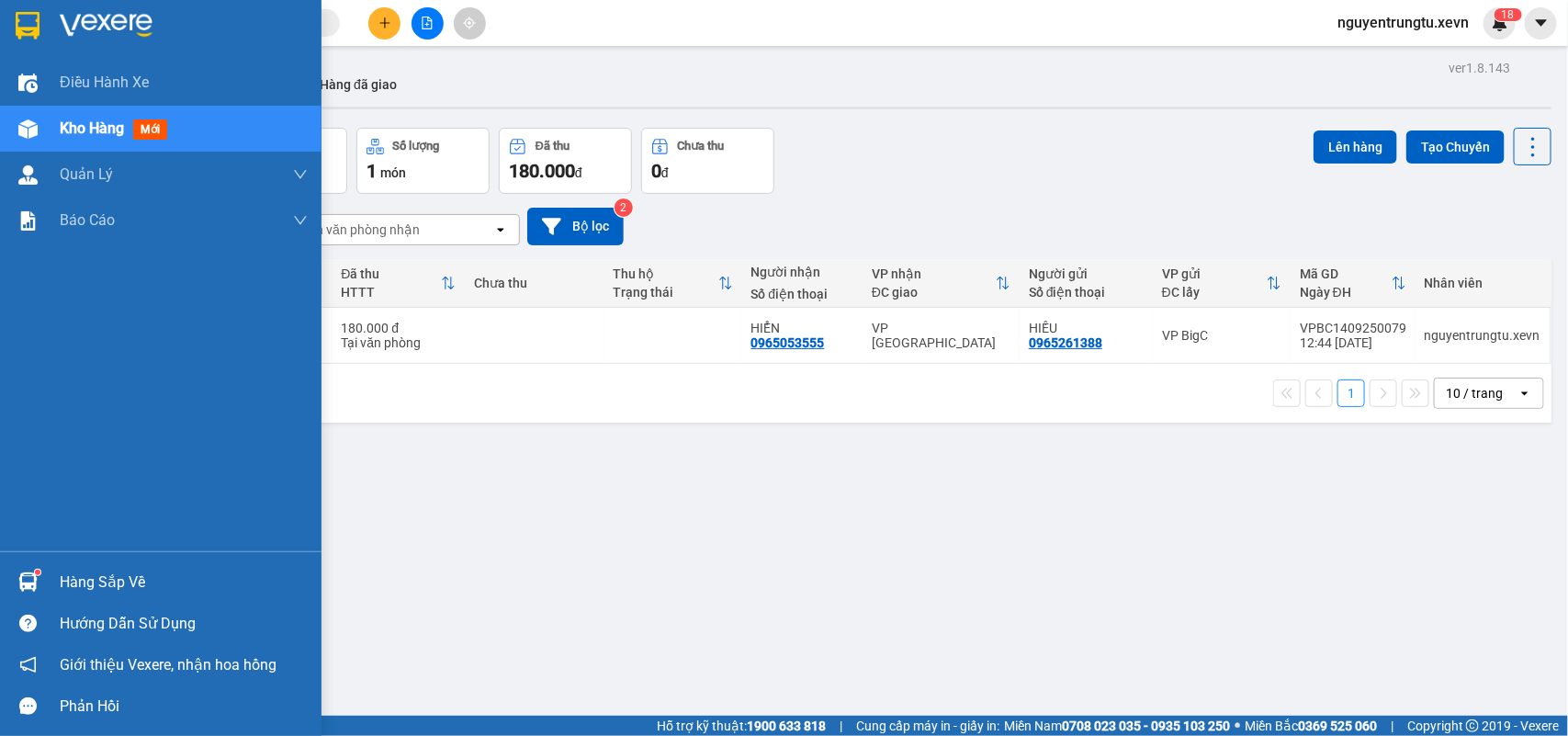
click at [27, 574] on img at bounding box center [28, 582] width 20 height 20
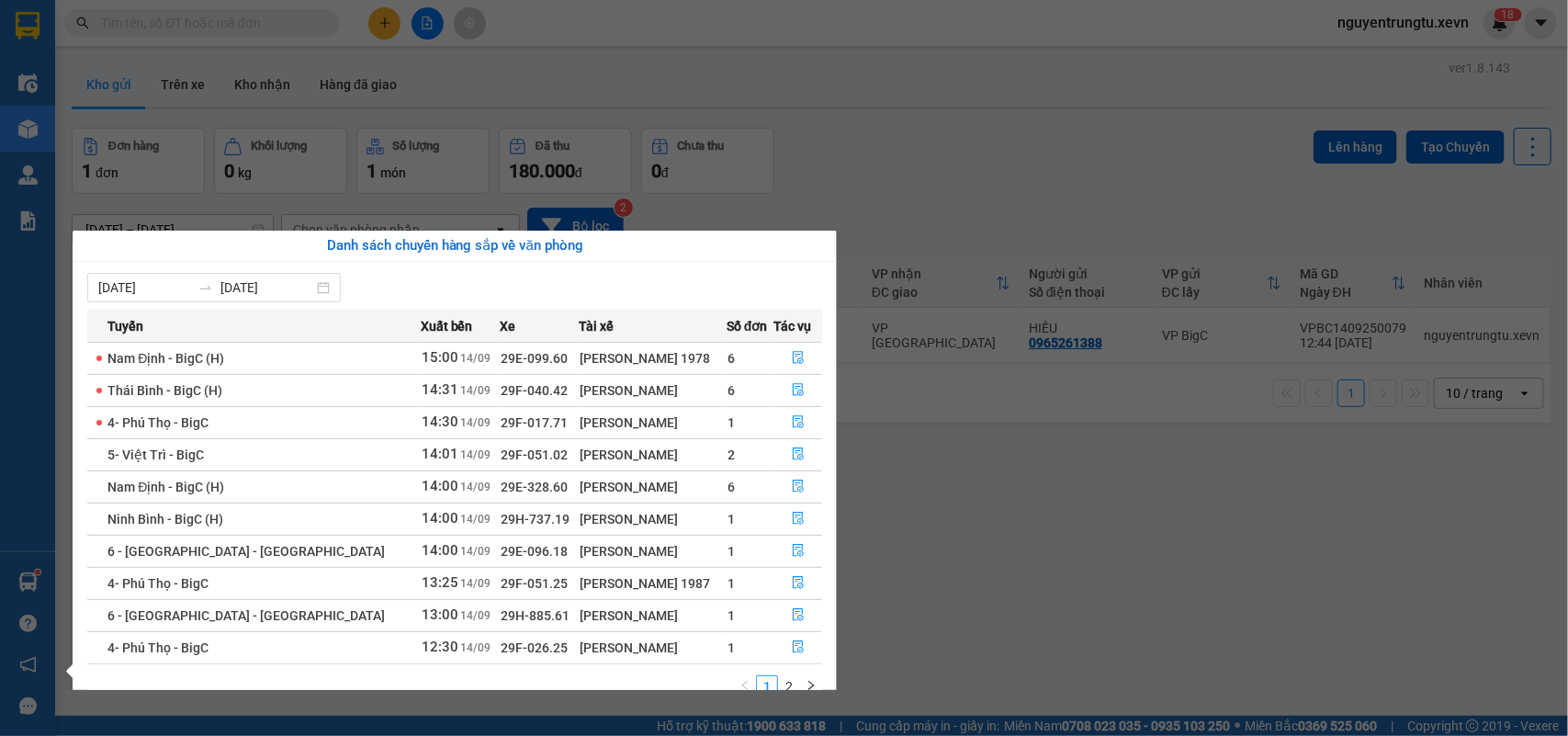
scroll to position [32, 0]
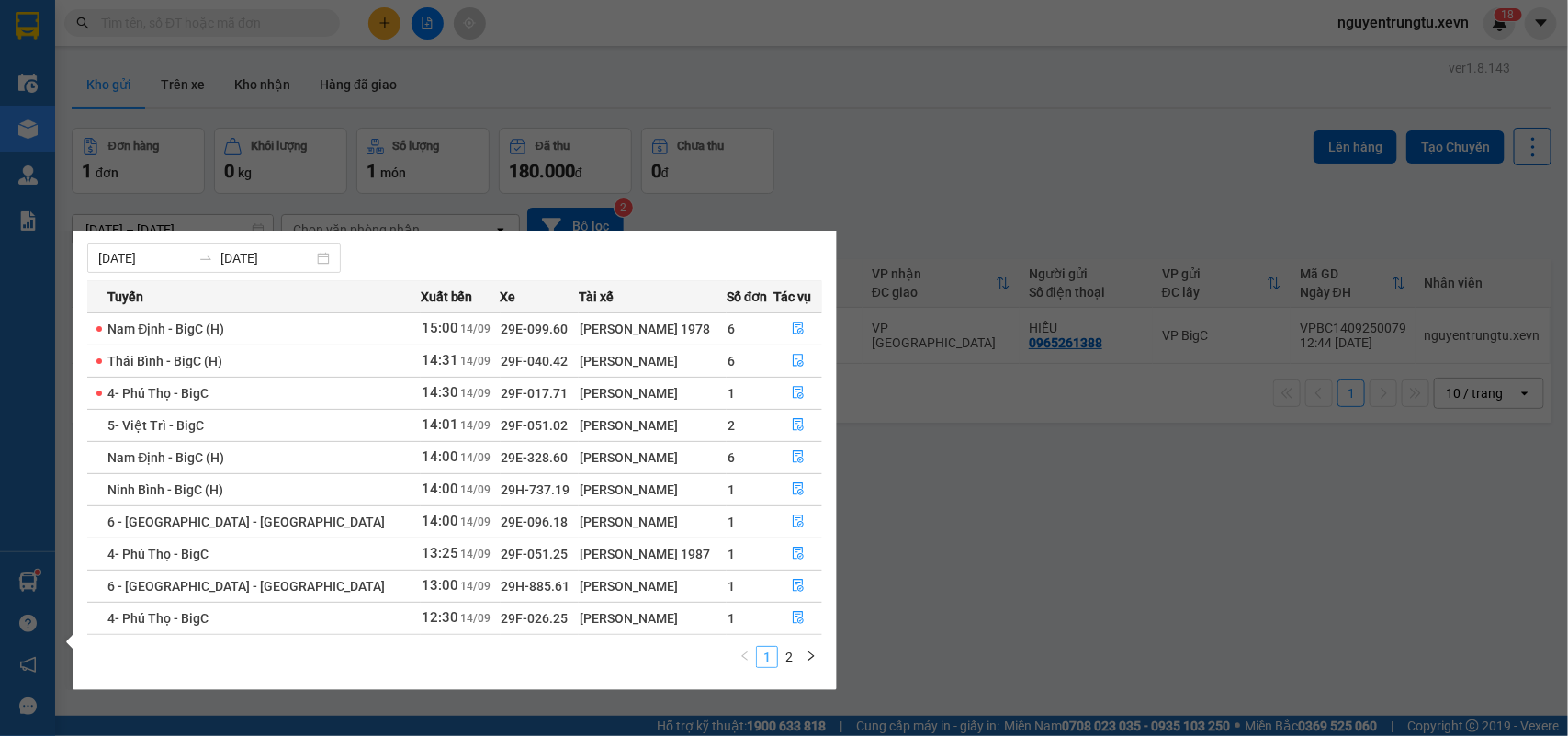
click at [774, 660] on link "1" at bounding box center [766, 657] width 21 height 21
click at [782, 660] on link "2" at bounding box center [789, 657] width 21 height 21
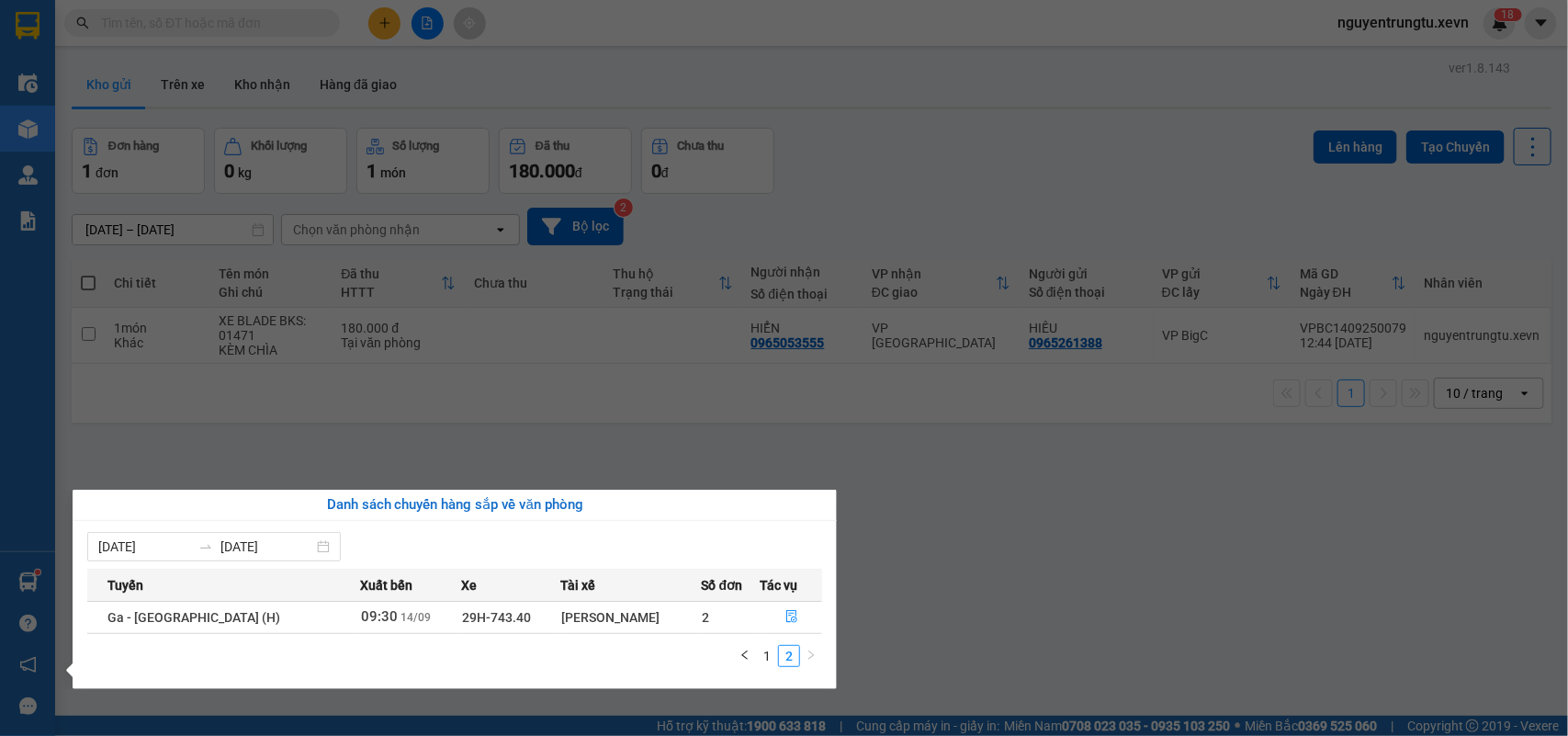
scroll to position [0, 0]
click at [771, 648] on link "1" at bounding box center [766, 656] width 21 height 21
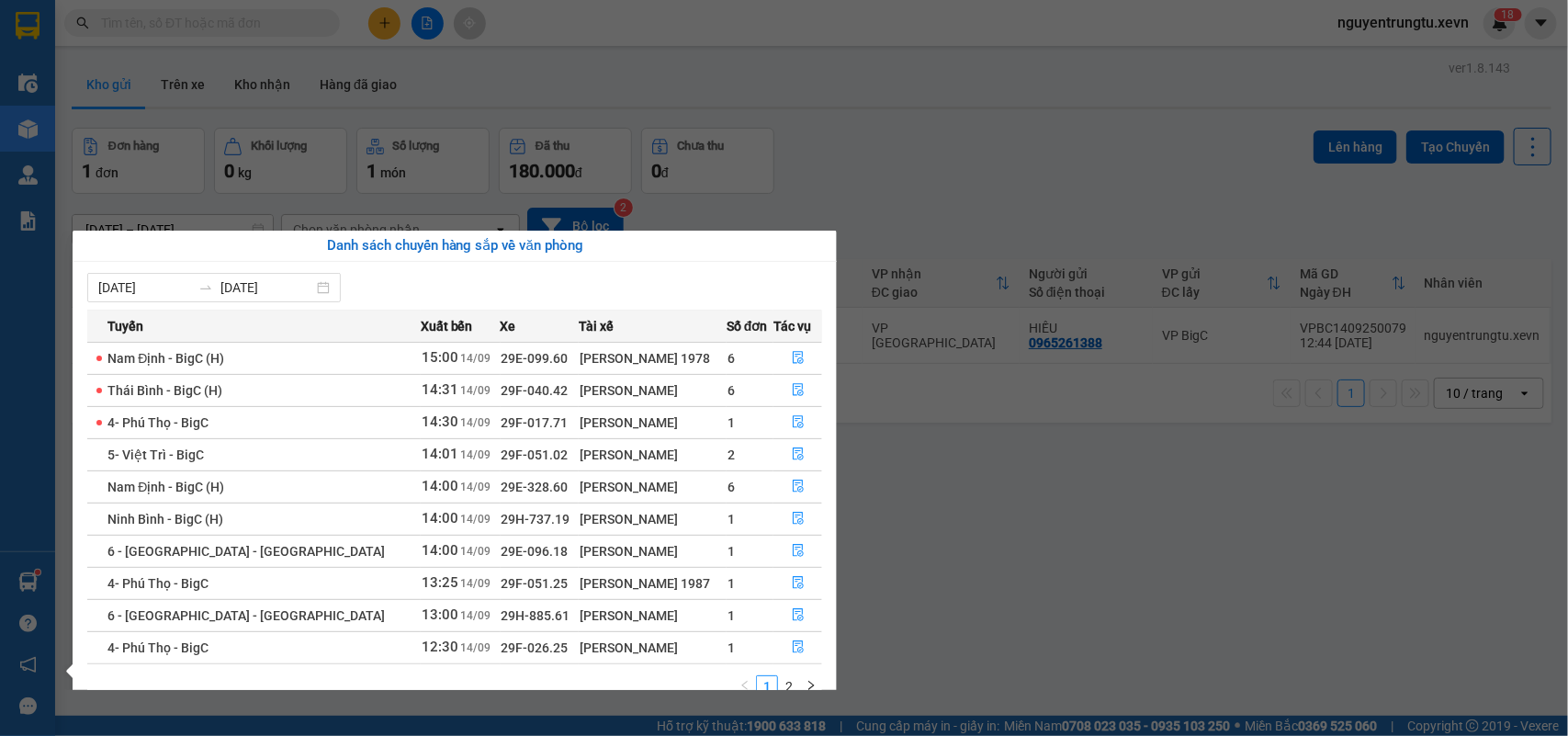
scroll to position [32, 0]
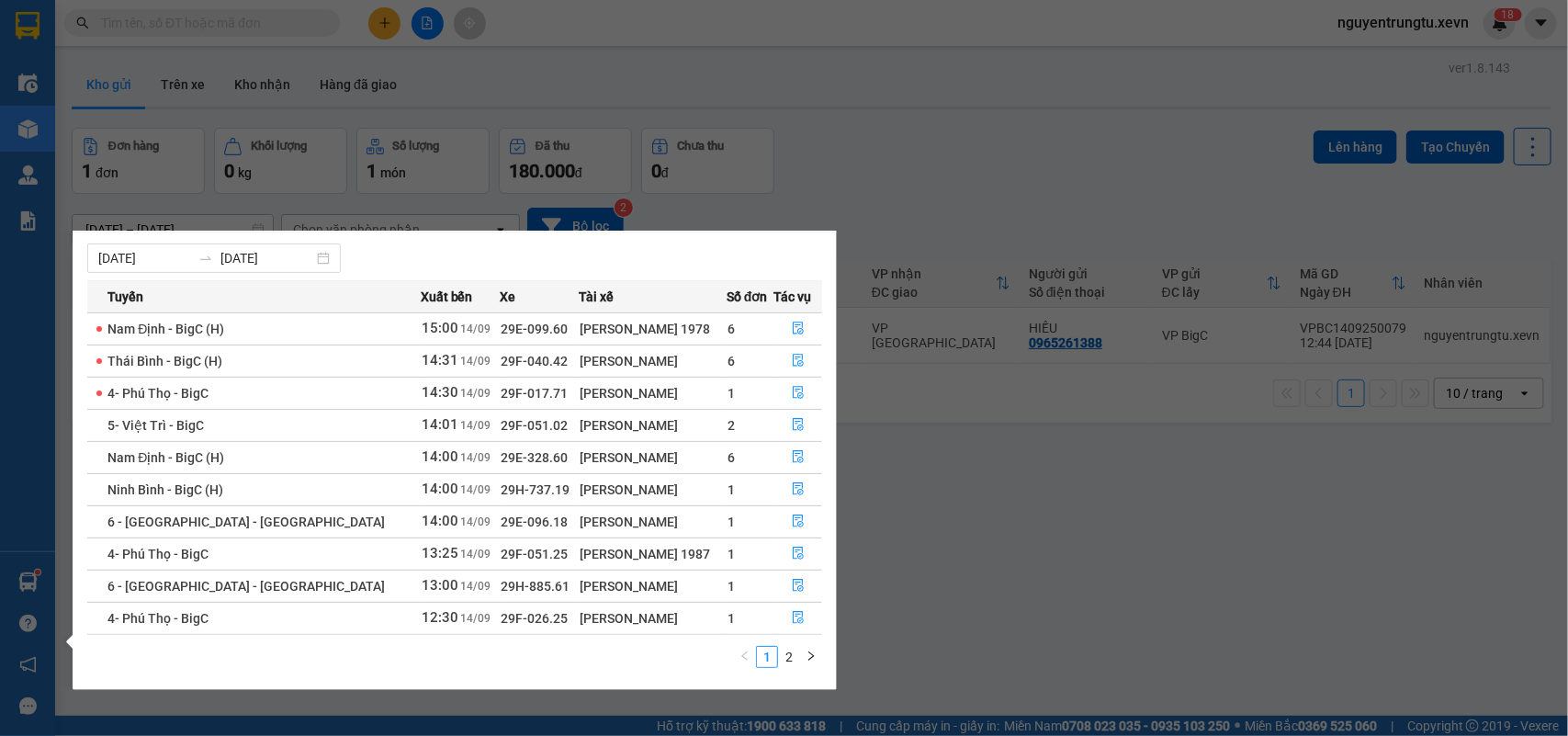
click at [502, 618] on span "29F-026.25" at bounding box center [535, 617] width 67 height 15
click at [502, 616] on span "29F-026.25" at bounding box center [535, 617] width 67 height 15
click at [502, 615] on span "29F-026.25" at bounding box center [535, 617] width 67 height 15
copy td "29F-026.25"
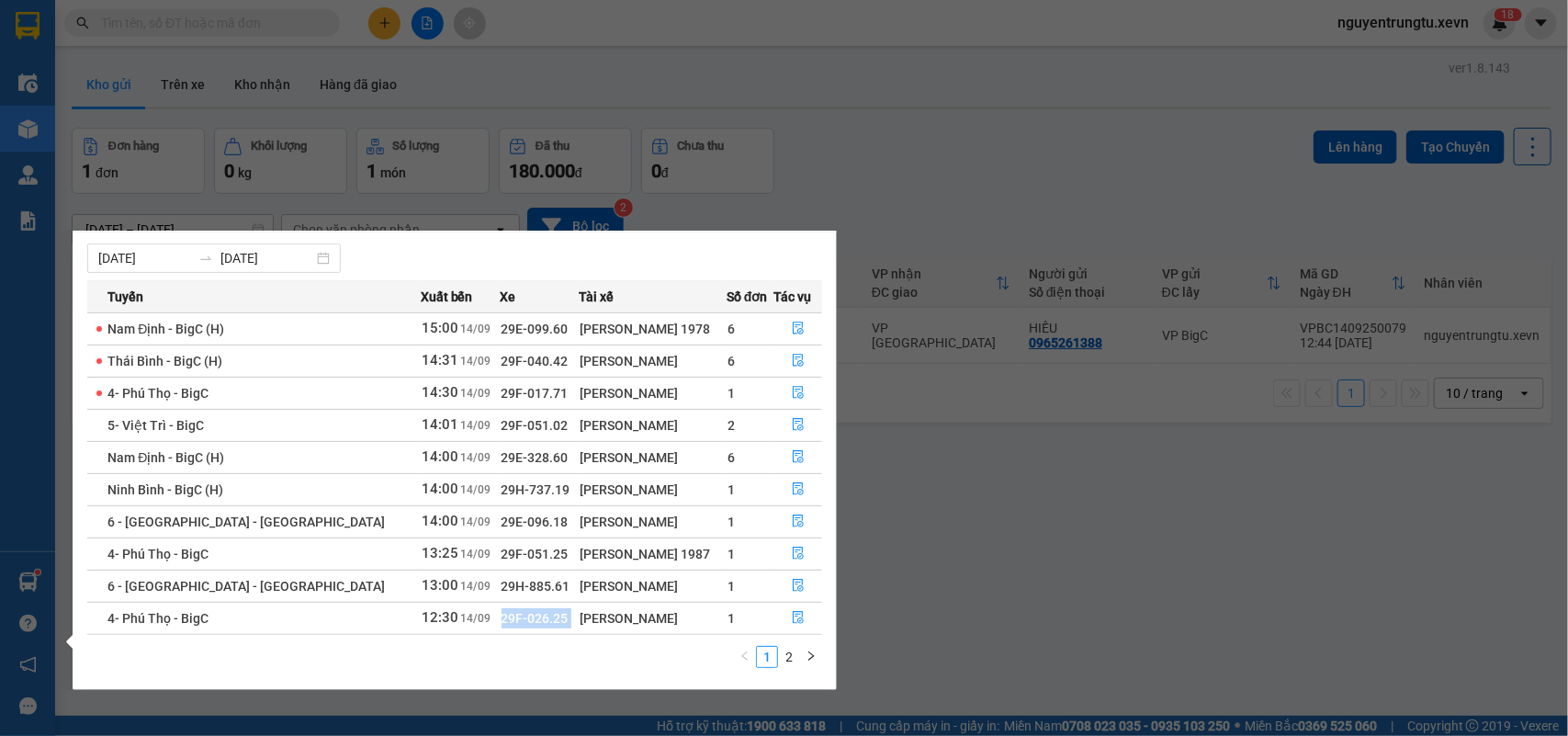
click at [966, 512] on section "Kết quả tìm kiếm ( 2547 ) Bộ lọc Thuộc VP này Mã ĐH Trạng thái Món hàng Thu hộ …" at bounding box center [784, 368] width 1568 height 736
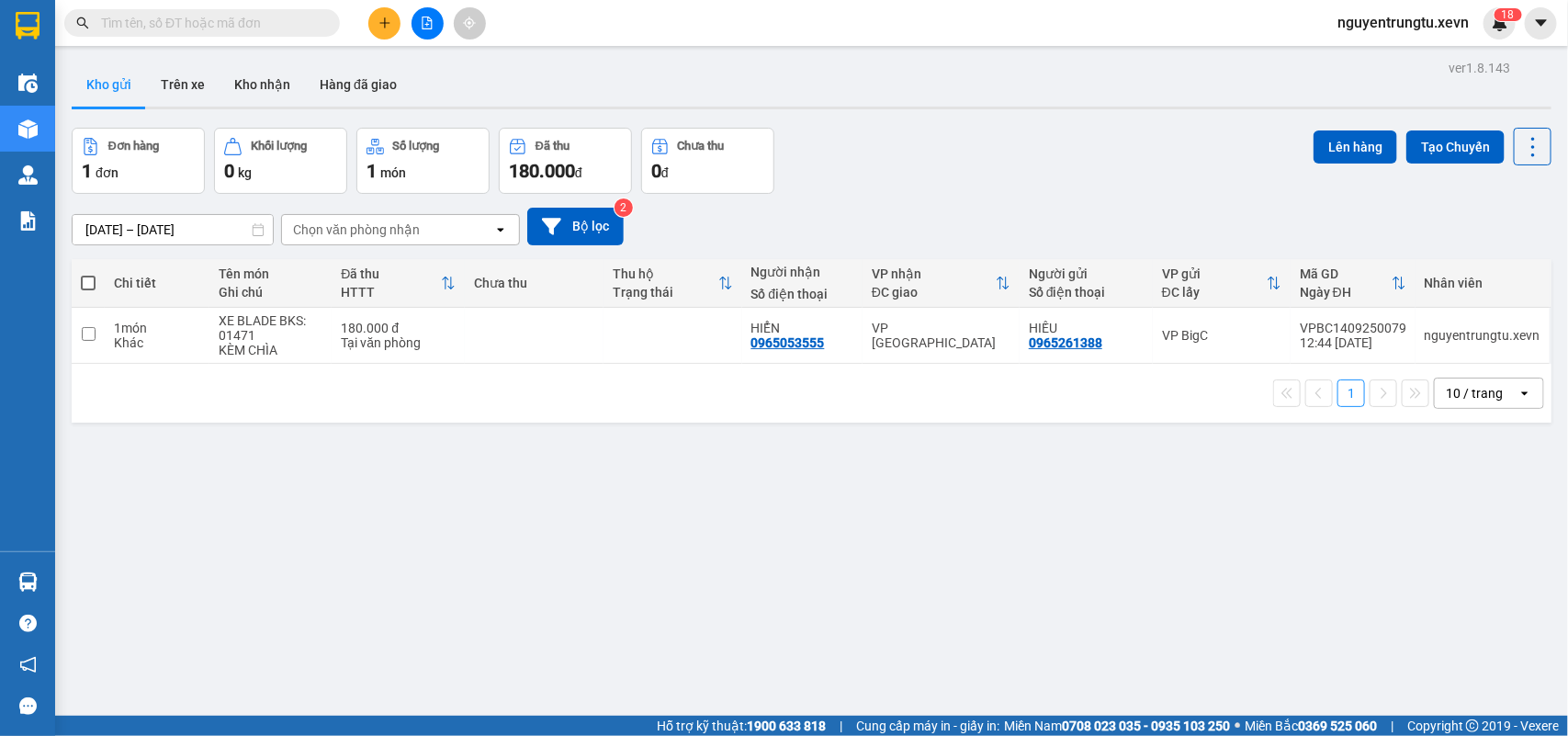
click at [239, 23] on input "text" at bounding box center [209, 23] width 217 height 21
paste input "29F-026.25"
type input "29F-026.25"
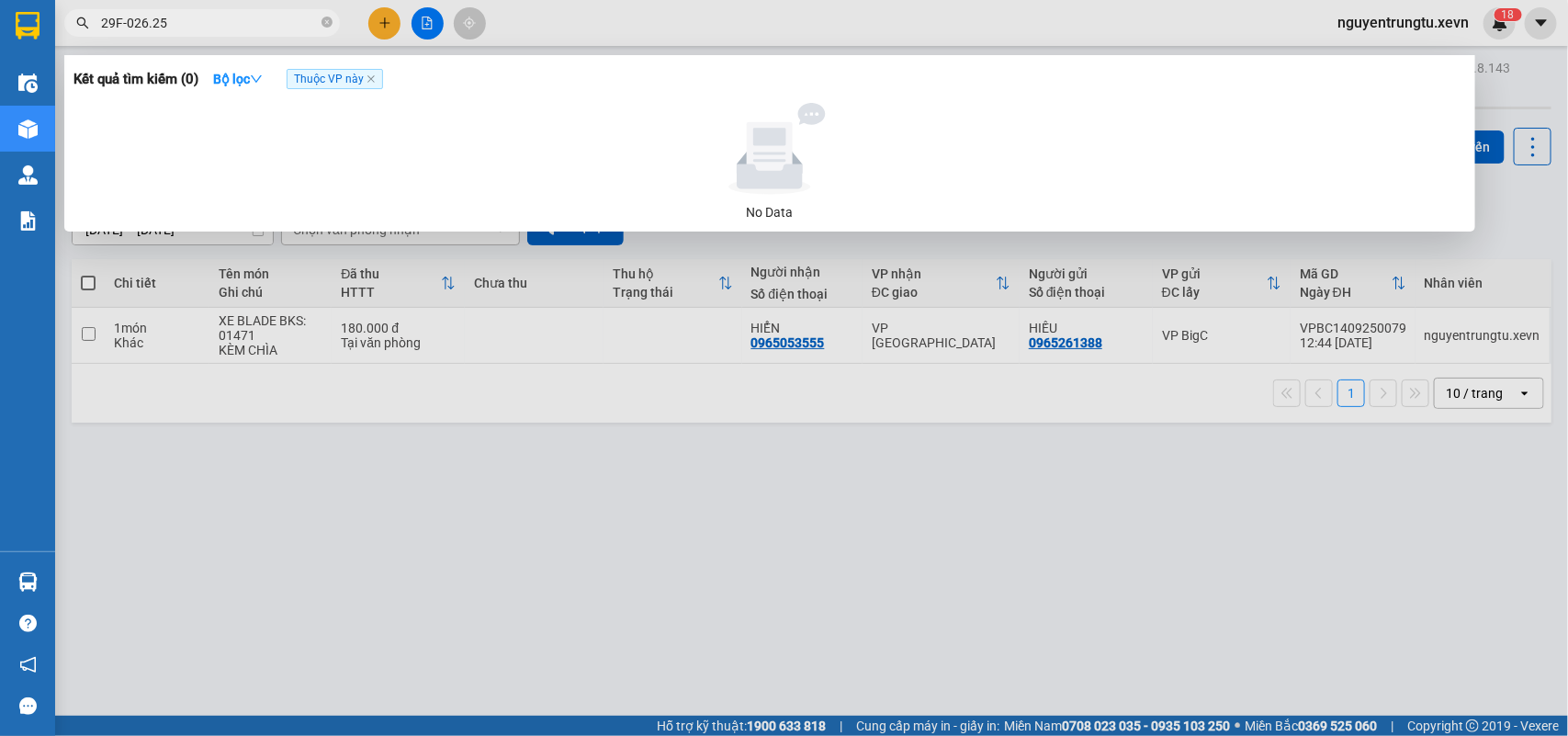
click at [200, 23] on input "29F-026.25" at bounding box center [209, 23] width 217 height 21
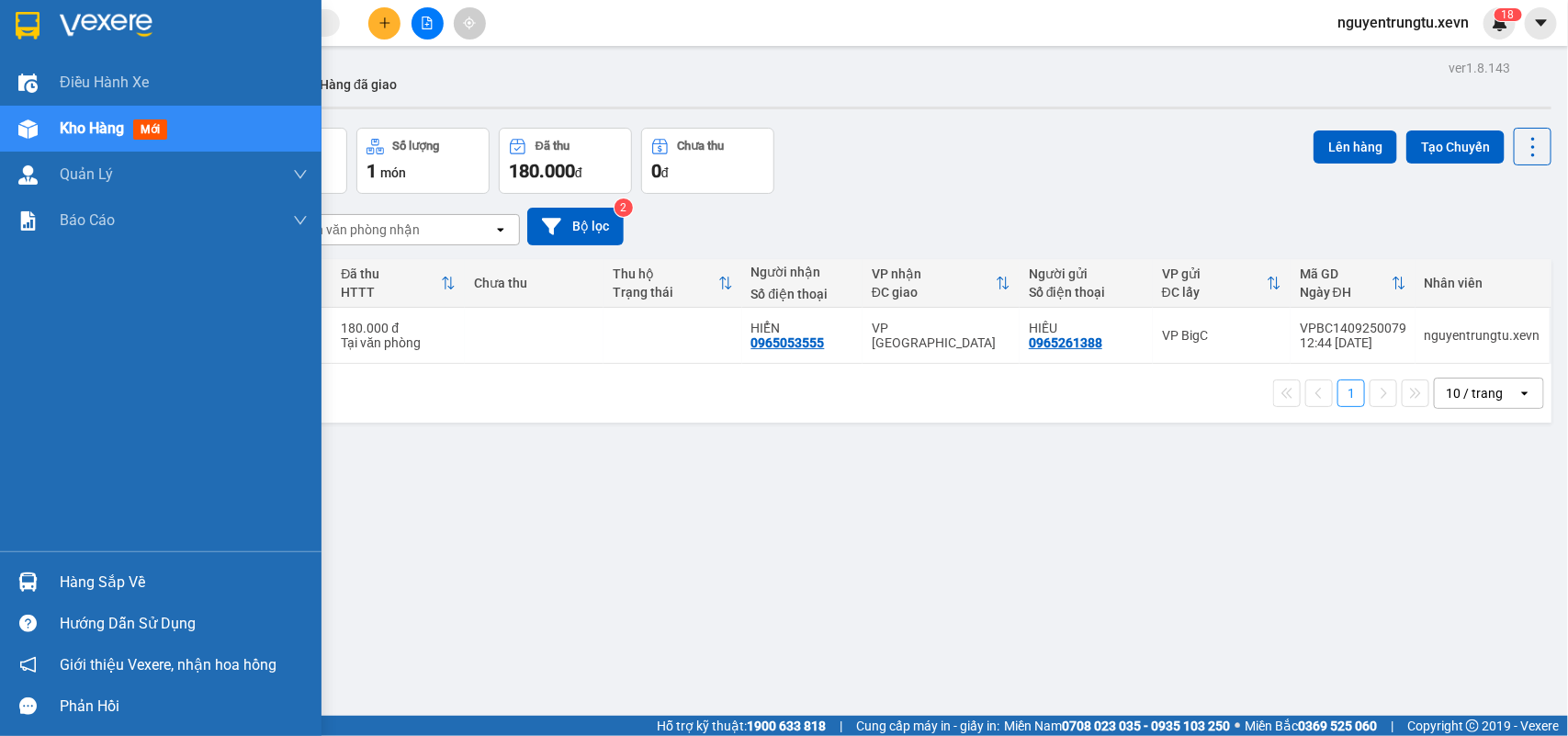
click at [42, 575] on div at bounding box center [27, 581] width 32 height 32
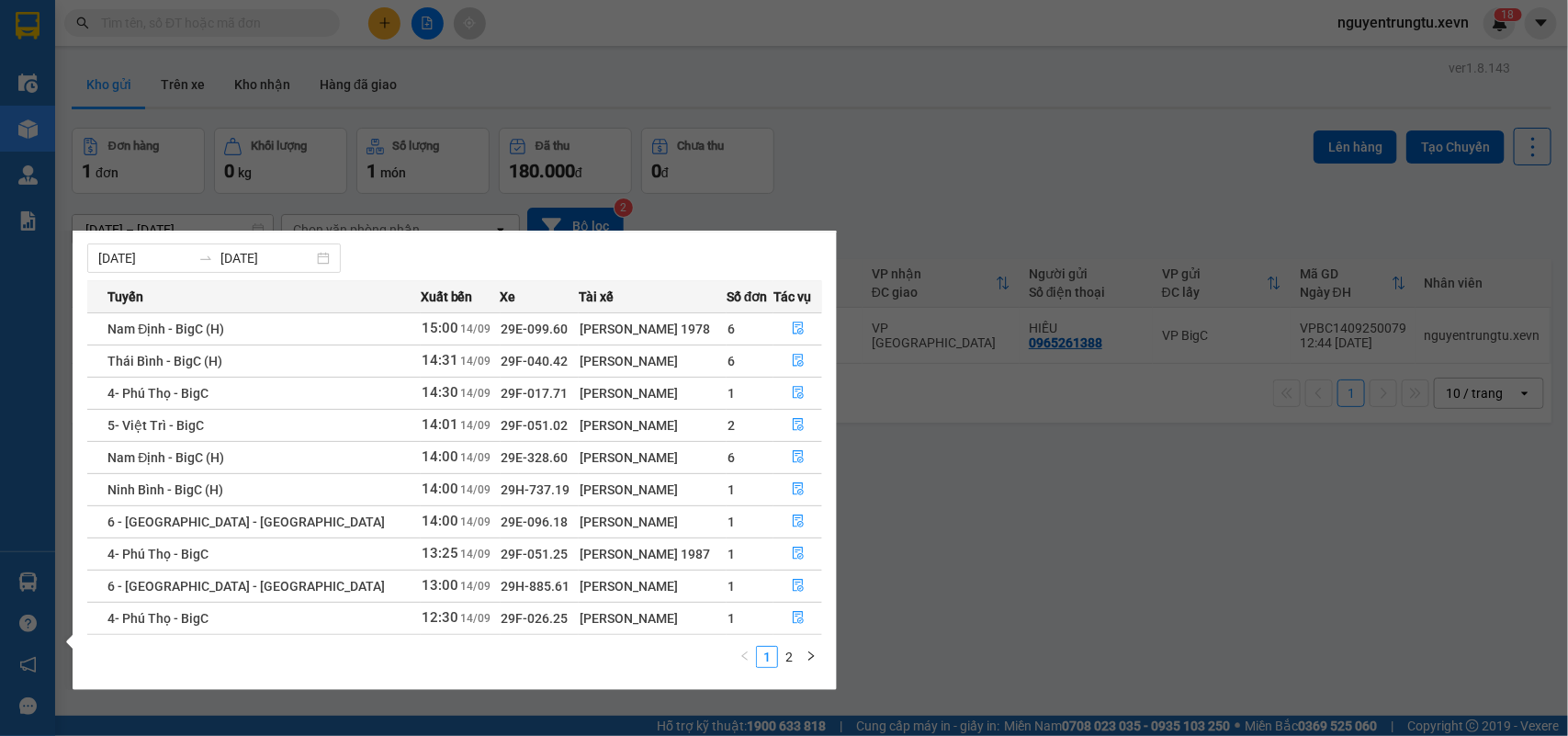
click at [777, 168] on section "Kết quả tìm kiếm ( 0 ) Bộ lọc Thuộc VP này No Data nguyentrungtu.xevn 1 8 Điều …" at bounding box center [784, 368] width 1568 height 736
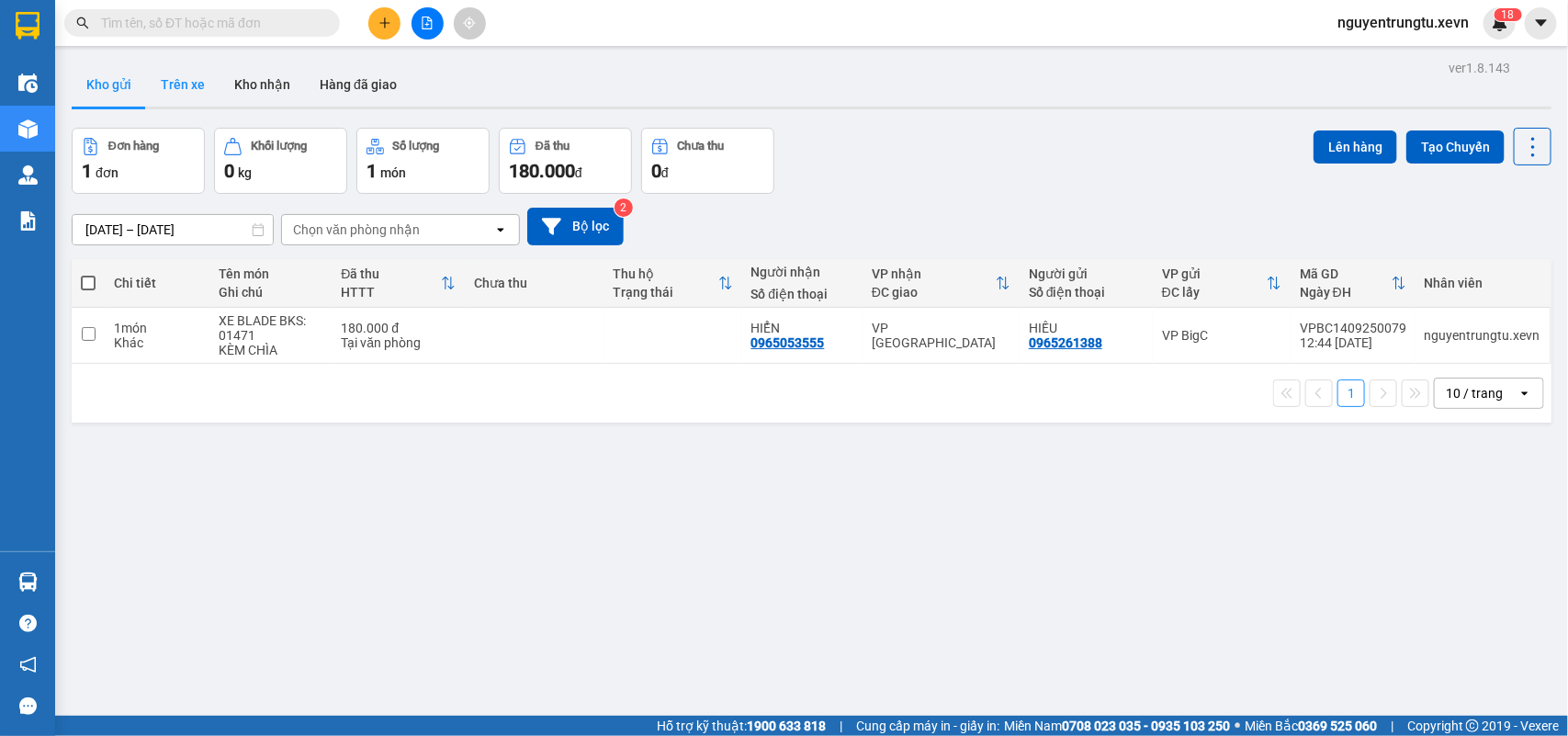
click at [172, 92] on button "Trên xe" at bounding box center [182, 84] width 74 height 44
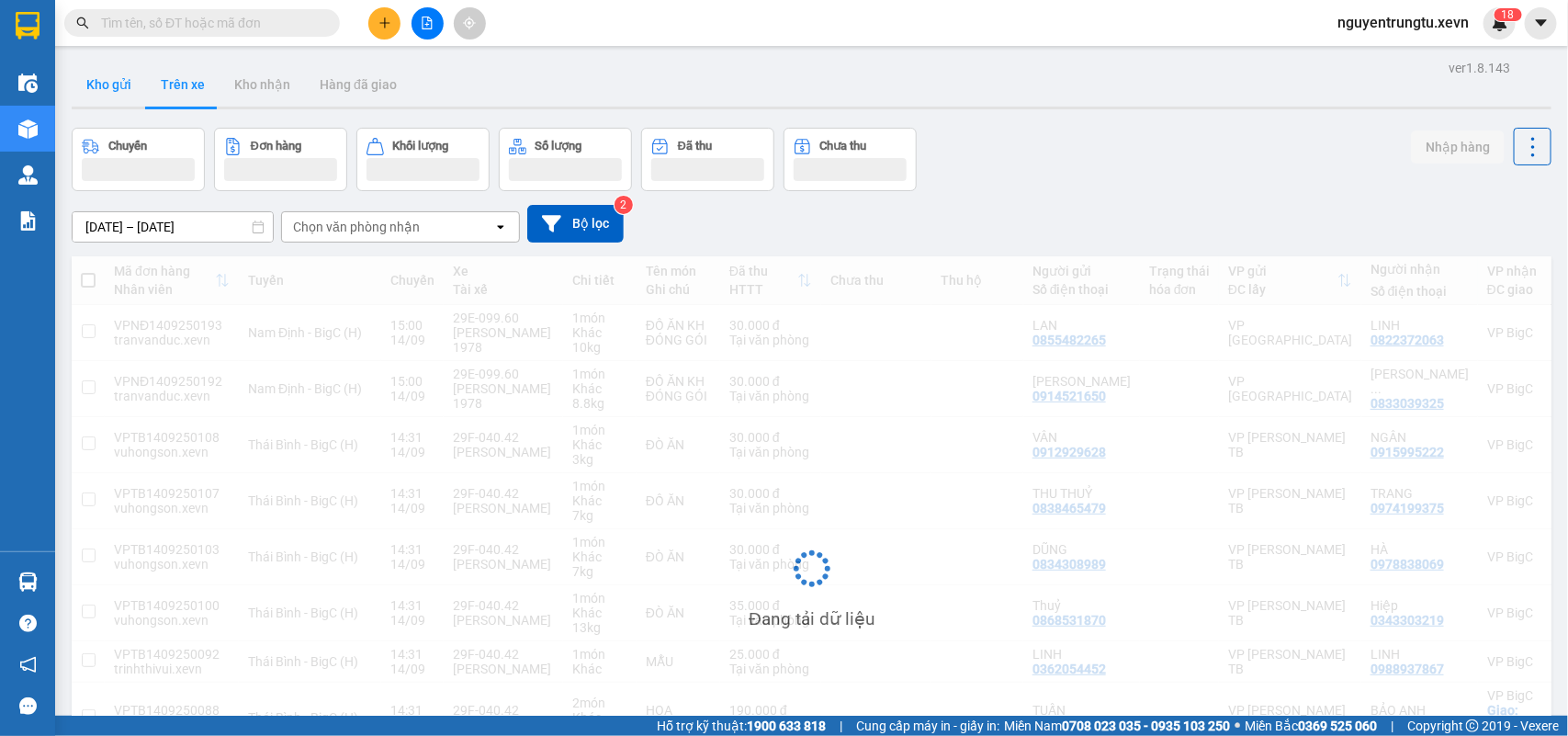
click at [121, 95] on button "Kho gửi" at bounding box center [109, 84] width 74 height 44
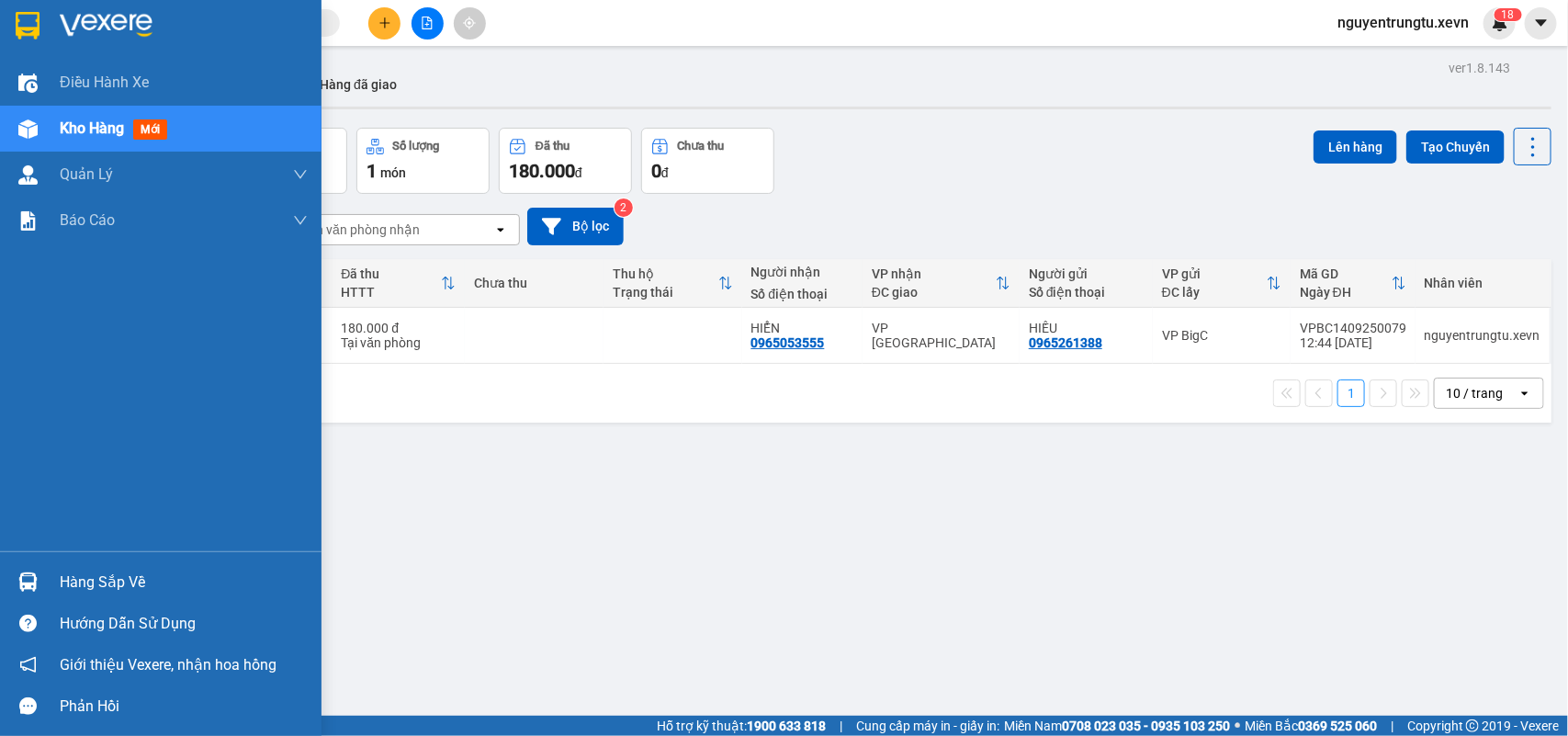
click at [30, 579] on img at bounding box center [28, 582] width 20 height 20
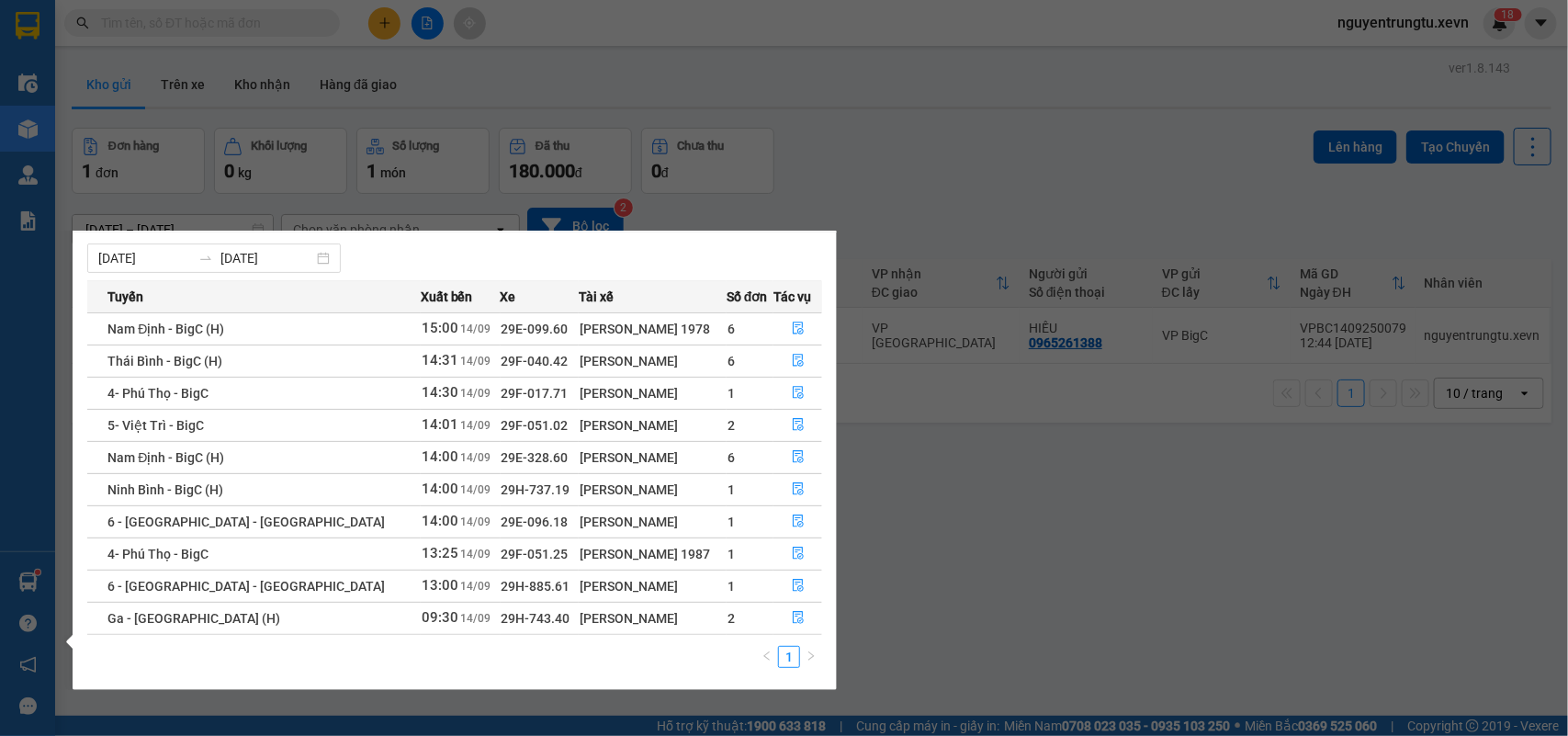
click at [502, 583] on span "29H-885.61" at bounding box center [536, 586] width 69 height 15
click at [502, 585] on span "29H-885.61" at bounding box center [536, 586] width 69 height 15
copy td "29H-885.61"
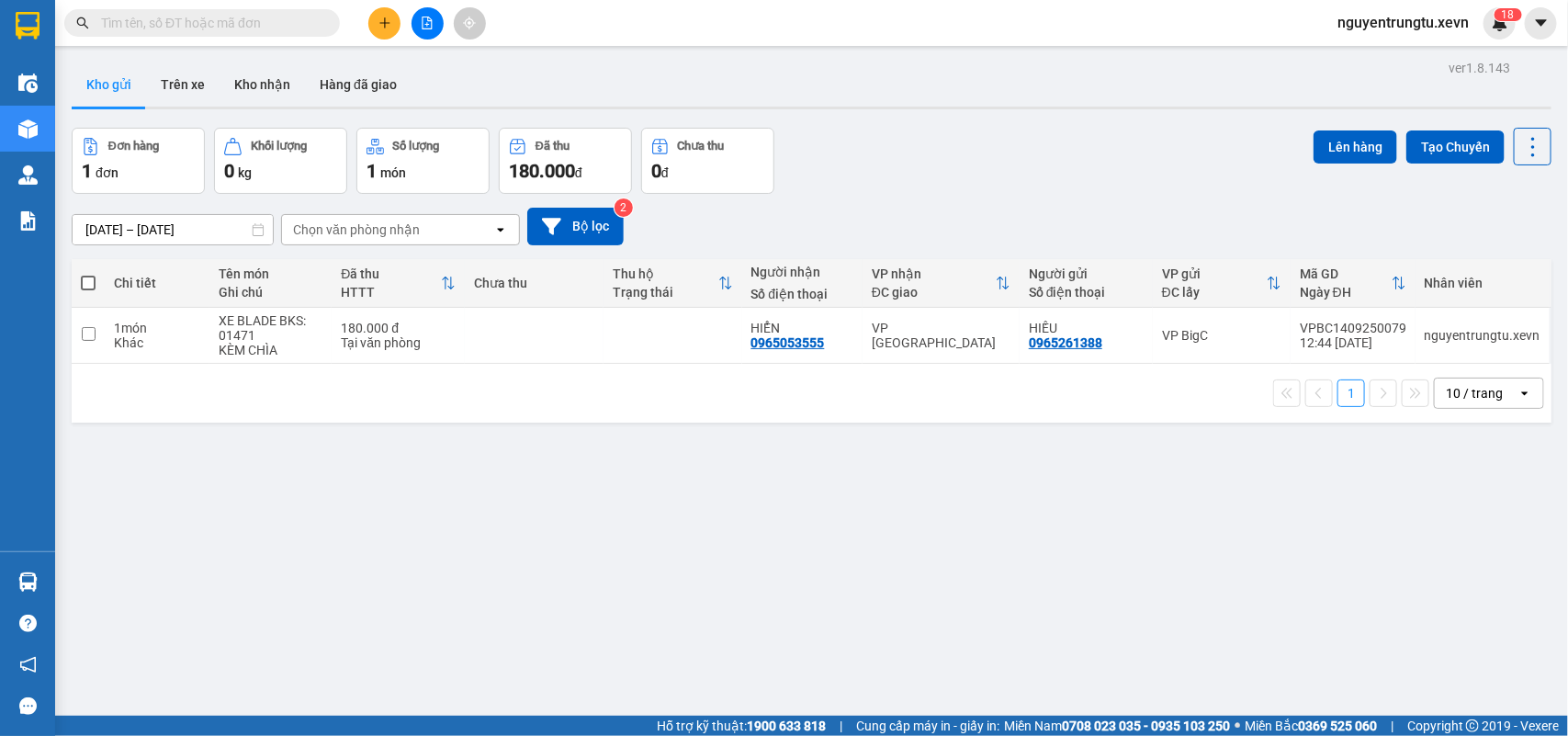
click at [415, 92] on section "Kết quả tìm kiếm ( 0 ) Bộ lọc Thuộc VP này No Data nguyentrungtu.xevn 1 8 Điều …" at bounding box center [784, 368] width 1568 height 736
click at [237, 27] on input "text" at bounding box center [209, 23] width 217 height 21
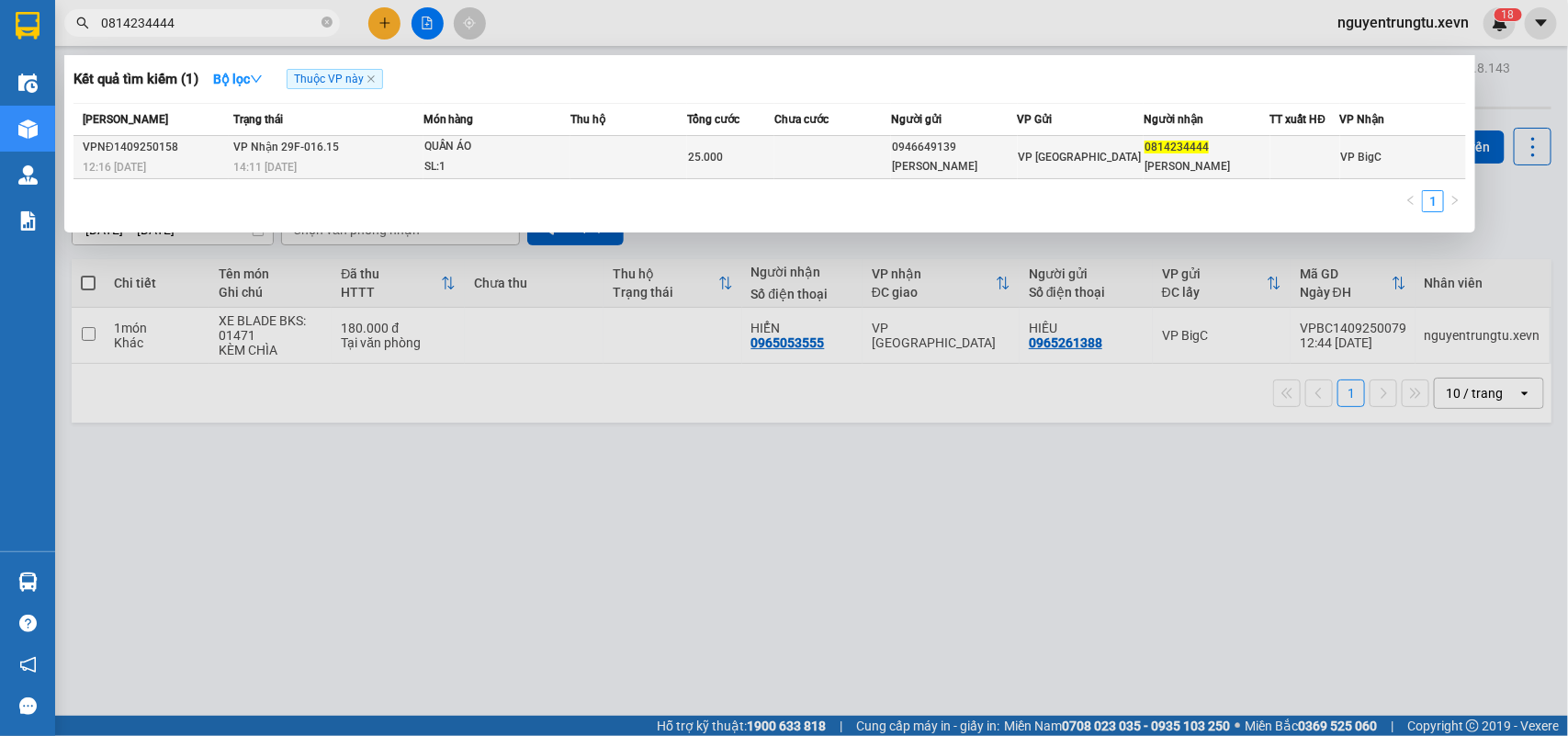
type input "0814234444"
click at [1318, 170] on td at bounding box center [1304, 158] width 70 height 43
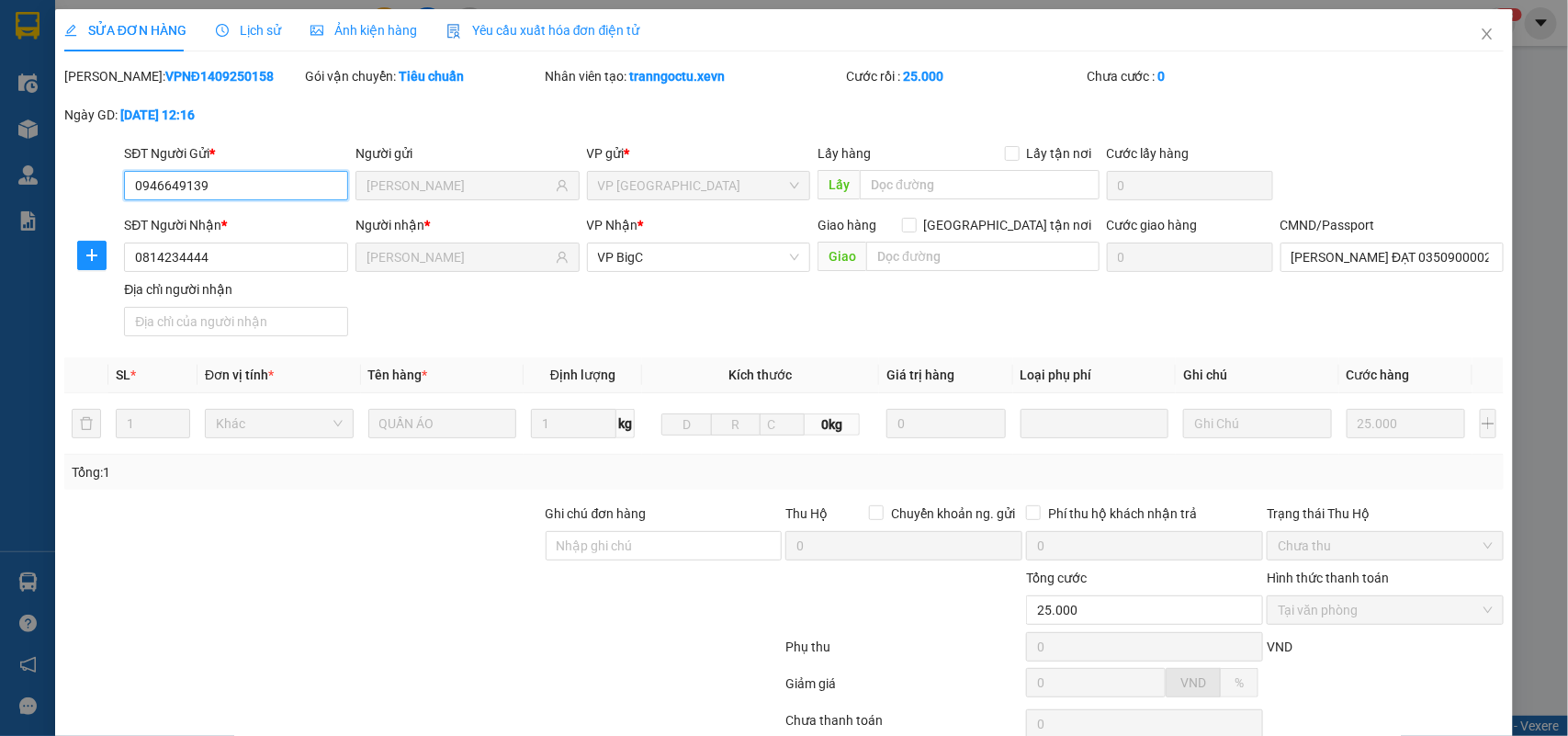
type input "0946649139"
type input "[PERSON_NAME]"
type input "0814234444"
type input "[PERSON_NAME]"
type input "[PERSON_NAME] ĐẠT 035090000227"
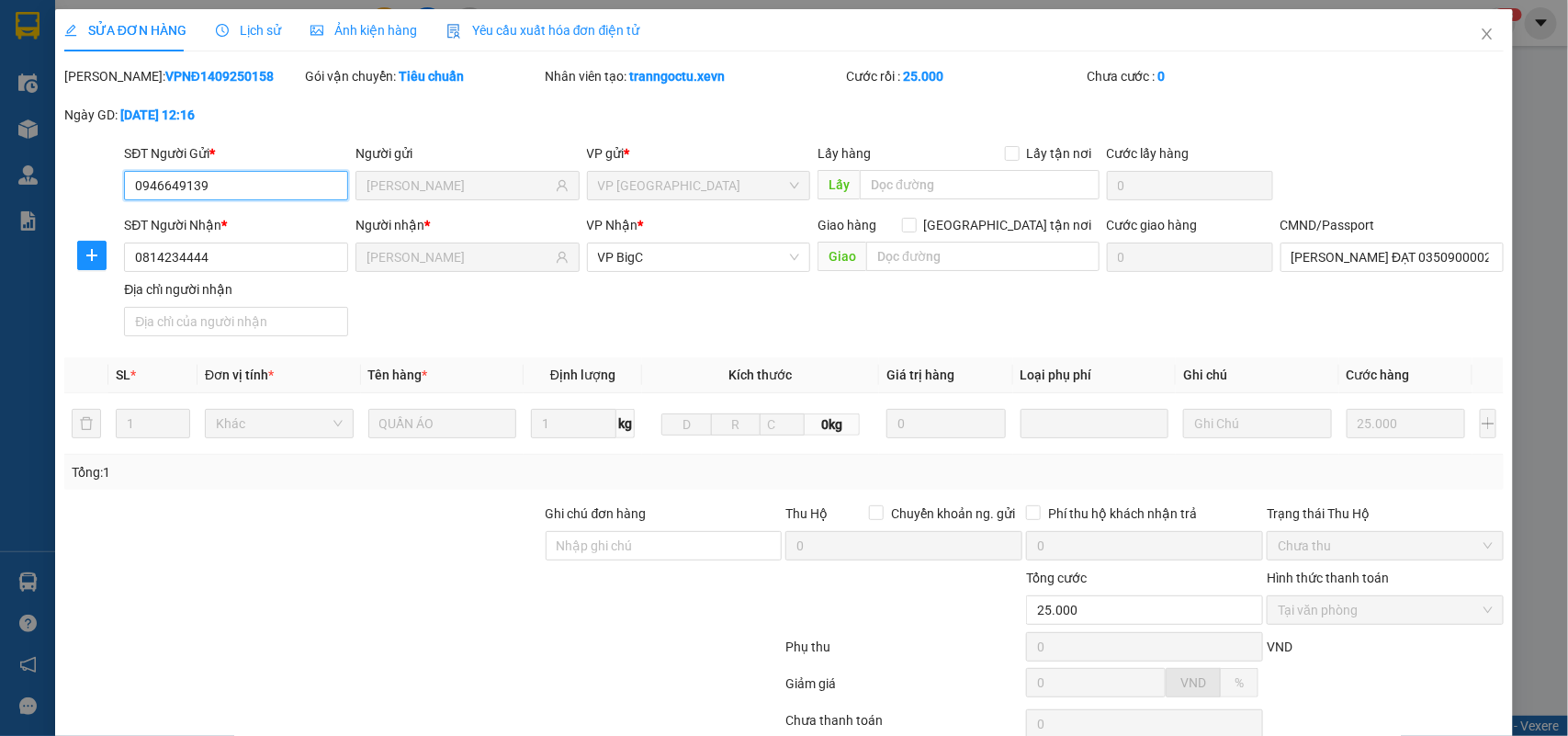
type input "25.000"
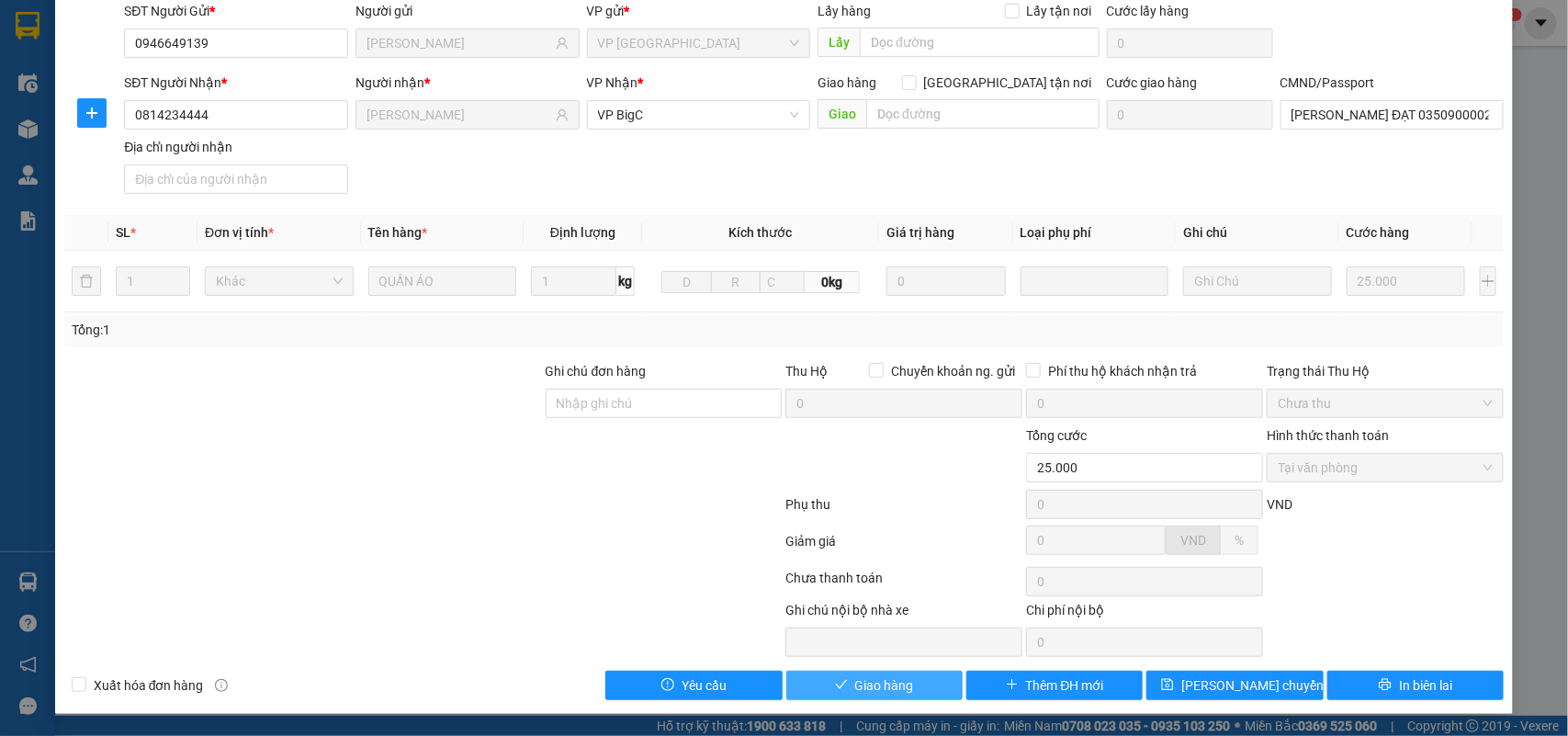
click at [906, 690] on button "Giao hàng" at bounding box center [874, 685] width 176 height 29
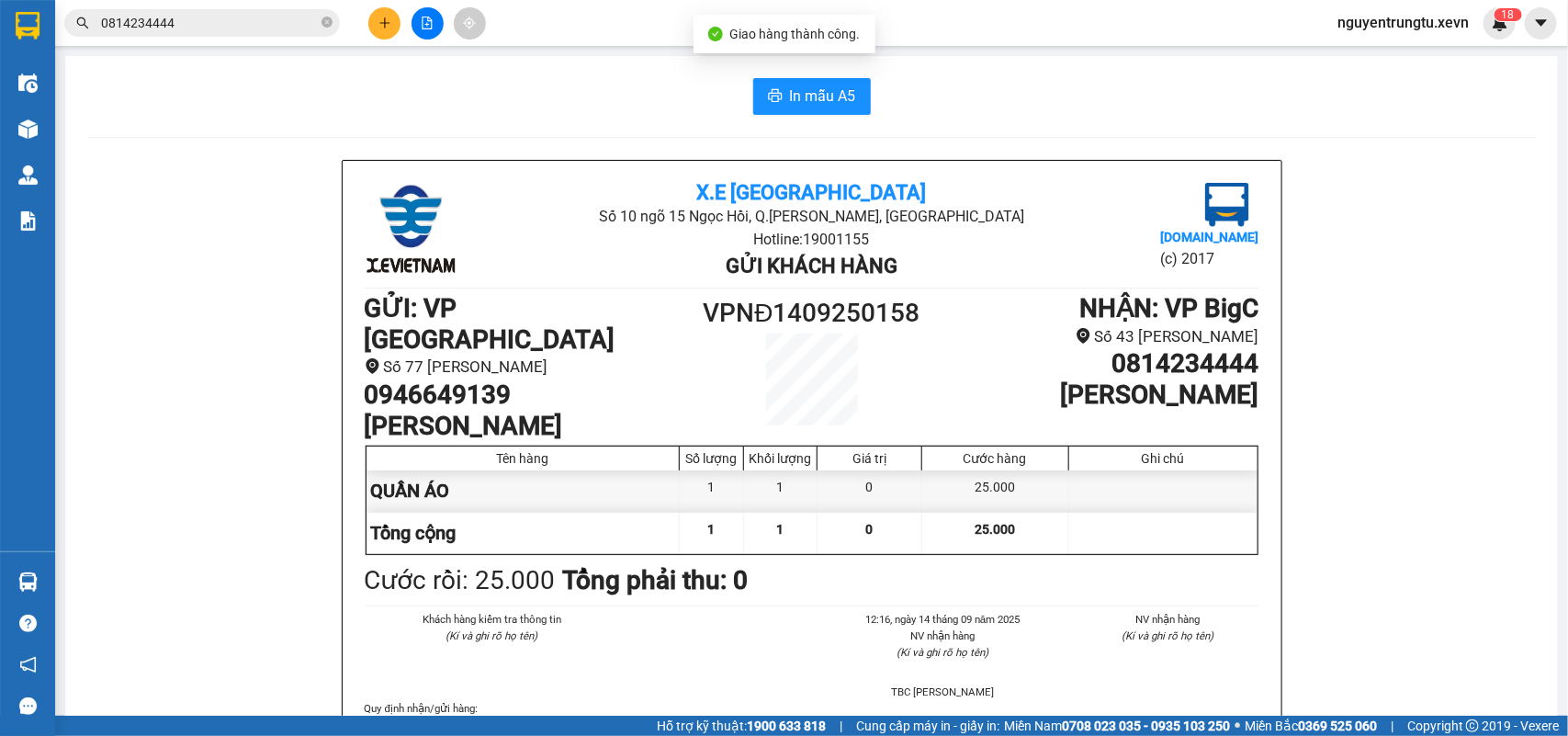
click at [253, 22] on input "0814234444" at bounding box center [209, 23] width 217 height 21
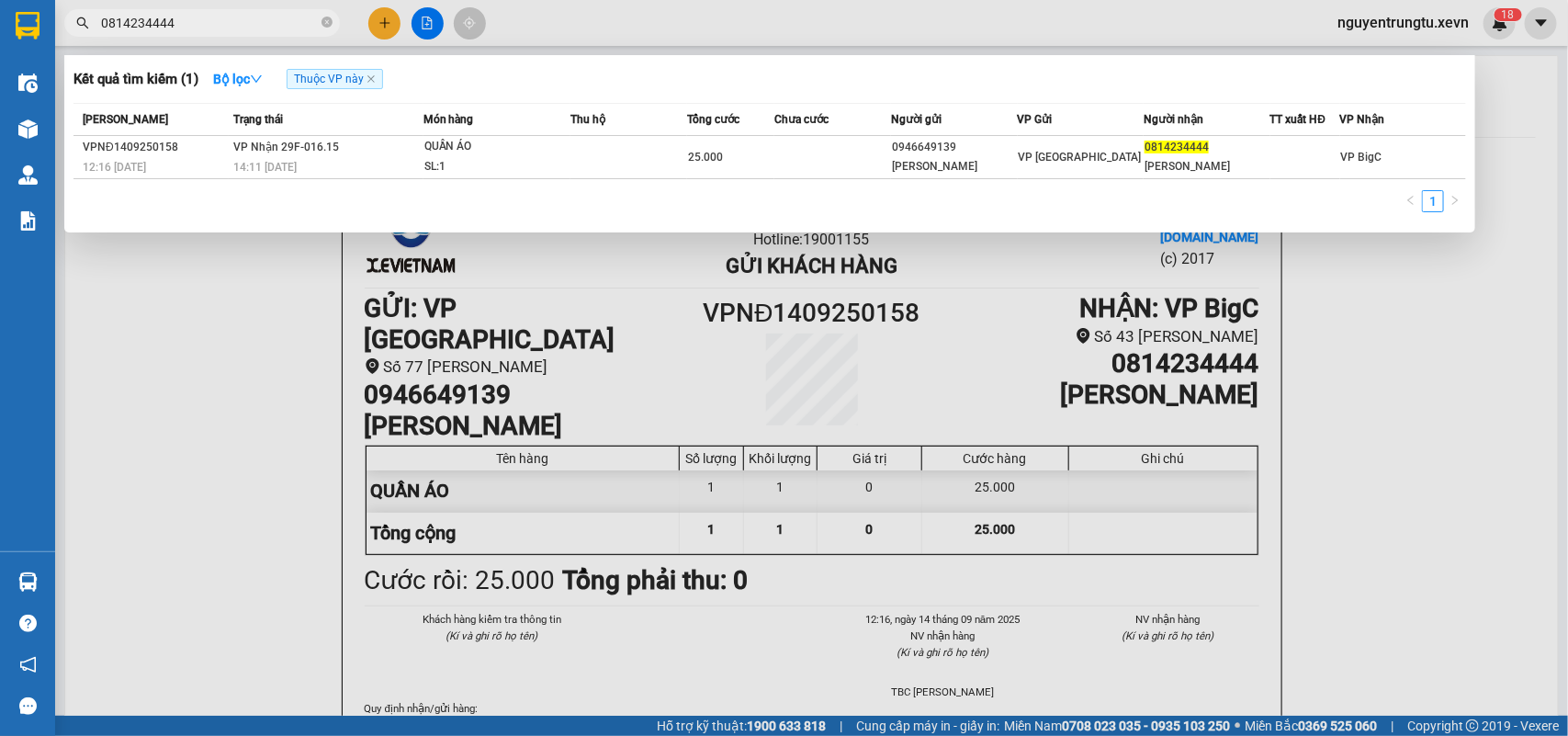
drag, startPoint x: 268, startPoint y: 425, endPoint x: 66, endPoint y: 277, distance: 250.4
click at [257, 420] on div at bounding box center [784, 368] width 1568 height 736
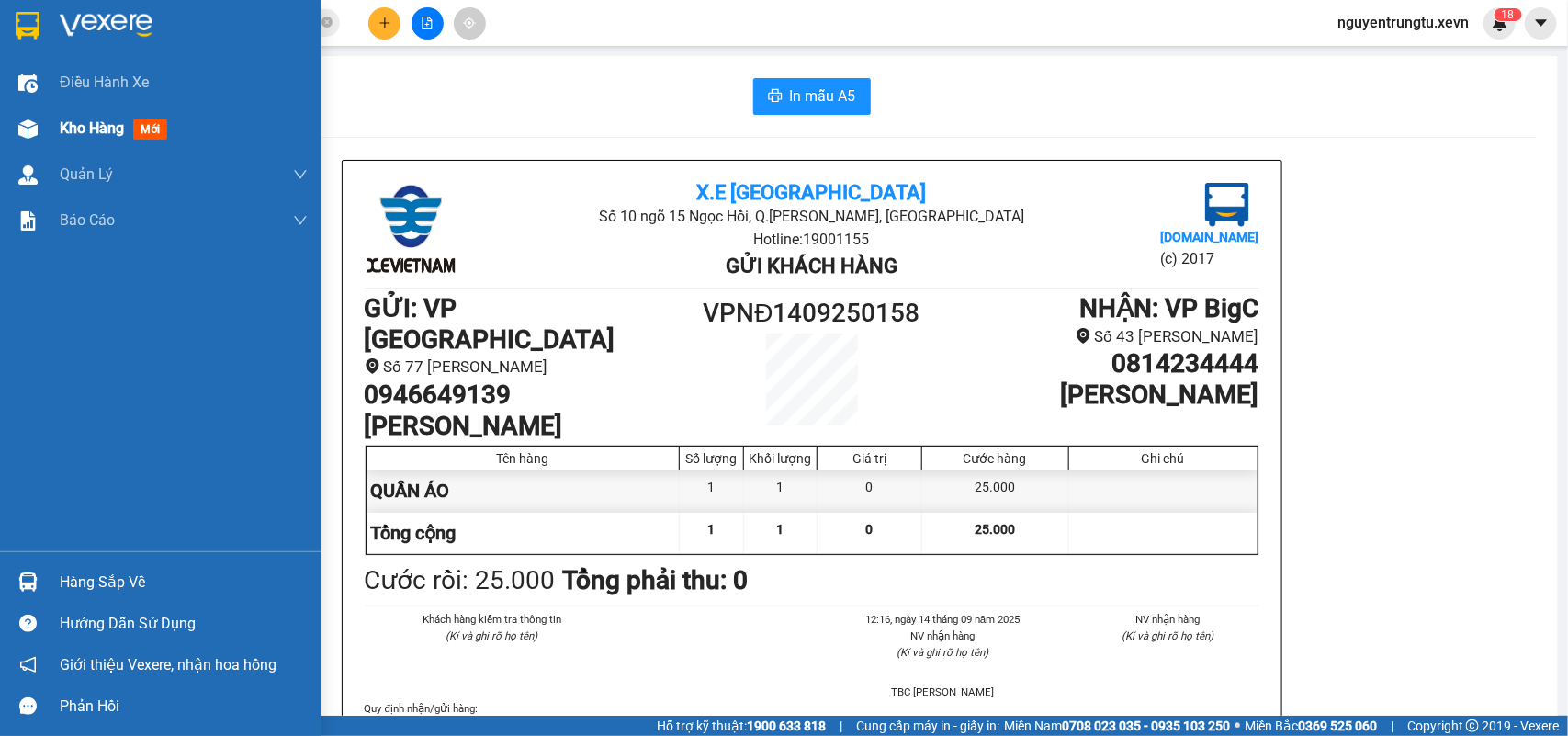
click at [33, 126] on img at bounding box center [28, 129] width 20 height 20
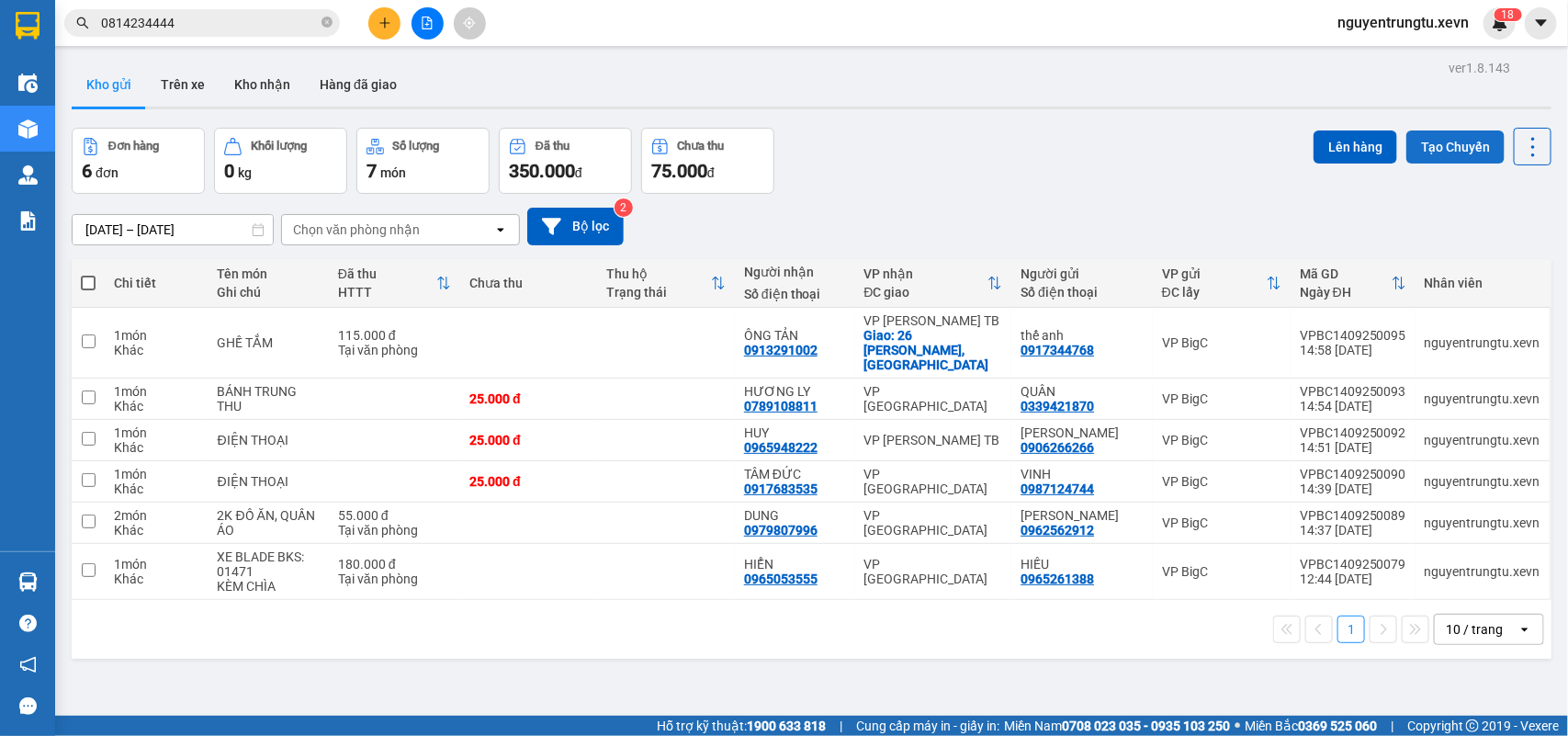
click at [1431, 139] on button "Tạo Chuyến" at bounding box center [1455, 147] width 98 height 33
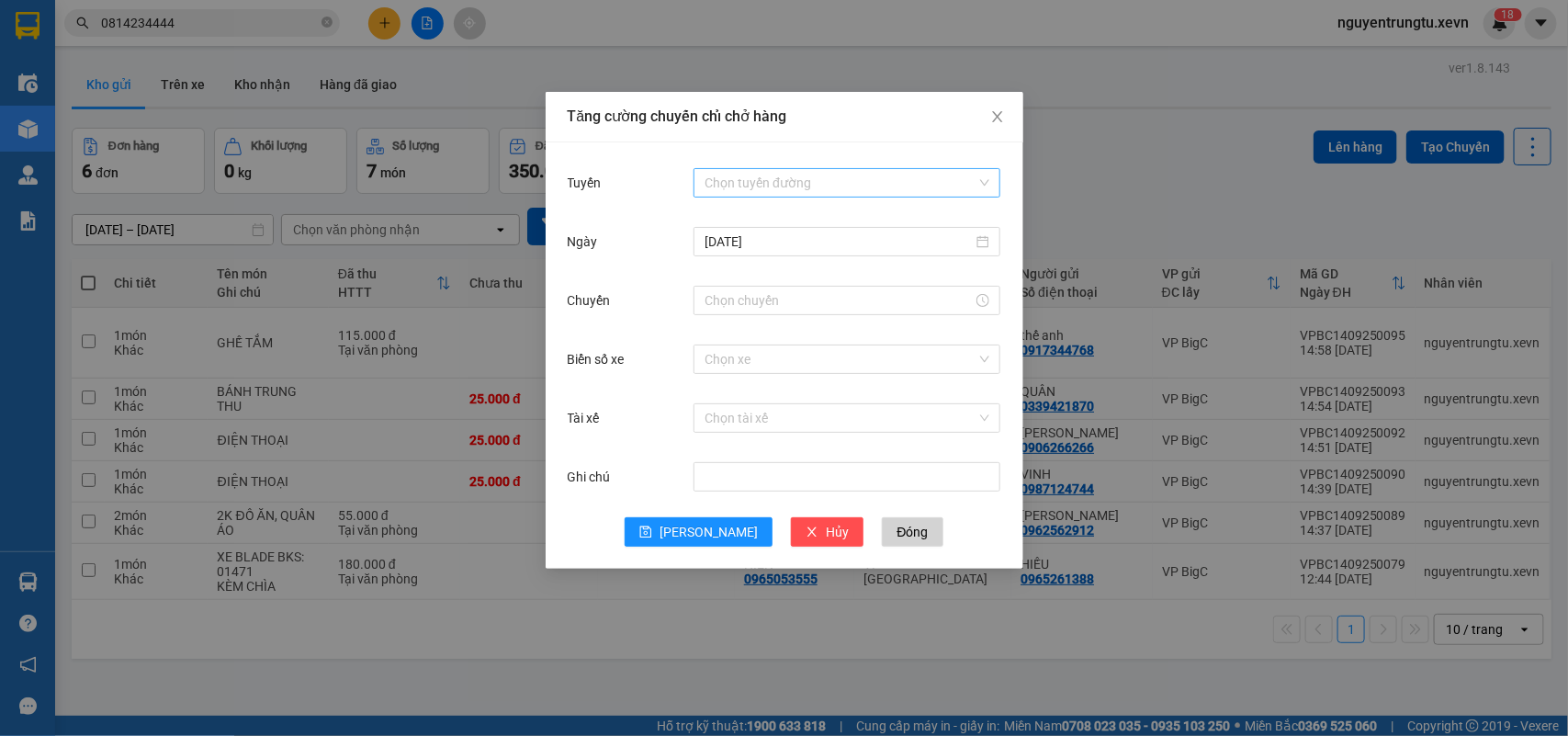
drag, startPoint x: 742, startPoint y: 180, endPoint x: 747, endPoint y: 190, distance: 11.2
click at [744, 180] on input "Tuyến" at bounding box center [840, 182] width 271 height 27
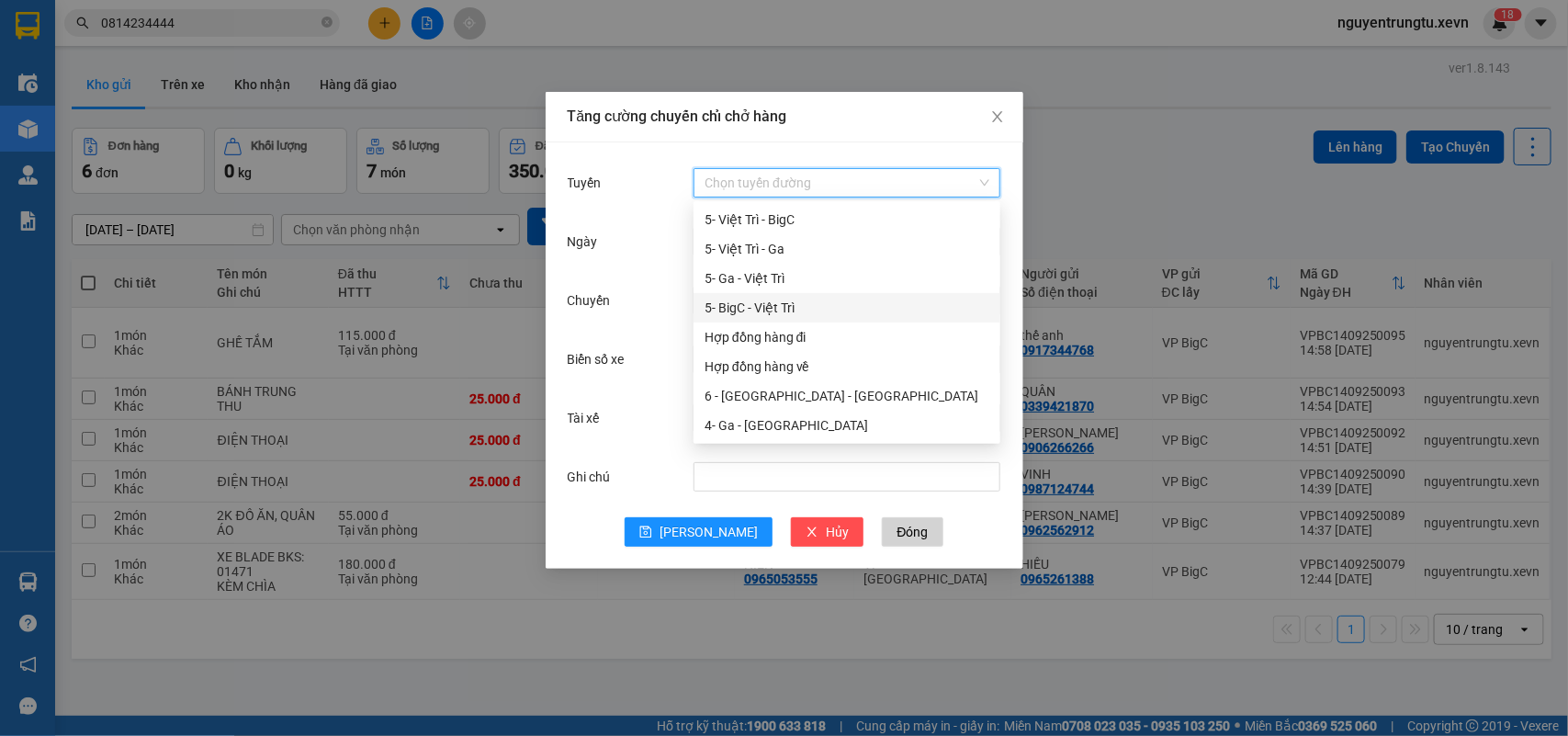
click at [797, 306] on div "5- BigC - Việt Trì" at bounding box center [847, 308] width 285 height 21
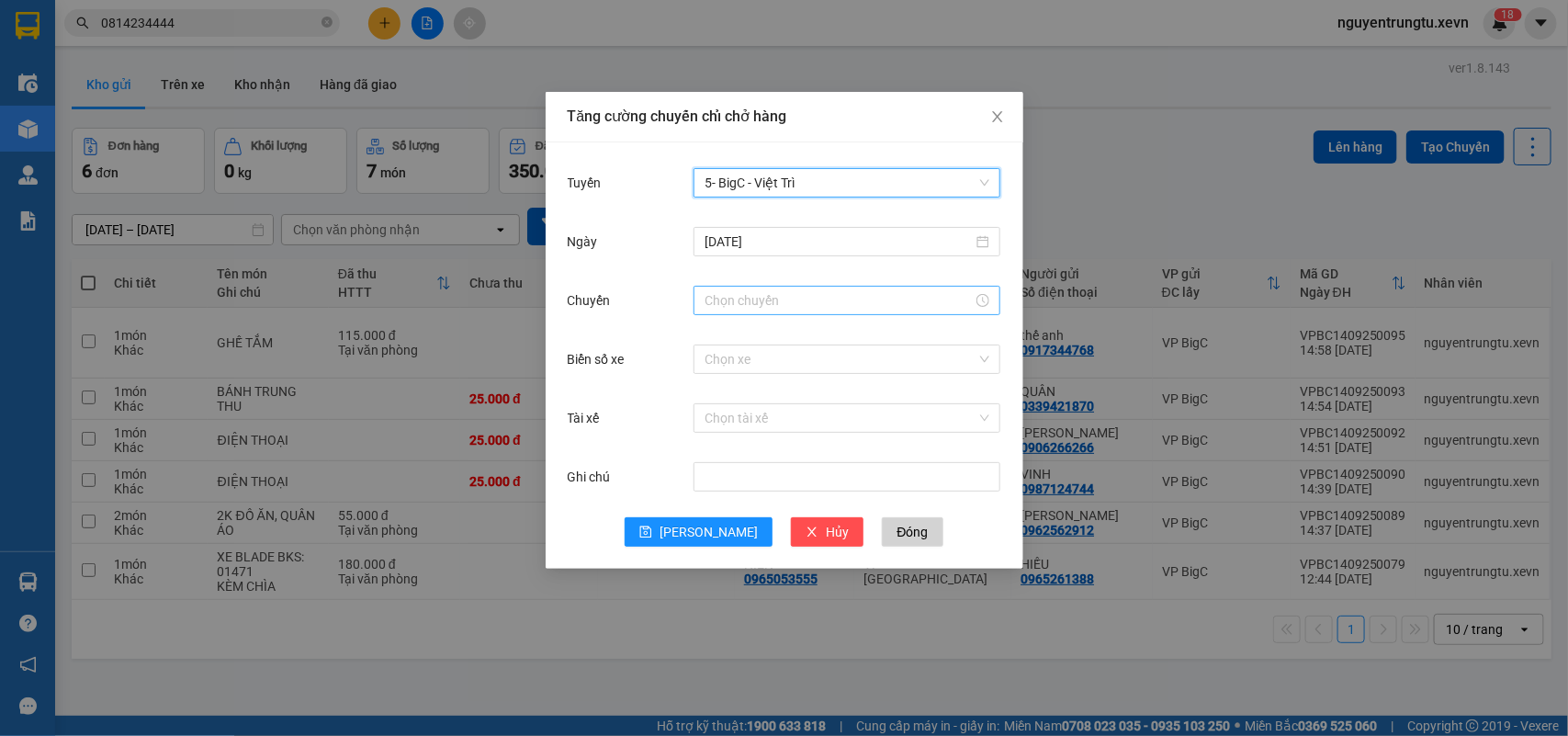
click at [828, 303] on input "Chuyến" at bounding box center [839, 300] width 269 height 21
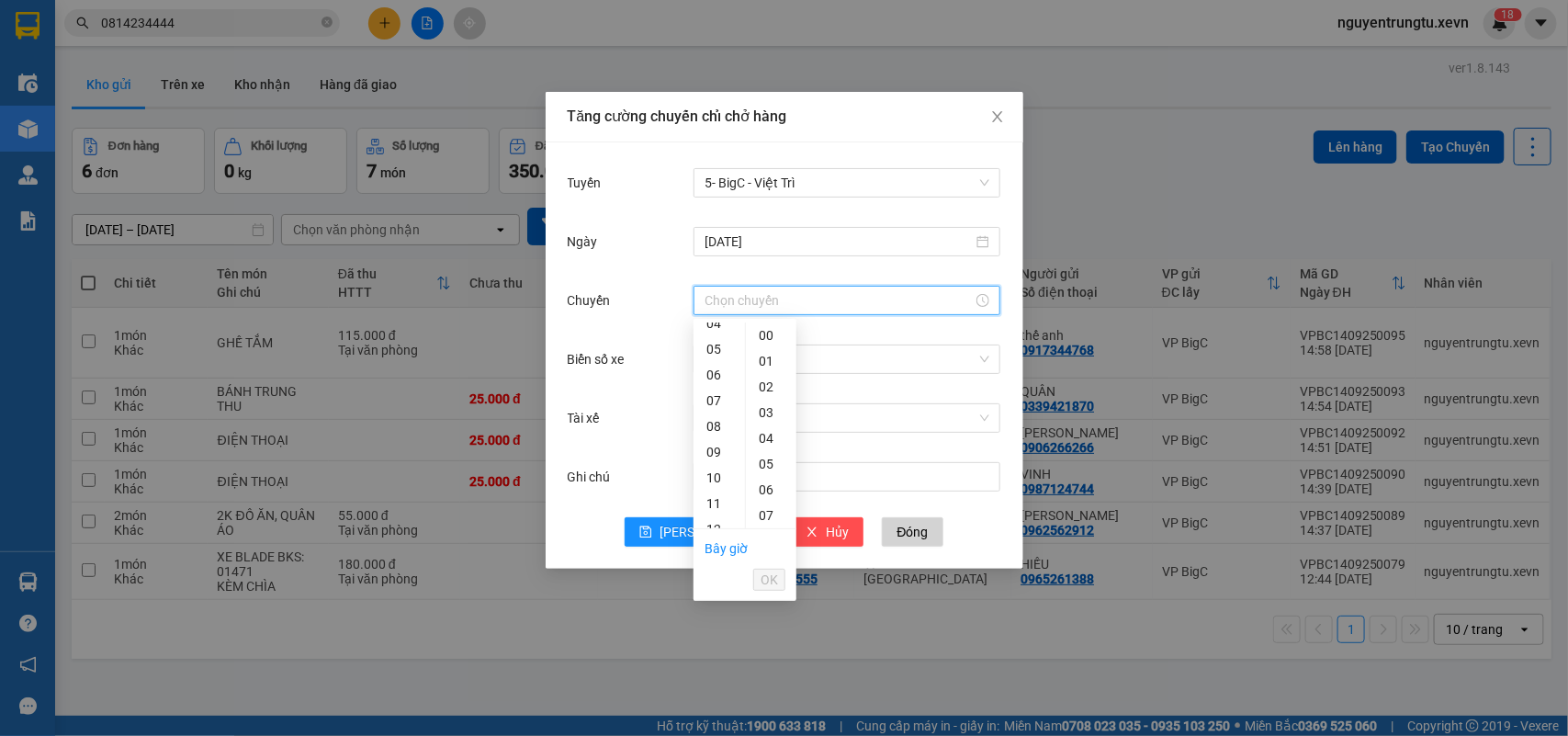
scroll to position [229, 0]
click at [719, 466] on div "14" at bounding box center [719, 466] width 51 height 25
click at [716, 384] on div "16" at bounding box center [719, 387] width 51 height 25
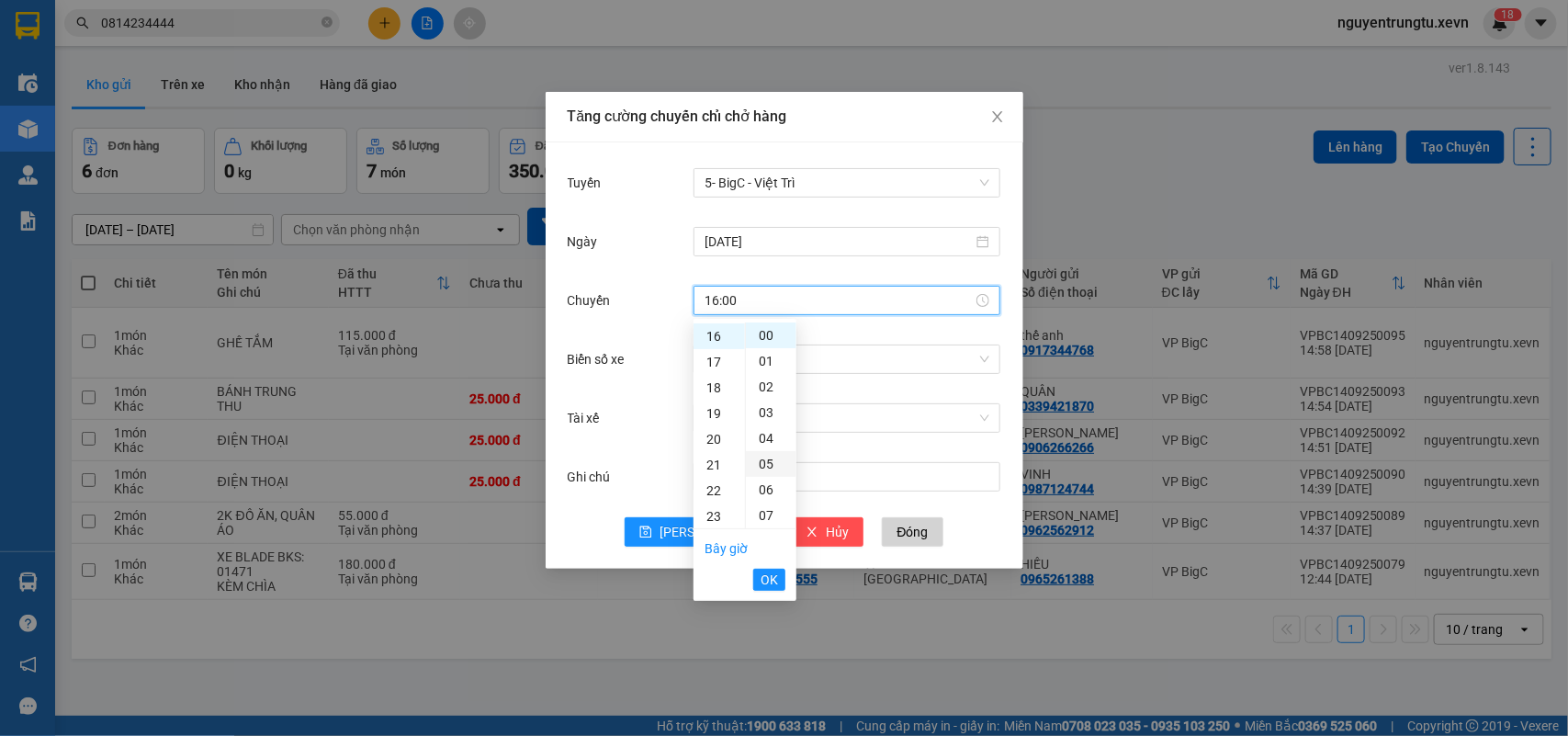
click at [760, 466] on div "05" at bounding box center [771, 464] width 51 height 25
type input "16:05"
click at [769, 574] on span "OK" at bounding box center [769, 579] width 18 height 21
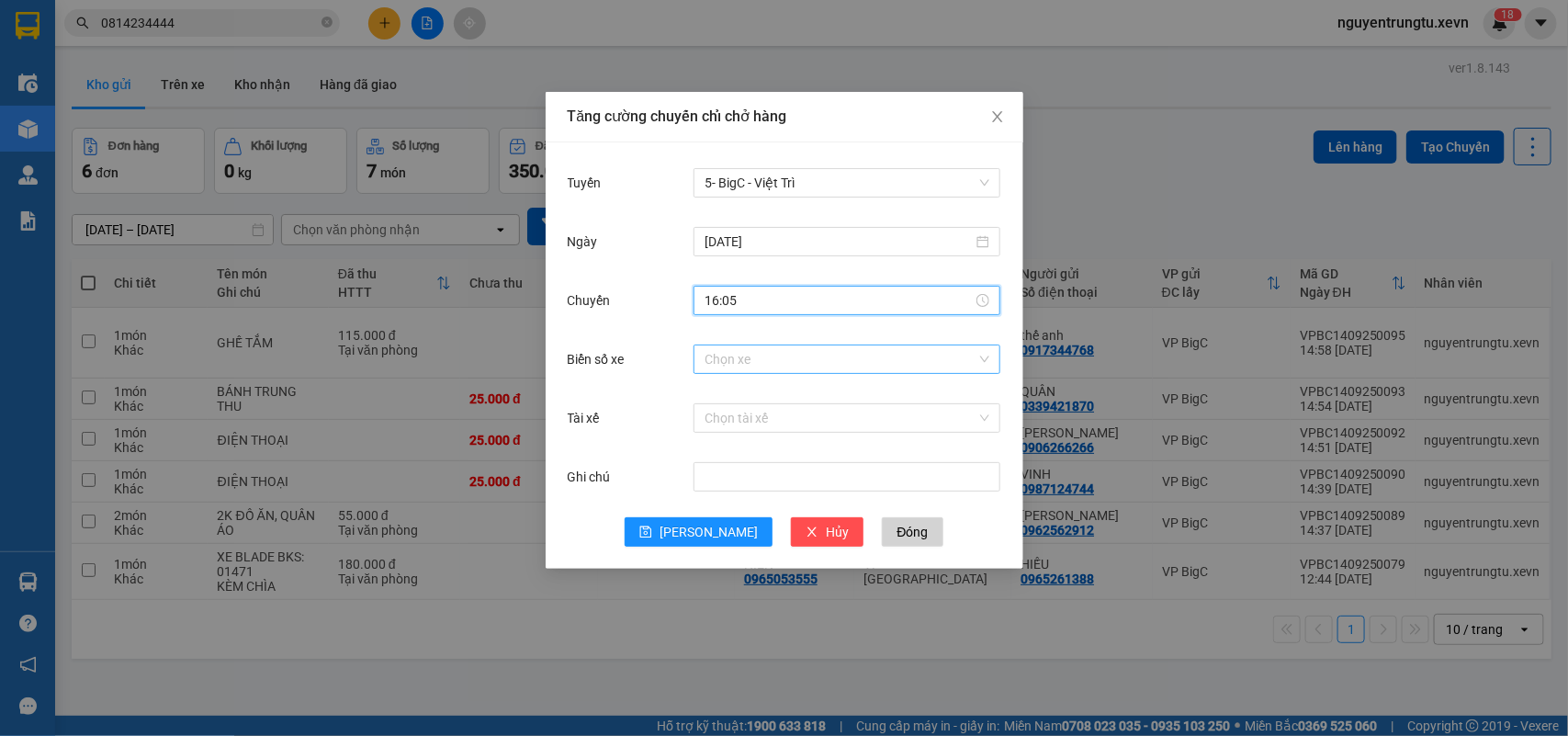
click at [817, 368] on input "Biển số xe" at bounding box center [840, 359] width 271 height 27
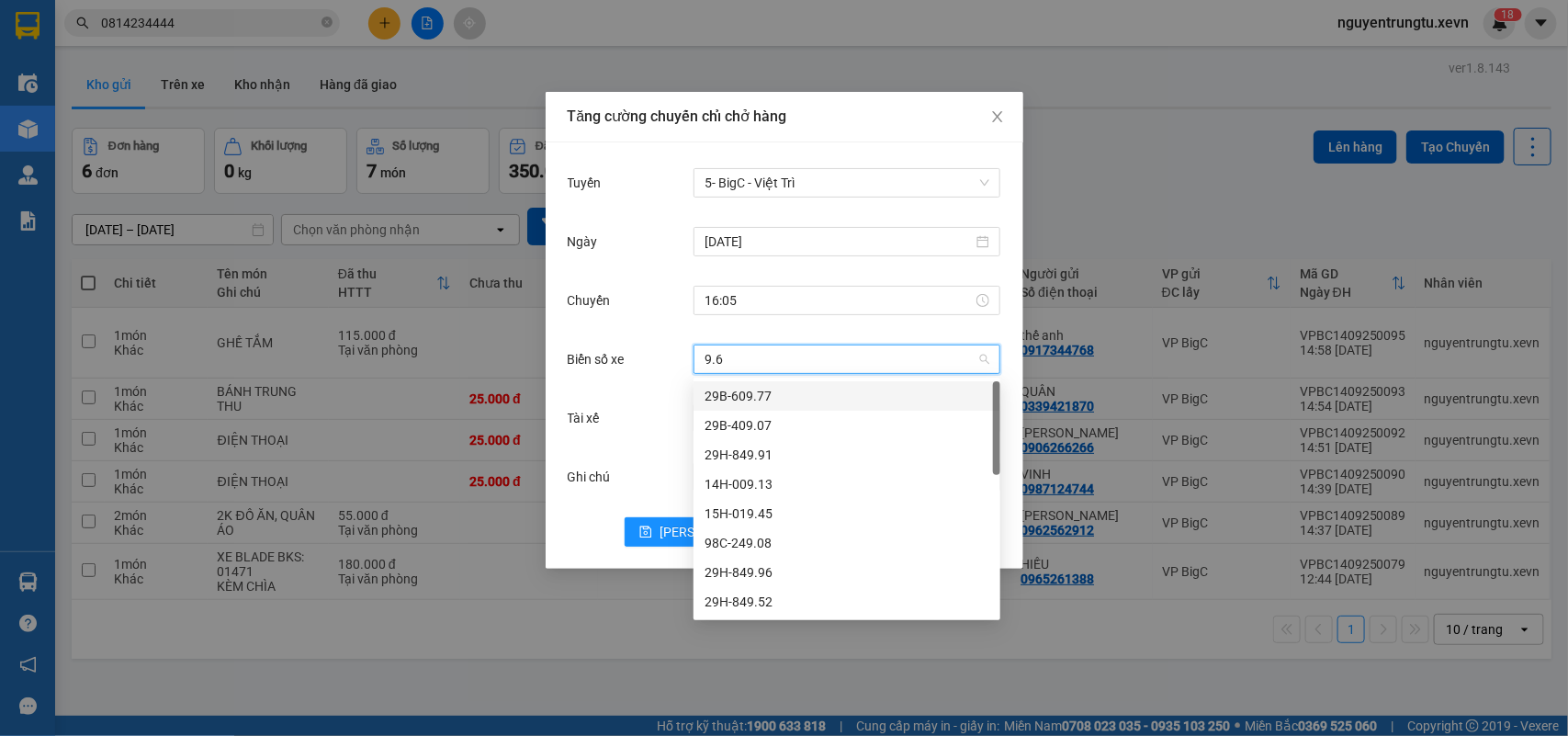
type input "9.60"
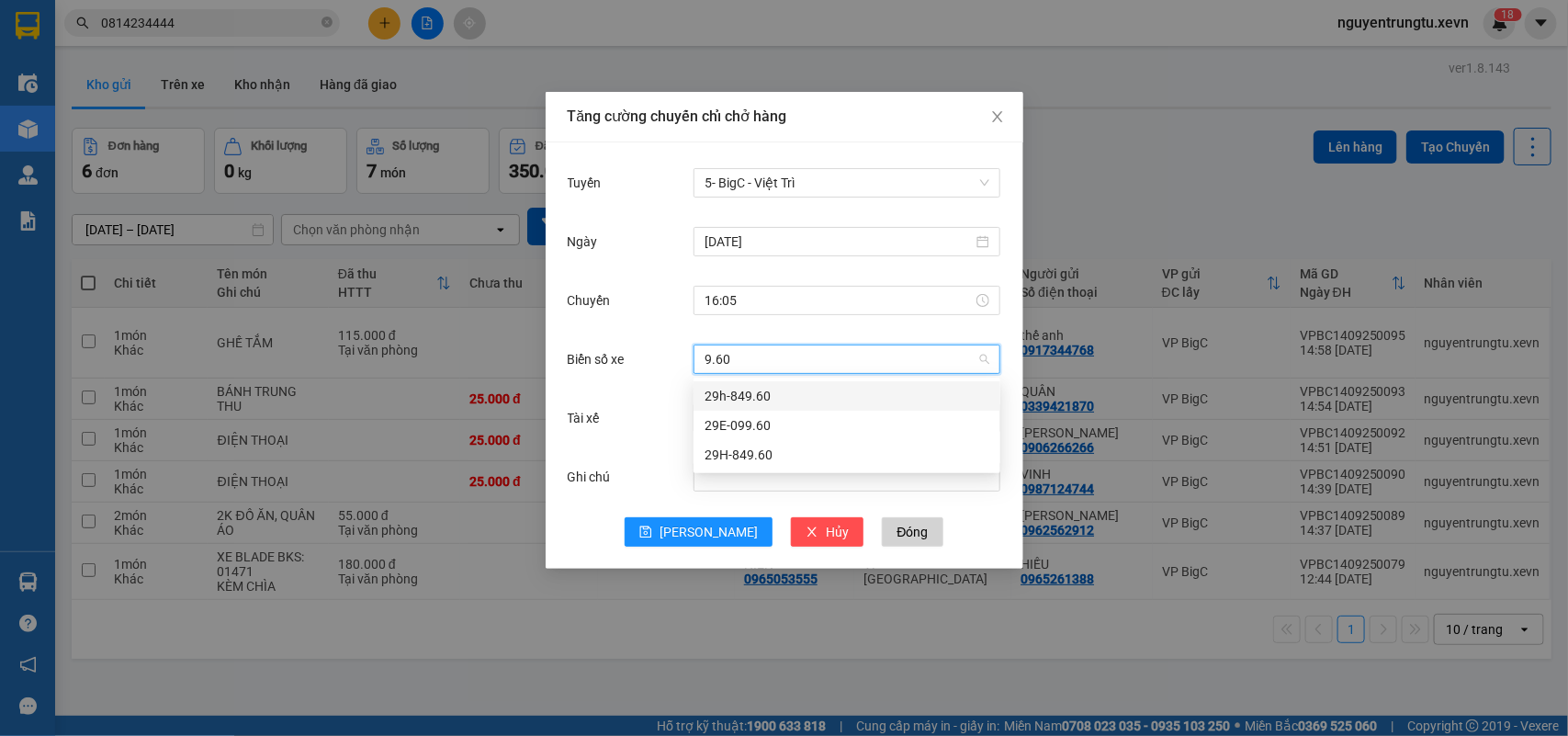
click at [770, 400] on div "29h-849.60" at bounding box center [847, 396] width 285 height 21
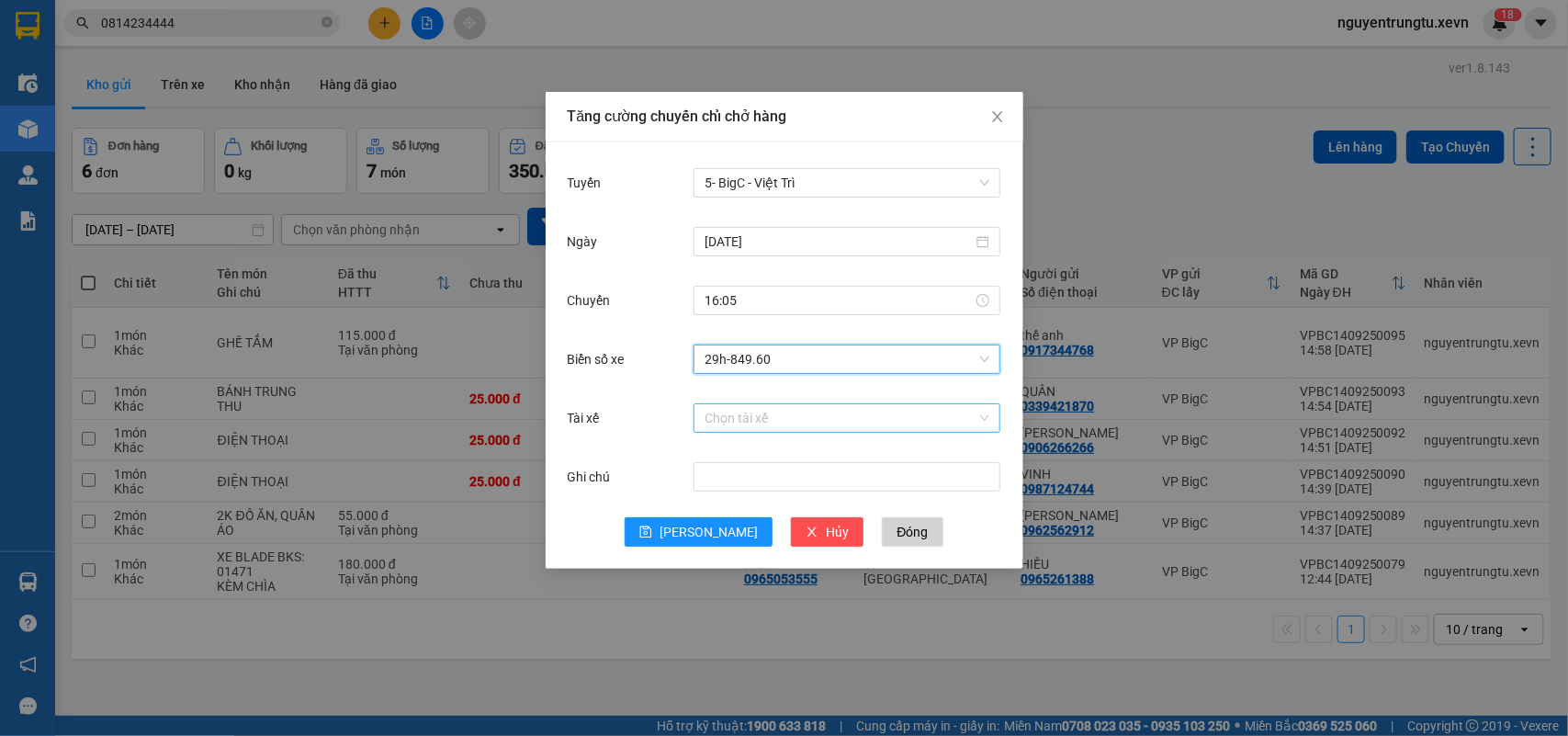
click at [777, 418] on input "Tài xế" at bounding box center [840, 417] width 271 height 27
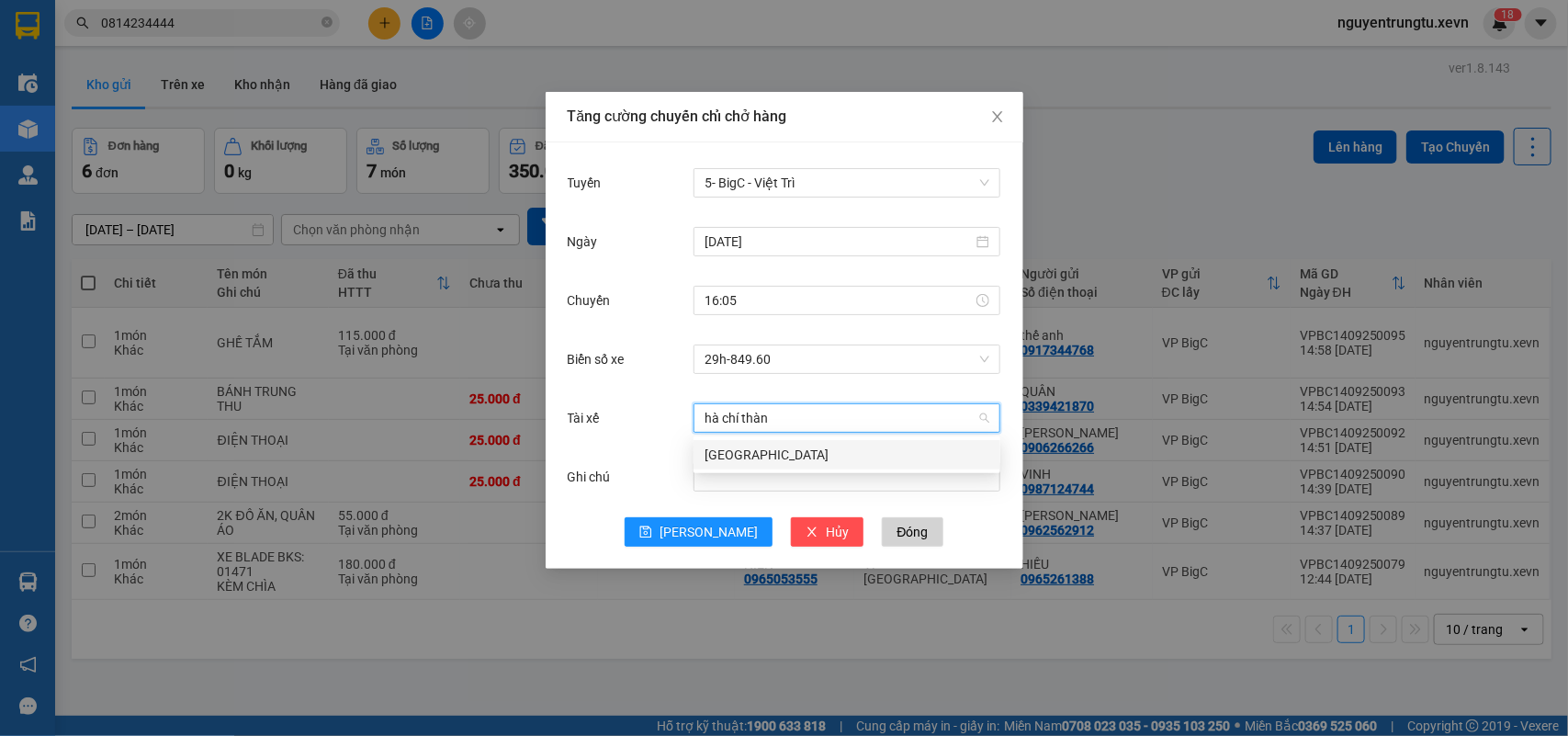
type input "hà chí thành"
click at [778, 448] on div "[GEOGRAPHIC_DATA]" at bounding box center [847, 455] width 285 height 21
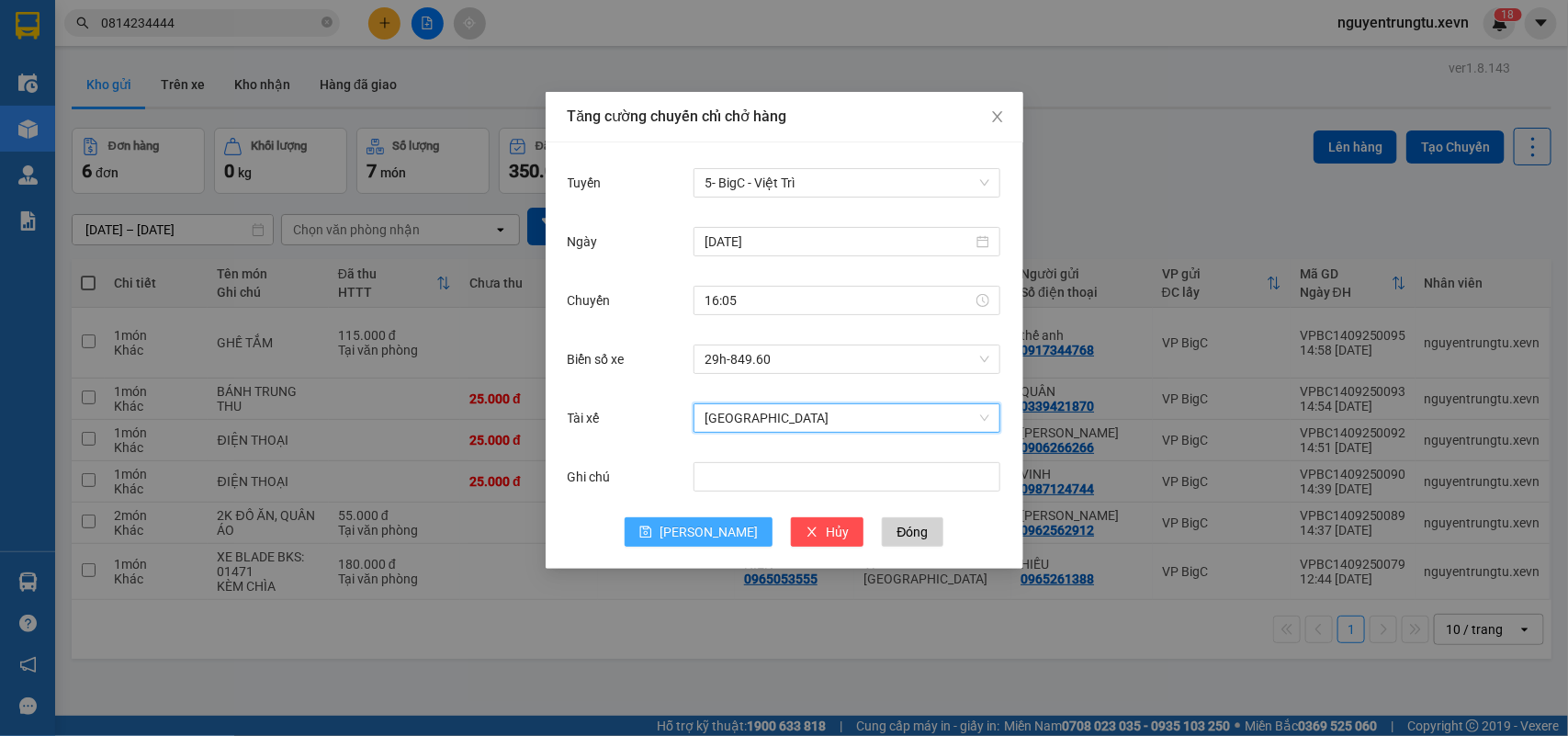
click at [718, 526] on span "[PERSON_NAME]" at bounding box center [709, 531] width 98 height 21
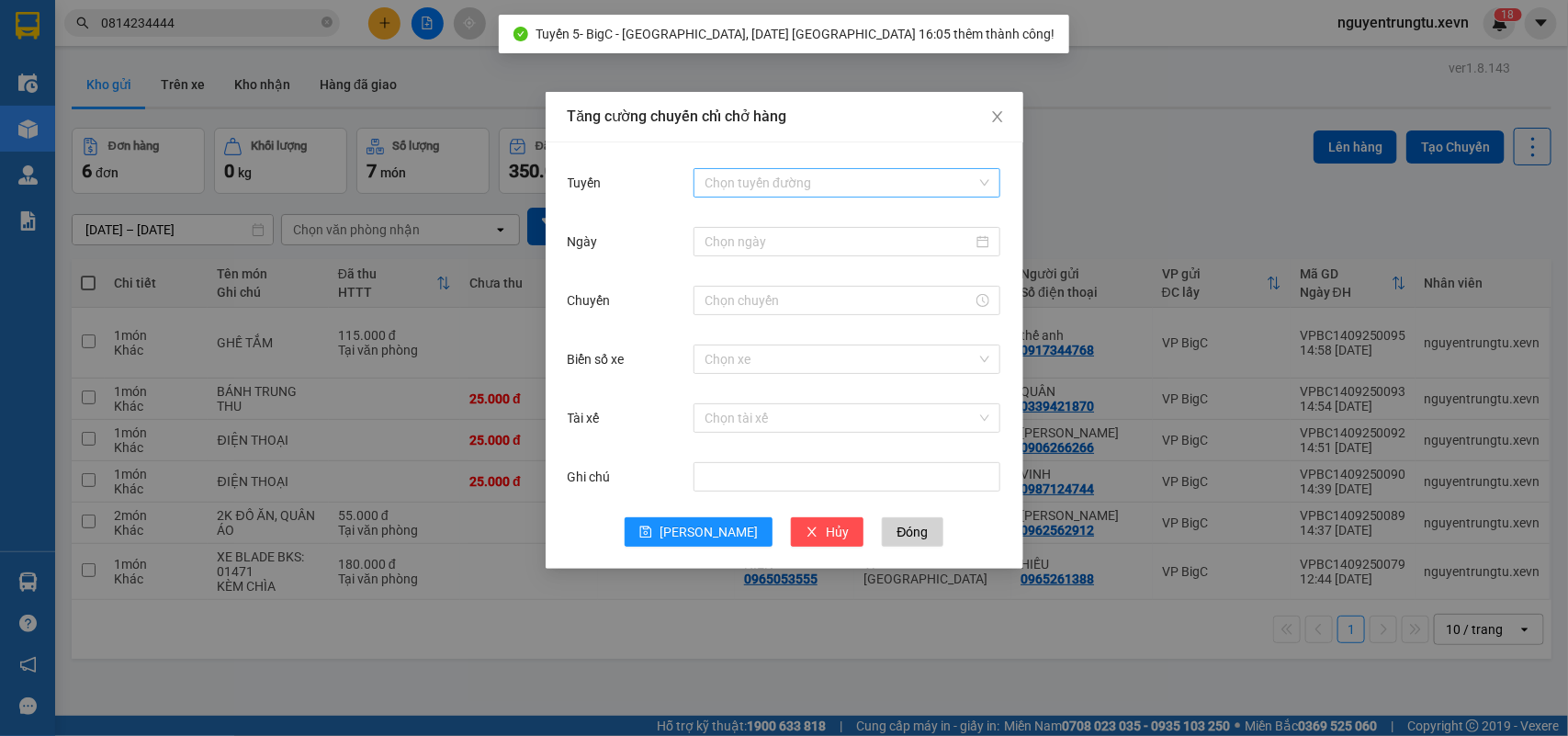
click at [892, 170] on input "Tuyến" at bounding box center [840, 182] width 271 height 27
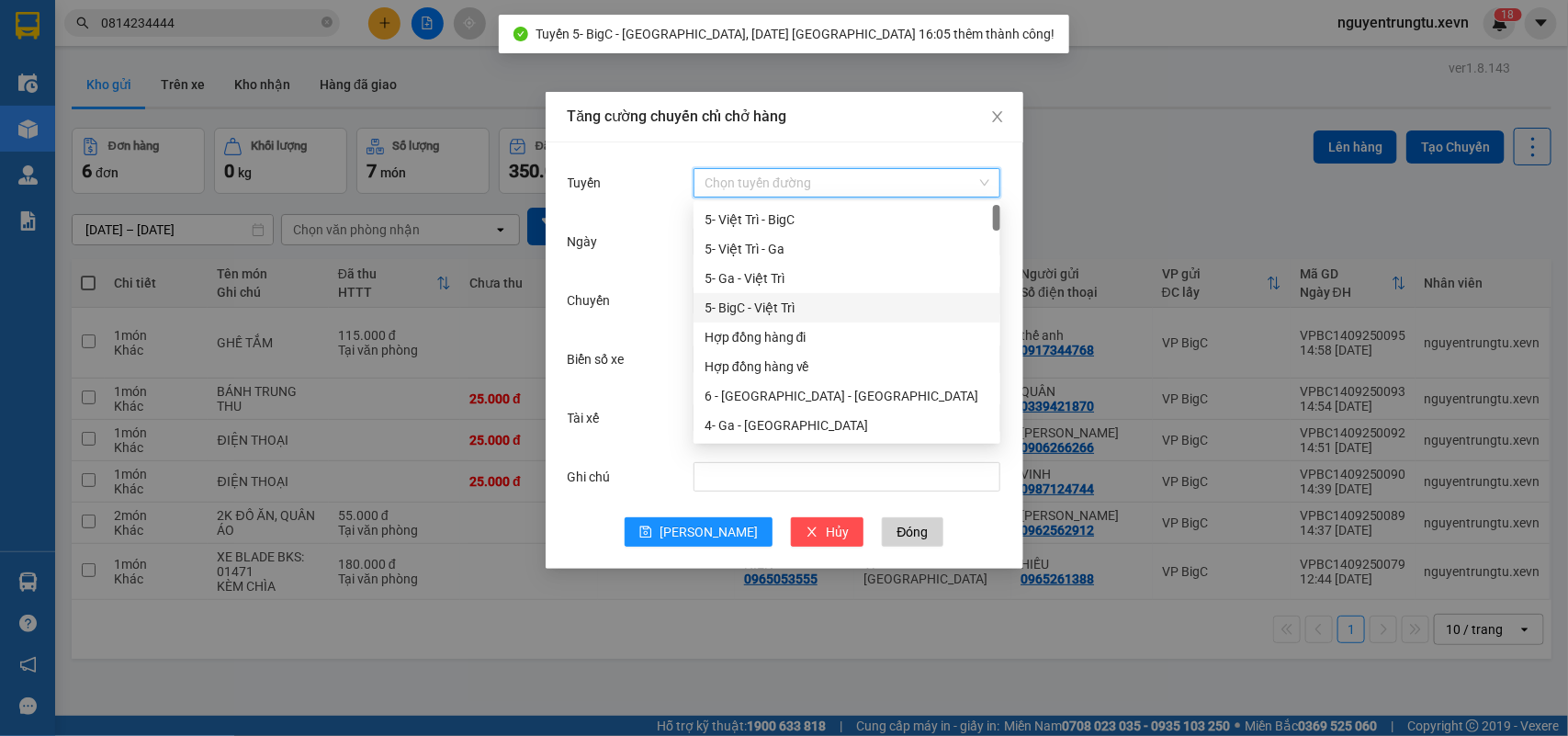
scroll to position [115, 0]
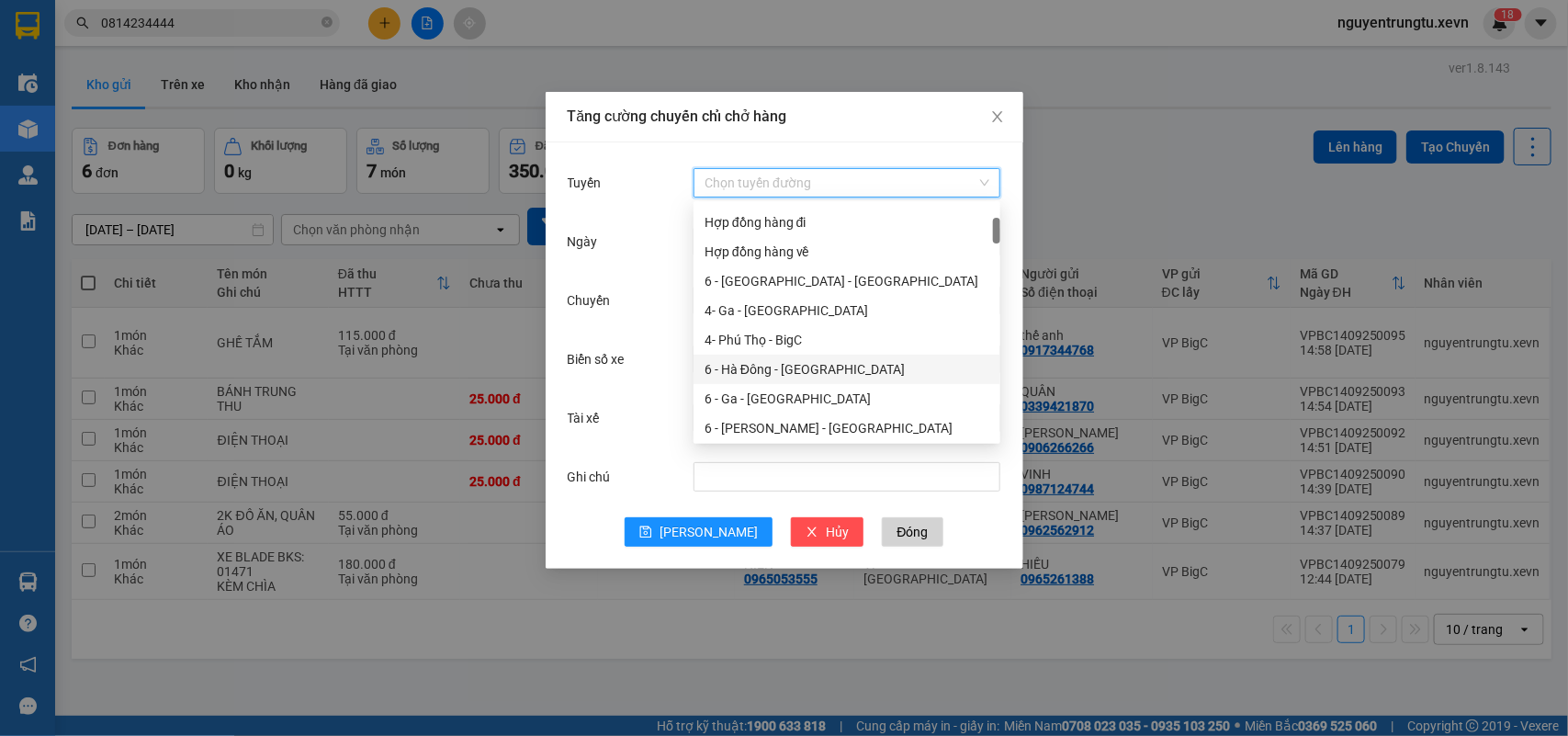
click at [817, 366] on div "6 - Hà Đông - [GEOGRAPHIC_DATA]" at bounding box center [847, 369] width 285 height 21
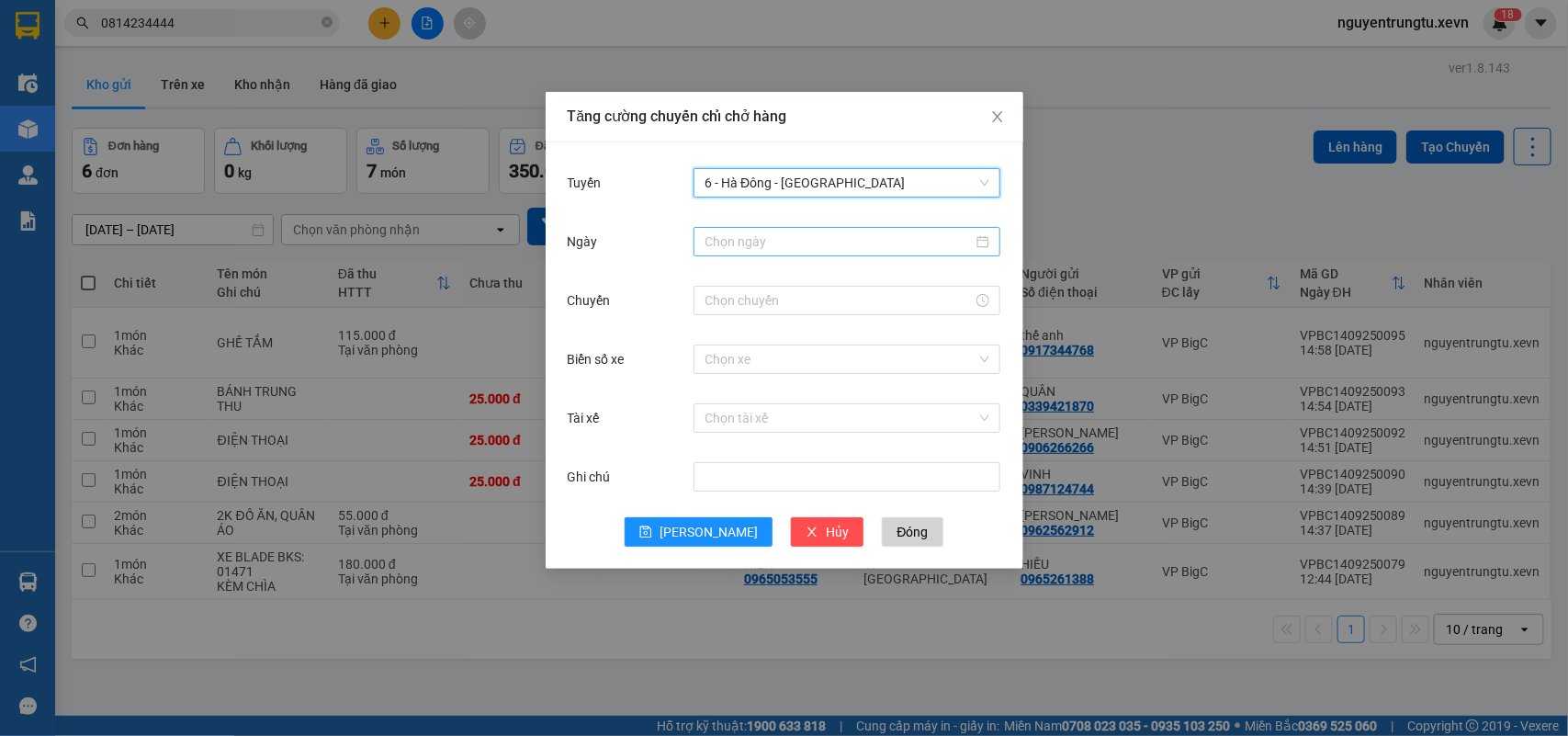
click at [857, 251] on input "Ngày" at bounding box center [839, 241] width 269 height 21
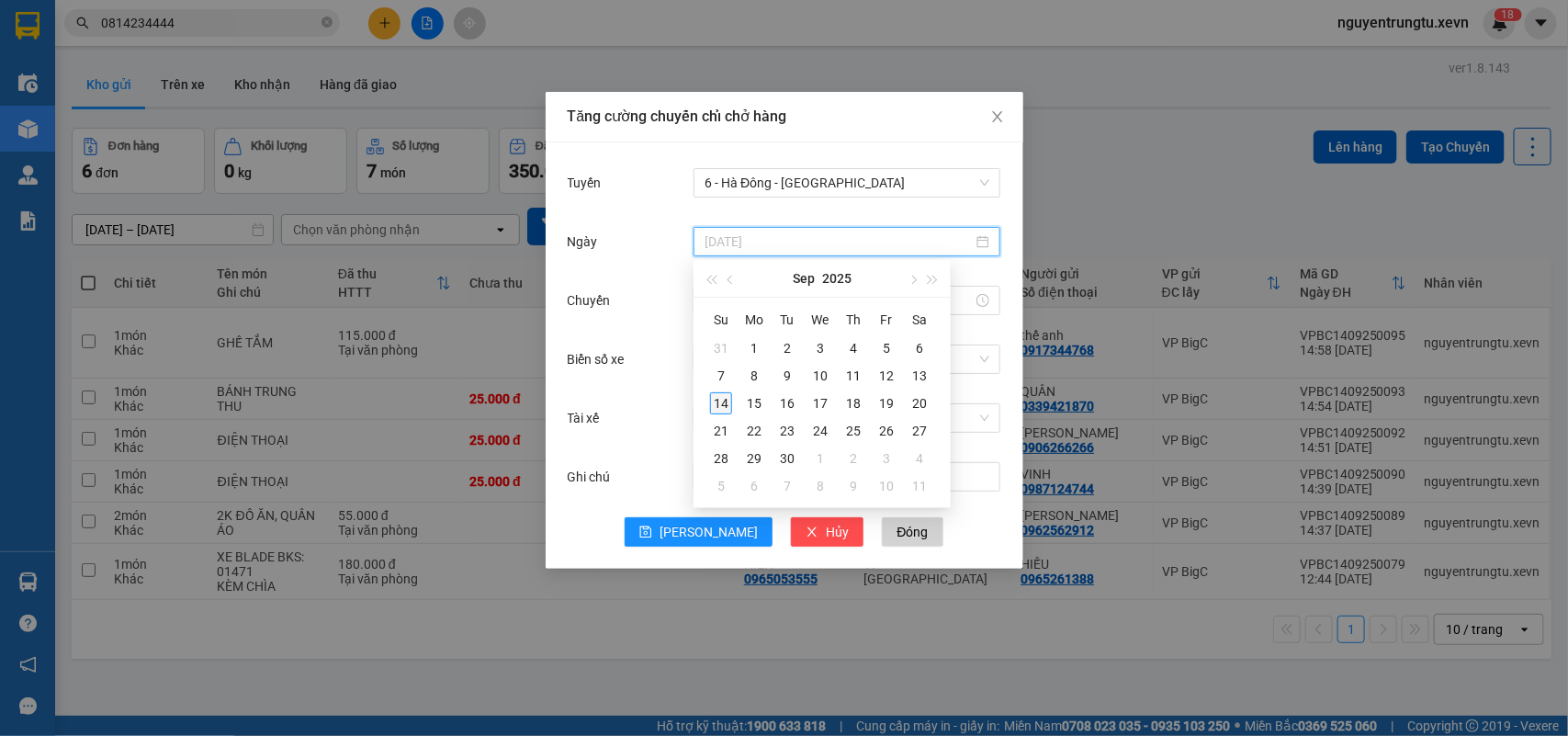
type input "[DATE]"
click at [726, 402] on div "14" at bounding box center [721, 403] width 22 height 22
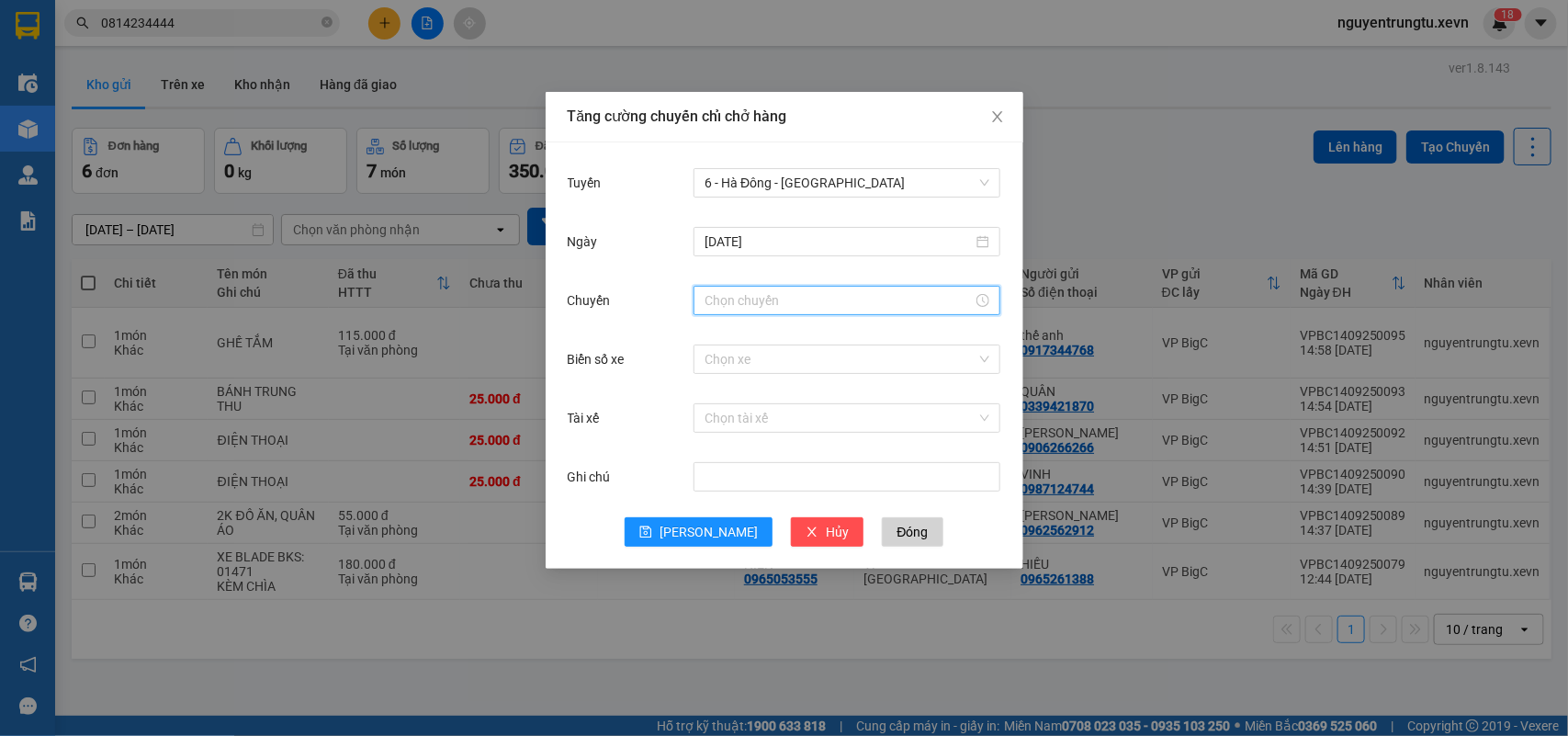
drag, startPoint x: 846, startPoint y: 306, endPoint x: 829, endPoint y: 317, distance: 20.2
click at [846, 308] on input "Chuyến" at bounding box center [839, 300] width 269 height 21
click at [712, 337] on div "16" at bounding box center [719, 336] width 51 height 25
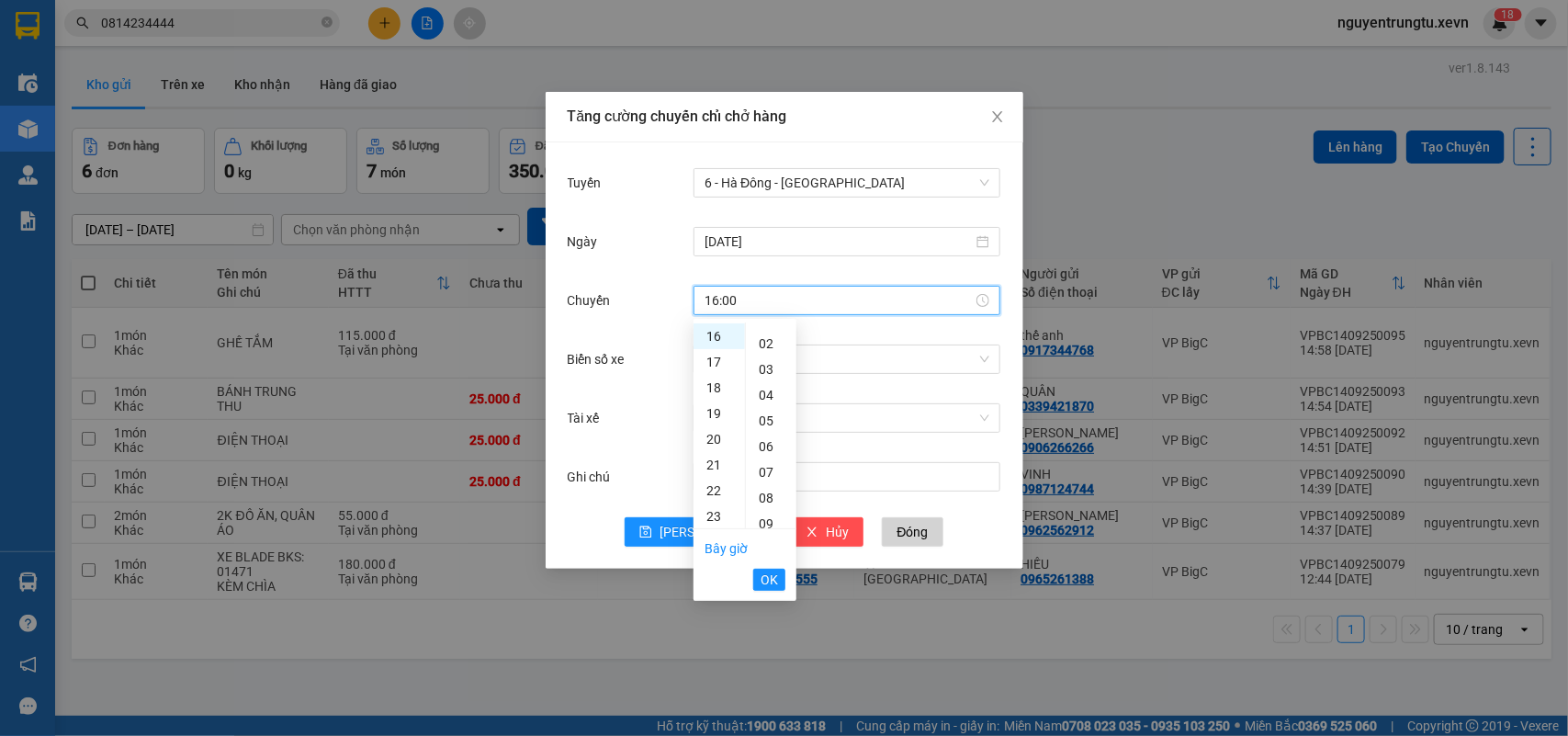
scroll to position [0, 0]
click at [768, 466] on div "05" at bounding box center [771, 464] width 51 height 25
type input "16:05"
click at [769, 576] on span "OK" at bounding box center [769, 579] width 18 height 21
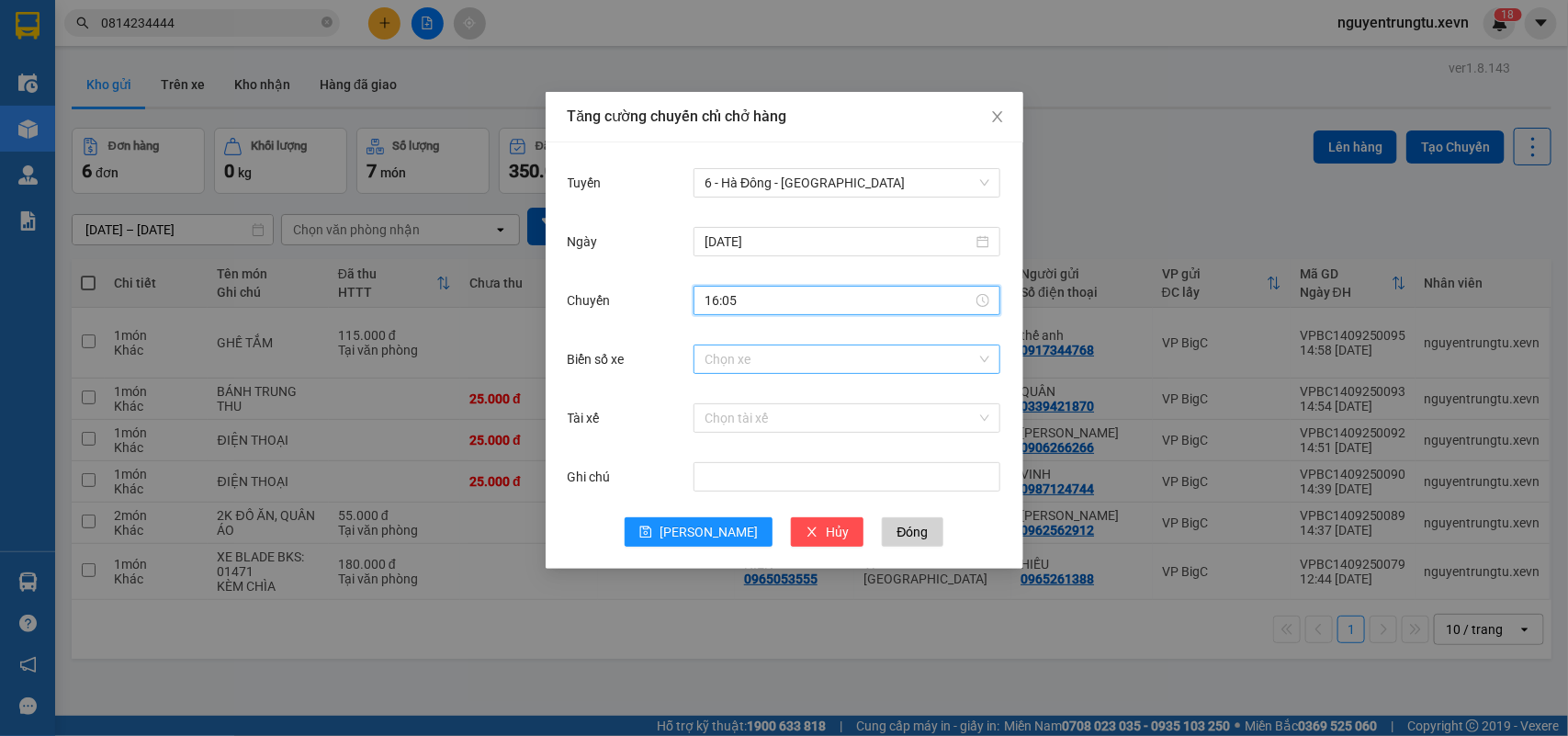
drag, startPoint x: 796, startPoint y: 352, endPoint x: 829, endPoint y: 356, distance: 33.2
click at [810, 357] on input "Biển số xe" at bounding box center [840, 359] width 271 height 27
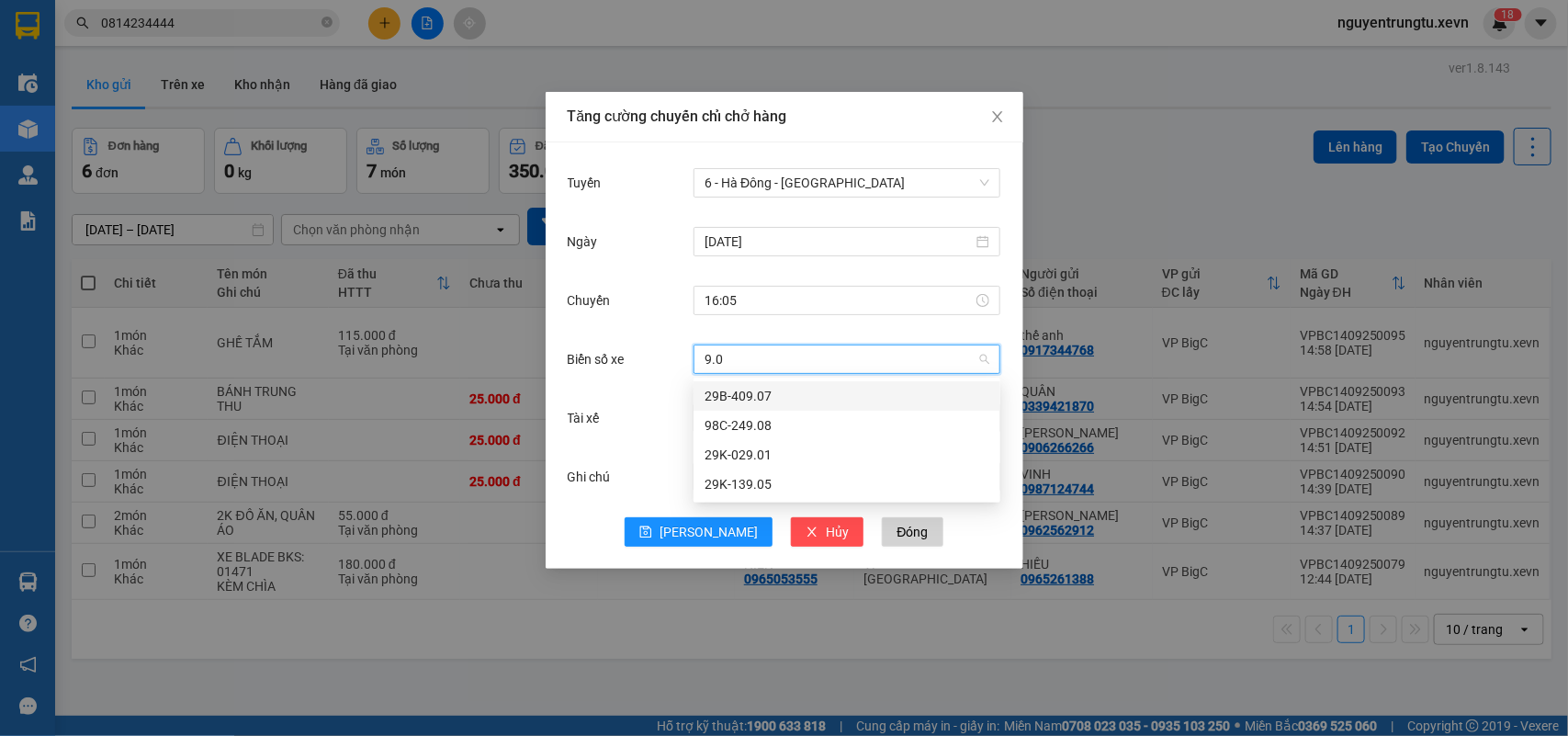
type input "9.01"
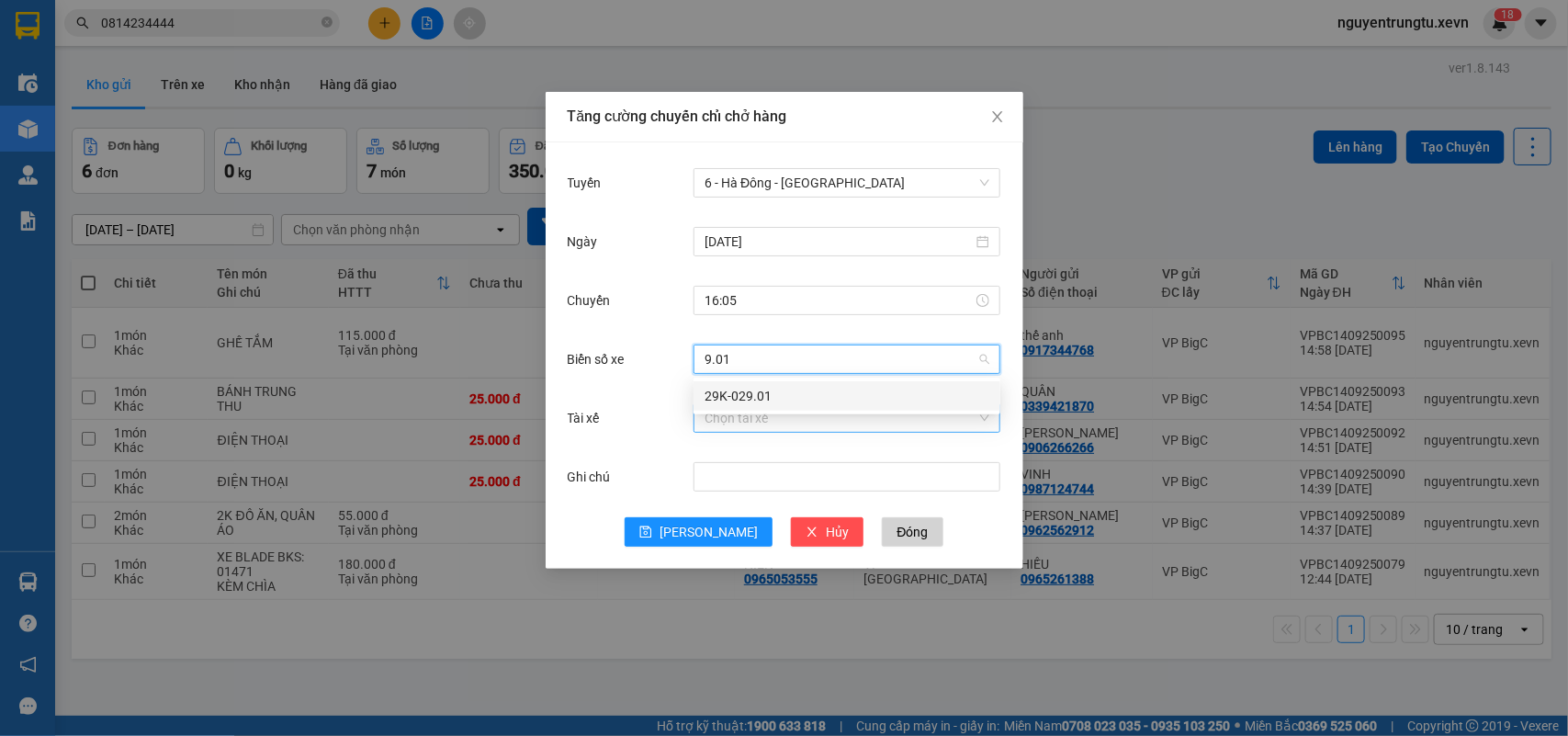
drag, startPoint x: 746, startPoint y: 392, endPoint x: 765, endPoint y: 406, distance: 23.6
click at [747, 393] on div "29K-029.01" at bounding box center [847, 396] width 285 height 21
click at [767, 412] on input "Tài xế" at bounding box center [840, 417] width 271 height 27
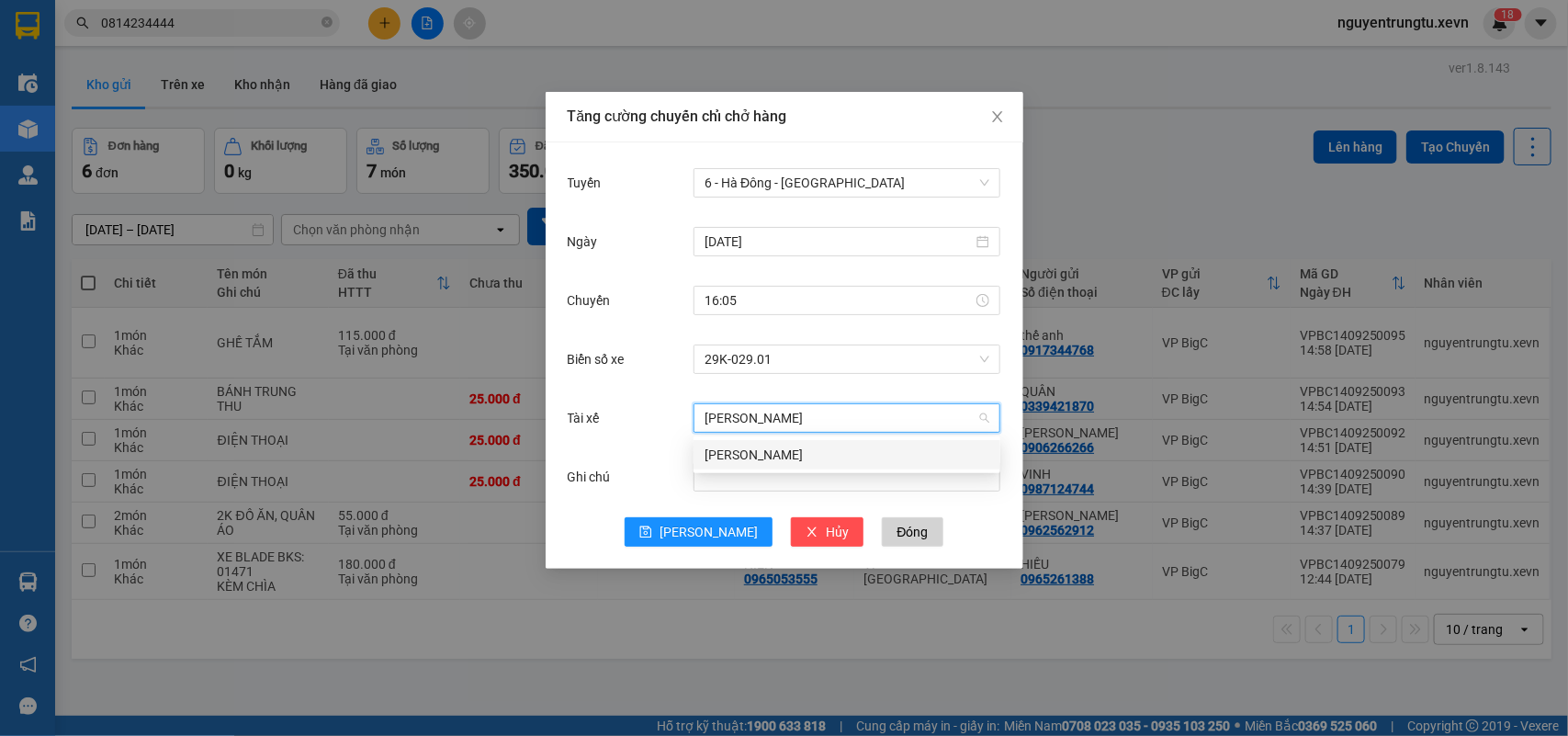
type input "[PERSON_NAME]"
click at [754, 450] on div "[PERSON_NAME]" at bounding box center [847, 455] width 285 height 21
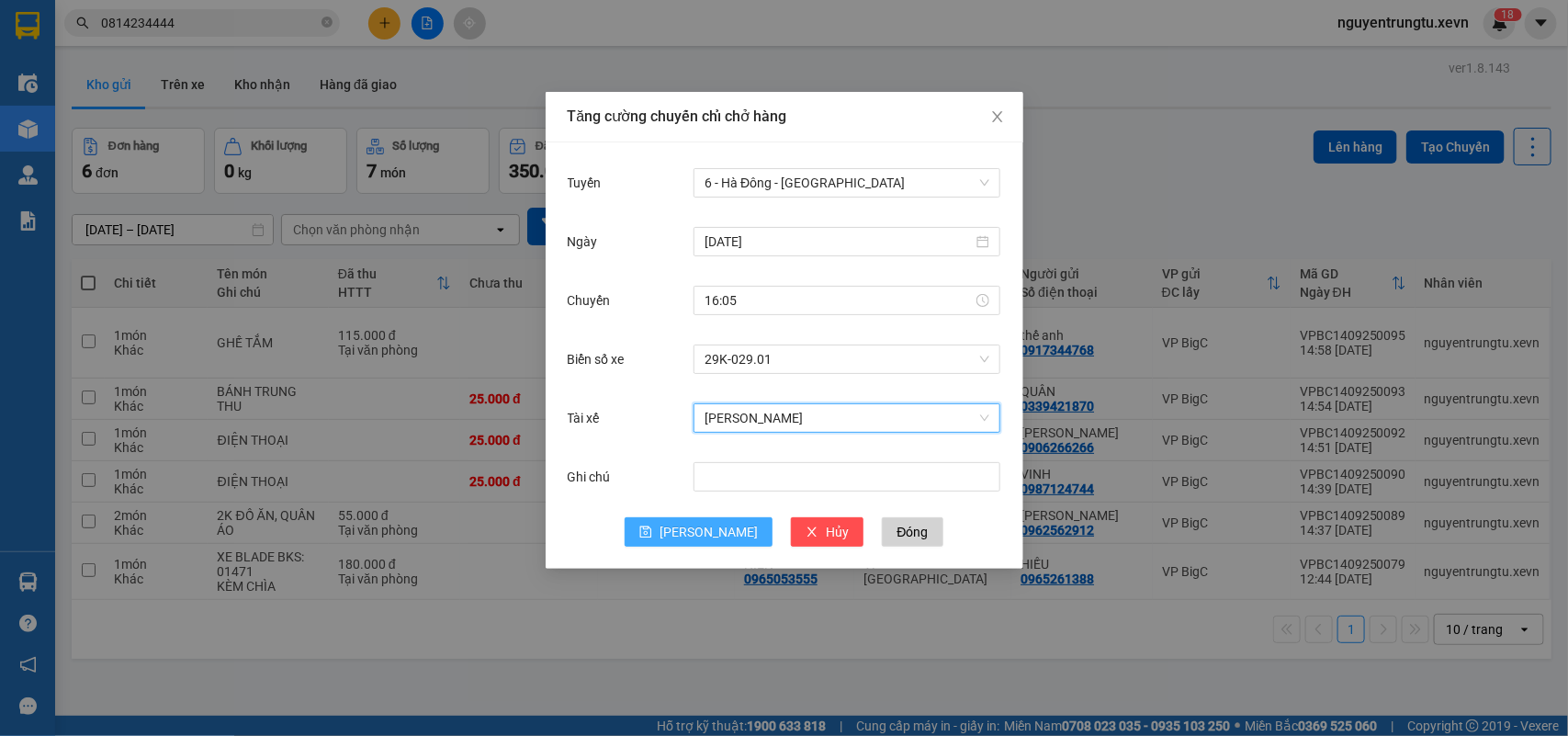
click at [718, 523] on span "[PERSON_NAME]" at bounding box center [709, 531] width 98 height 21
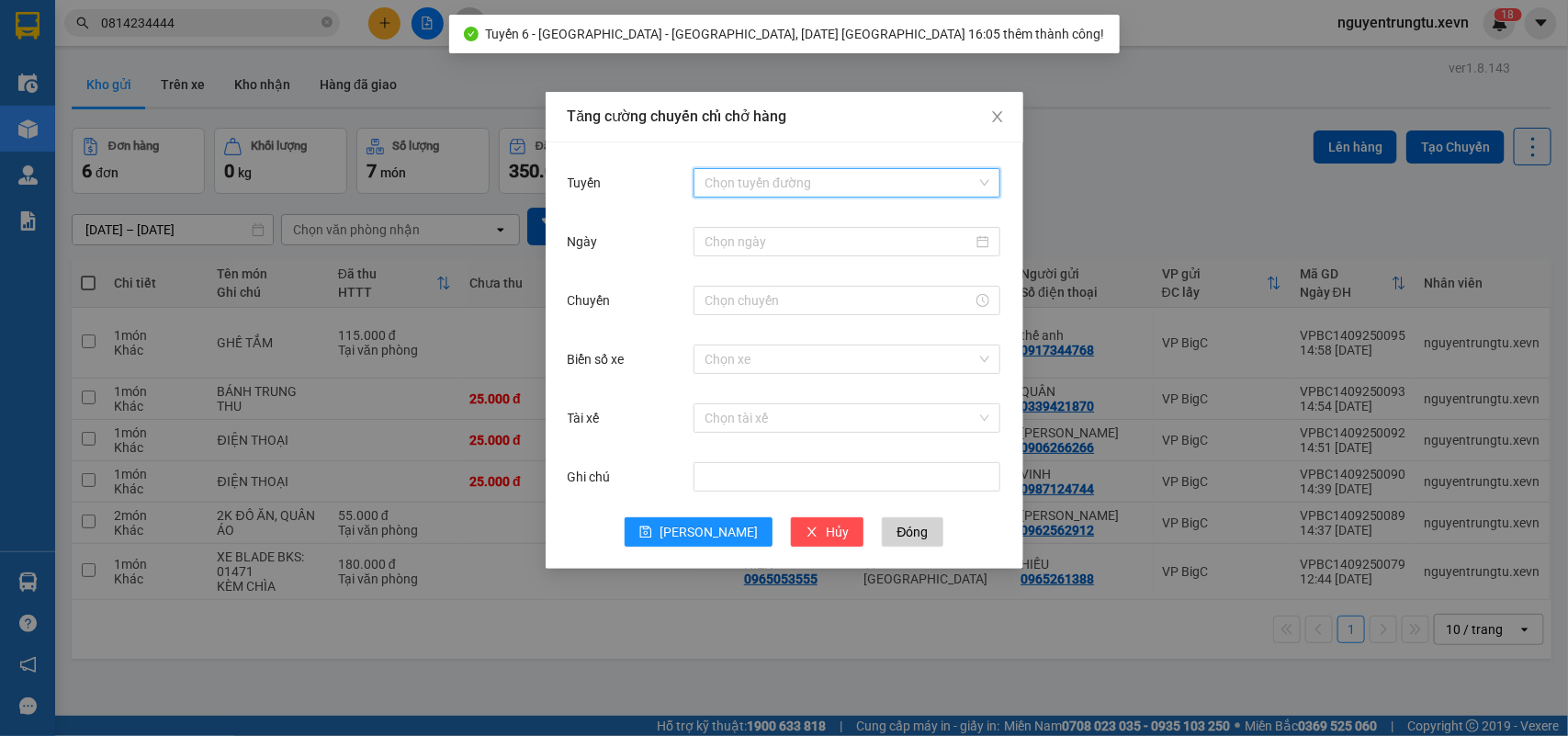
click at [933, 169] on input "Tuyến" at bounding box center [840, 182] width 271 height 27
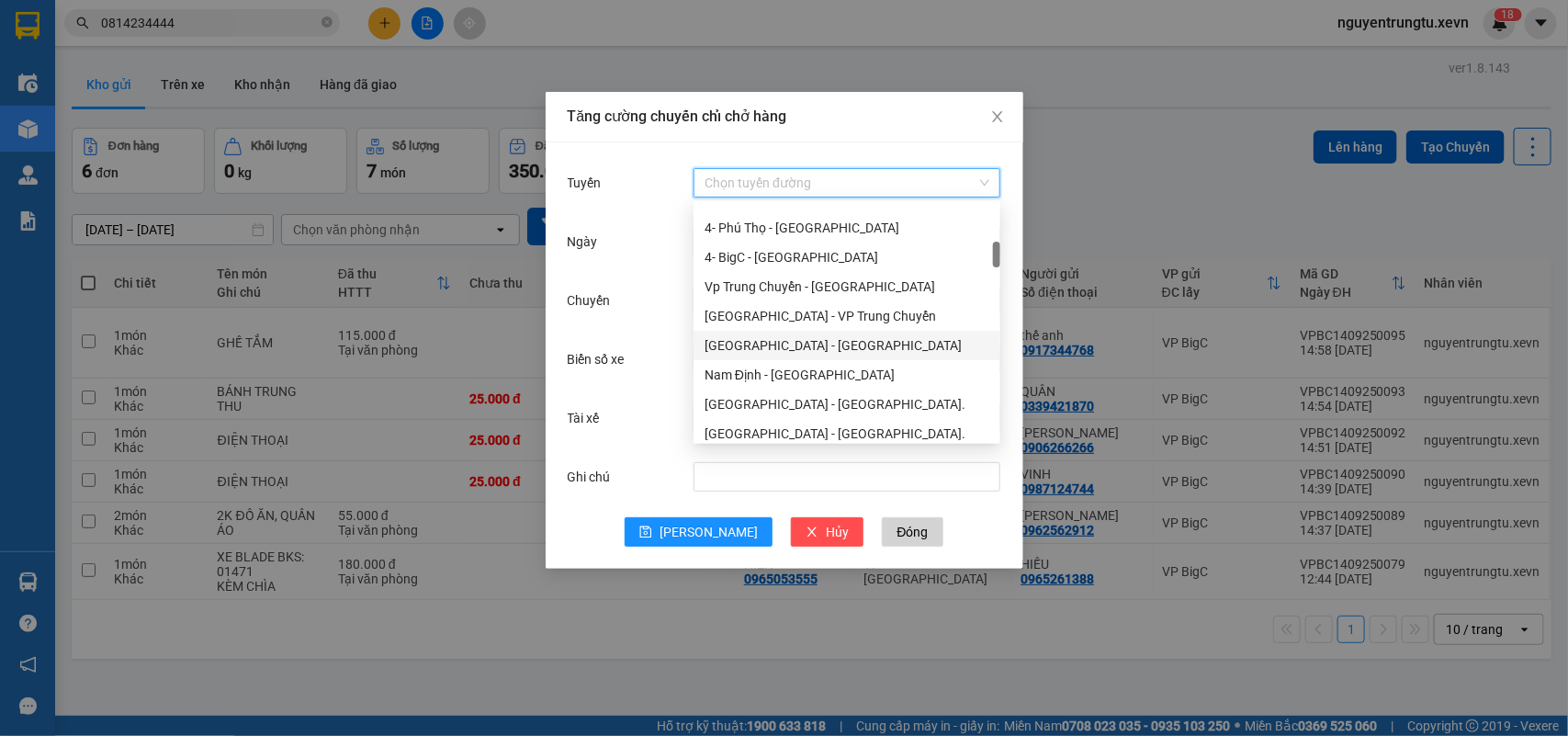
scroll to position [229, 0]
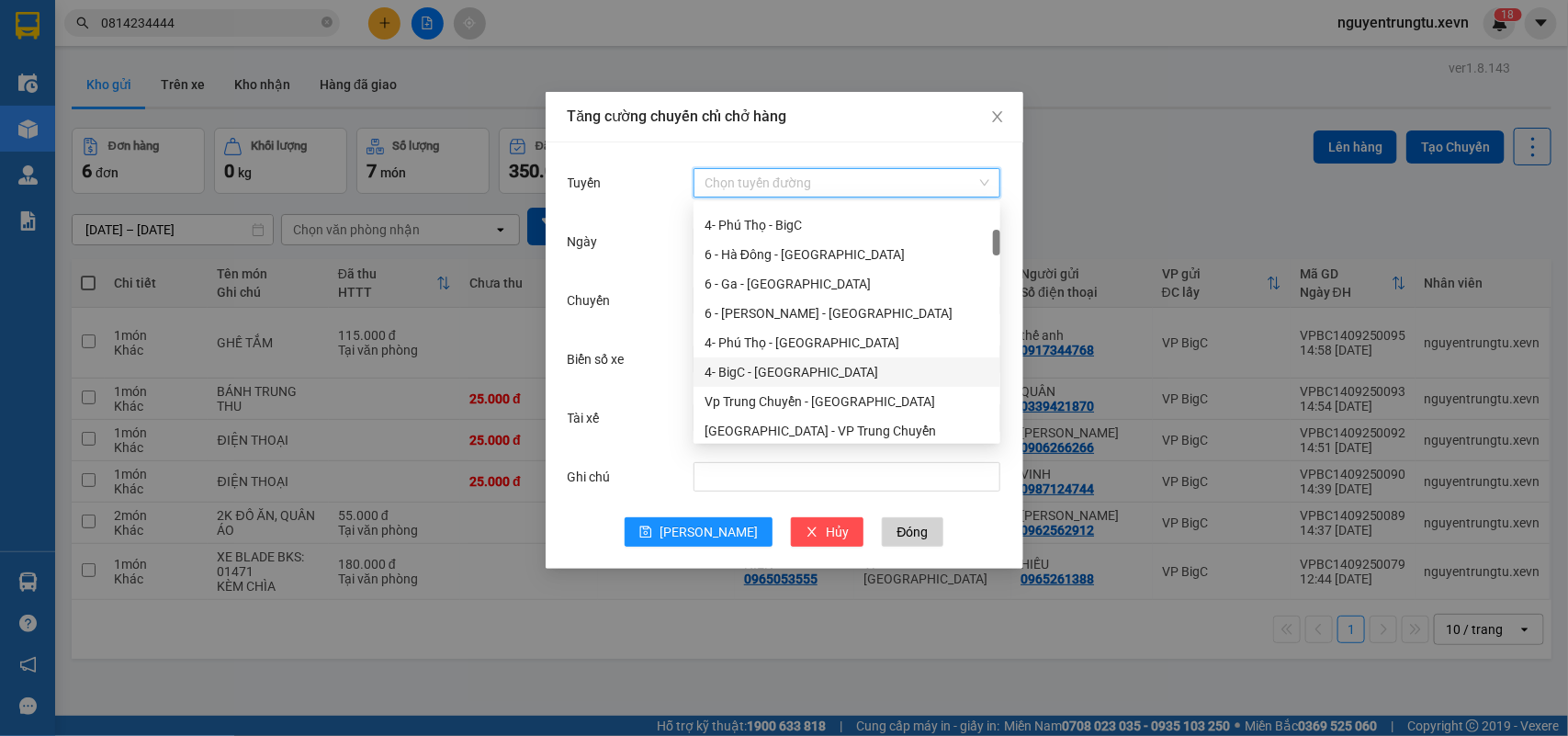
click at [801, 378] on div "4- BigC - [GEOGRAPHIC_DATA]" at bounding box center [847, 371] width 285 height 21
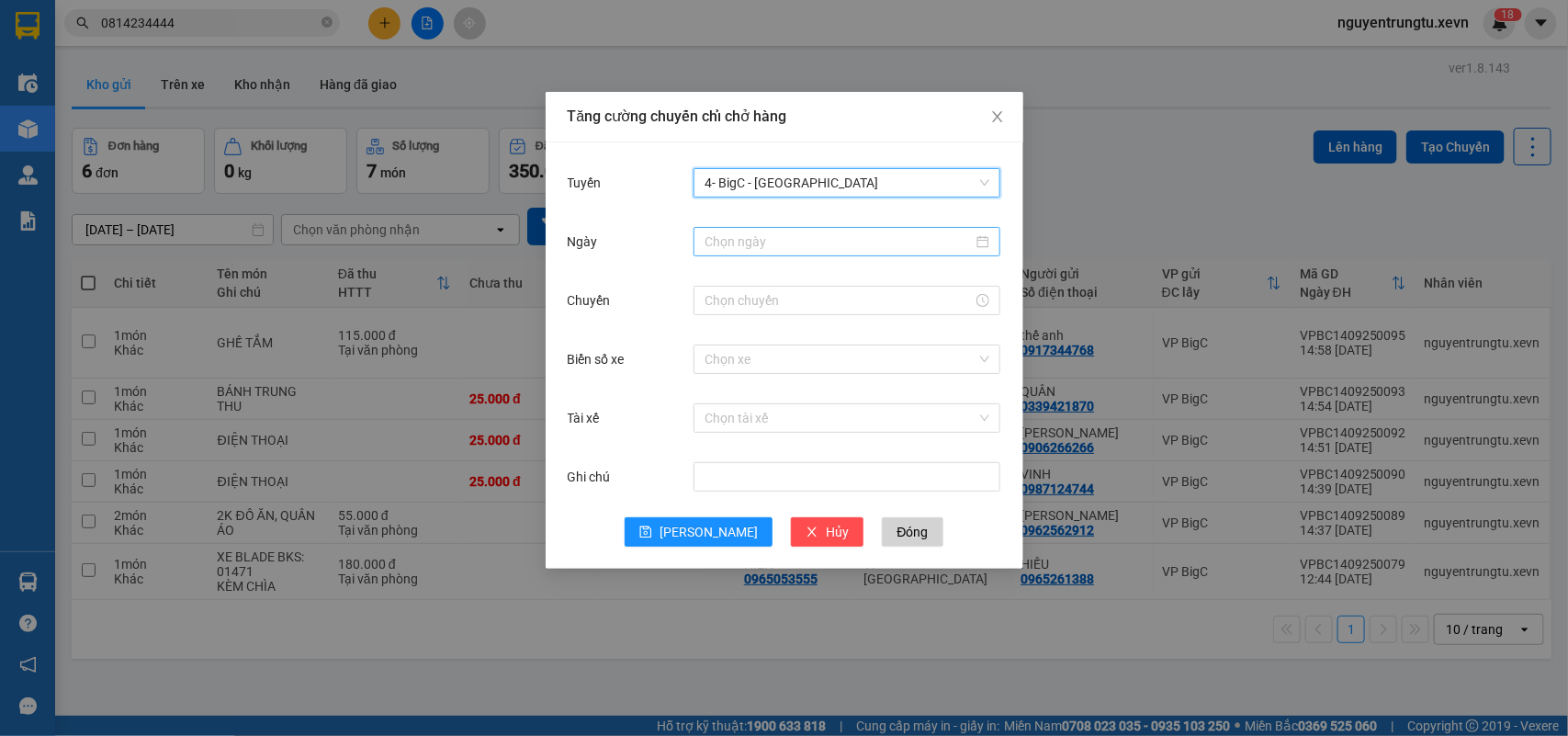
click at [820, 234] on input "Ngày" at bounding box center [839, 241] width 269 height 21
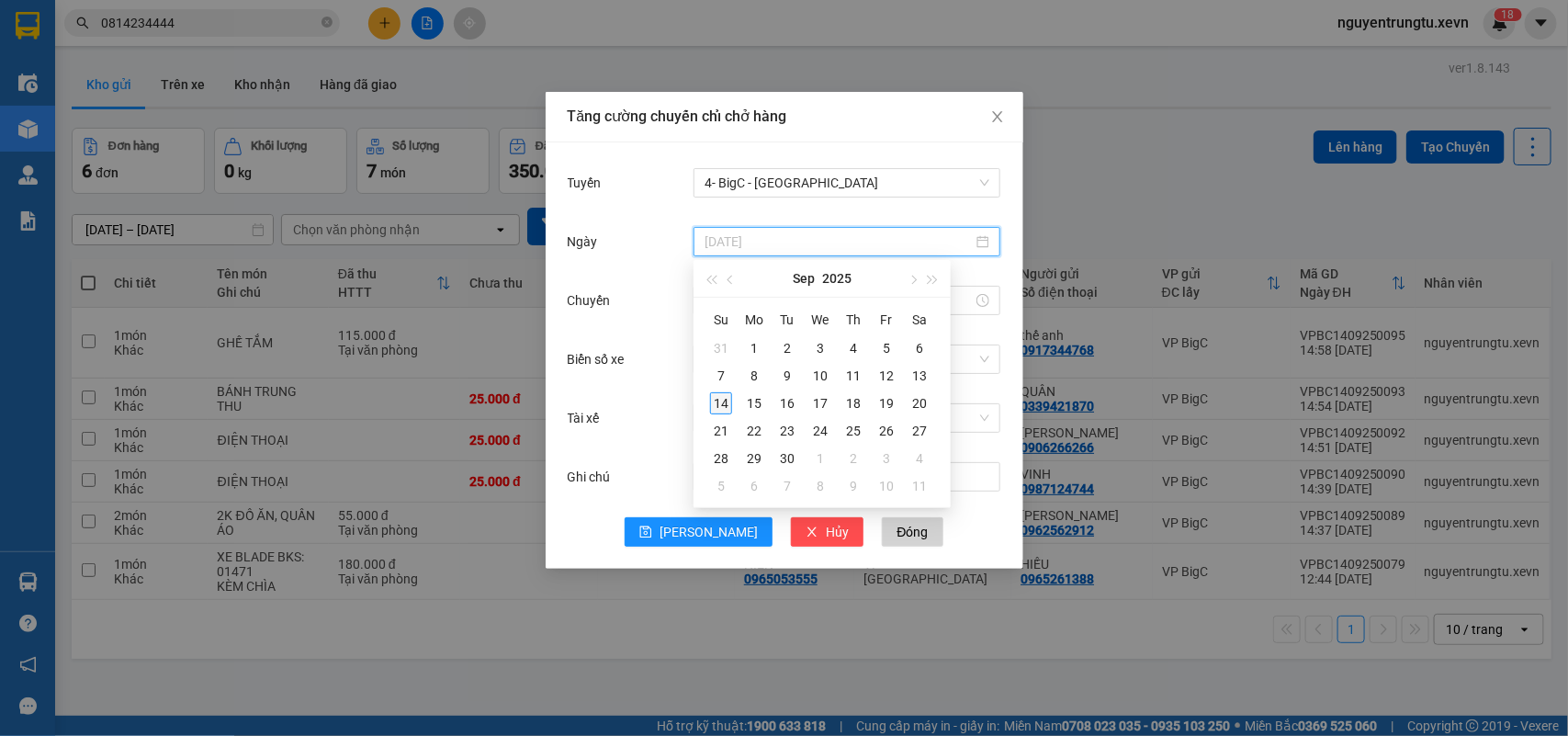
type input "[DATE]"
click at [719, 400] on div "14" at bounding box center [721, 403] width 22 height 22
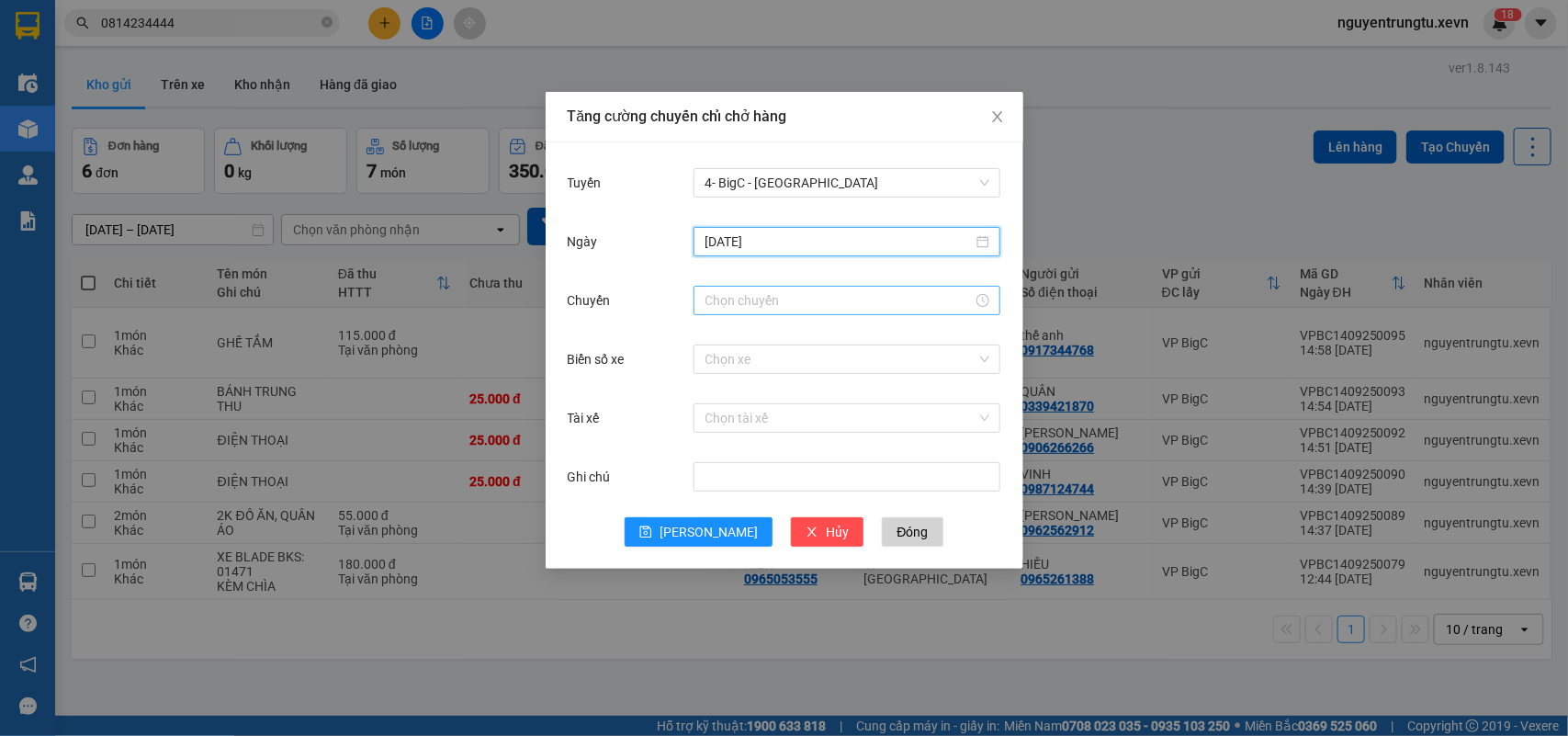
click at [785, 300] on input "Chuyến" at bounding box center [839, 300] width 269 height 21
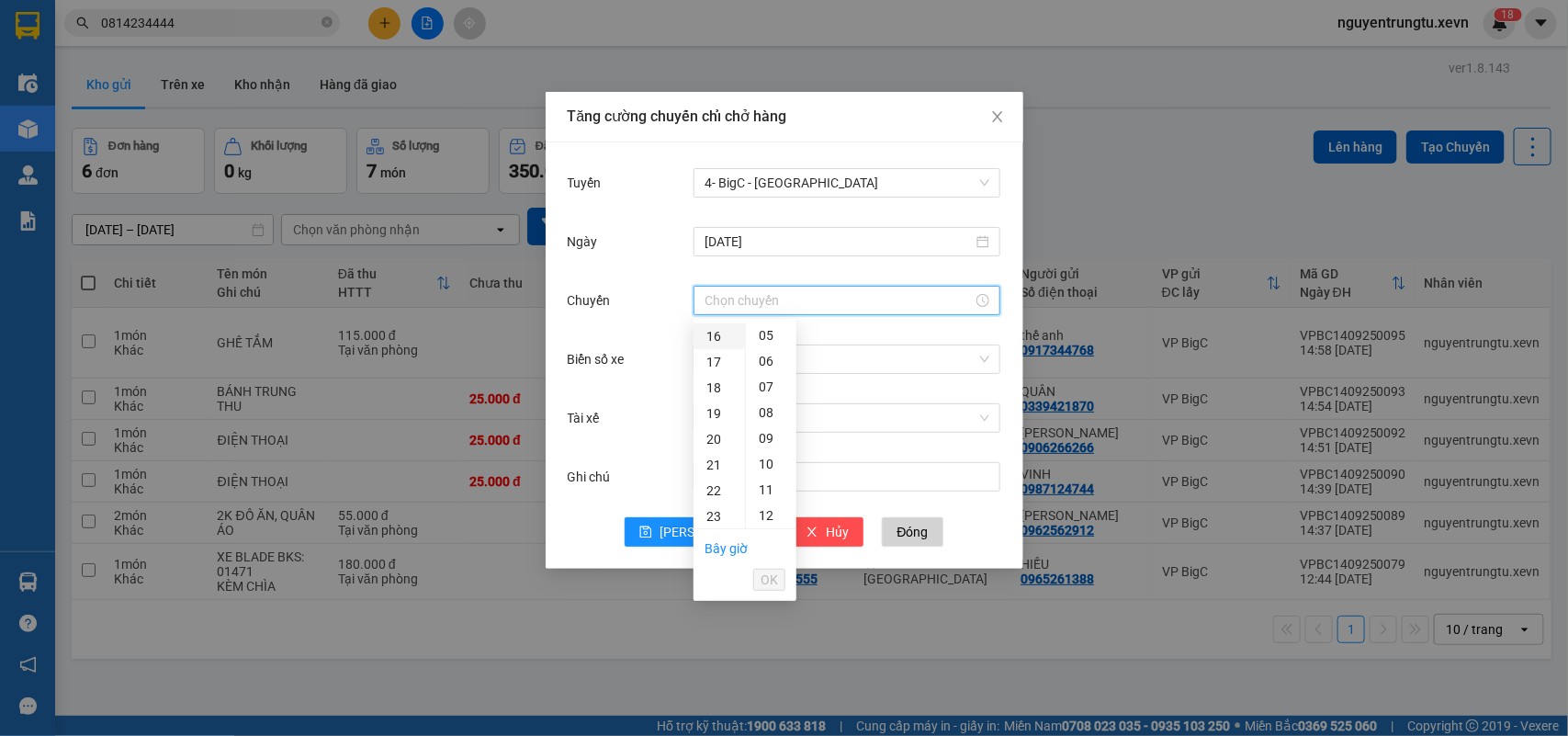
click at [717, 335] on div "16" at bounding box center [719, 336] width 51 height 25
drag, startPoint x: 772, startPoint y: 458, endPoint x: 774, endPoint y: 542, distance: 84.0
click at [770, 460] on div "05" at bounding box center [771, 464] width 51 height 25
type input "16:05"
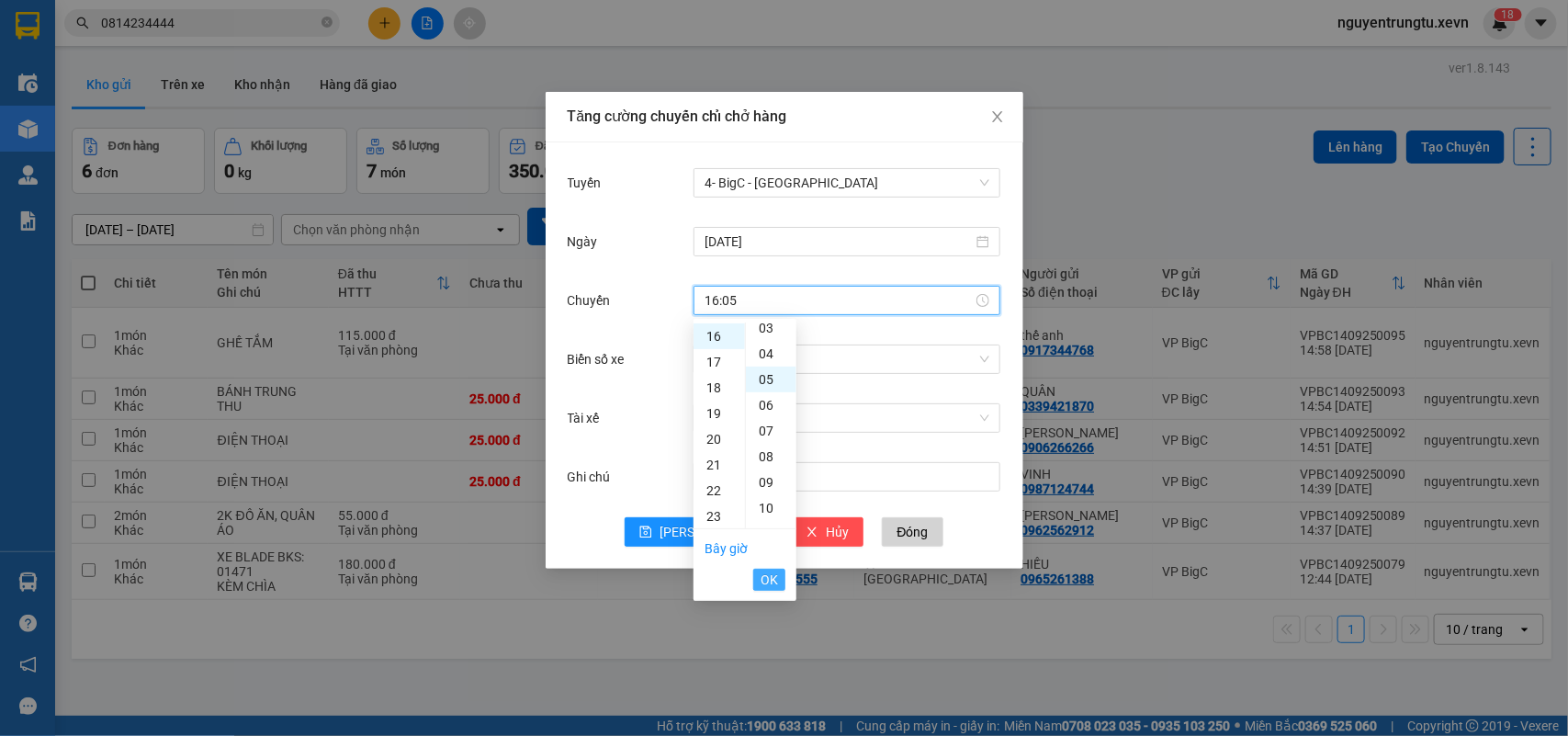
scroll to position [128, 0]
click at [770, 574] on span "OK" at bounding box center [769, 579] width 18 height 21
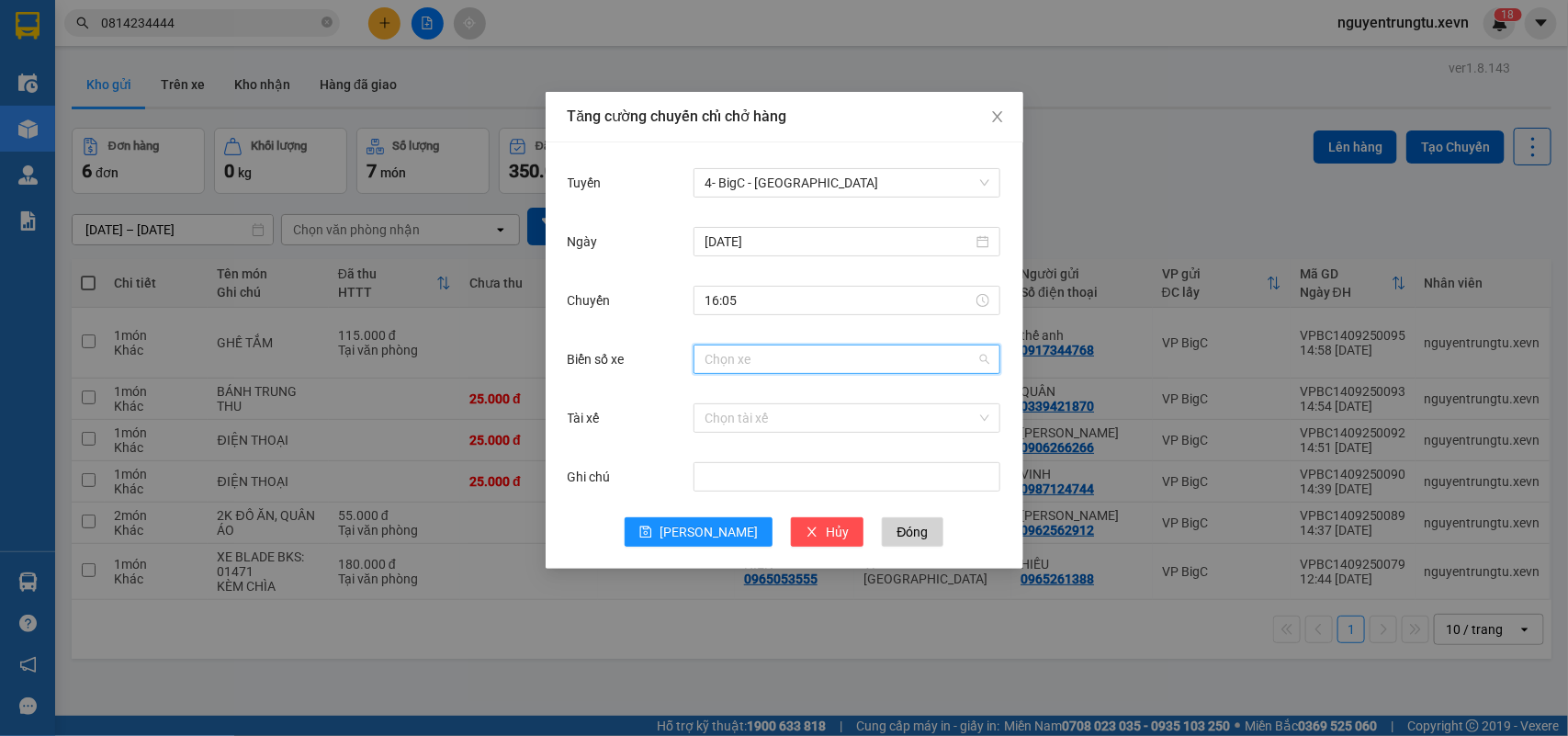
click at [863, 355] on input "Biển số xe" at bounding box center [840, 359] width 271 height 27
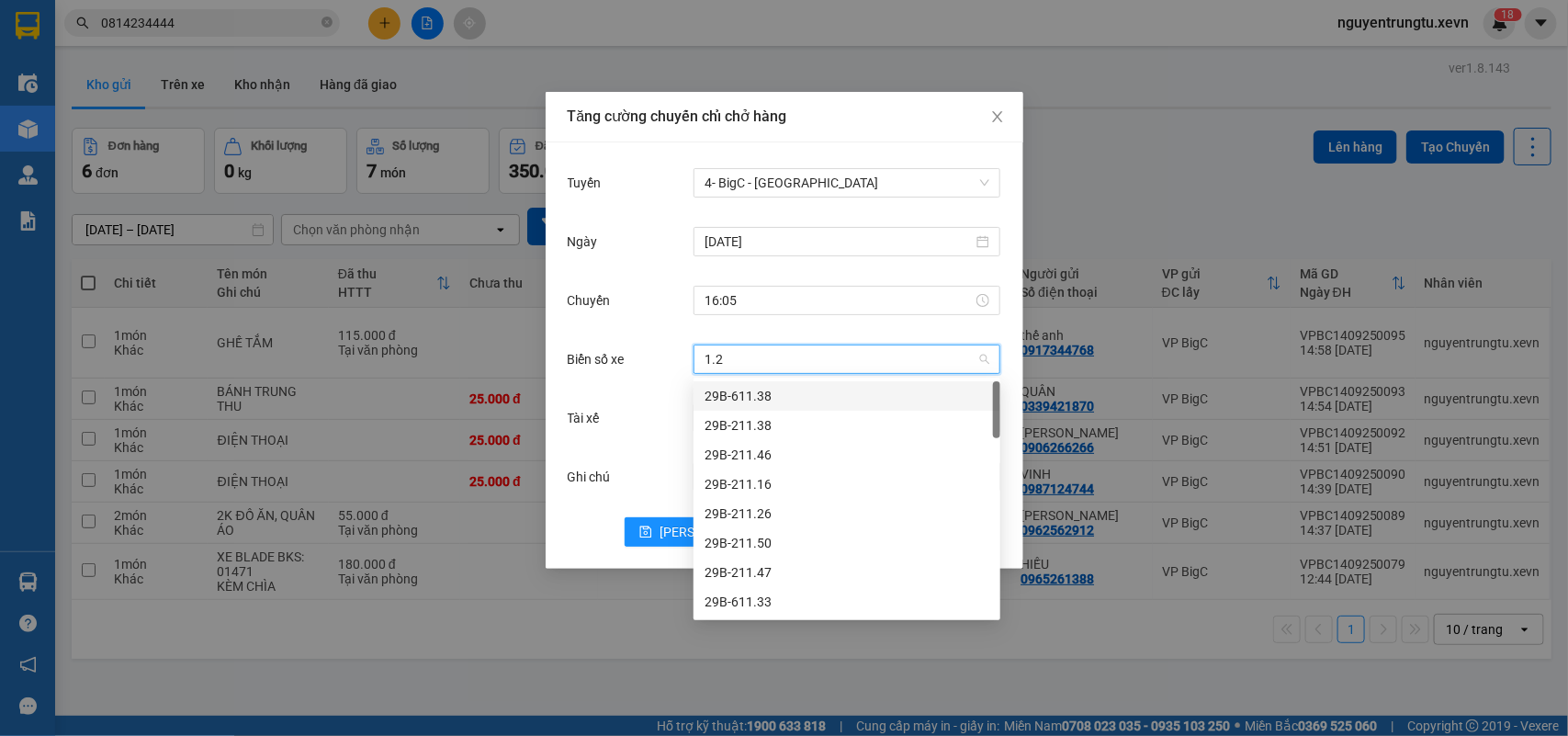
type input "1.25"
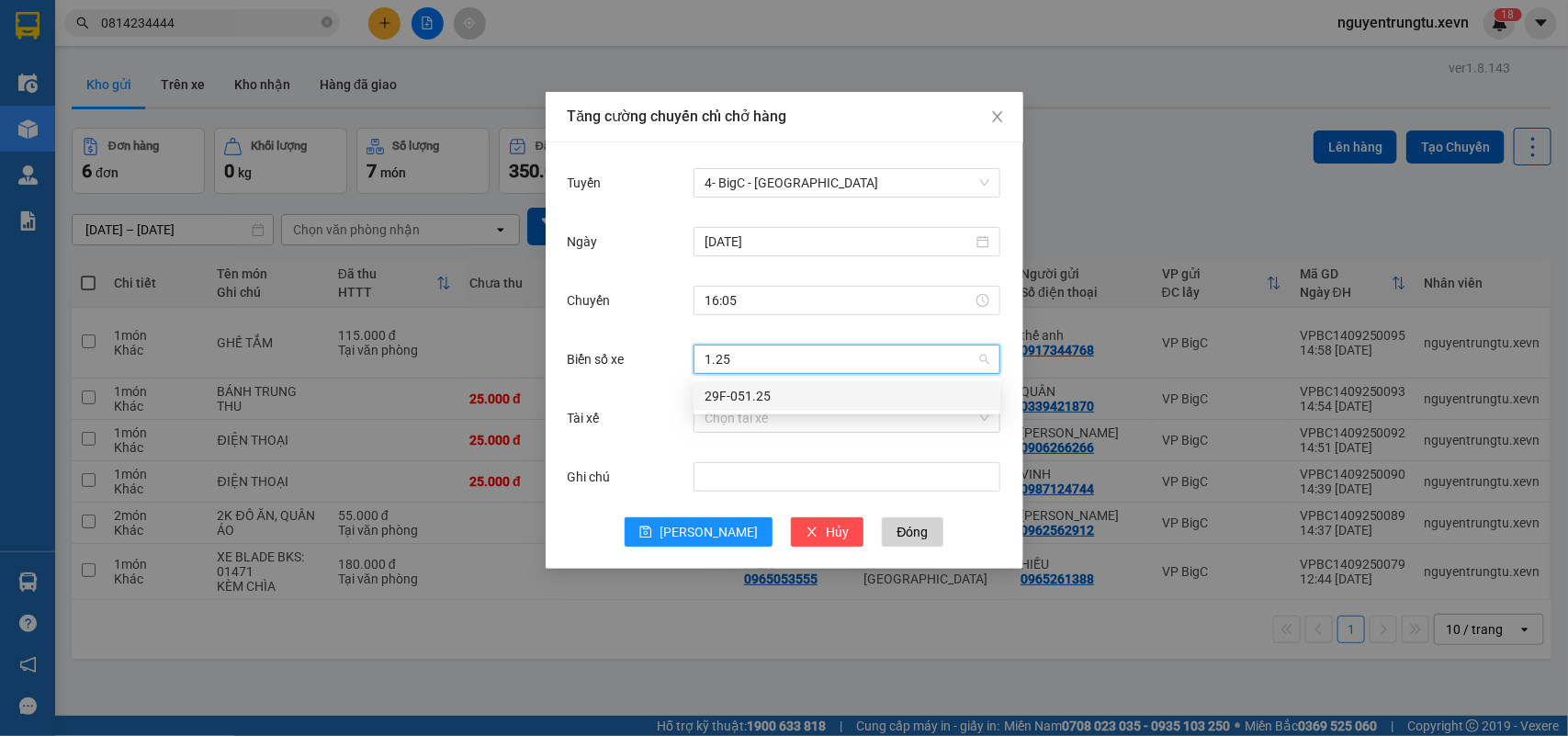
click at [802, 396] on div "29F-051.25" at bounding box center [847, 396] width 285 height 21
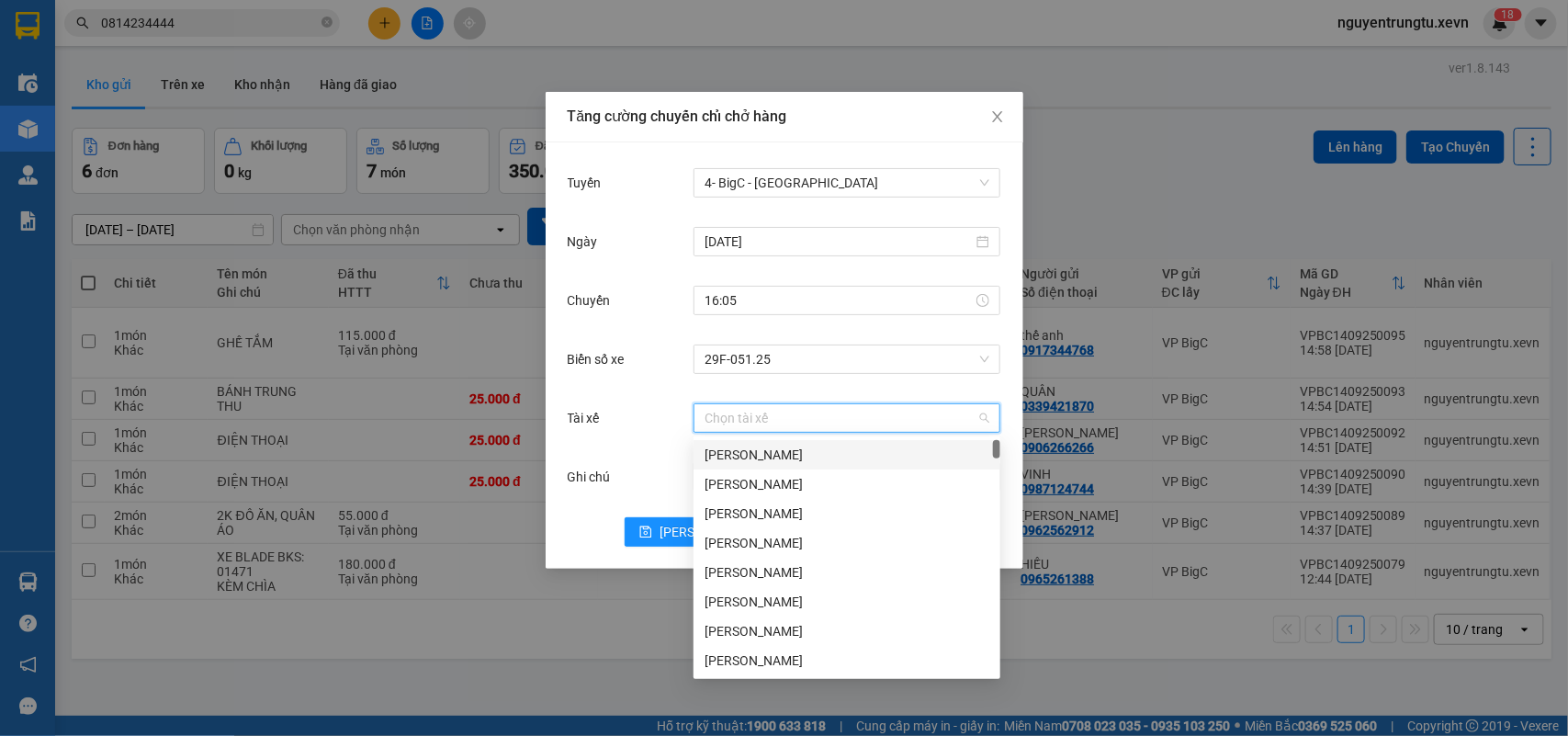
drag, startPoint x: 797, startPoint y: 410, endPoint x: 479, endPoint y: 575, distance: 358.3
click at [790, 416] on input "Tài xế" at bounding box center [840, 417] width 271 height 27
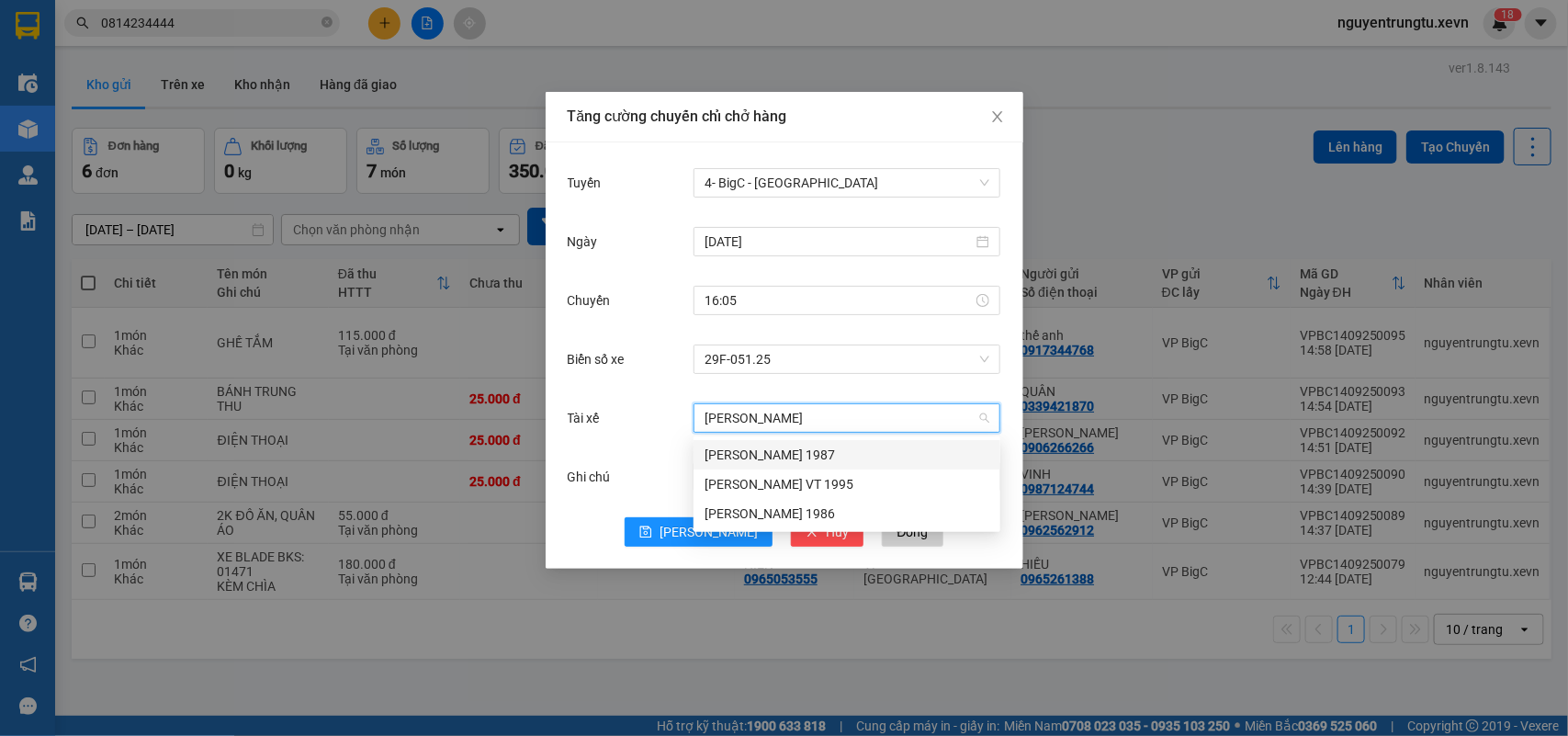
type input "[PERSON_NAME]"
click at [836, 517] on div "[PERSON_NAME] 1986" at bounding box center [847, 514] width 285 height 21
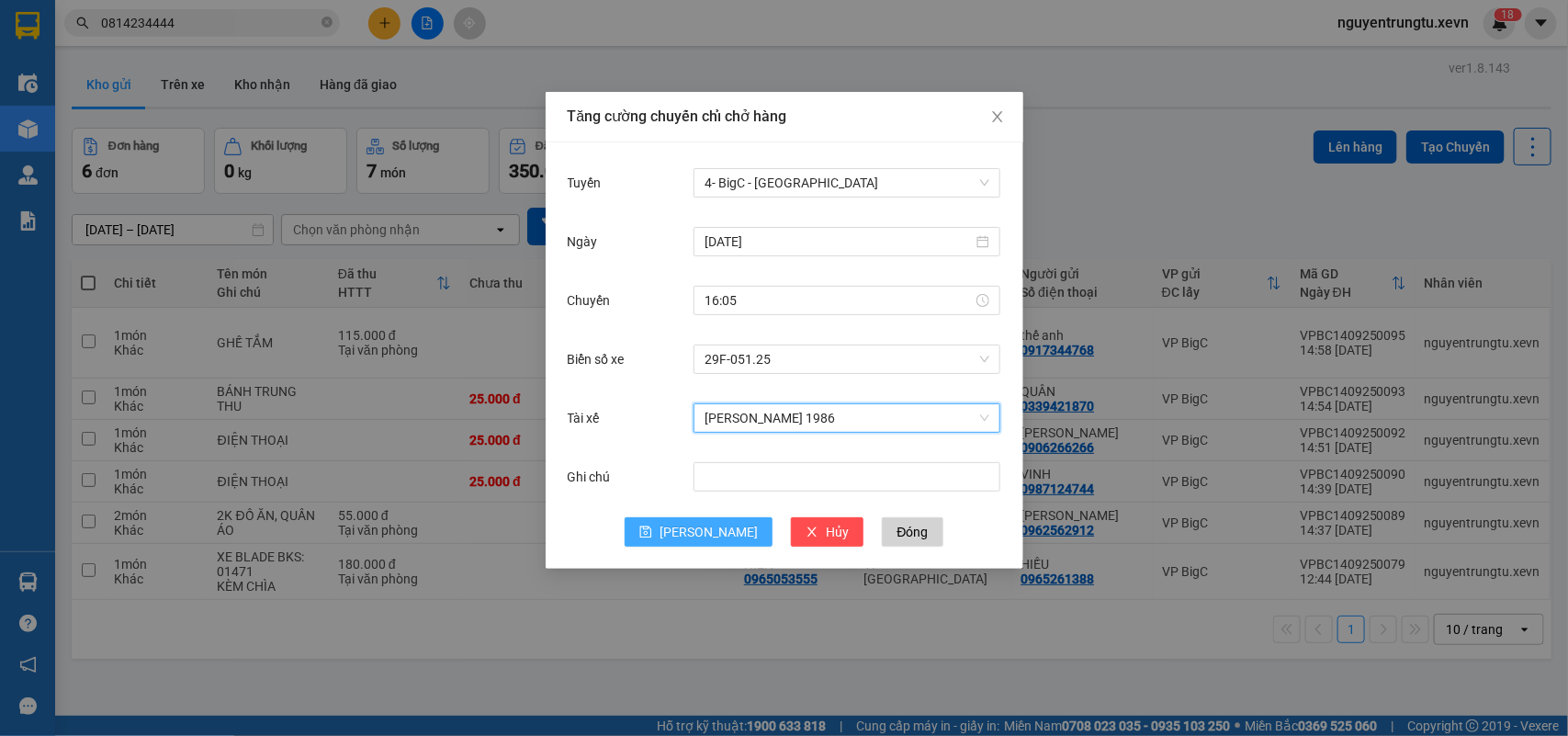
click at [713, 525] on span "[PERSON_NAME]" at bounding box center [709, 531] width 98 height 21
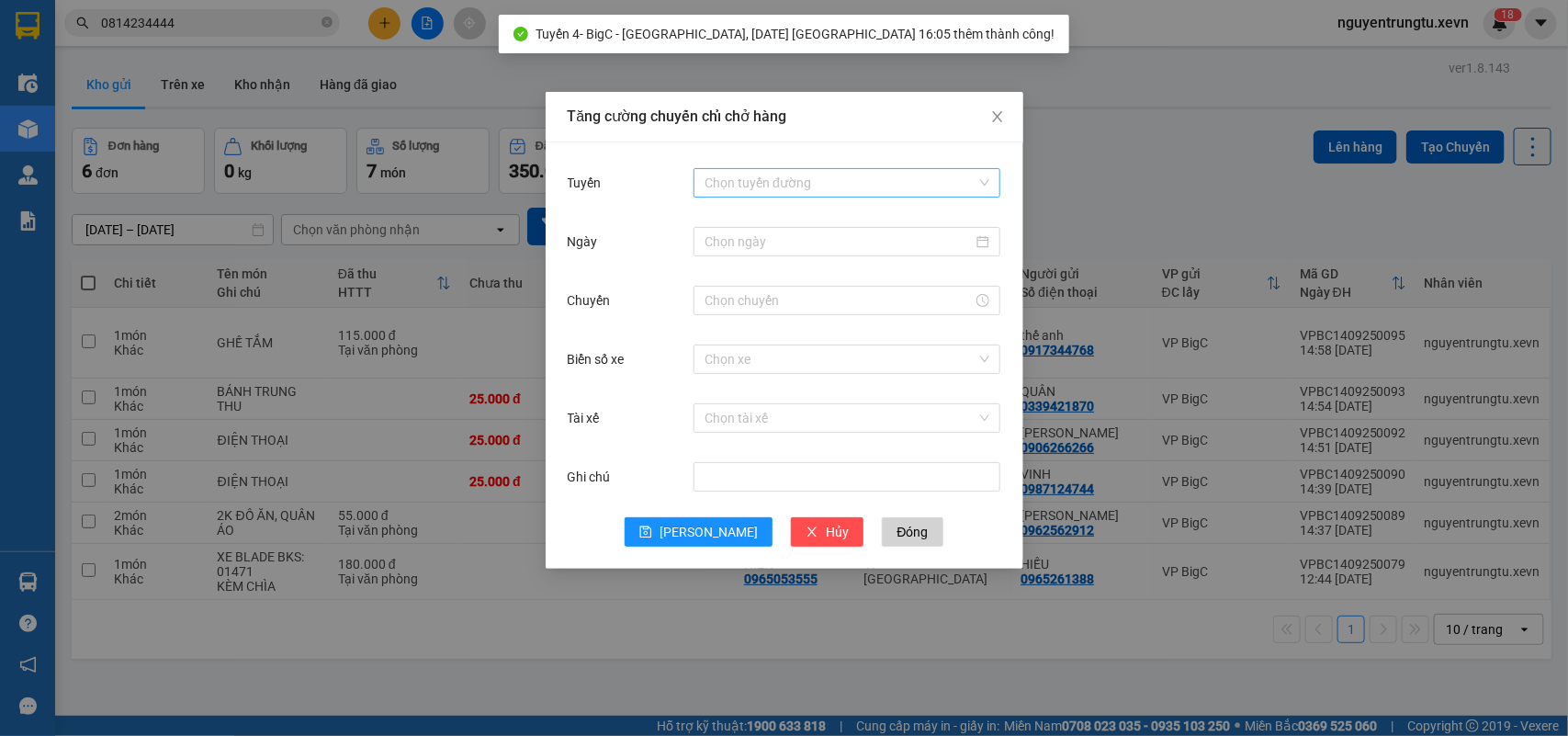
click at [823, 182] on input "Tuyến" at bounding box center [840, 182] width 271 height 27
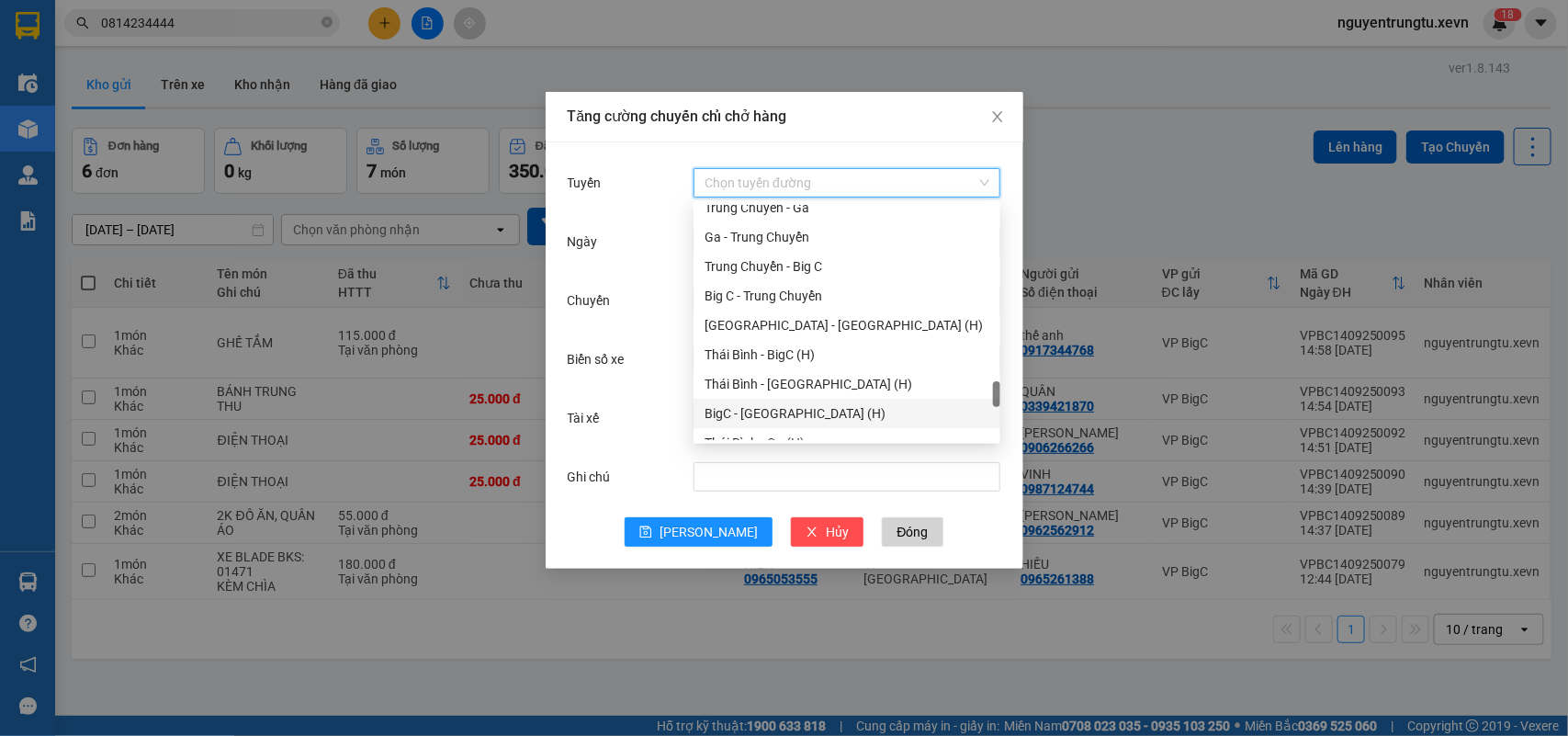
click at [801, 407] on div "BigC - [GEOGRAPHIC_DATA] (H)" at bounding box center [847, 414] width 285 height 21
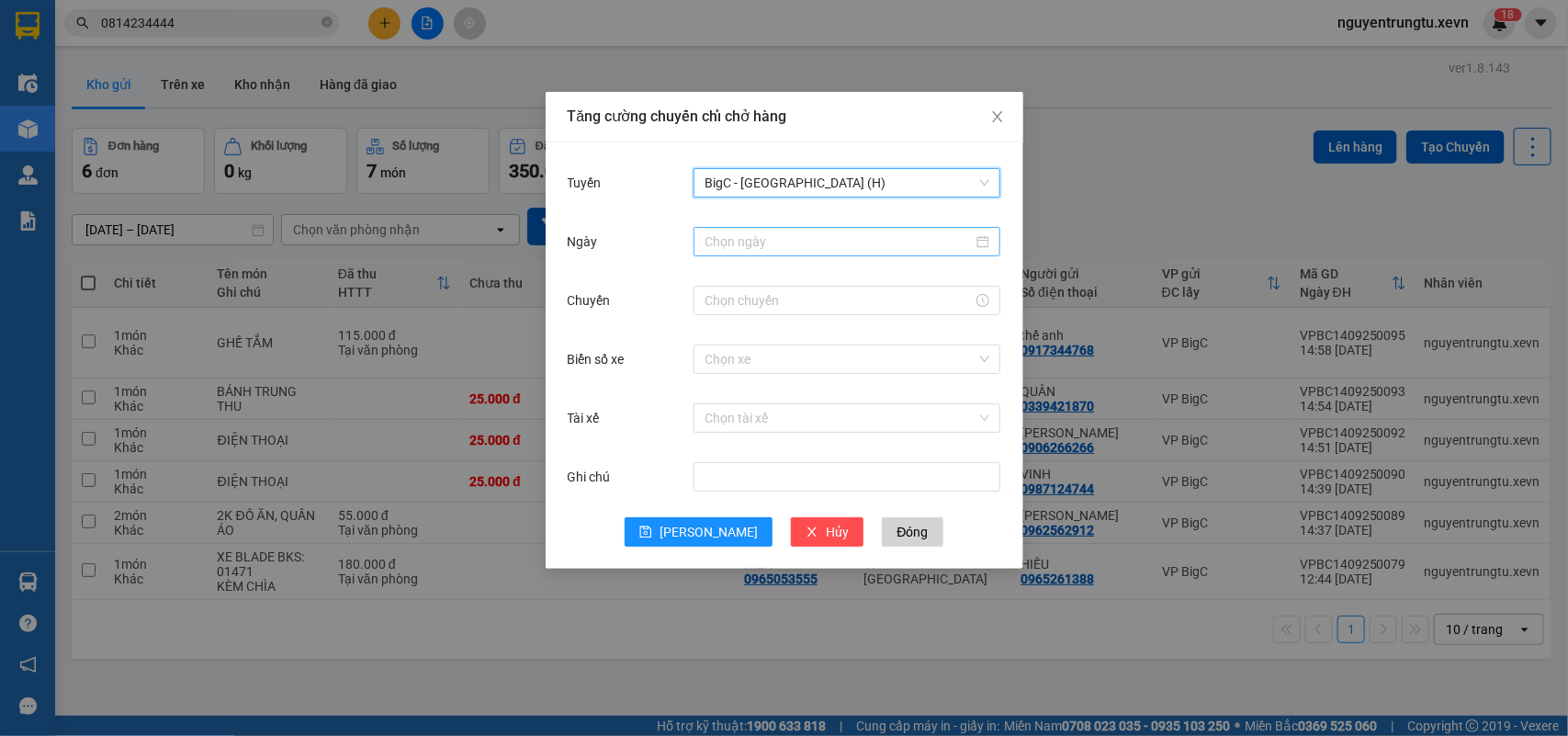
click at [848, 251] on input "Ngày" at bounding box center [839, 241] width 269 height 21
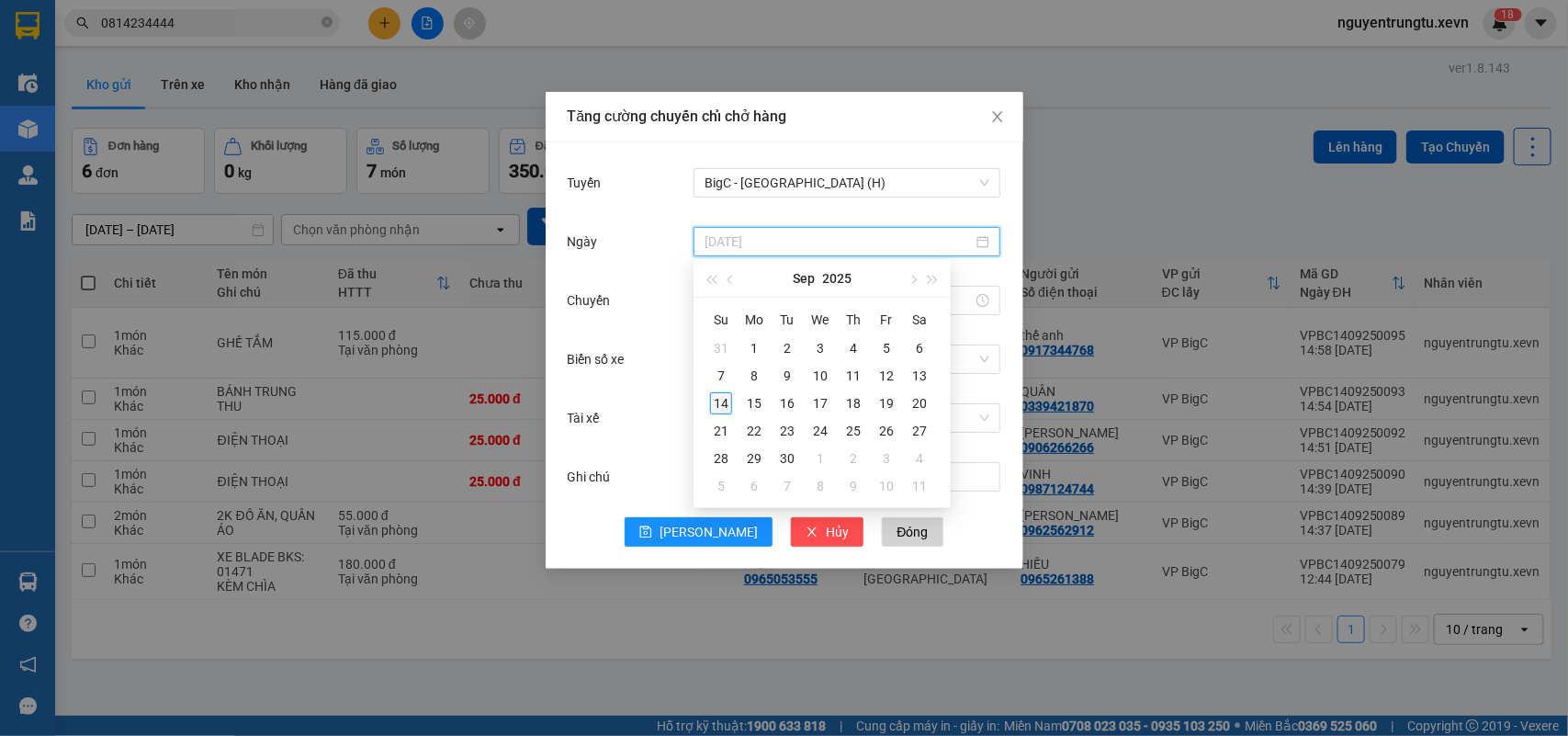
type input "[DATE]"
click at [726, 405] on div "14" at bounding box center [721, 403] width 22 height 22
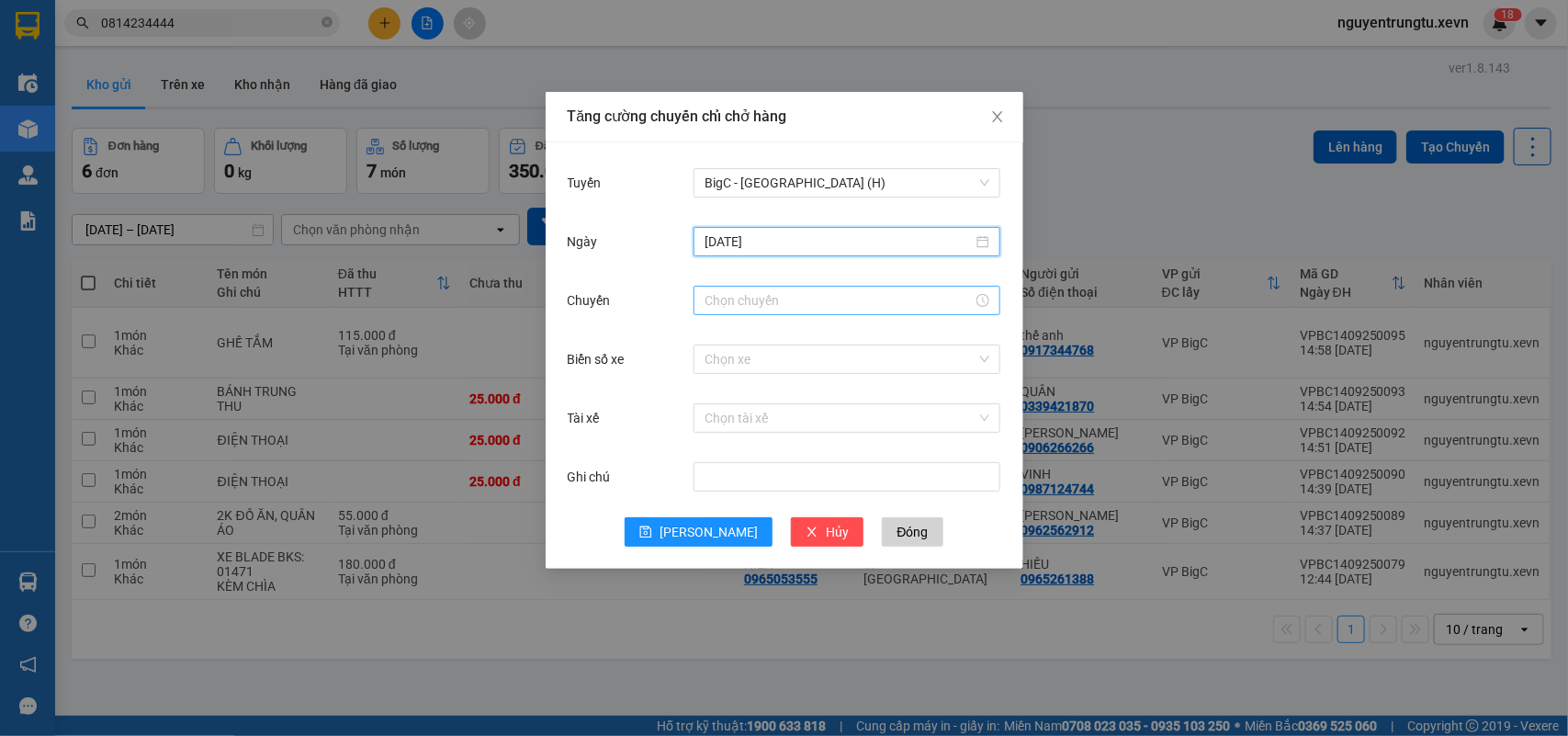
click at [864, 297] on input "Chuyến" at bounding box center [839, 300] width 269 height 21
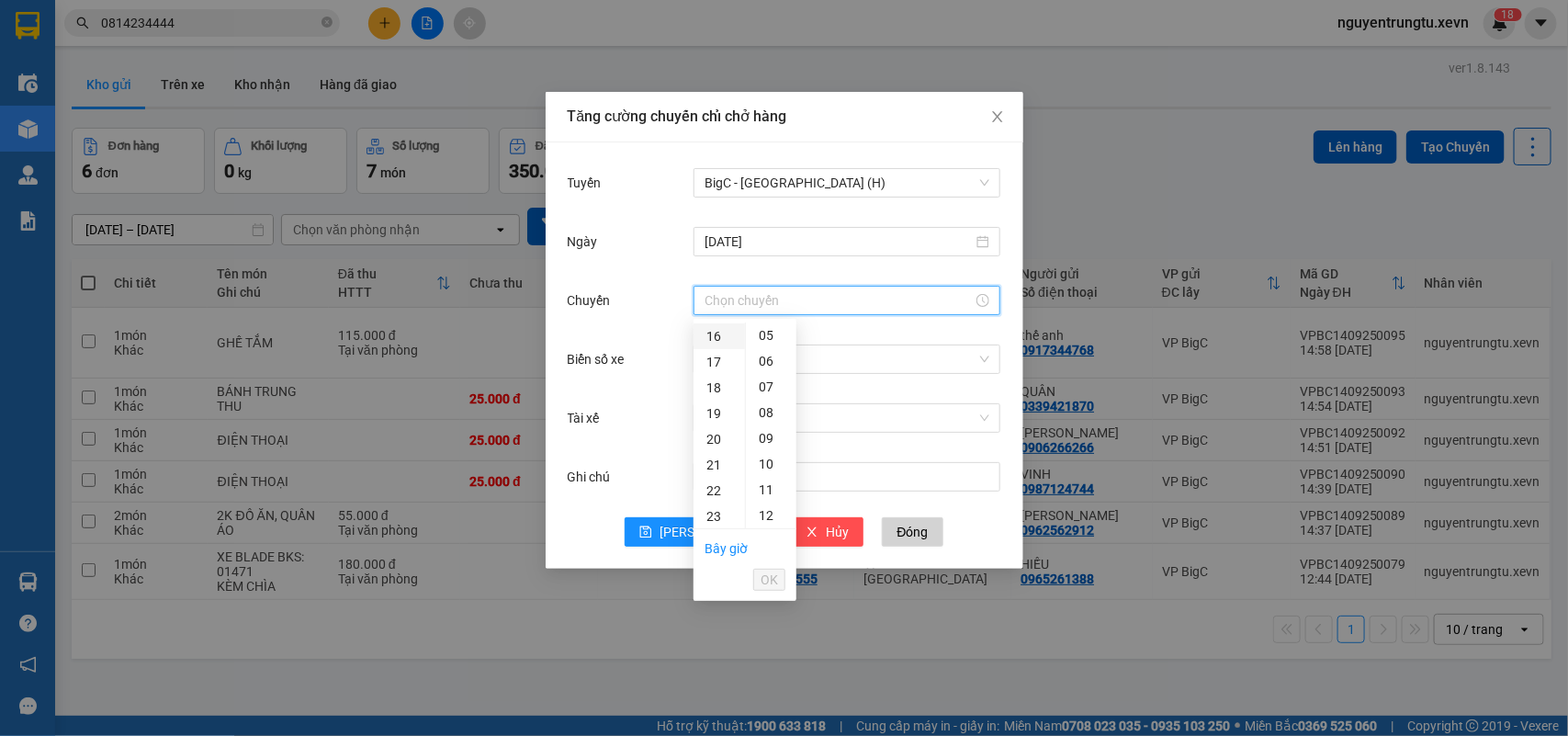
click at [726, 342] on div "16" at bounding box center [719, 336] width 51 height 25
click at [767, 466] on div "05" at bounding box center [771, 464] width 51 height 25
type input "16:05"
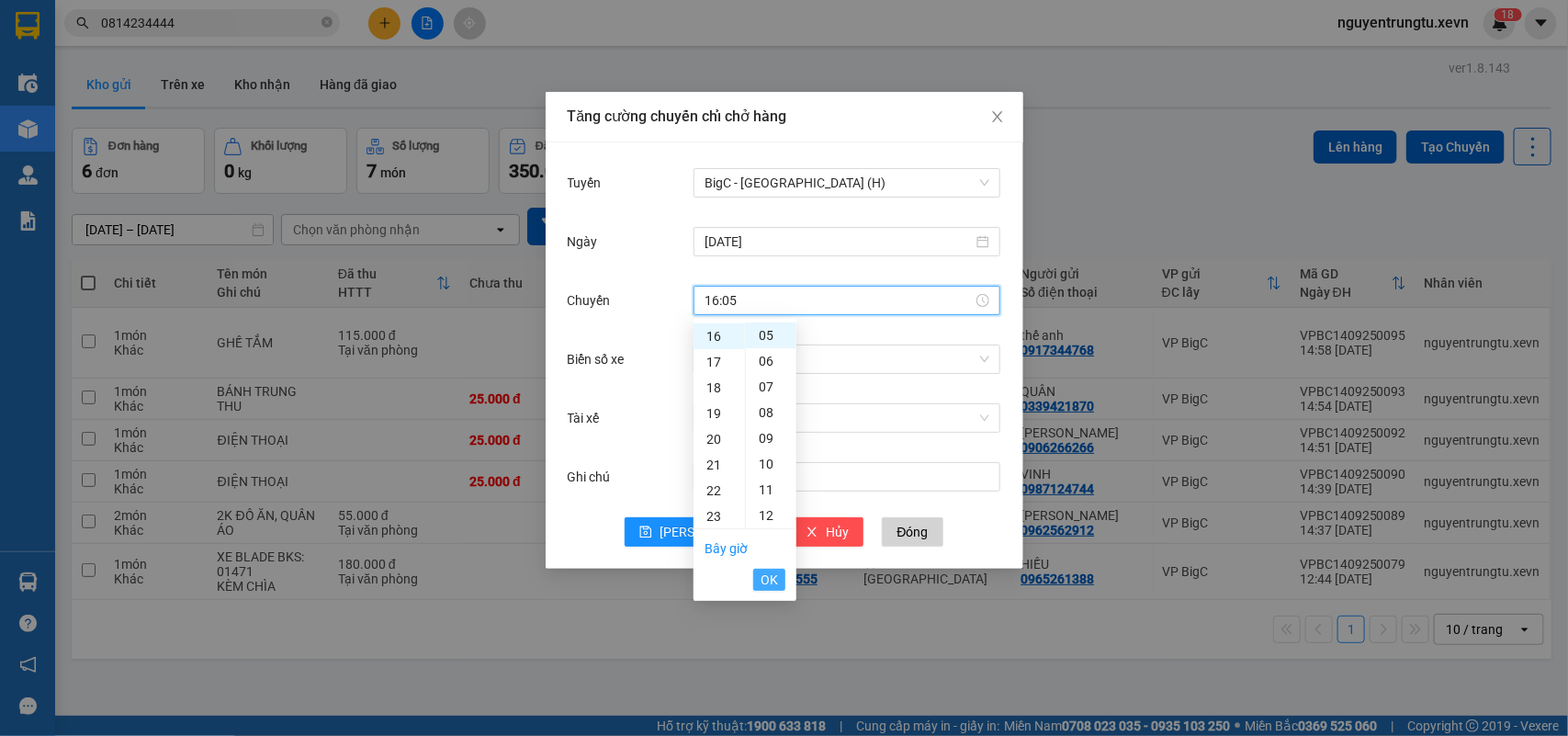
click at [776, 565] on ul "Bây giờ OK" at bounding box center [745, 564] width 103 height 70
click at [773, 575] on span "OK" at bounding box center [769, 579] width 18 height 21
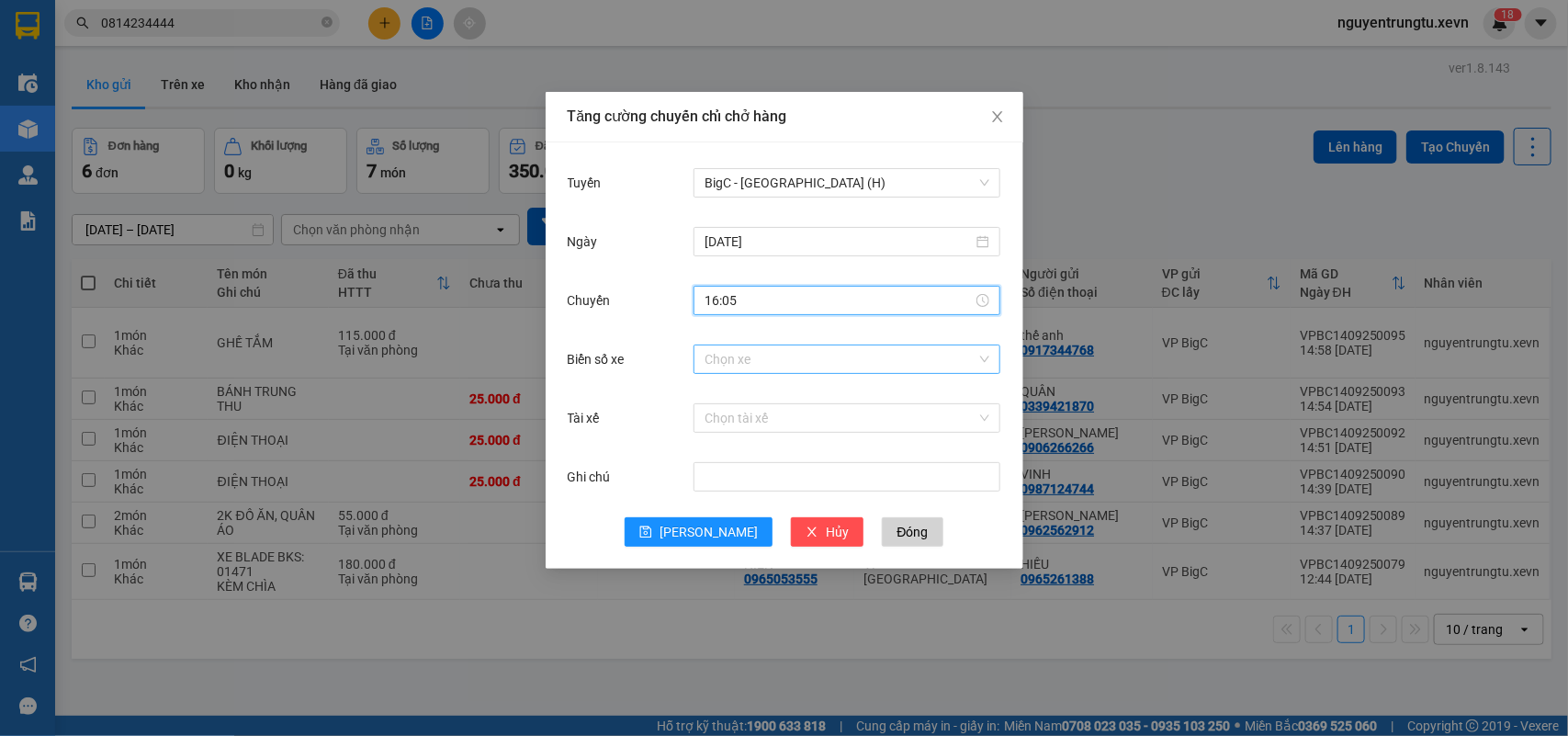
click at [863, 365] on input "Biển số xe" at bounding box center [840, 359] width 271 height 27
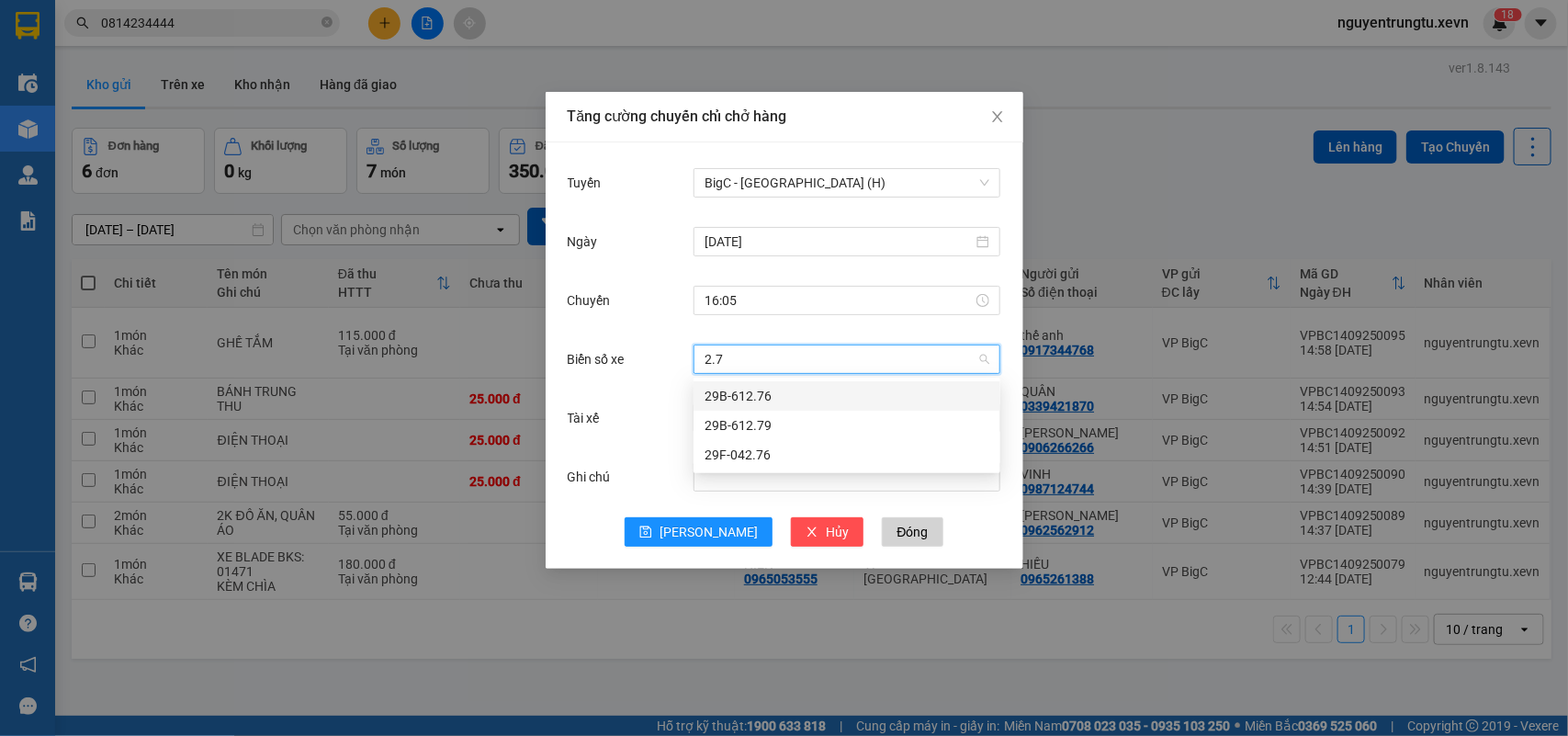
type input "2.76"
click at [790, 429] on div "29F-042.76" at bounding box center [847, 425] width 285 height 21
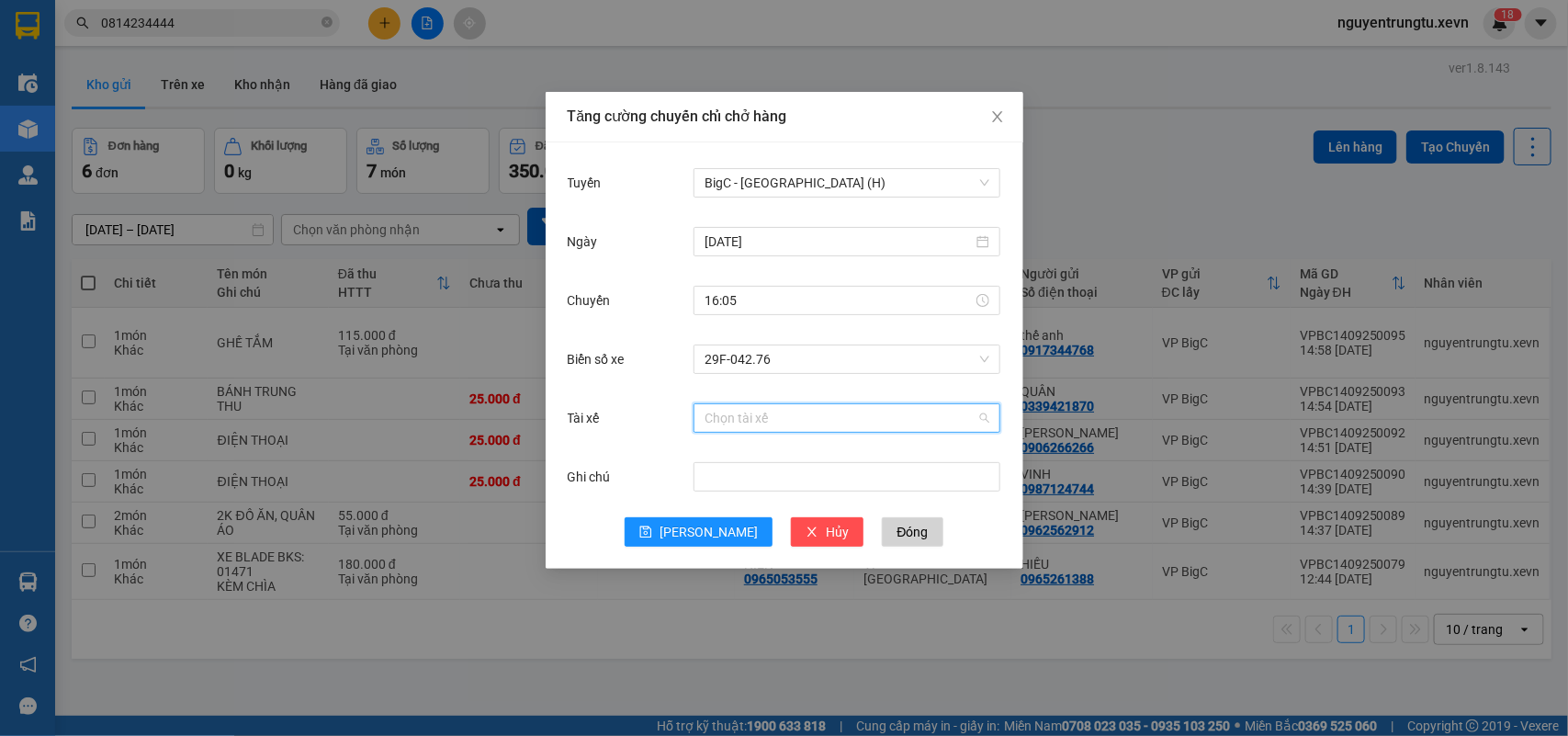
click at [855, 416] on input "Tài xế" at bounding box center [840, 417] width 271 height 27
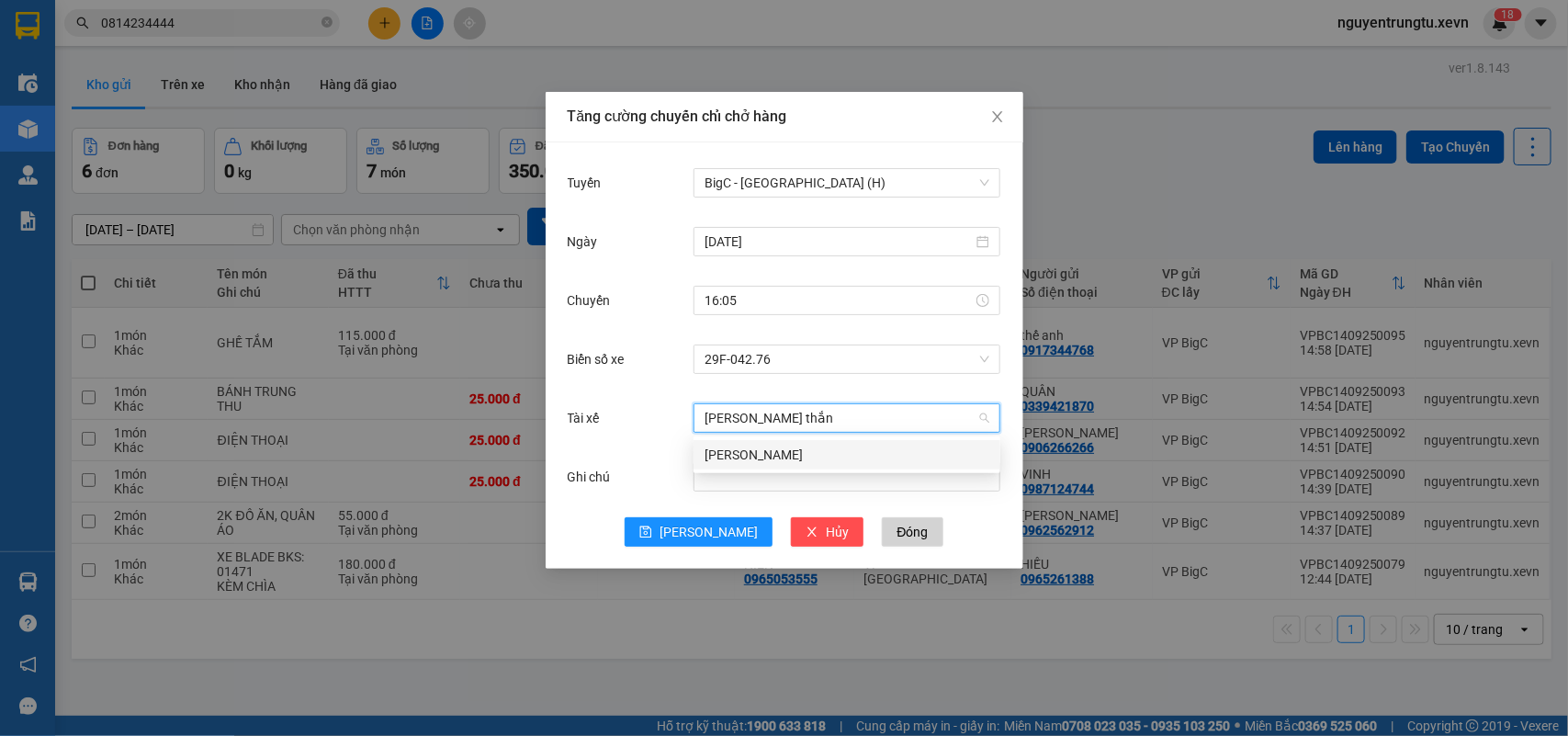
type input "[PERSON_NAME]"
click at [848, 442] on div "[PERSON_NAME]" at bounding box center [847, 455] width 307 height 29
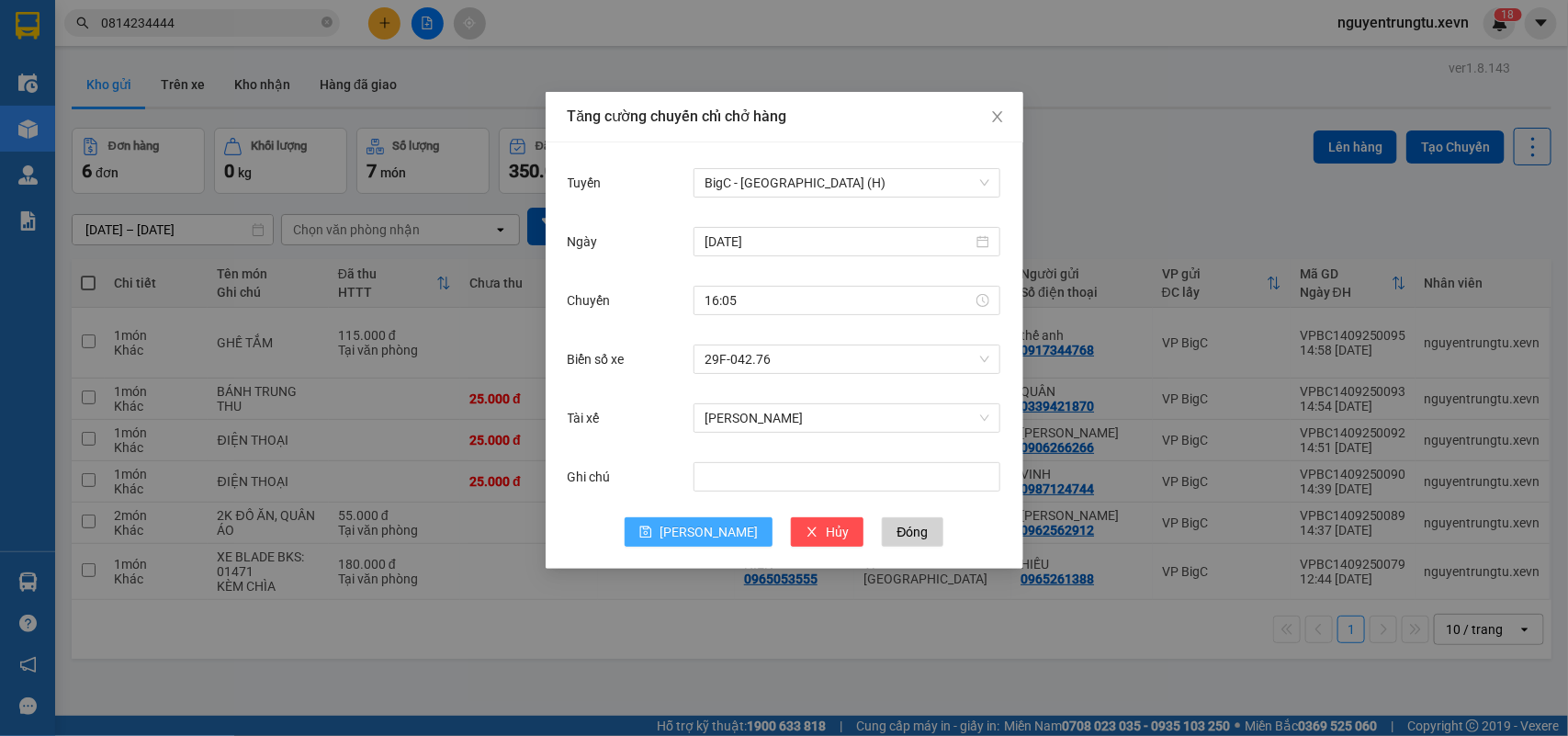
click at [724, 519] on button "[PERSON_NAME]" at bounding box center [698, 532] width 148 height 29
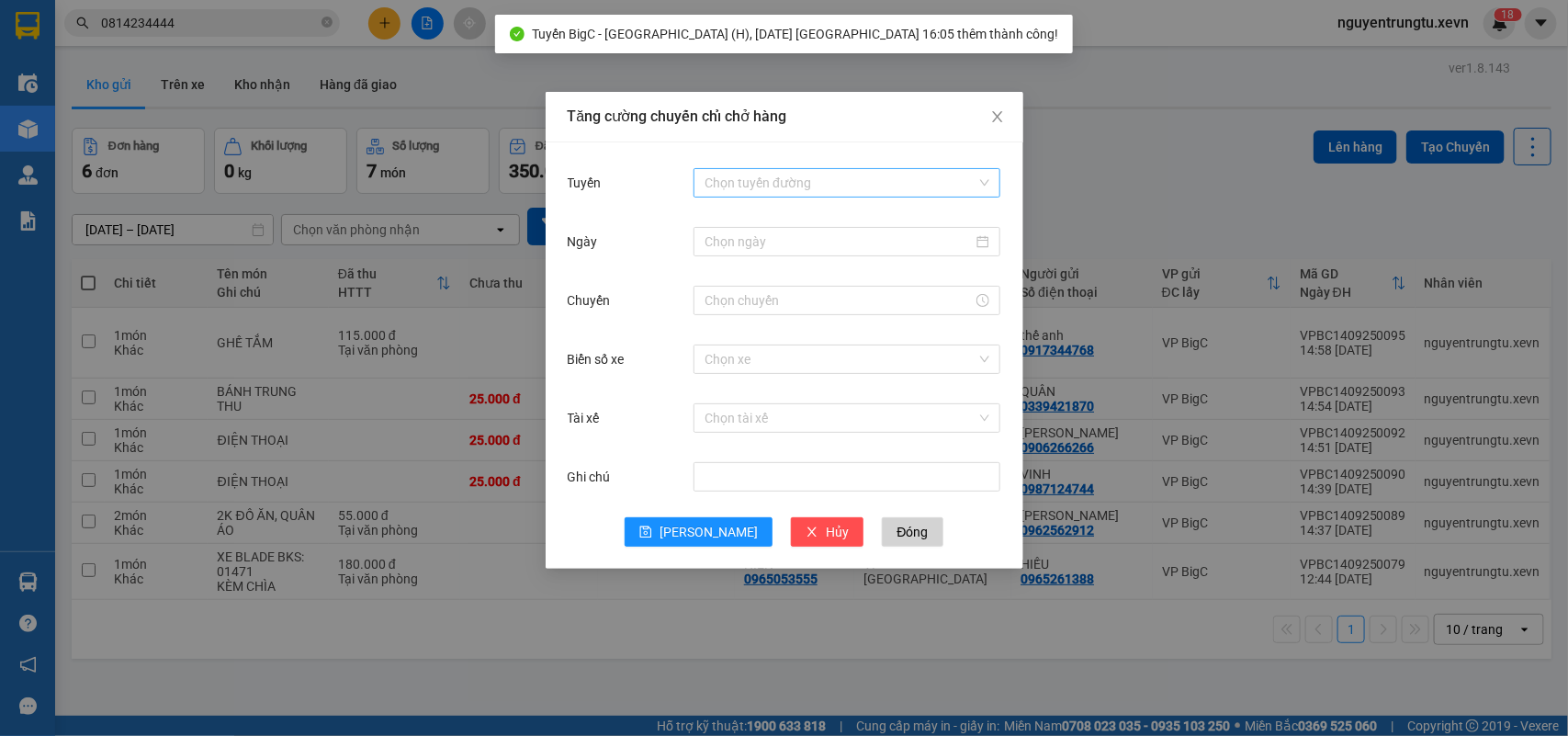
click at [915, 180] on input "Tuyến" at bounding box center [840, 182] width 271 height 27
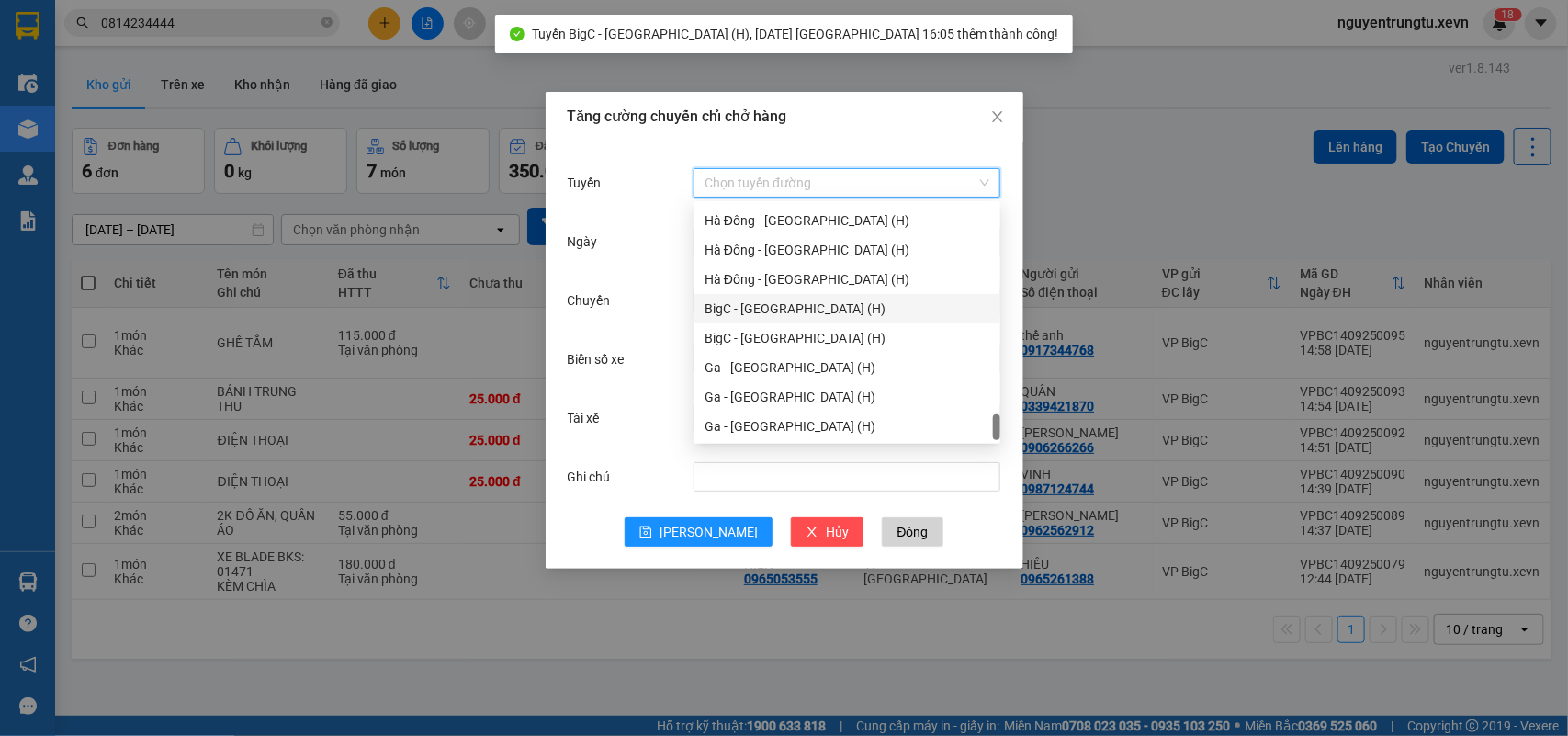
click at [795, 305] on div "BigC - [GEOGRAPHIC_DATA] (H)" at bounding box center [847, 309] width 285 height 21
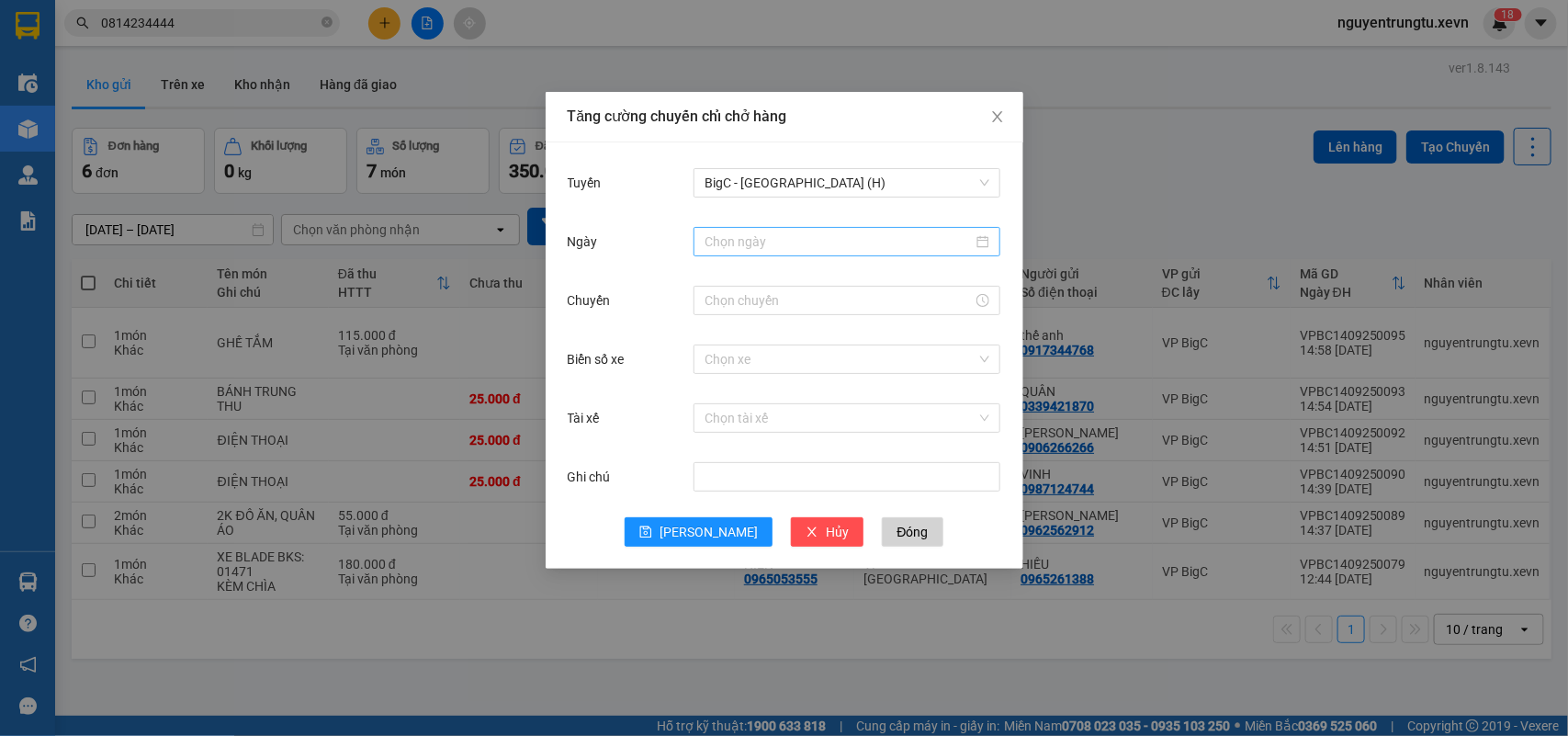
click at [874, 255] on div at bounding box center [847, 242] width 307 height 29
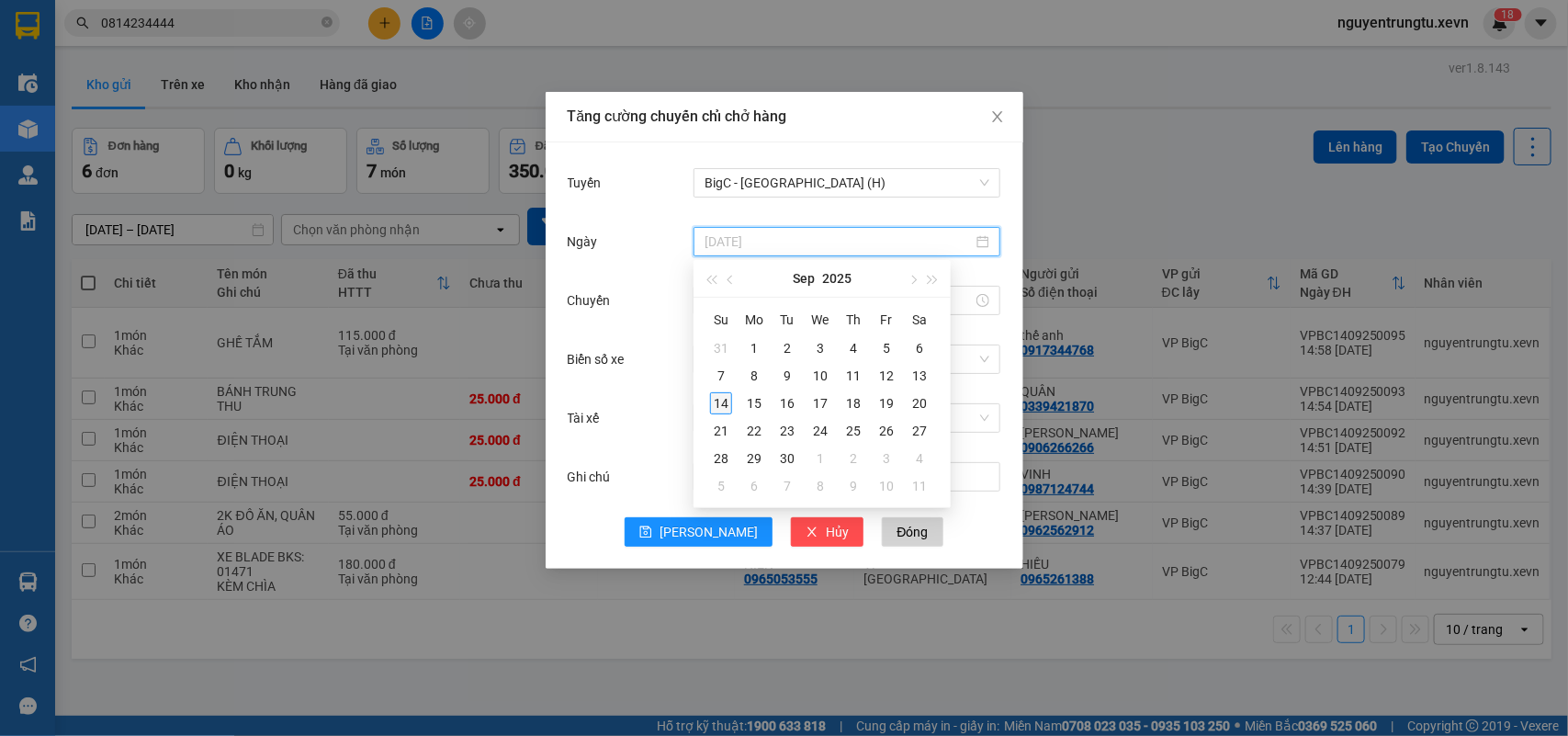
type input "[DATE]"
click at [716, 396] on div "14" at bounding box center [721, 403] width 22 height 22
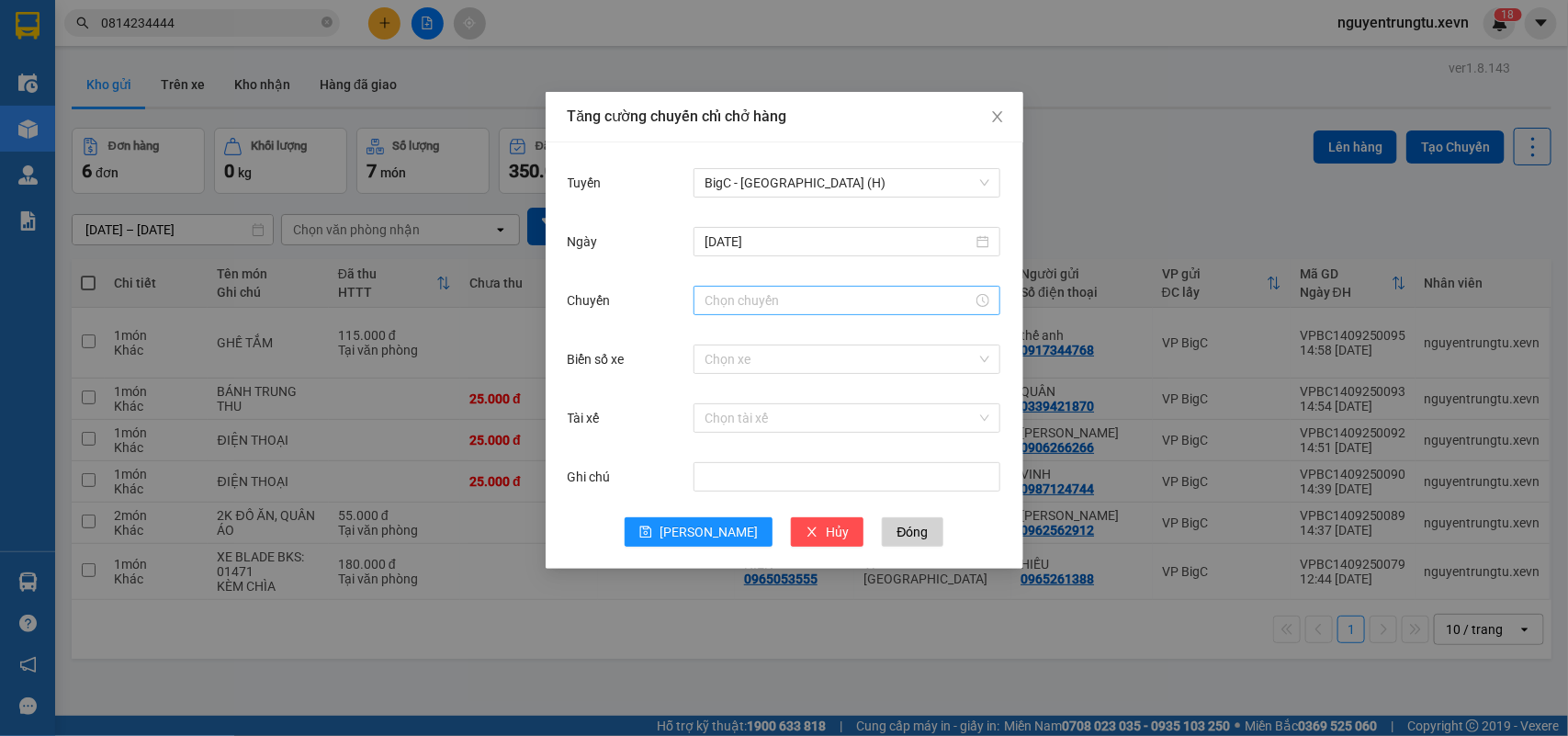
drag, startPoint x: 838, startPoint y: 285, endPoint x: 755, endPoint y: 333, distance: 95.9
click at [837, 283] on div at bounding box center [847, 300] width 307 height 36
click at [760, 301] on input "Chuyến" at bounding box center [839, 300] width 269 height 21
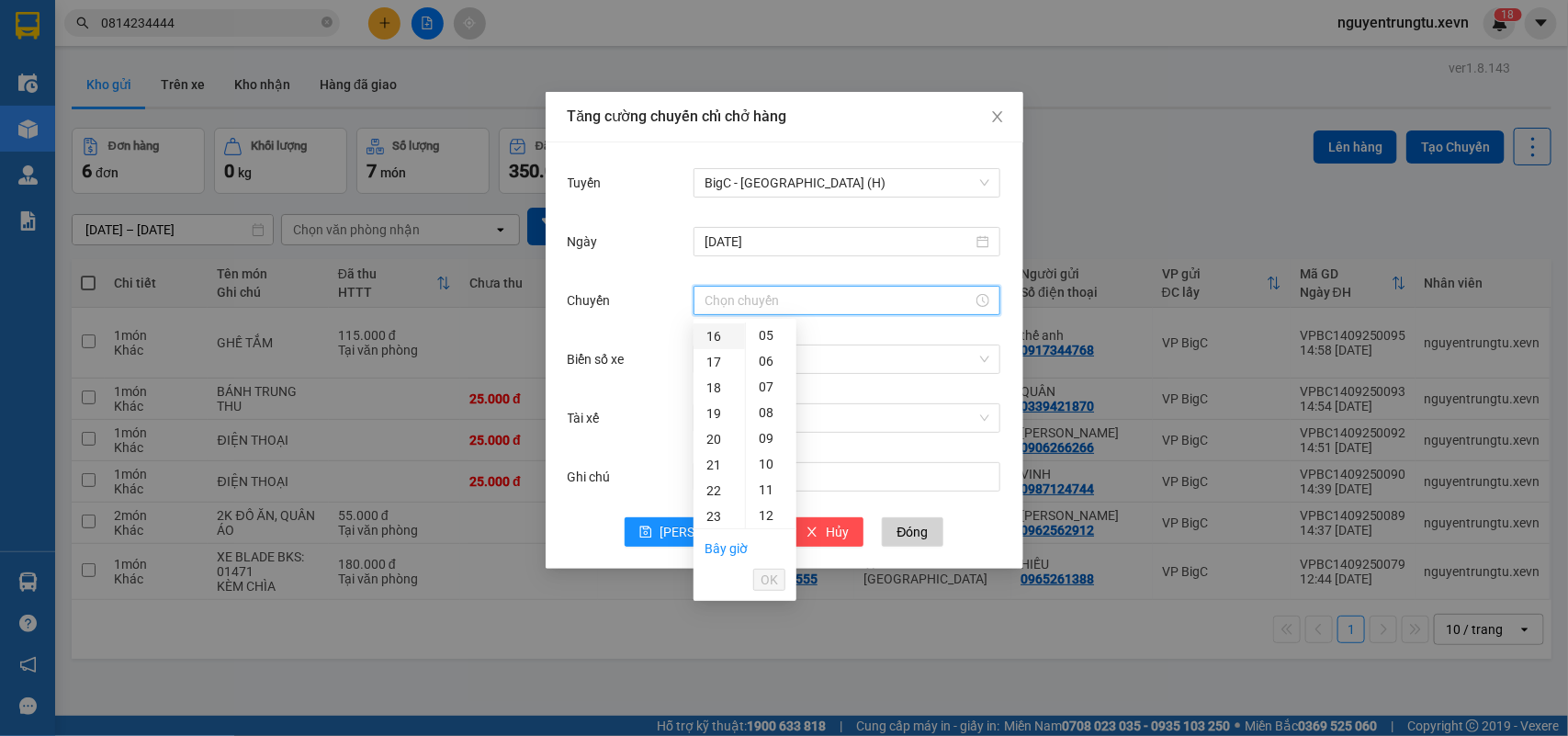
click at [703, 341] on div "16" at bounding box center [719, 336] width 51 height 25
drag, startPoint x: 764, startPoint y: 458, endPoint x: 776, endPoint y: 549, distance: 91.8
click at [763, 462] on div "05" at bounding box center [771, 464] width 51 height 25
type input "16:05"
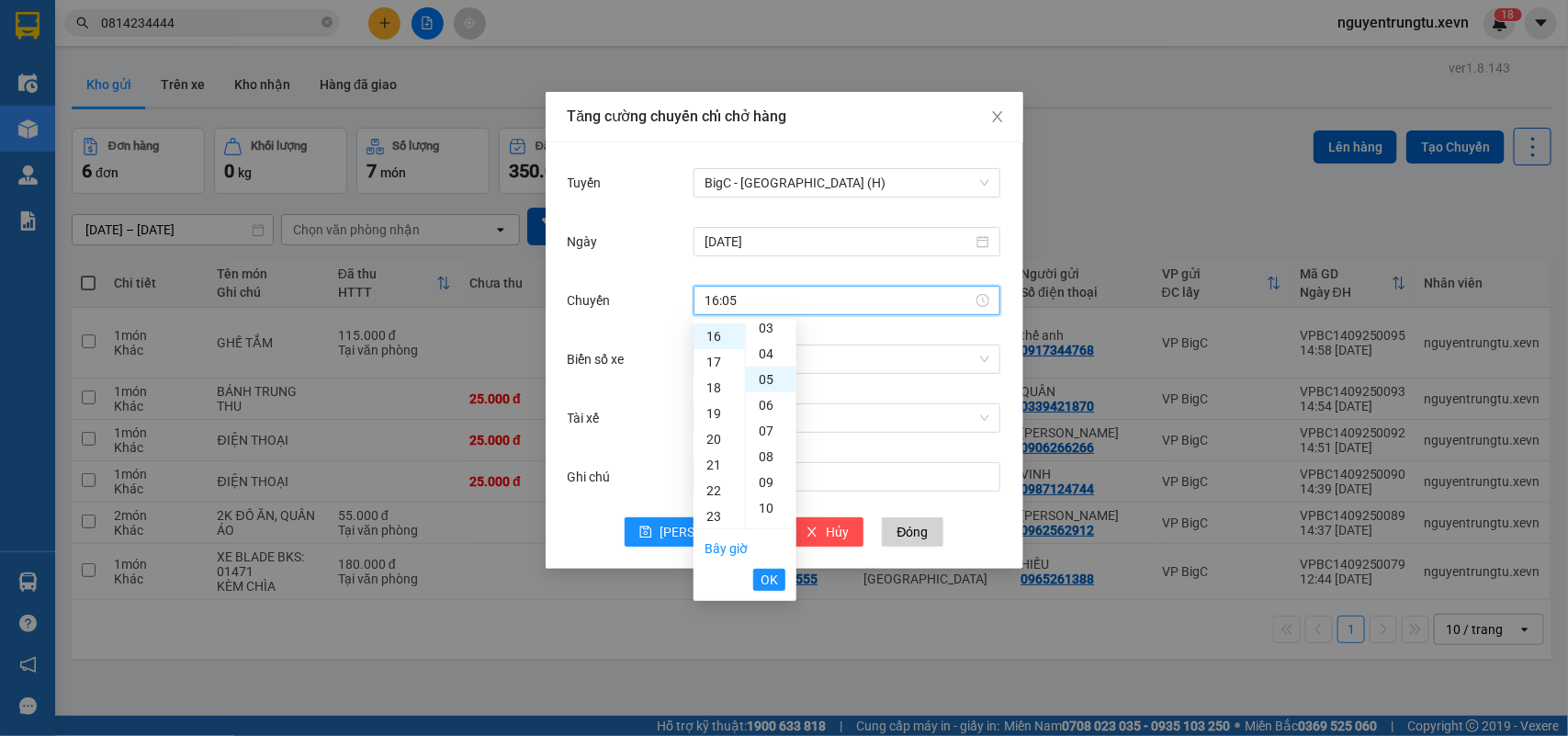
scroll to position [128, 0]
click at [764, 579] on span "OK" at bounding box center [769, 579] width 18 height 21
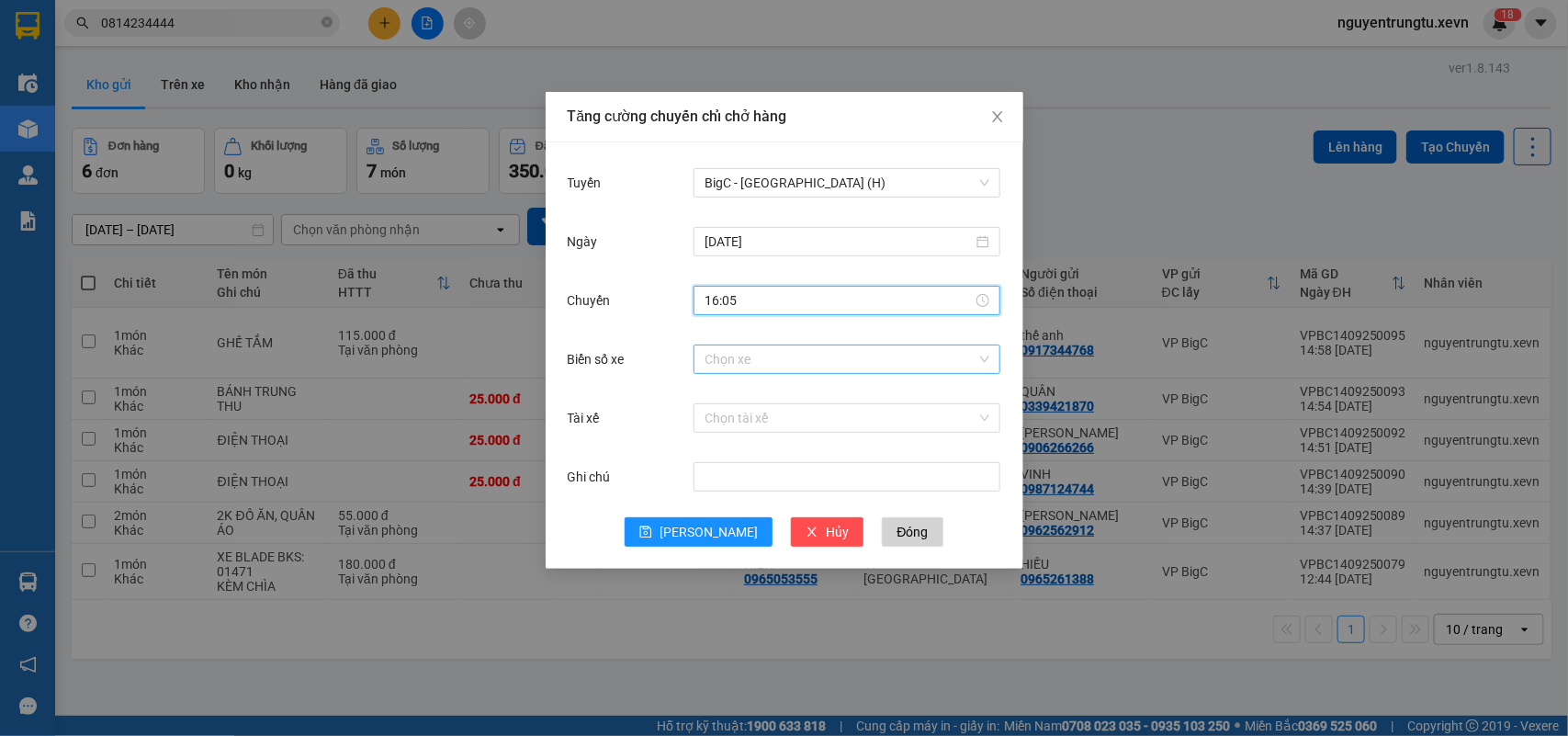
click at [855, 357] on input "Biển số xe" at bounding box center [840, 359] width 271 height 27
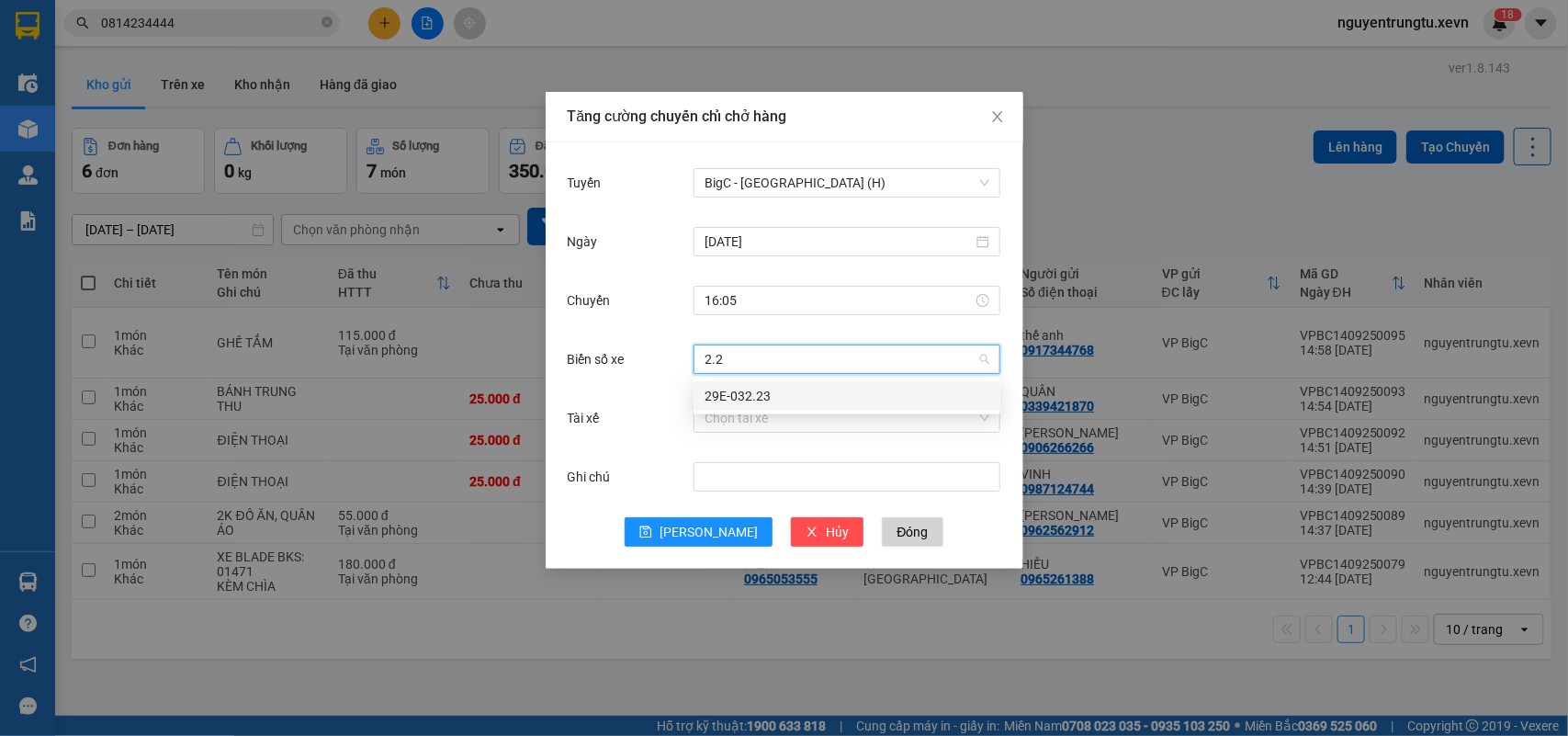
type input "2.23"
click at [783, 401] on div "29E-032.23" at bounding box center [847, 396] width 285 height 21
drag, startPoint x: 768, startPoint y: 418, endPoint x: 540, endPoint y: 523, distance: 251.0
click at [767, 422] on input "Tài xế" at bounding box center [840, 417] width 271 height 27
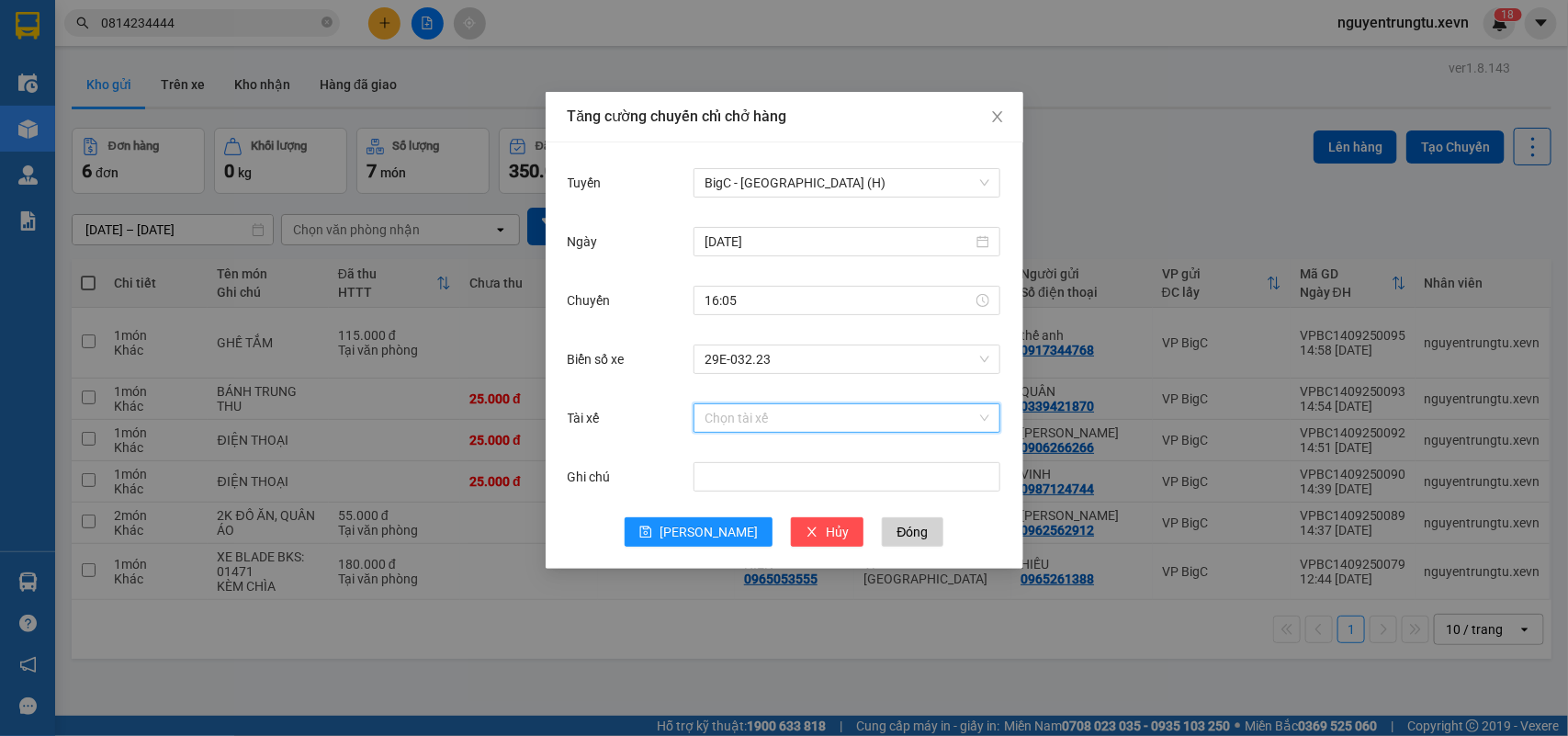
type input "d"
type input "đoàn lâm thọ"
click at [791, 420] on input "đoàn lâm thọ" at bounding box center [840, 417] width 271 height 27
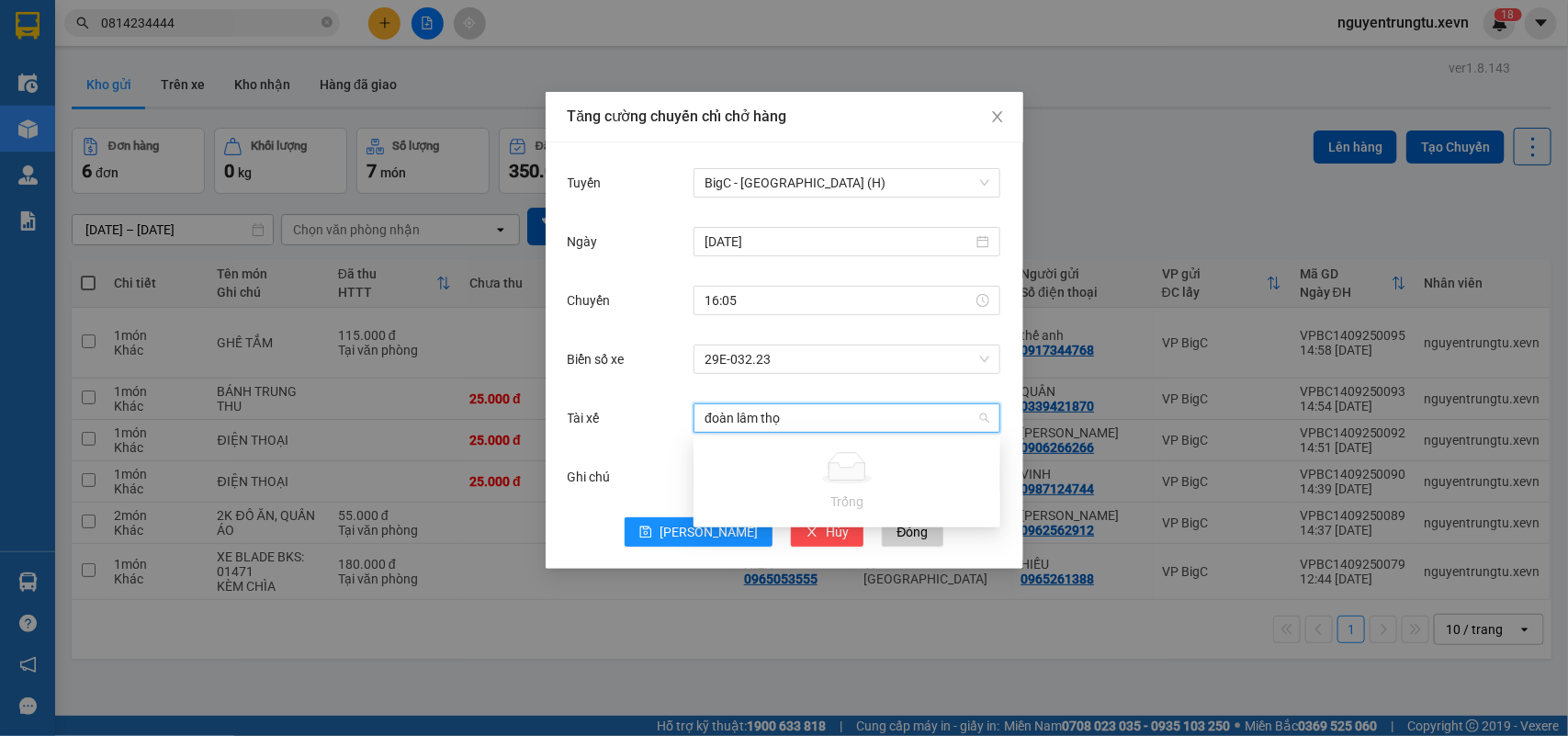
click at [791, 420] on input "đoàn lâm thọ" at bounding box center [840, 417] width 271 height 27
paste input "[PERSON_NAME]"
type input "[PERSON_NAME]"
click at [851, 356] on span "29E-032.23" at bounding box center [847, 359] width 285 height 27
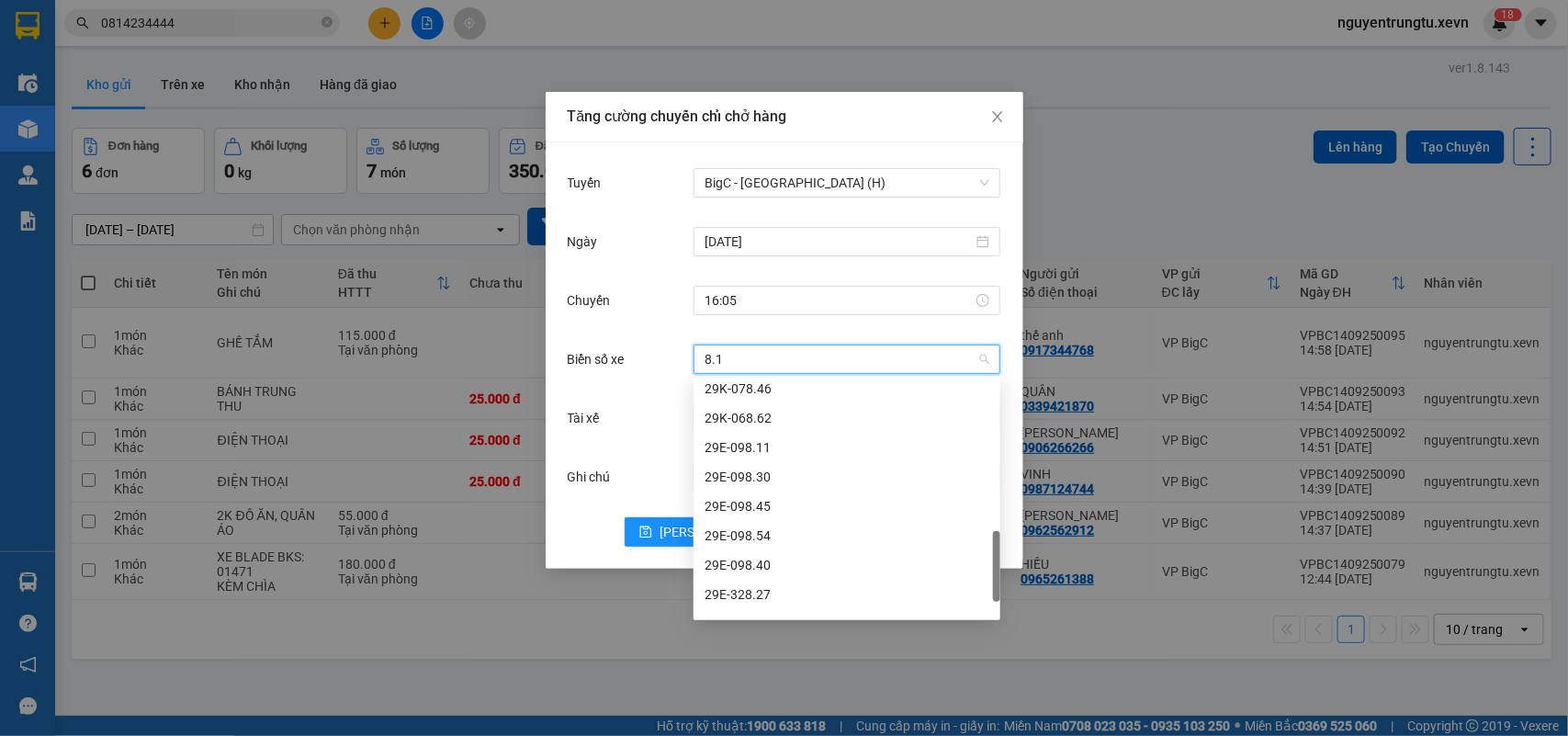
scroll to position [0, 0]
type input "8.11"
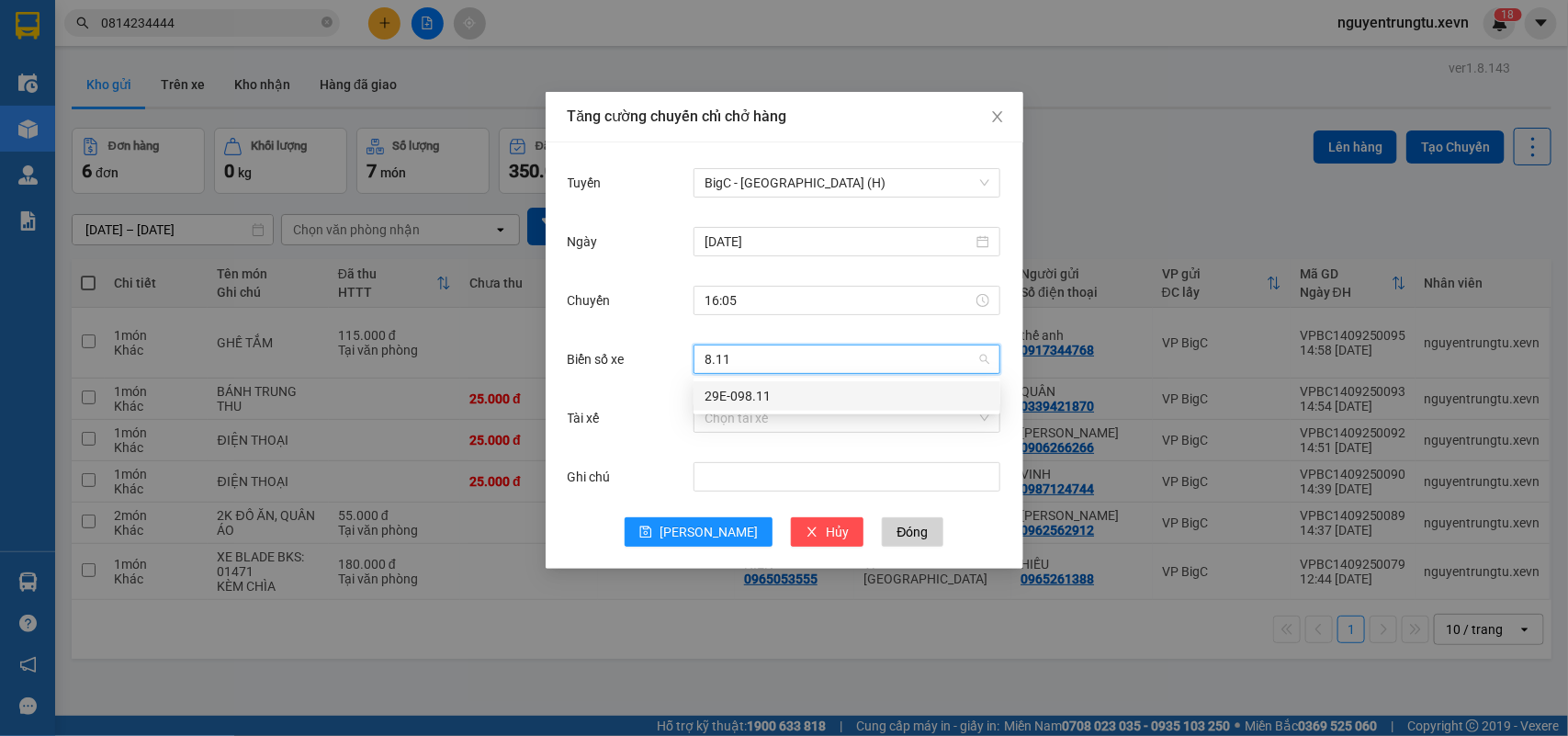
click at [851, 393] on div "29E-098.11" at bounding box center [847, 396] width 285 height 21
click at [820, 434] on div "Chọn tài xế" at bounding box center [847, 417] width 307 height 36
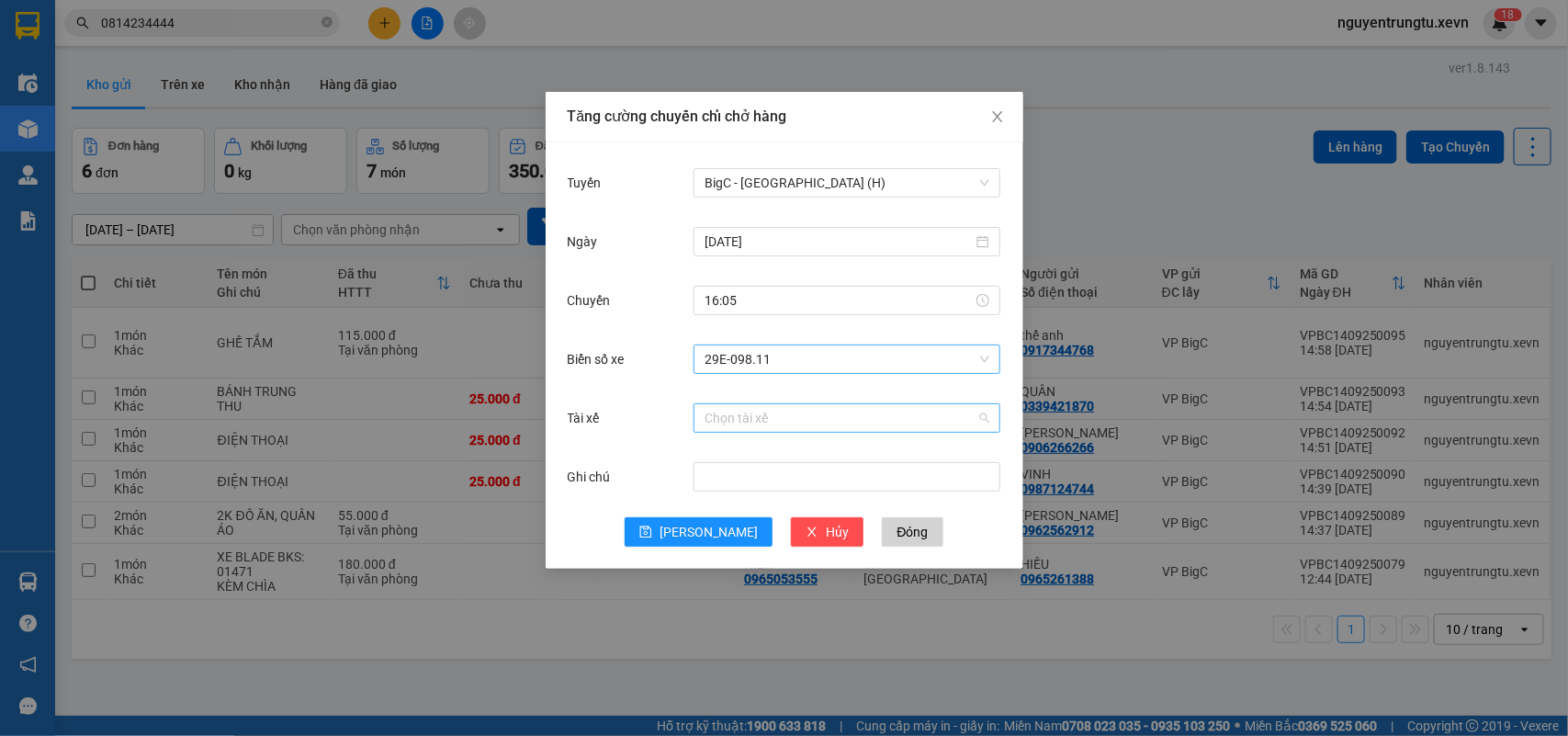
click at [813, 414] on input "Tài xế" at bounding box center [840, 417] width 271 height 27
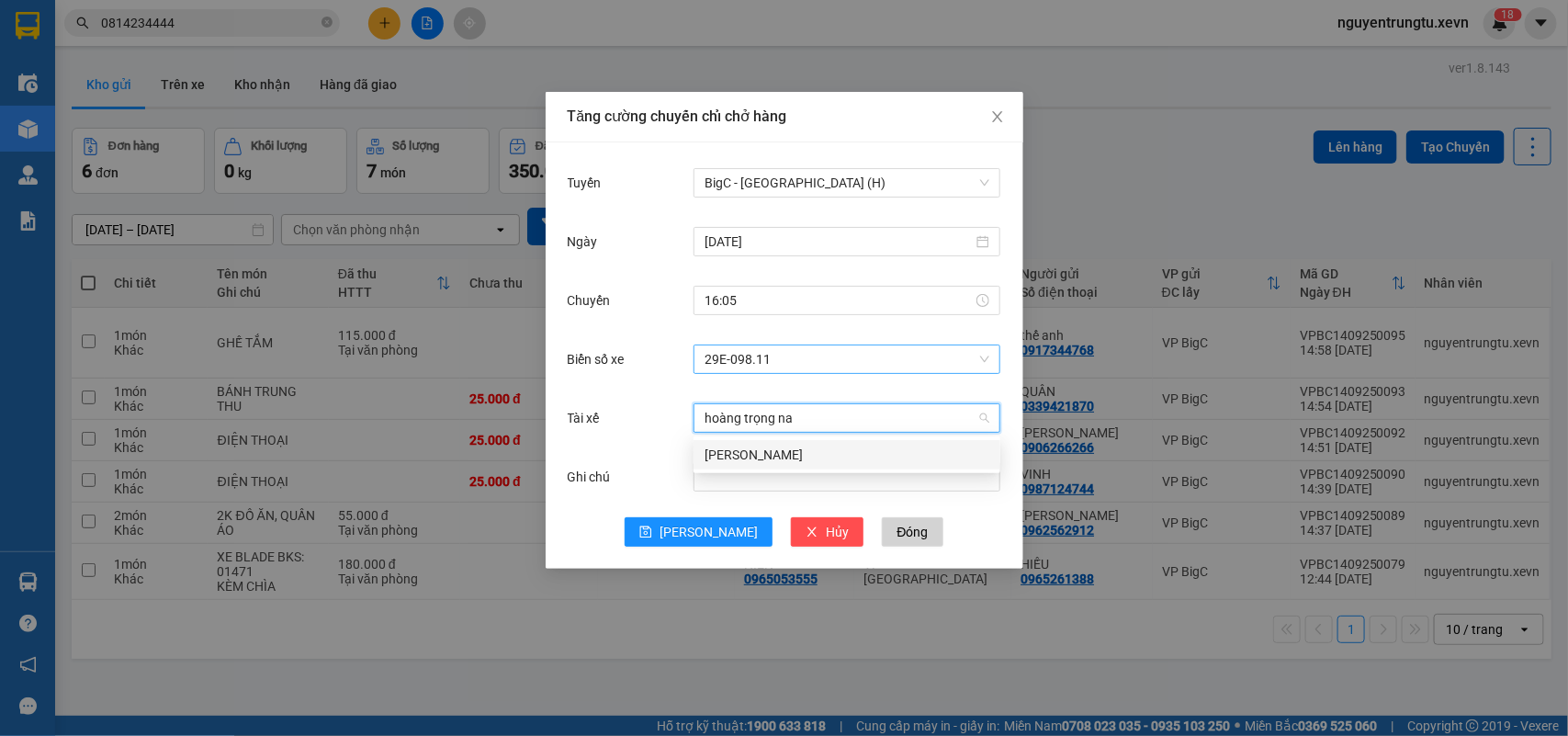
type input "hoàng trọng nam"
click at [791, 462] on div "[PERSON_NAME]" at bounding box center [847, 455] width 285 height 21
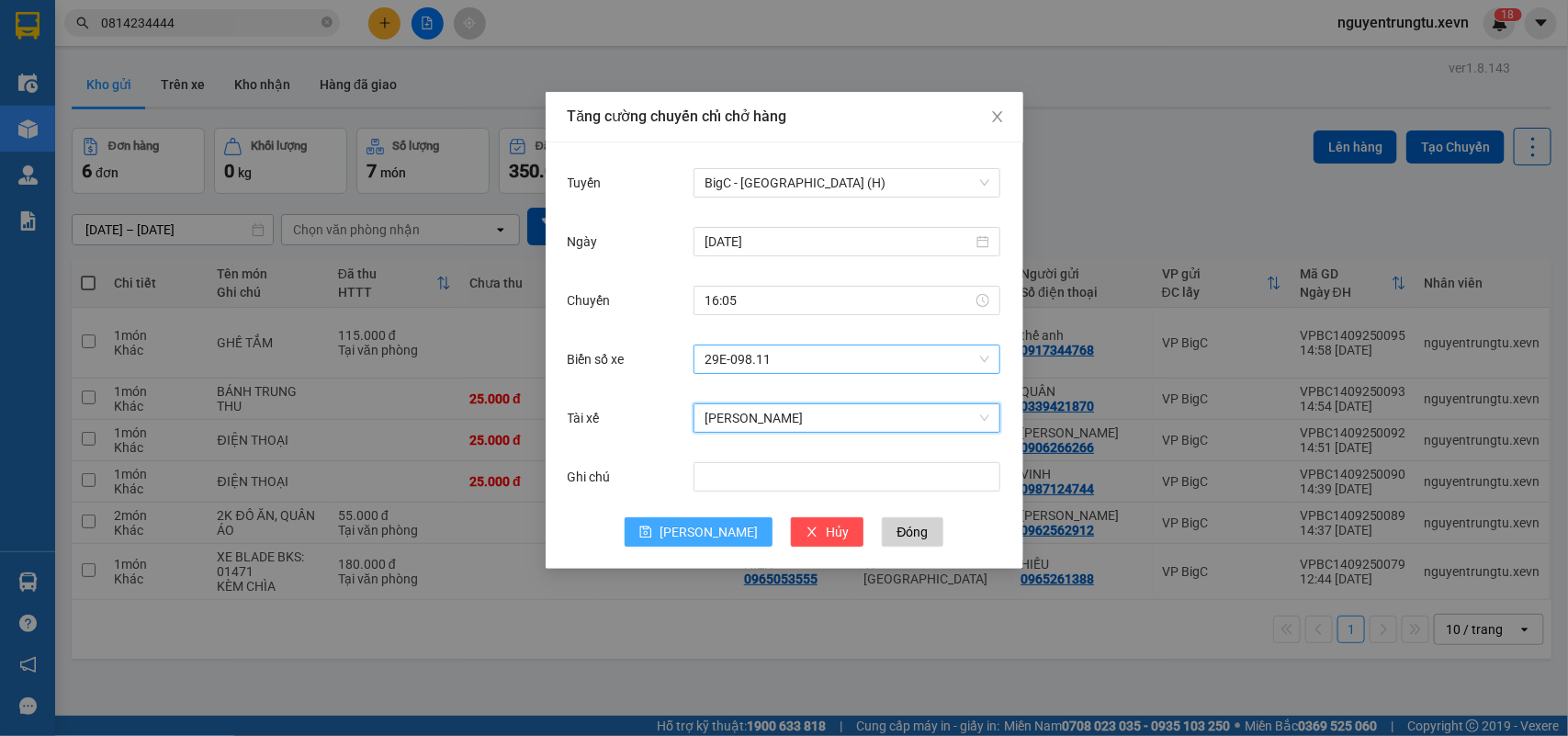
click at [699, 520] on button "[PERSON_NAME]" at bounding box center [698, 532] width 148 height 29
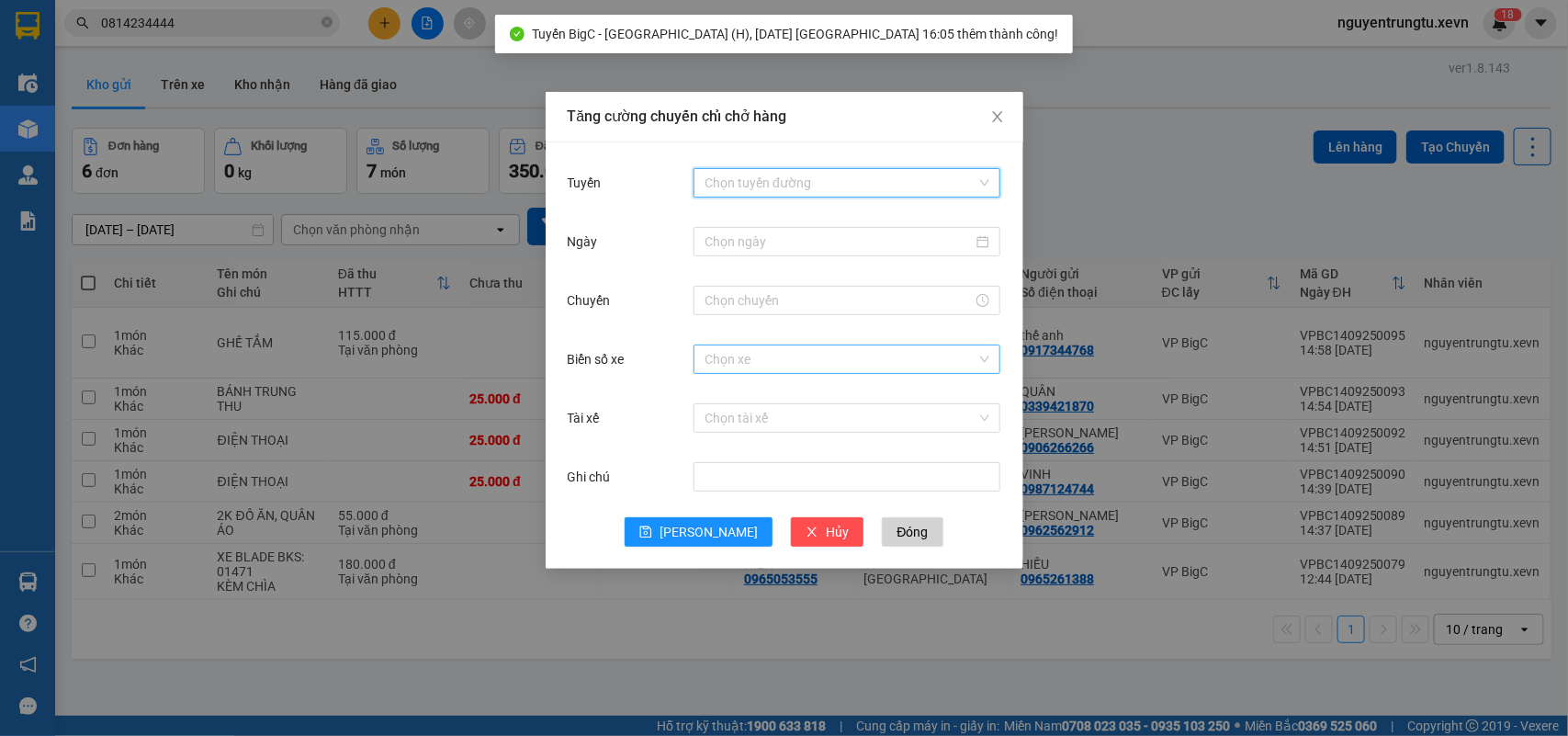
click at [858, 181] on input "Tuyến" at bounding box center [840, 182] width 271 height 27
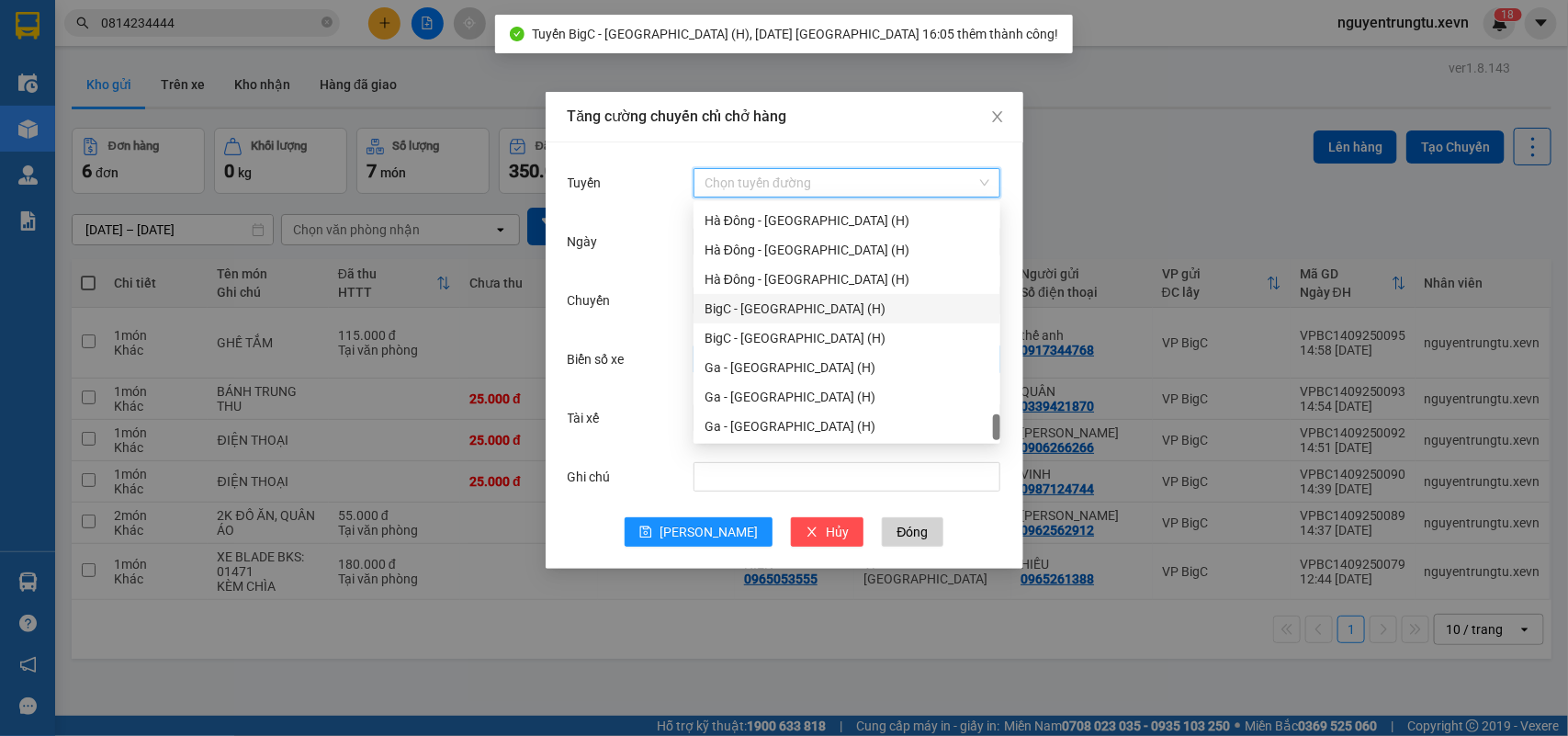
click at [806, 328] on div "BigC - [GEOGRAPHIC_DATA] (H)" at bounding box center [847, 338] width 285 height 21
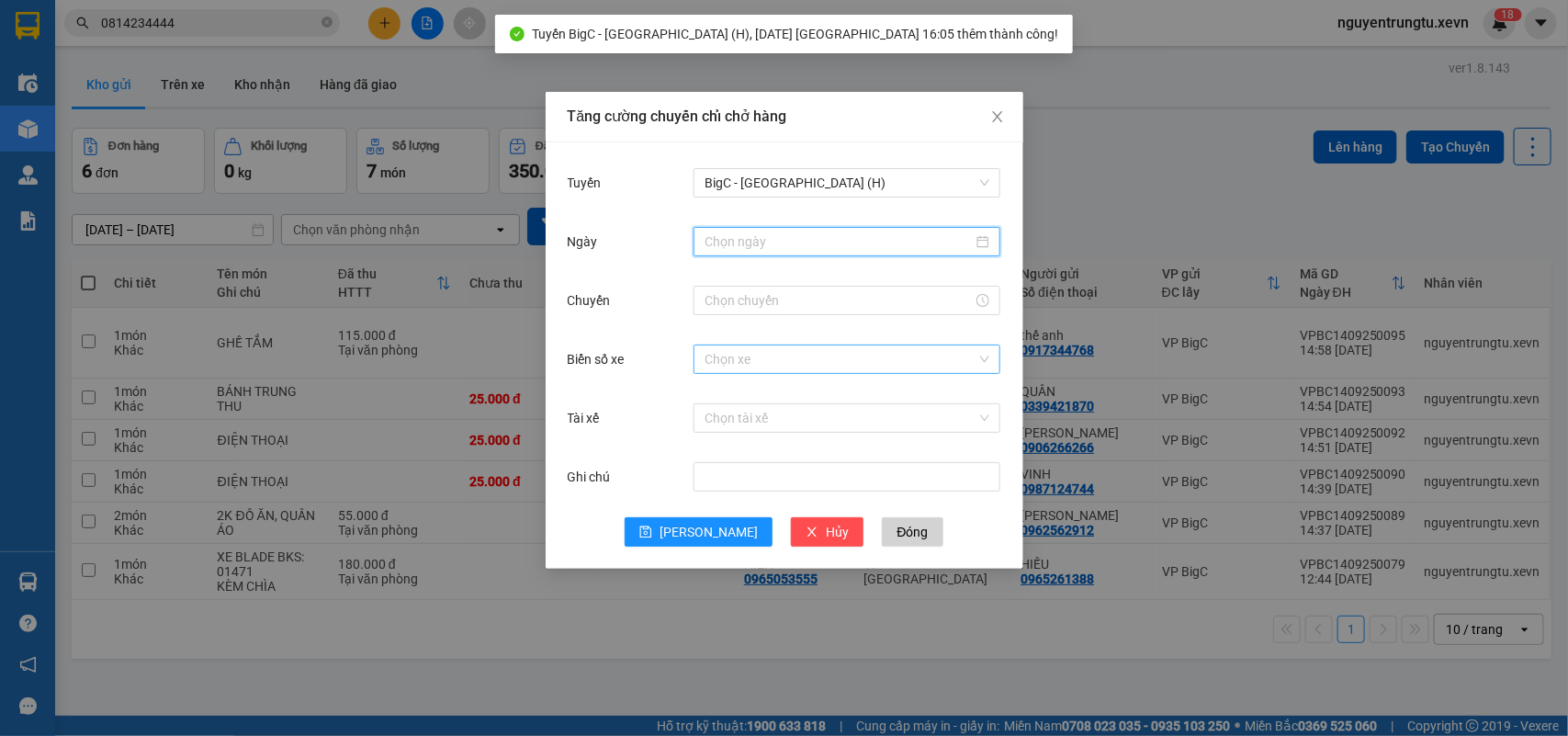
click at [871, 244] on input "Ngày" at bounding box center [839, 241] width 269 height 21
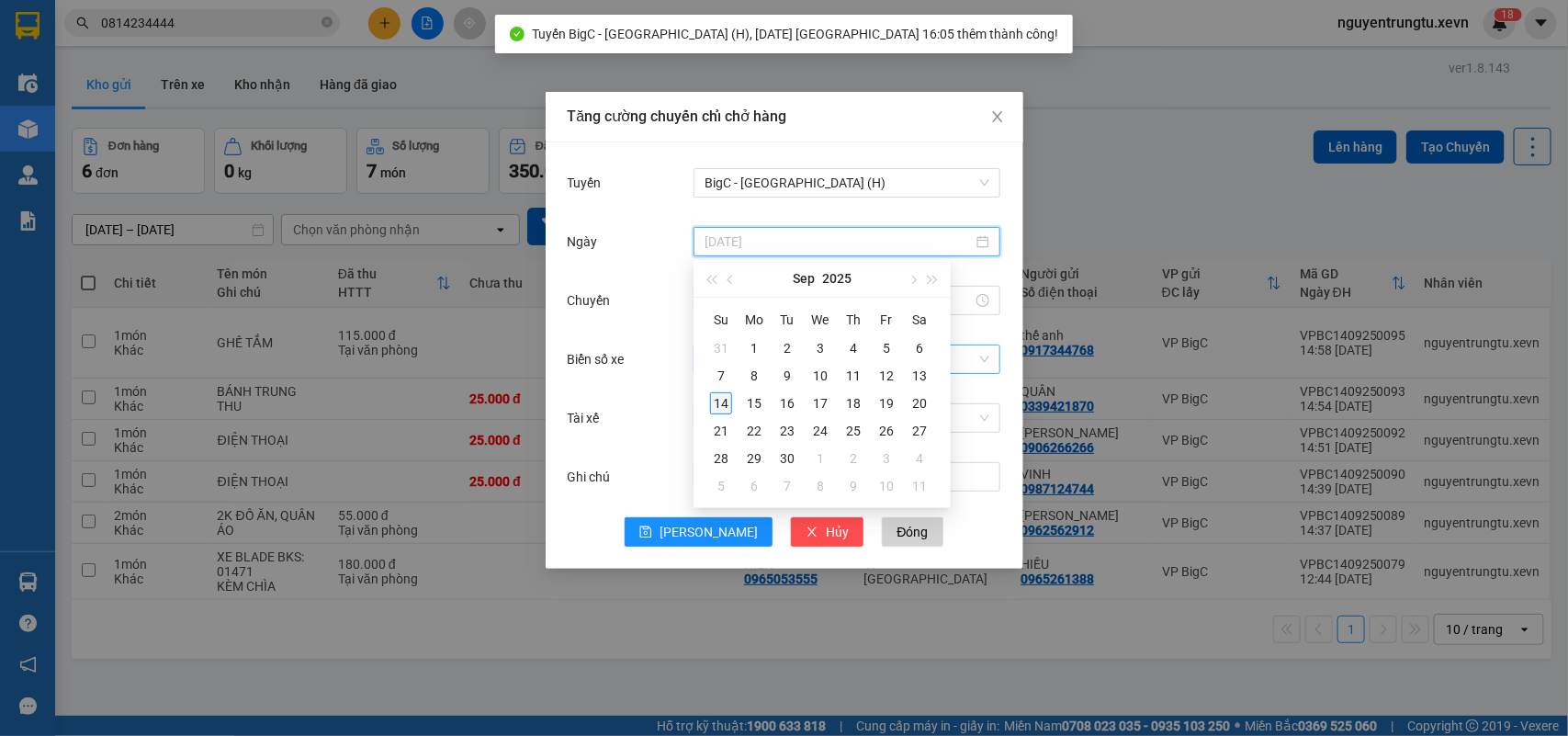
type input "[DATE]"
click at [724, 404] on div "14" at bounding box center [721, 403] width 22 height 22
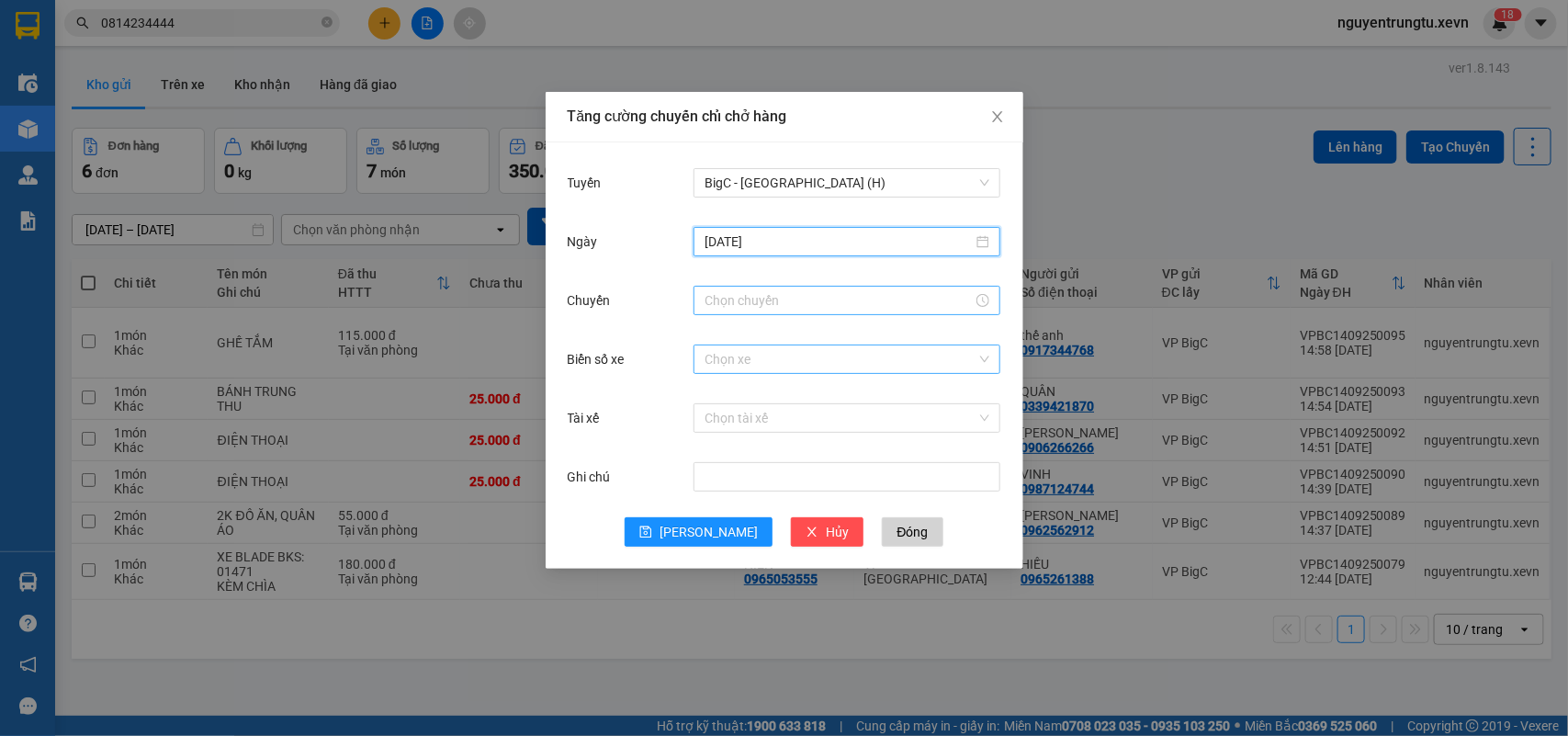
drag, startPoint x: 871, startPoint y: 299, endPoint x: 784, endPoint y: 337, distance: 94.9
click at [869, 301] on input "Chuyến" at bounding box center [839, 300] width 269 height 21
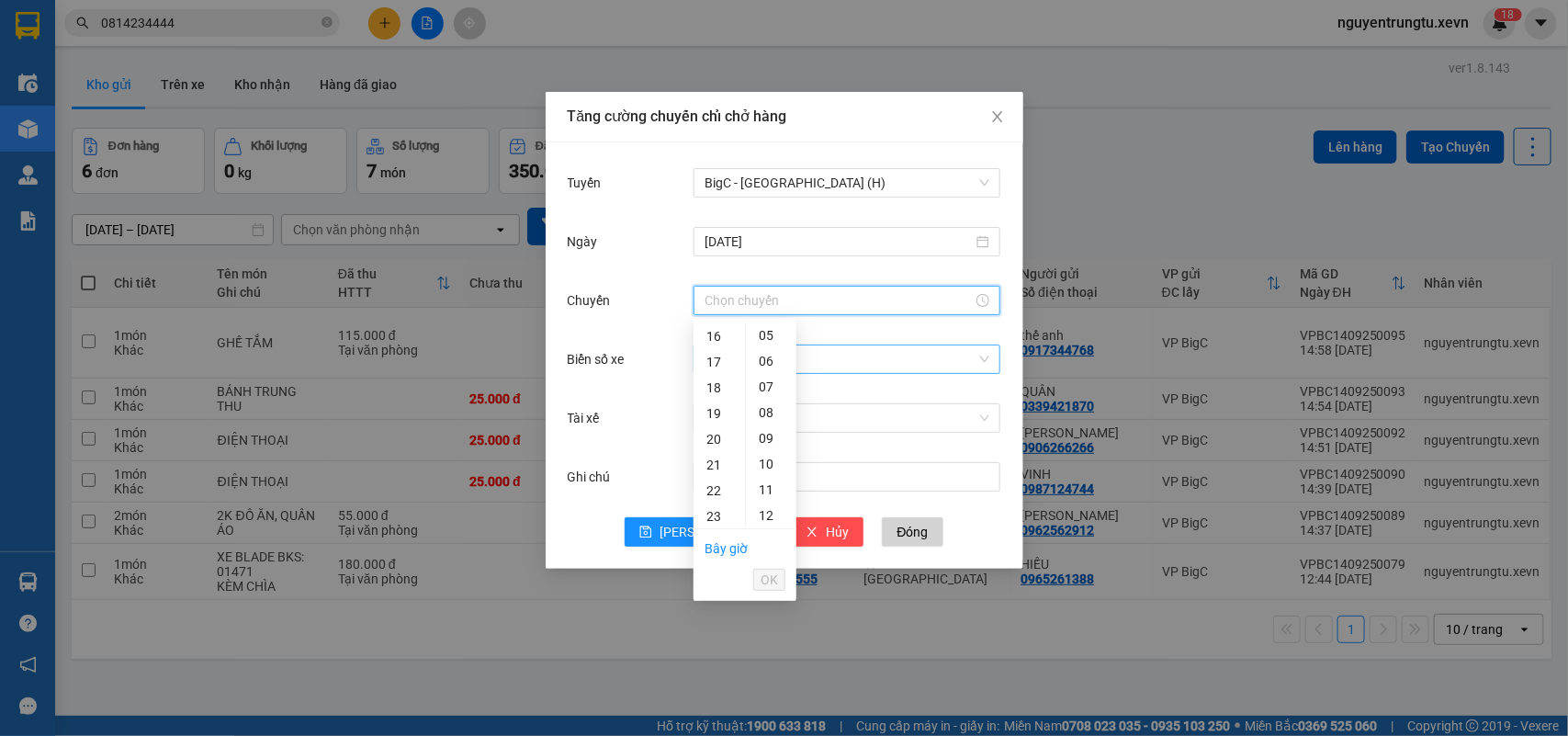
drag, startPoint x: 724, startPoint y: 337, endPoint x: 755, endPoint y: 366, distance: 42.4
click at [723, 337] on div "16" at bounding box center [719, 336] width 51 height 25
click at [773, 464] on div "05" at bounding box center [771, 464] width 51 height 25
type input "16:05"
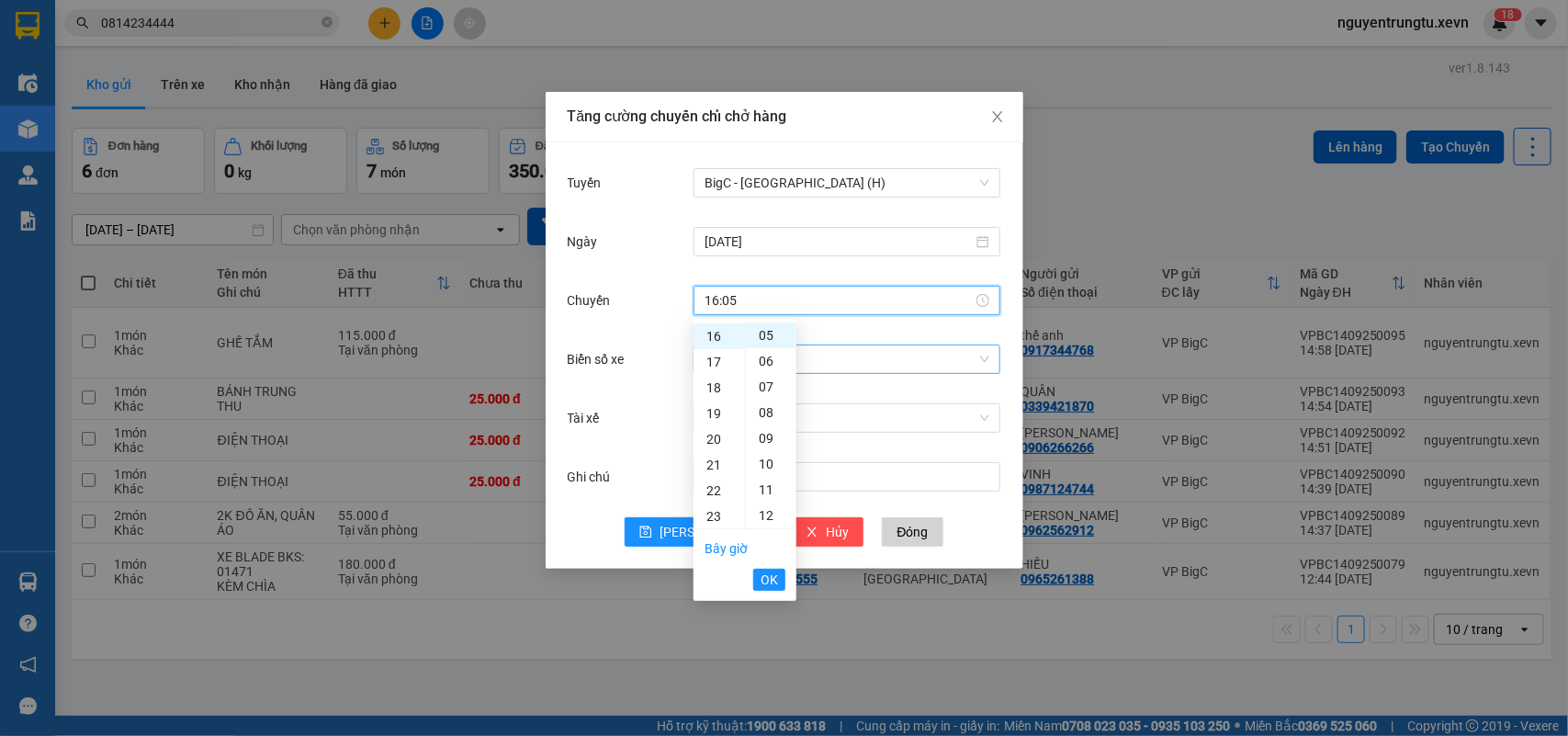
click at [774, 577] on span "OK" at bounding box center [769, 579] width 18 height 21
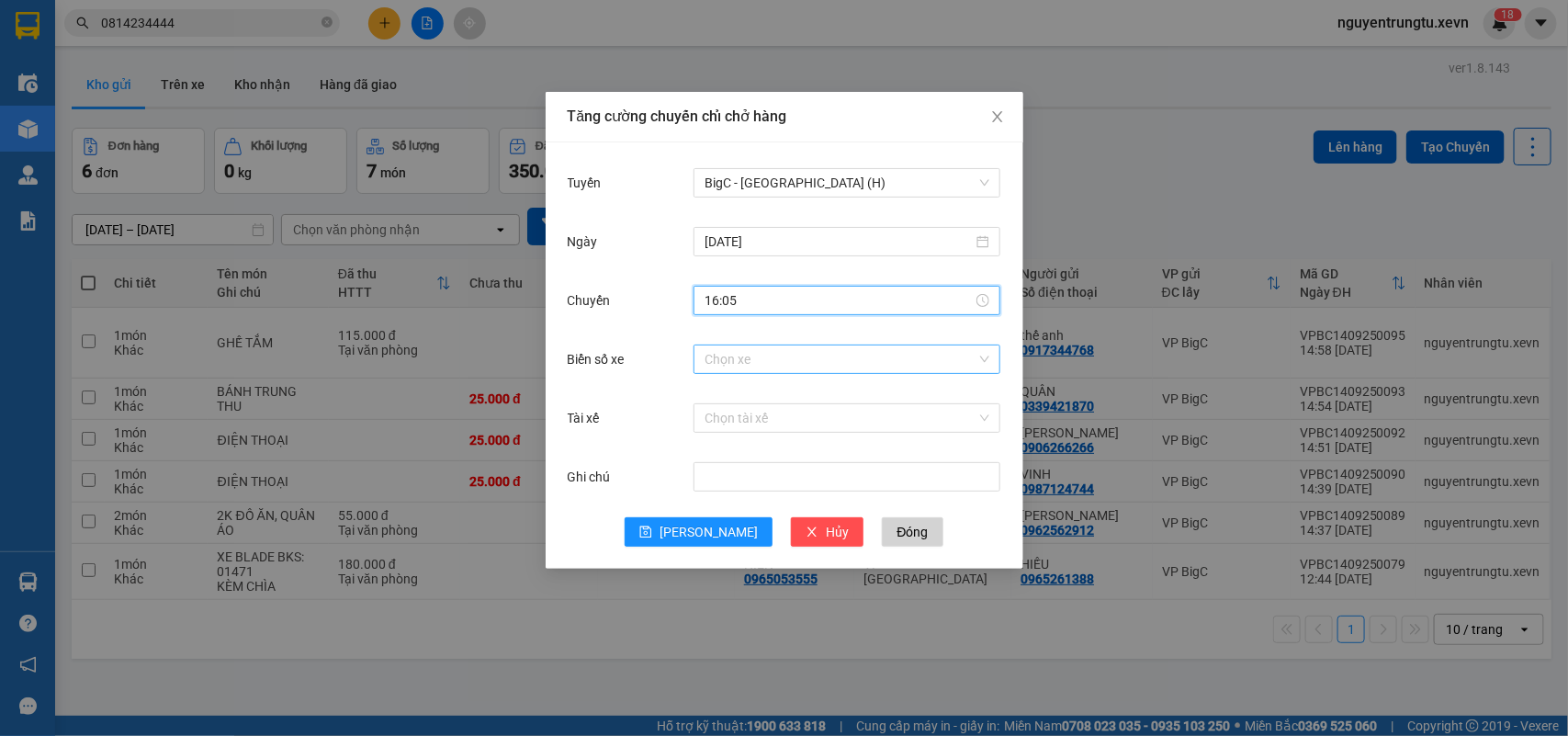
drag, startPoint x: 870, startPoint y: 357, endPoint x: 885, endPoint y: 360, distance: 15.3
click at [870, 356] on input "Biển số xe" at bounding box center [840, 359] width 271 height 27
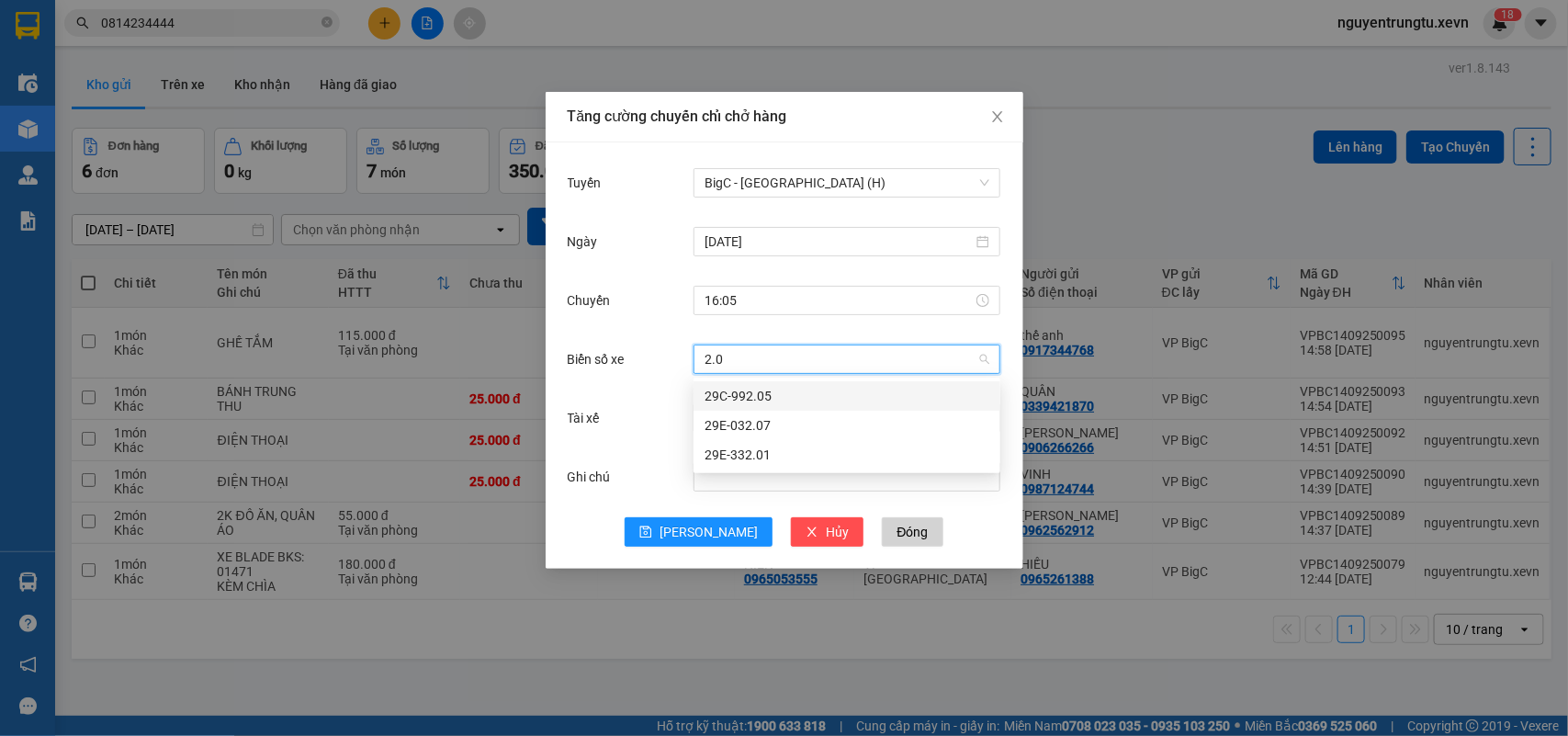
type input "2.01"
click at [726, 402] on div "29E-332.01" at bounding box center [847, 396] width 285 height 21
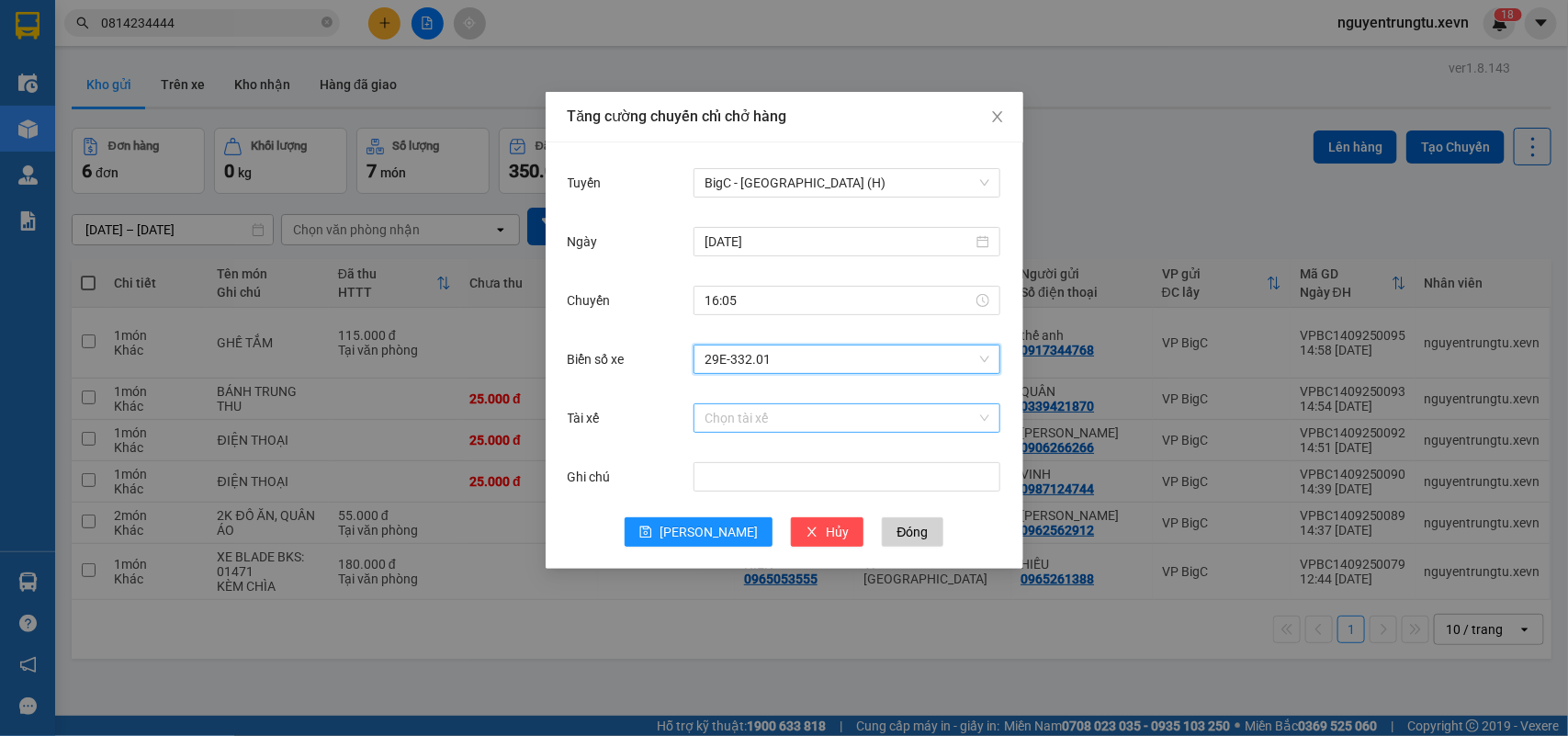
click at [735, 414] on input "Tài xế" at bounding box center [840, 417] width 271 height 27
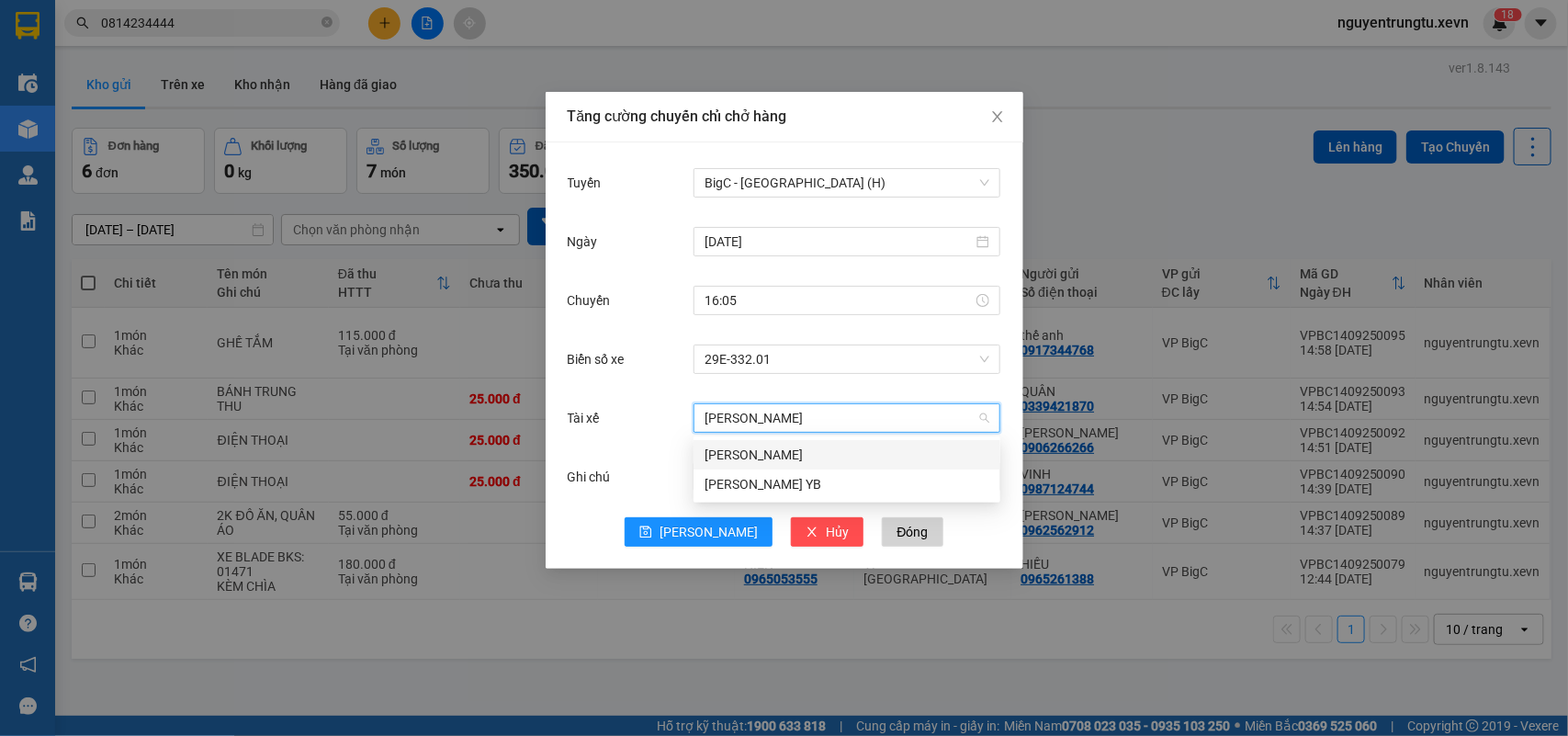
type input "[PERSON_NAME]"
click at [783, 460] on div "[PERSON_NAME]" at bounding box center [847, 455] width 285 height 21
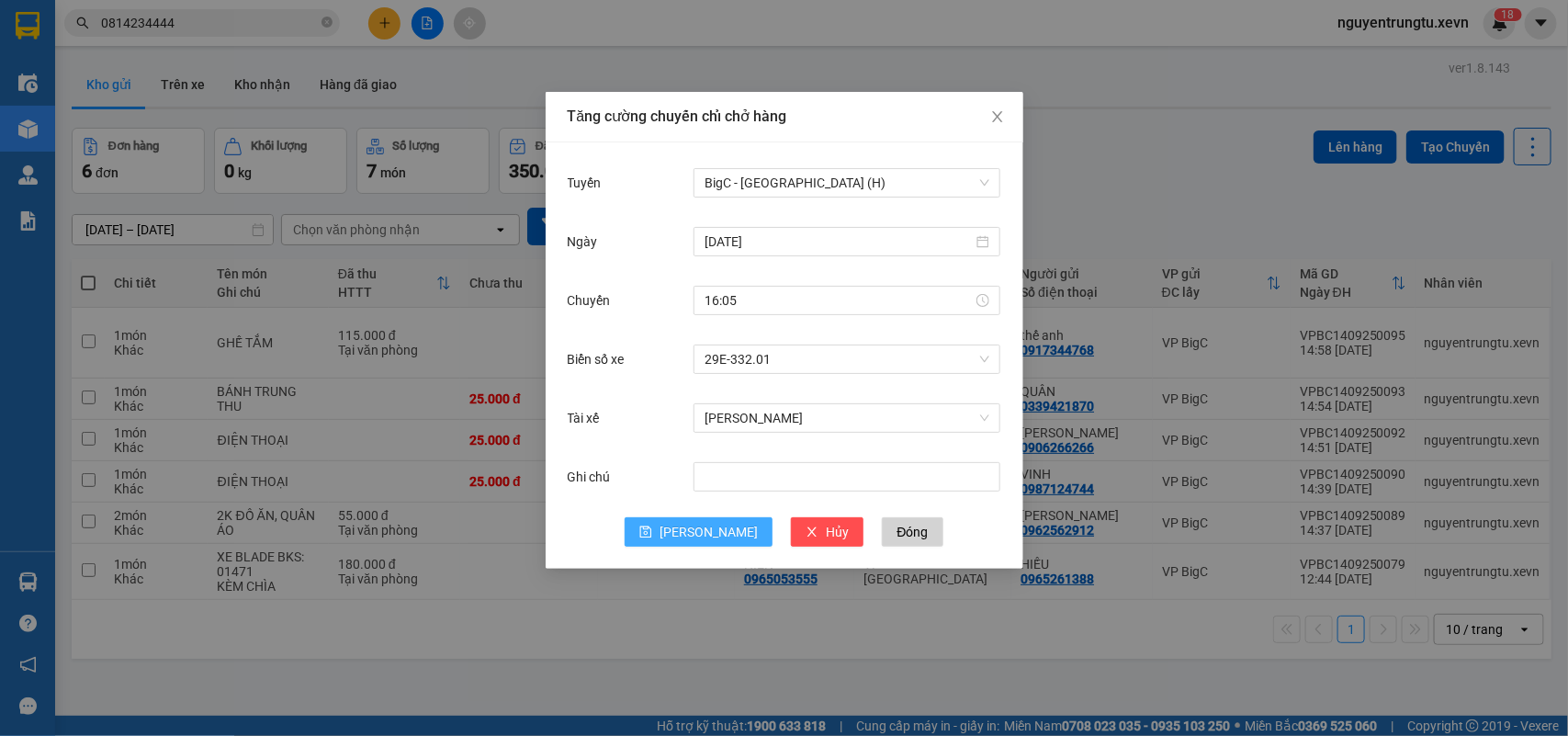
click at [716, 530] on span "[PERSON_NAME]" at bounding box center [709, 531] width 98 height 21
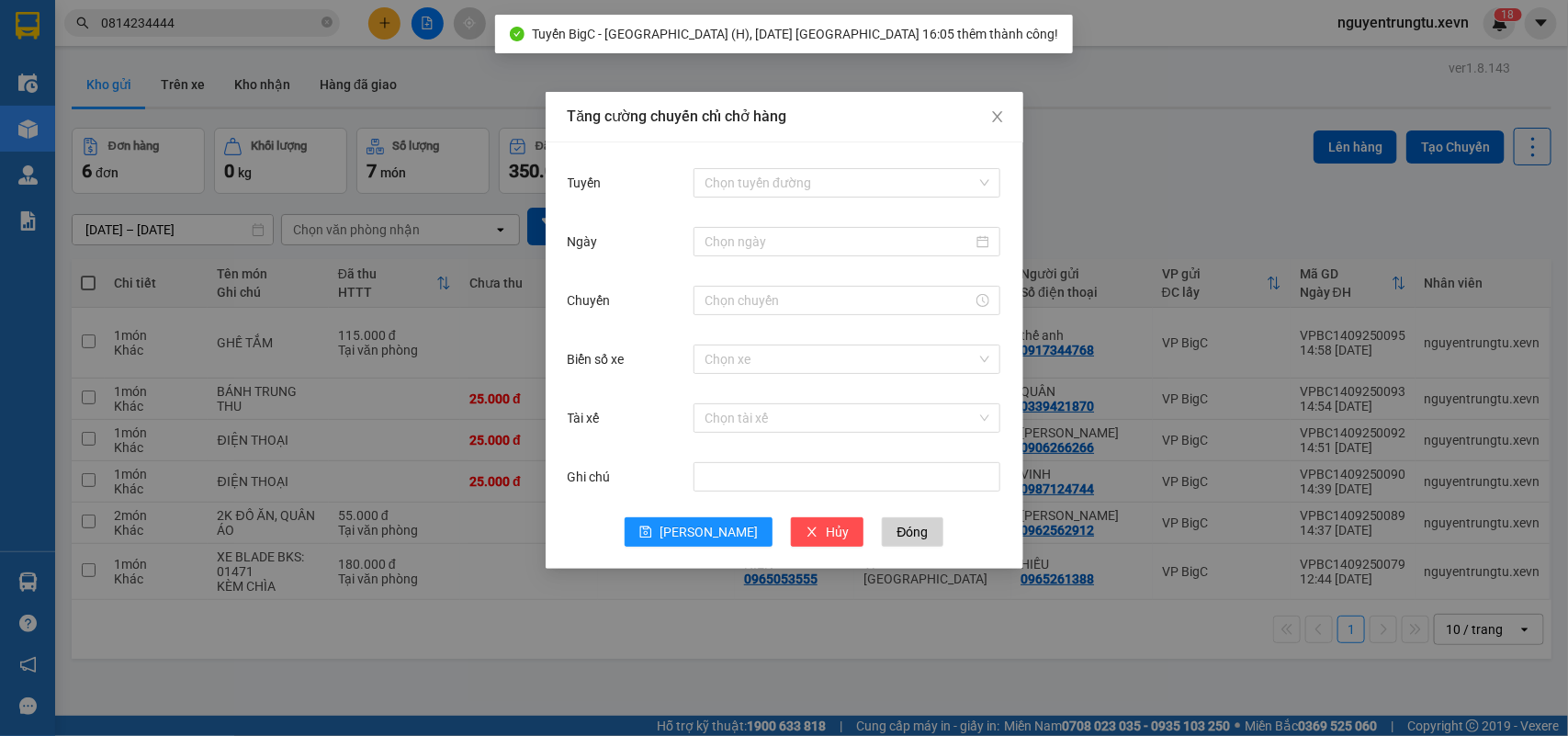
click at [795, 636] on div "Tăng cường chuyến chỉ chở hàng Tuyến Chọn tuyến đường Ngày Chuyến Biển số xe Ch…" at bounding box center [784, 368] width 1568 height 736
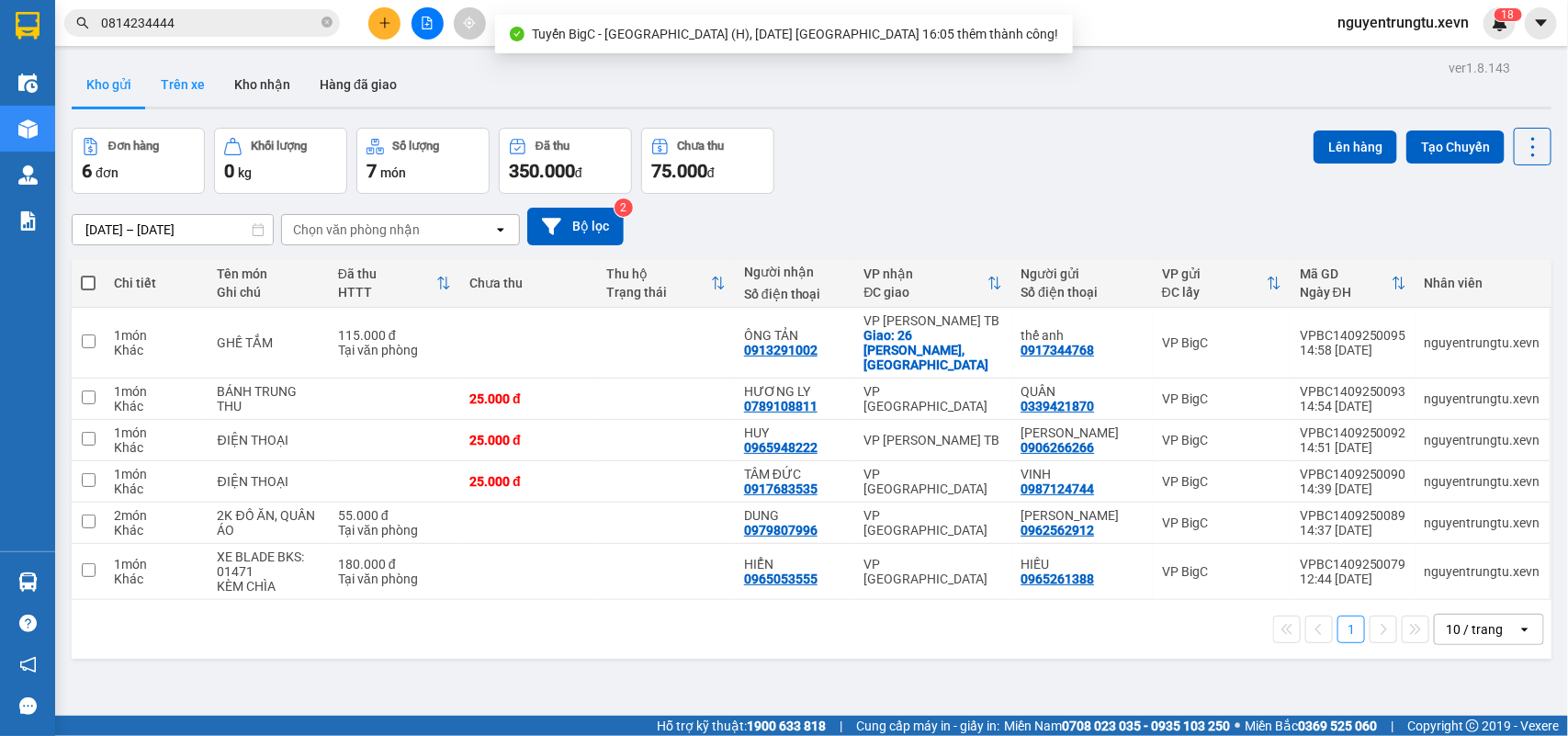
click at [193, 74] on button "Trên xe" at bounding box center [182, 84] width 74 height 44
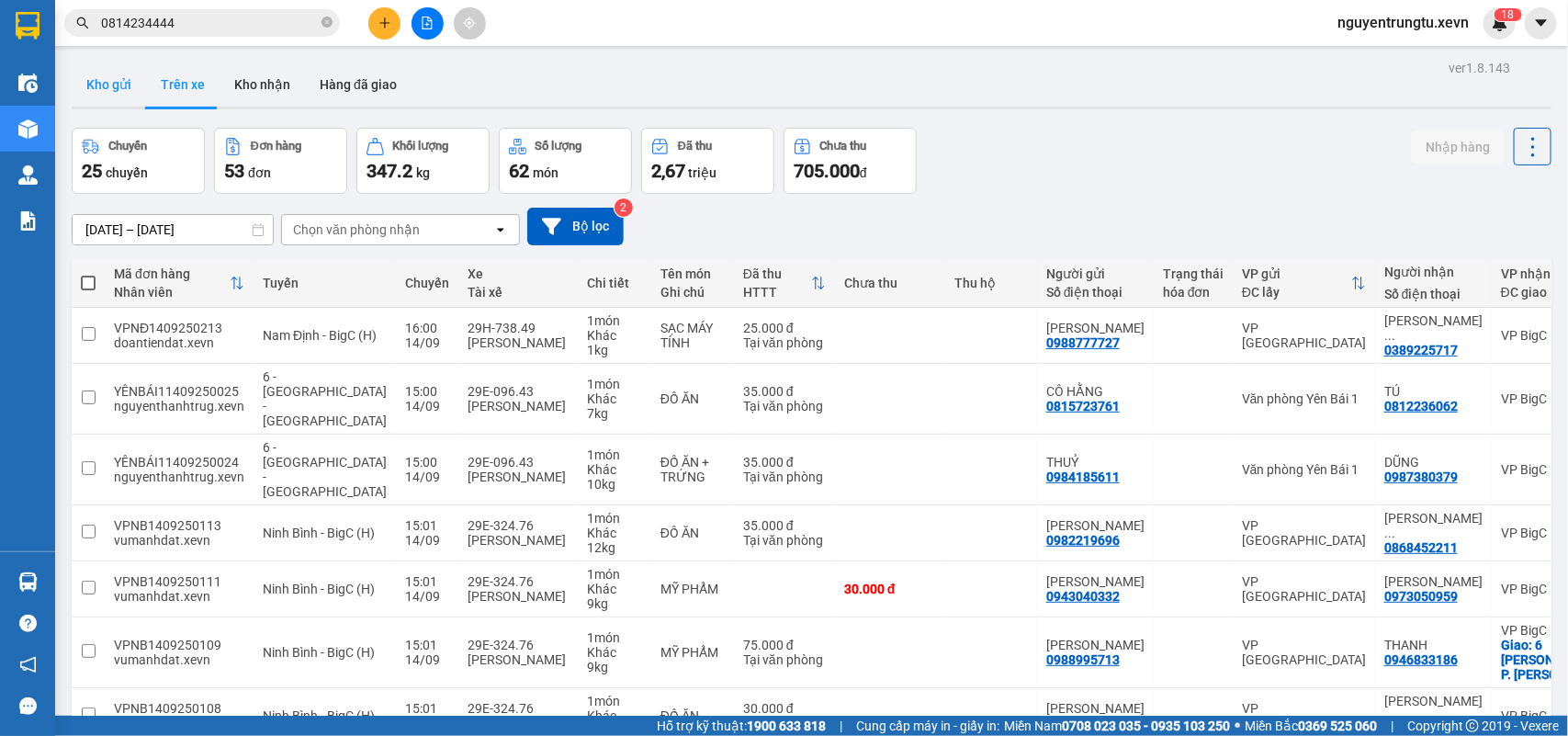
click at [115, 97] on button "Kho gửi" at bounding box center [109, 84] width 74 height 44
